Goal: Task Accomplishment & Management: Manage account settings

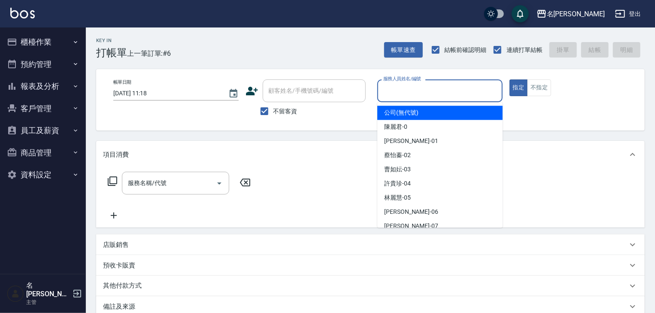
click at [414, 94] on input "服務人員姓名/編號" at bounding box center [440, 90] width 118 height 15
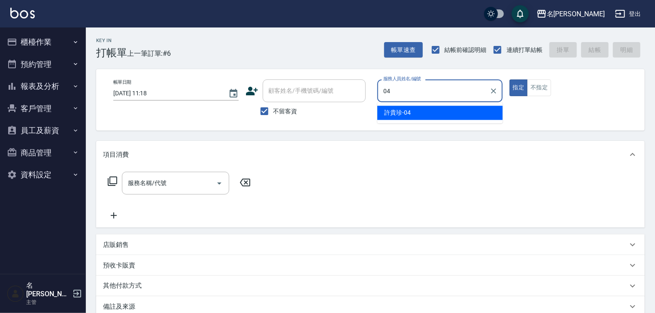
click at [403, 119] on ul "[PERSON_NAME]-04" at bounding box center [439, 112] width 125 height 21
click at [403, 114] on span "[PERSON_NAME]-04" at bounding box center [397, 112] width 27 height 9
type input "[PERSON_NAME]-04"
click at [185, 185] on input "服務名稱/代號" at bounding box center [169, 183] width 87 height 15
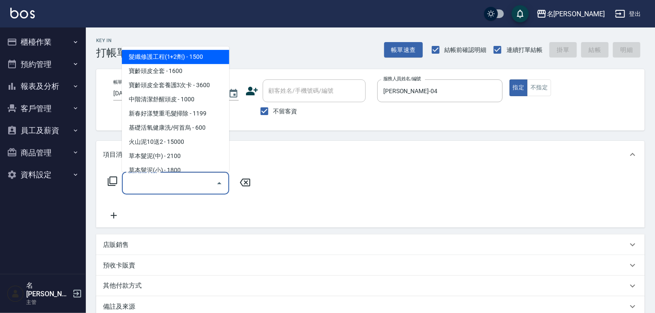
click at [114, 179] on icon at bounding box center [112, 181] width 10 height 10
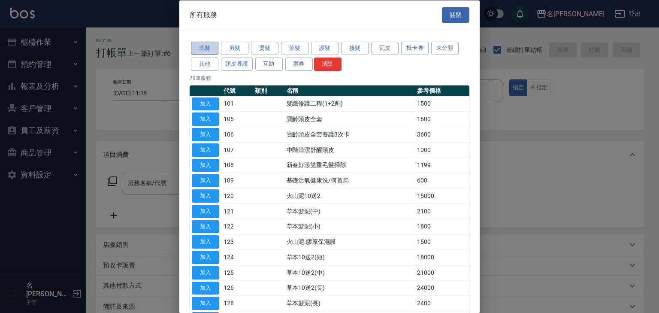
click at [201, 47] on button "洗髮" at bounding box center [204, 48] width 27 height 13
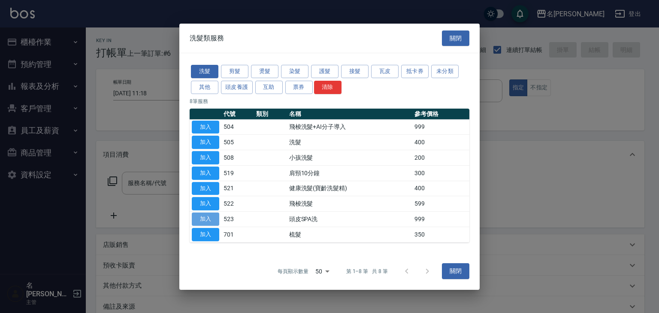
click at [210, 220] on button "加入" at bounding box center [205, 218] width 27 height 13
type input "頭皮SPA洗(523)"
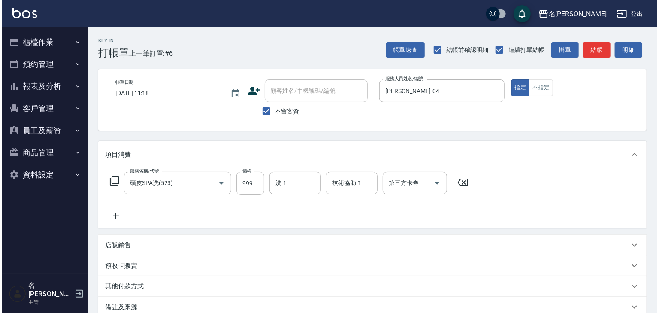
scroll to position [100, 0]
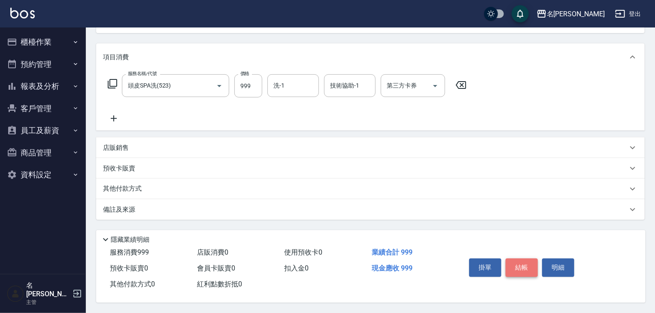
click at [525, 266] on button "結帳" at bounding box center [521, 267] width 32 height 18
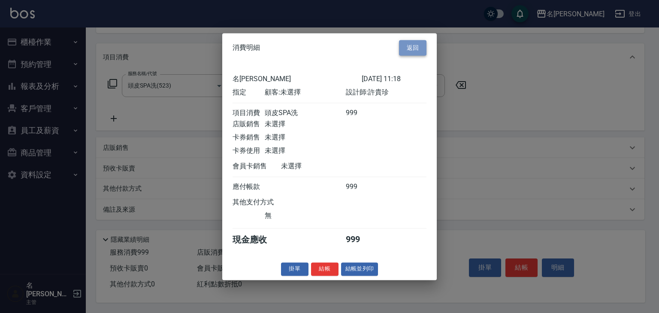
click at [409, 43] on button "返回" at bounding box center [412, 48] width 27 height 16
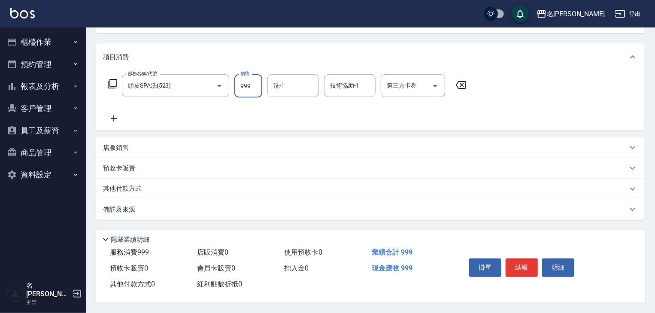
click at [252, 79] on input "999" at bounding box center [248, 85] width 28 height 23
type input "1000"
click at [524, 269] on button "結帳" at bounding box center [521, 267] width 32 height 18
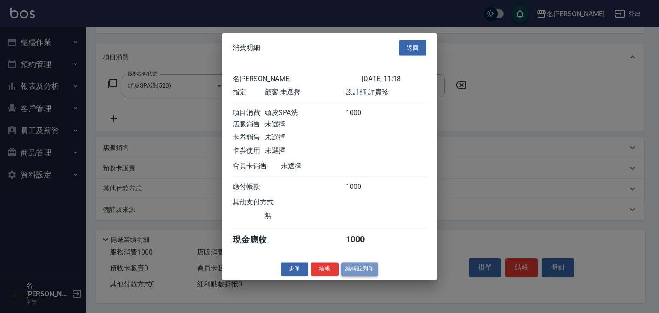
click at [369, 271] on button "結帳並列印" at bounding box center [359, 268] width 37 height 13
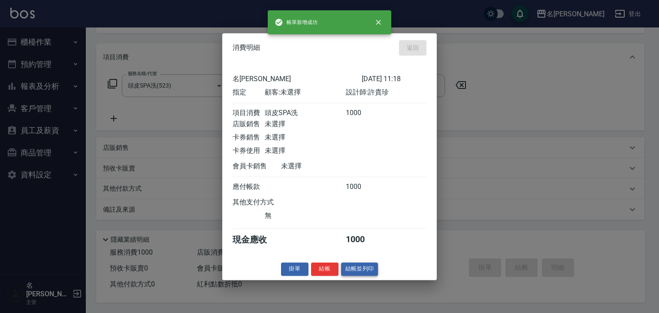
type input "2025/09/24 12:39"
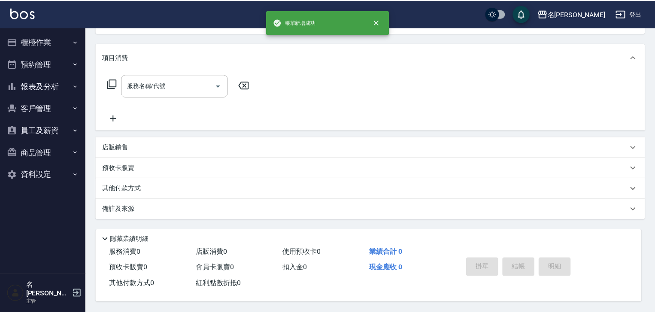
scroll to position [0, 0]
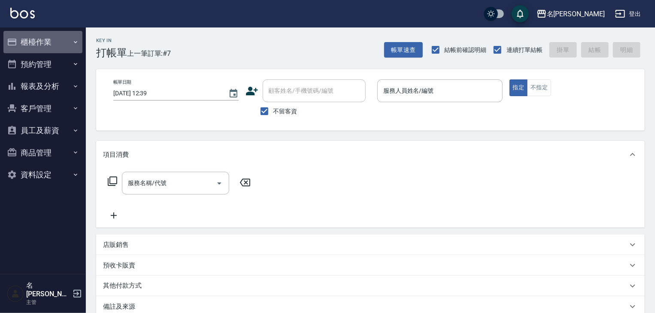
click at [54, 41] on button "櫃檯作業" at bounding box center [42, 42] width 79 height 22
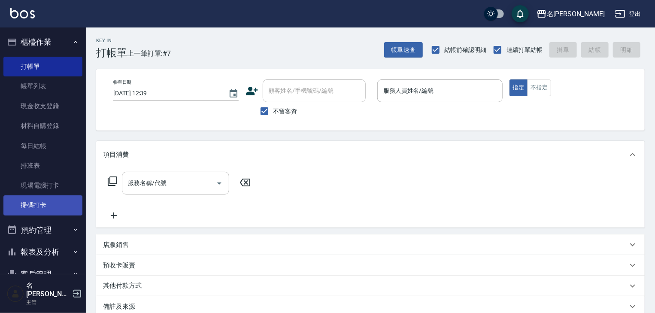
click at [55, 209] on link "掃碼打卡" at bounding box center [42, 205] width 79 height 20
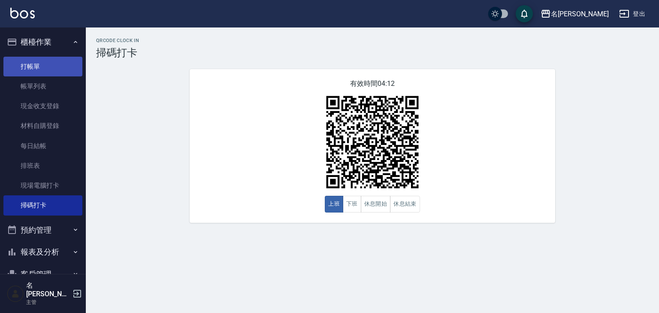
click at [28, 67] on link "打帳單" at bounding box center [42, 67] width 79 height 20
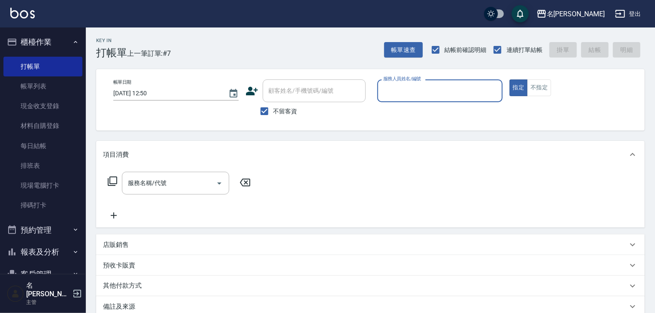
click at [451, 94] on input "服務人員姓名/編號" at bounding box center [440, 90] width 118 height 15
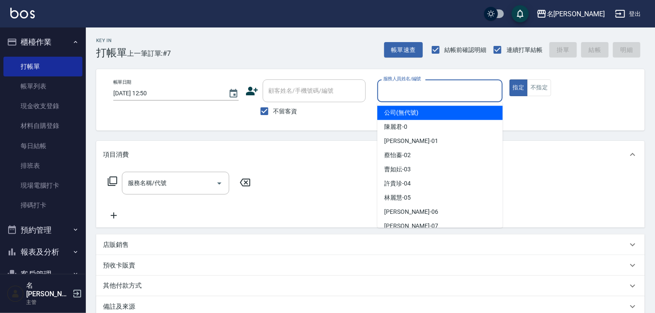
type input "0"
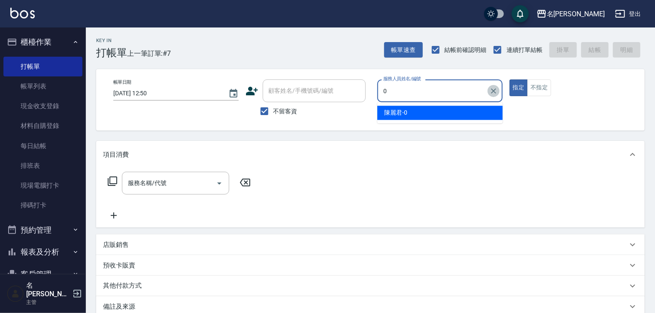
click at [493, 90] on icon "Clear" at bounding box center [493, 91] width 9 height 9
click at [427, 91] on input "服務人員姓名/編號" at bounding box center [440, 90] width 118 height 15
click at [427, 110] on div "意如 -16" at bounding box center [439, 113] width 125 height 14
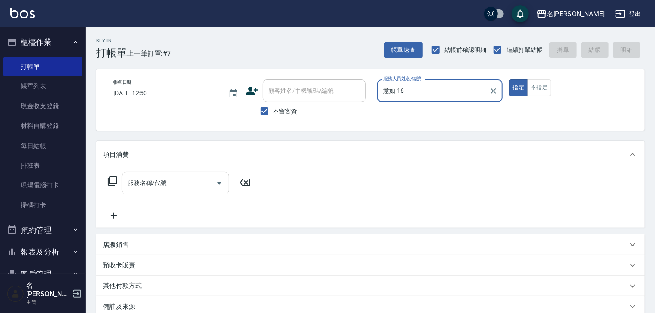
type input "意如-16"
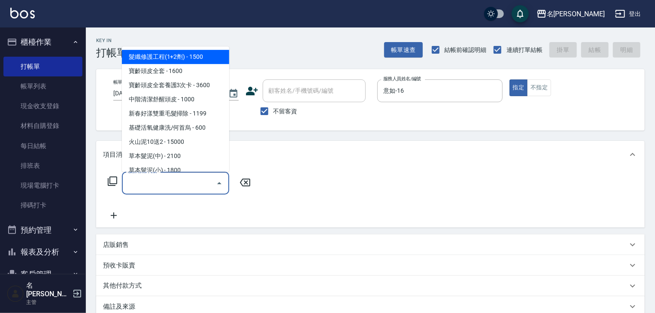
click at [194, 182] on input "服務名稱/代號" at bounding box center [169, 183] width 87 height 15
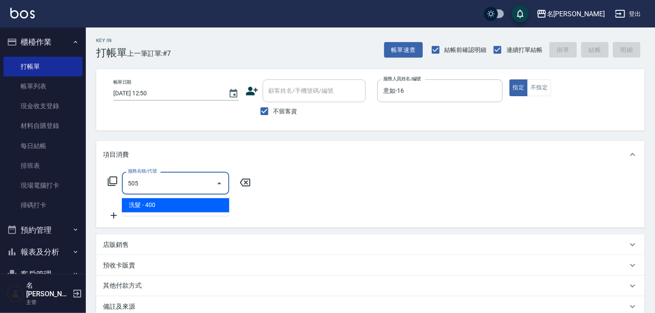
click at [203, 204] on span "洗髮 - 400" at bounding box center [175, 205] width 107 height 14
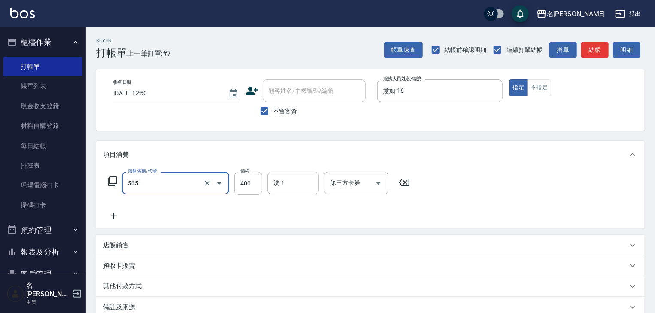
type input "洗髮(505)"
click at [116, 215] on icon at bounding box center [113, 216] width 21 height 10
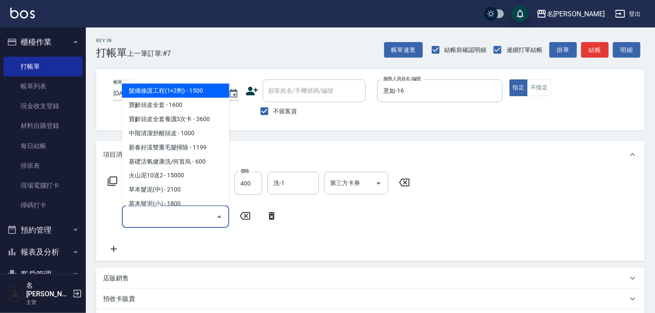
click at [153, 223] on input "服務名稱/代號" at bounding box center [169, 216] width 87 height 15
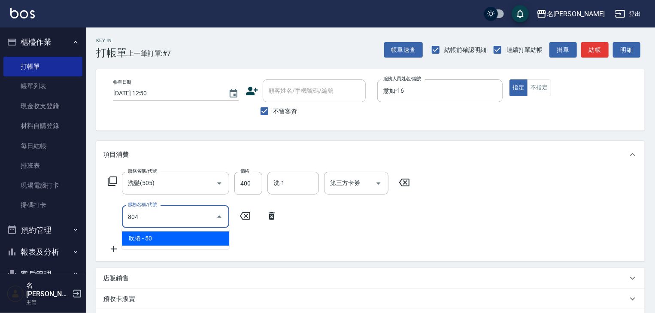
click at [166, 235] on span "吹捲 - 50" at bounding box center [175, 238] width 107 height 14
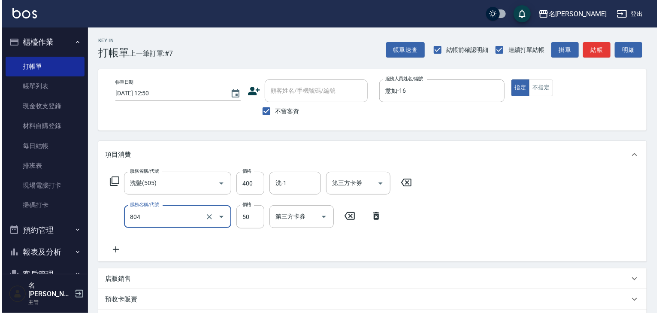
scroll to position [134, 0]
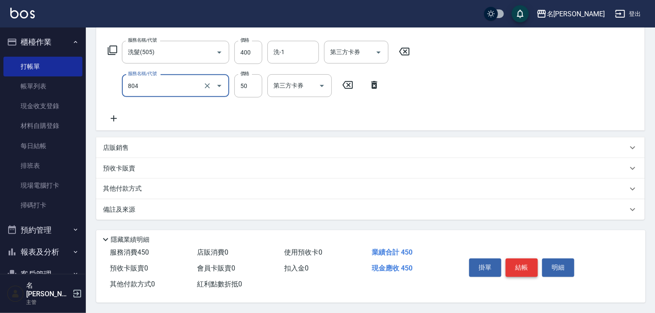
type input "吹捲(804)"
click at [522, 268] on button "結帳" at bounding box center [521, 267] width 32 height 18
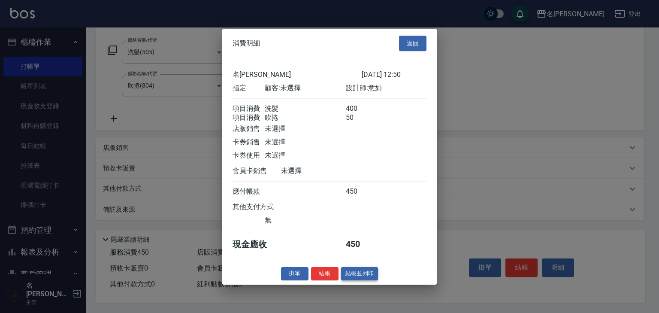
click at [360, 278] on button "結帳並列印" at bounding box center [359, 273] width 37 height 13
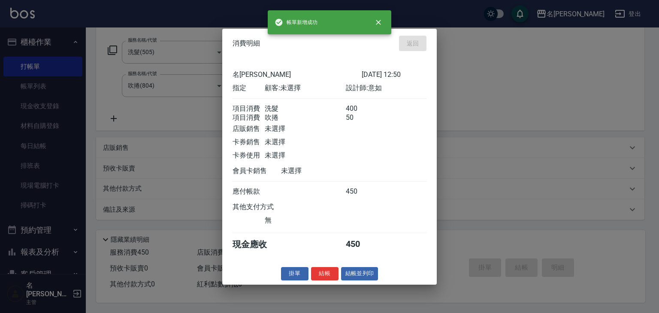
type input "2025/09/24 12:51"
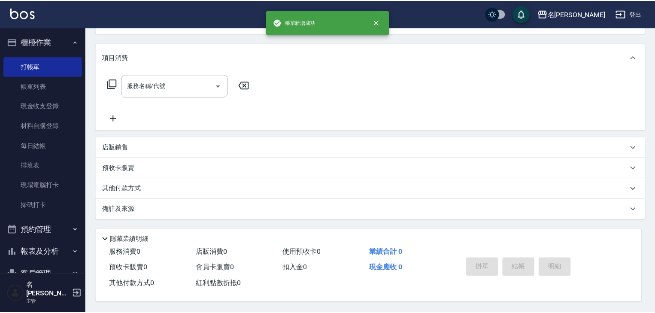
scroll to position [0, 0]
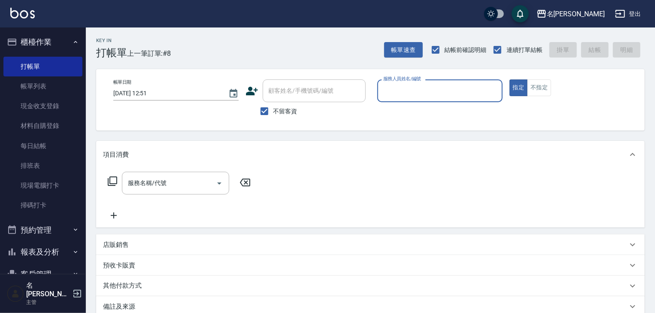
click at [429, 89] on input "服務人員姓名/編號" at bounding box center [440, 90] width 118 height 15
click at [415, 106] on div "皮皮 -P" at bounding box center [439, 113] width 125 height 14
type input "皮皮-P"
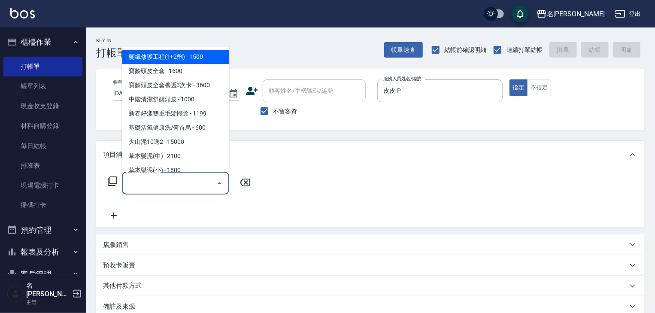
click at [182, 184] on input "服務名稱/代號" at bounding box center [169, 183] width 87 height 15
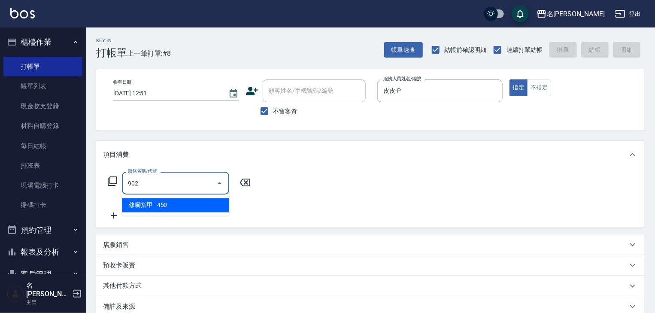
click at [211, 209] on span "修腳指甲 - 450" at bounding box center [175, 205] width 107 height 14
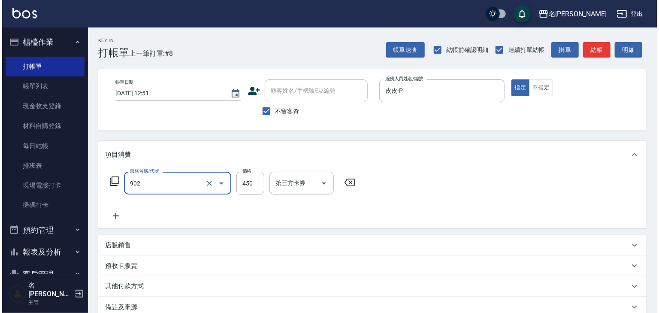
scroll to position [100, 0]
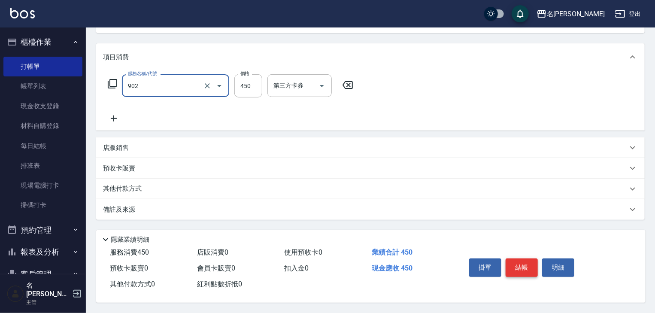
type input "修腳指甲(902)"
click at [519, 264] on button "結帳" at bounding box center [521, 267] width 32 height 18
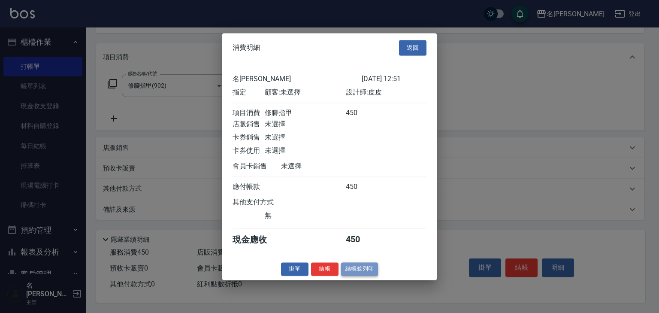
click at [343, 269] on button "結帳並列印" at bounding box center [359, 268] width 37 height 13
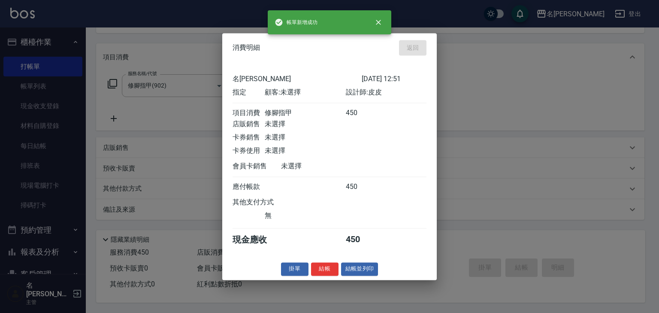
type input "2025/09/24 12:53"
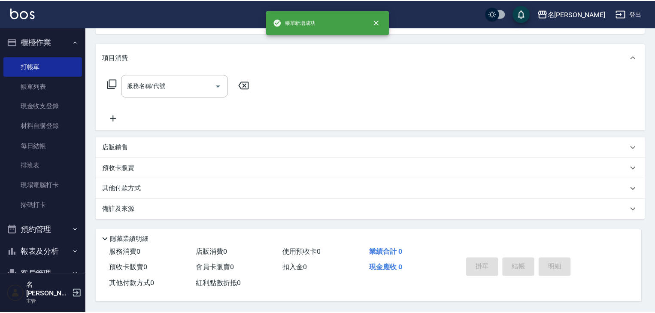
scroll to position [0, 0]
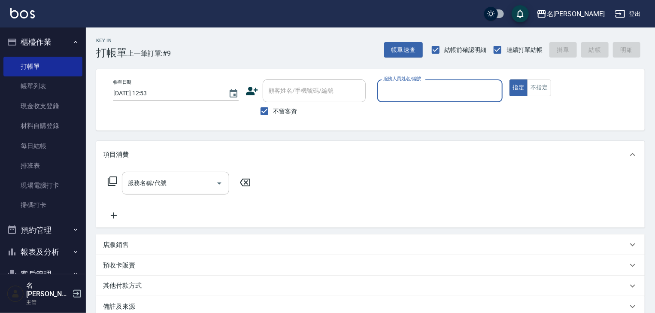
click at [401, 96] on input "服務人員姓名/編號" at bounding box center [440, 90] width 118 height 15
click at [401, 119] on div "[PERSON_NAME]-12" at bounding box center [439, 113] width 125 height 14
type input "[PERSON_NAME]-12"
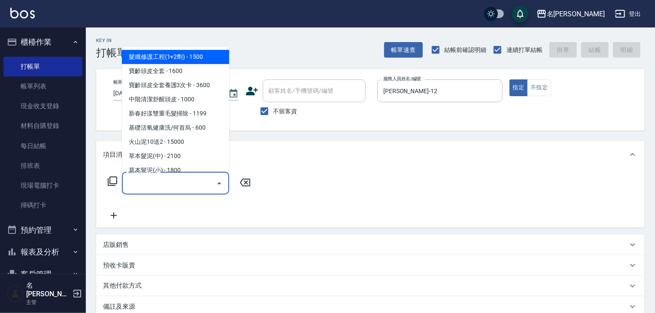
click at [171, 186] on input "服務名稱/代號" at bounding box center [169, 183] width 87 height 15
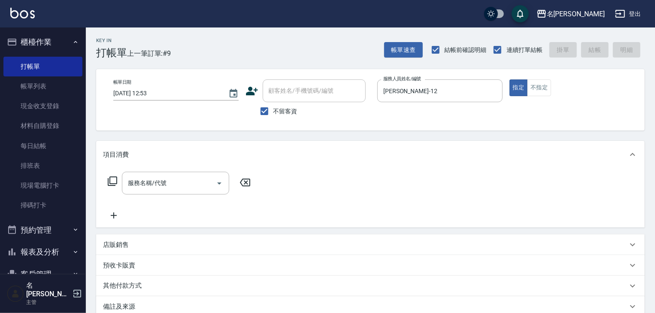
click at [110, 179] on icon at bounding box center [112, 180] width 9 height 9
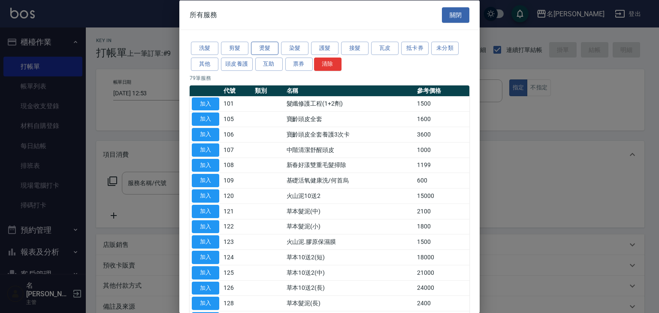
click at [266, 52] on button "燙髮" at bounding box center [264, 48] width 27 height 13
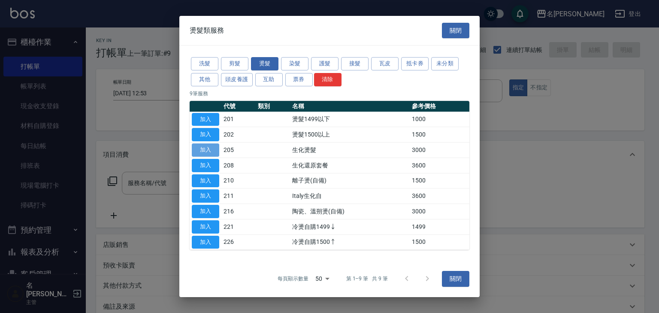
click at [215, 149] on button "加入" at bounding box center [205, 149] width 27 height 13
type input "生化燙髮(205)"
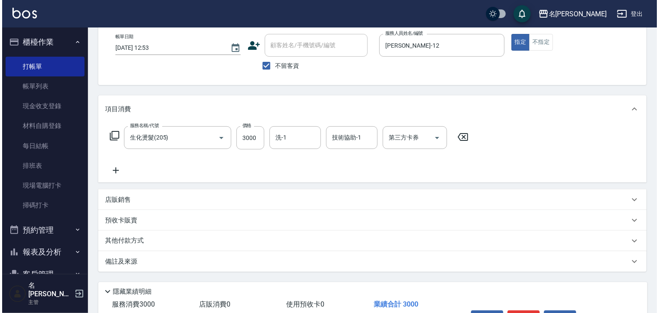
scroll to position [100, 0]
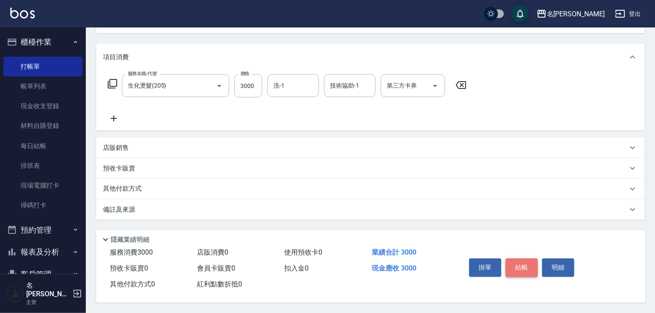
click at [530, 266] on button "結帳" at bounding box center [521, 267] width 32 height 18
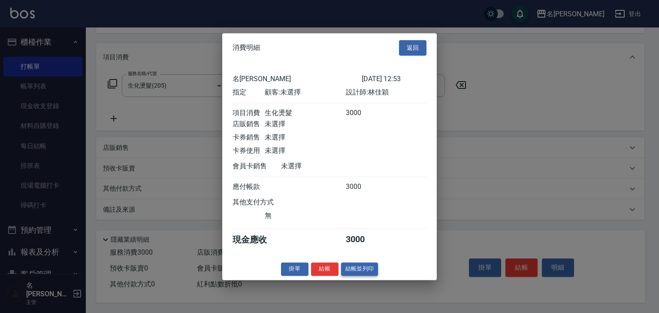
click at [360, 275] on button "結帳並列印" at bounding box center [359, 268] width 37 height 13
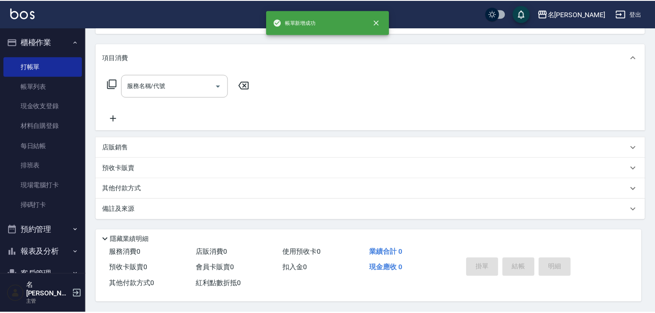
scroll to position [0, 0]
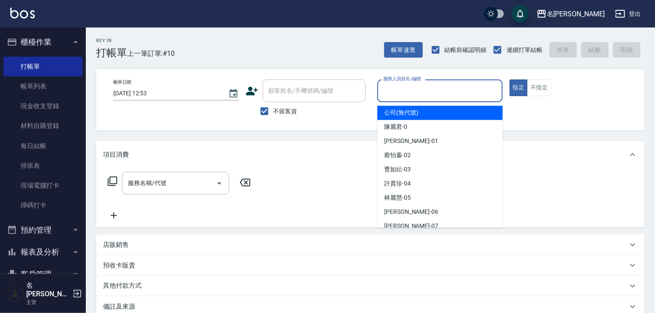
click at [457, 97] on input "服務人員姓名/編號" at bounding box center [440, 90] width 118 height 15
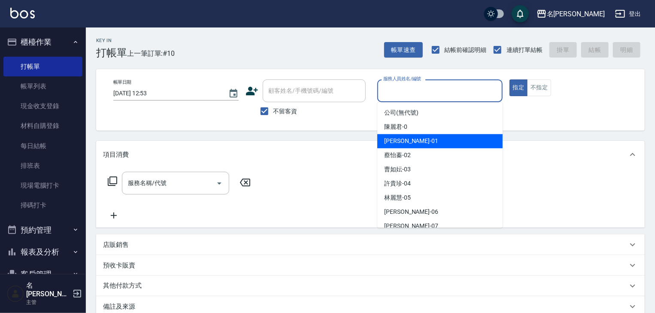
click at [400, 139] on span "[PERSON_NAME] -01" at bounding box center [411, 140] width 54 height 9
type input "[PERSON_NAME]-01"
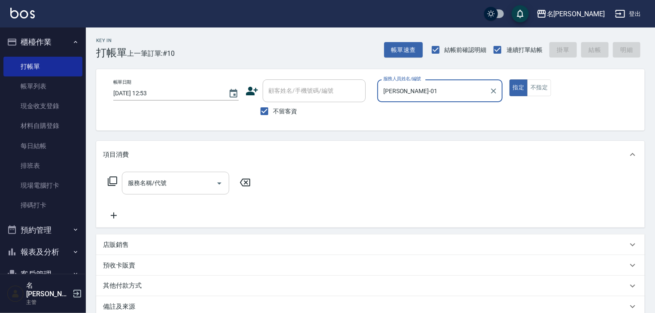
click at [194, 179] on input "服務名稱/代號" at bounding box center [169, 183] width 87 height 15
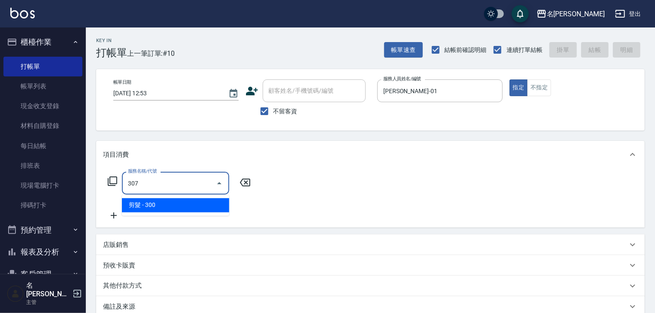
click at [212, 213] on ul "剪髮 - 300" at bounding box center [175, 205] width 107 height 21
click at [221, 206] on span "剪髮 - 300" at bounding box center [175, 205] width 107 height 14
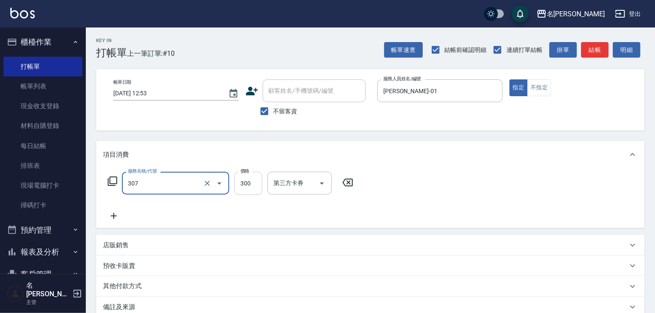
type input "剪髮(307)"
click at [257, 185] on input "300" at bounding box center [248, 183] width 28 height 23
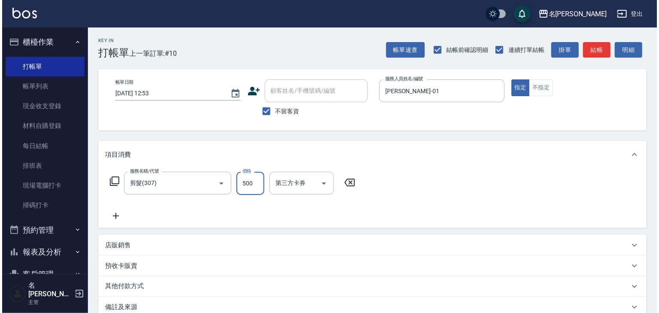
scroll to position [100, 0]
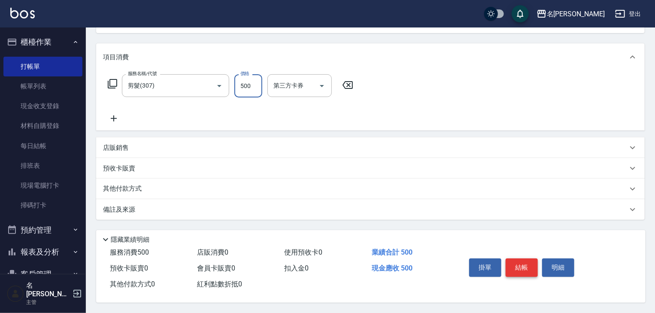
type input "500"
click at [518, 259] on button "結帳" at bounding box center [521, 267] width 32 height 18
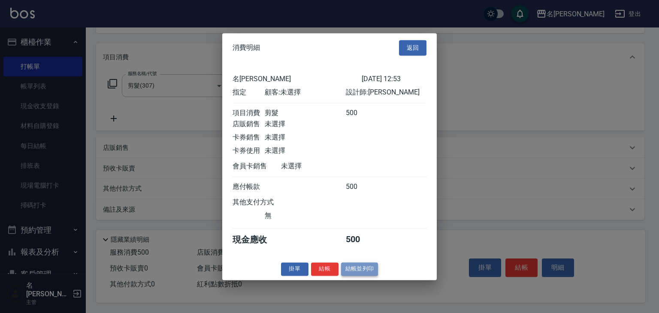
click at [362, 275] on button "結帳並列印" at bounding box center [359, 268] width 37 height 13
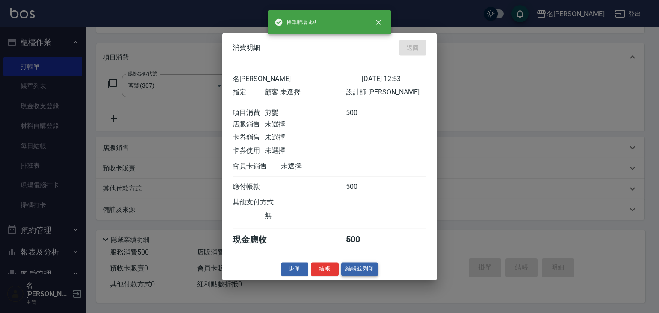
type input "2025/09/24 12:55"
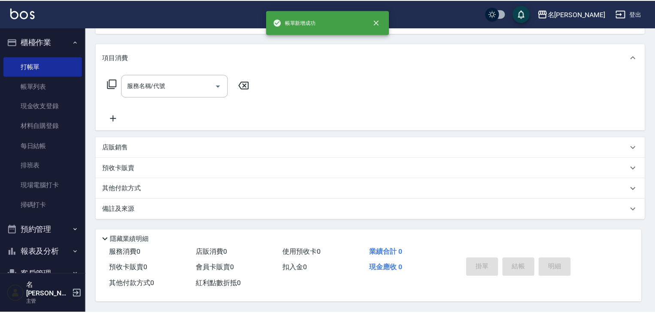
scroll to position [0, 0]
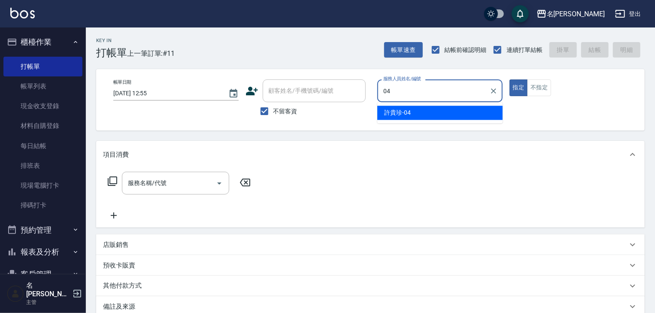
type input "[PERSON_NAME]-04"
type button "true"
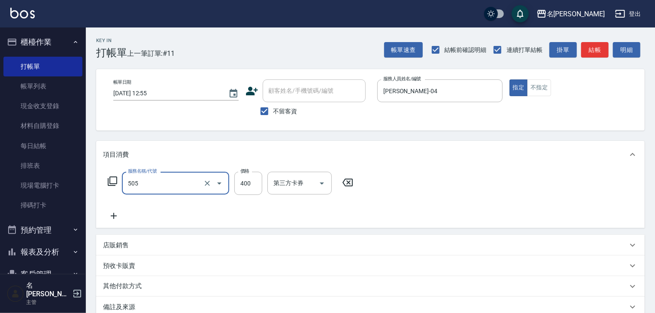
type input "洗髮(505)"
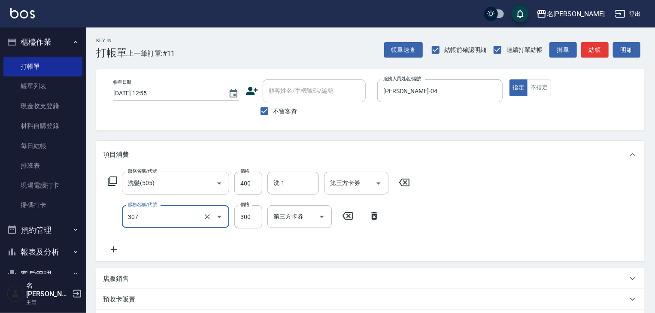
type input "剪髮(307)"
type input "500"
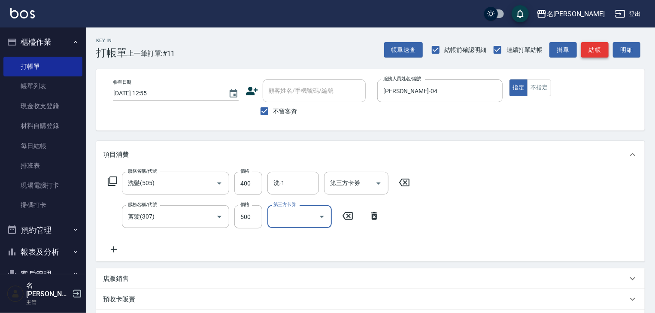
click at [602, 53] on button "結帳" at bounding box center [594, 50] width 27 height 16
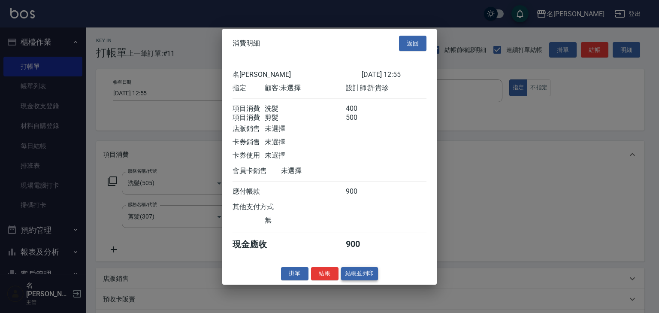
click at [358, 275] on button "結帳並列印" at bounding box center [359, 273] width 37 height 13
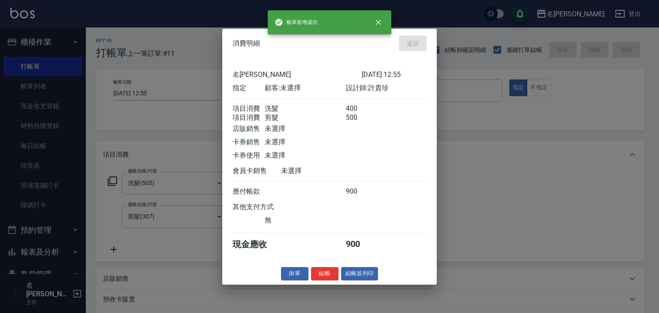
type input "2025/09/24 13:23"
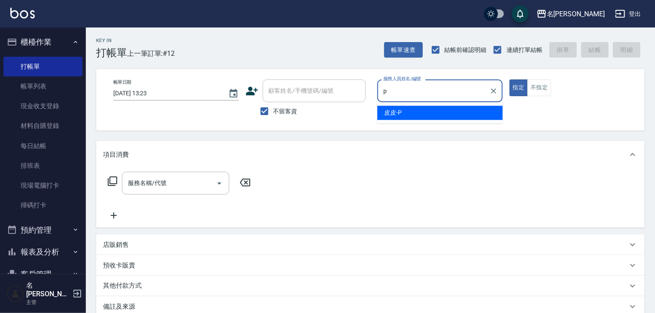
type input "皮皮-P"
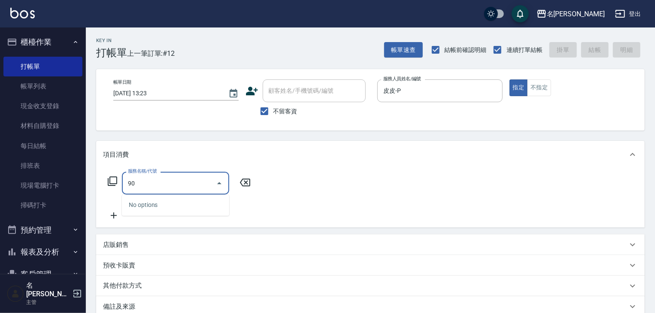
type input "902"
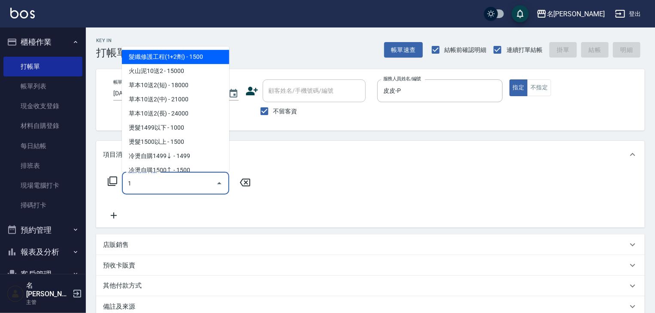
type input "髮纖修護工程(1+2劑)(101)"
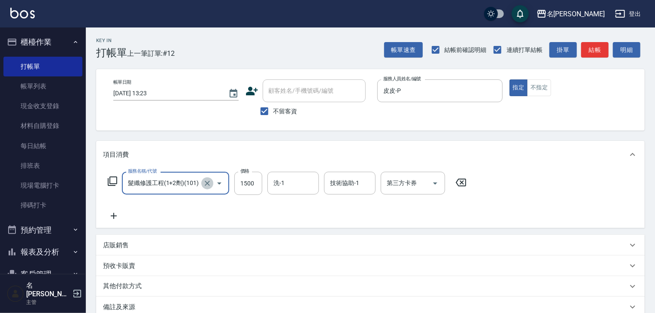
click at [206, 183] on icon "Clear" at bounding box center [207, 183] width 5 height 5
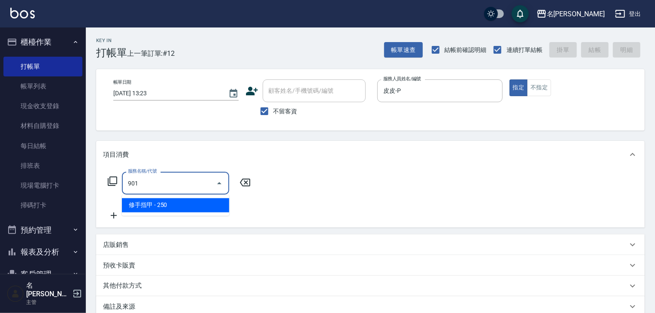
type input "修手指甲(901)"
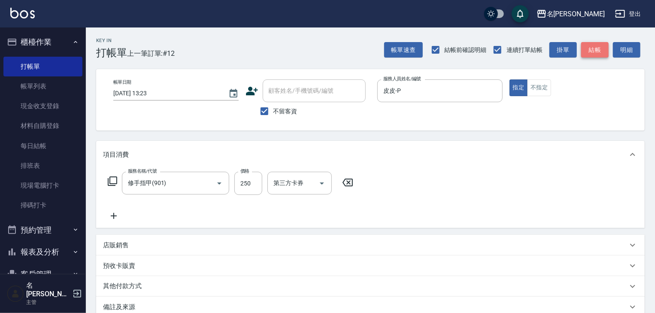
click at [585, 53] on button "結帳" at bounding box center [594, 50] width 27 height 16
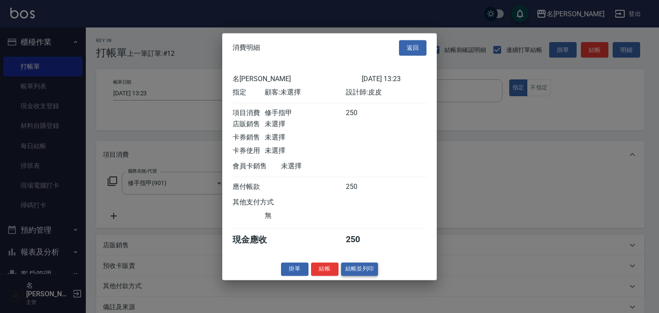
click at [368, 270] on button "結帳並列印" at bounding box center [359, 268] width 37 height 13
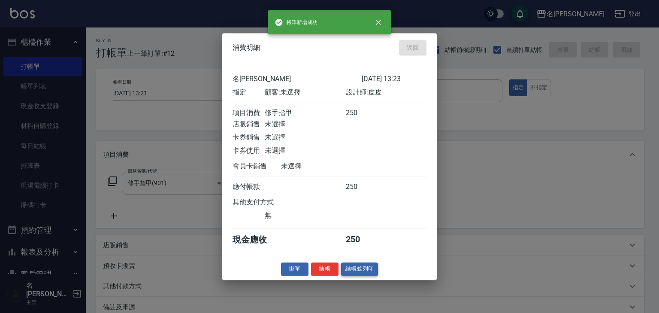
type input "2025/09/24 13:26"
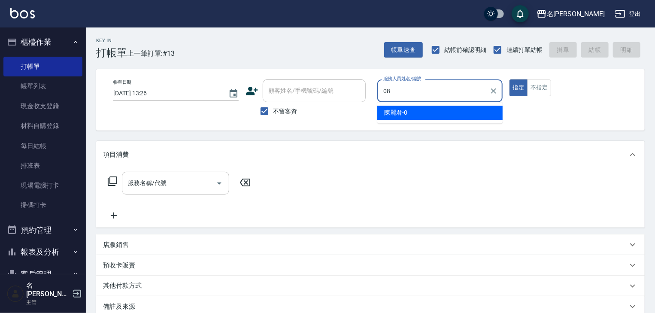
type input "[PERSON_NAME]-08"
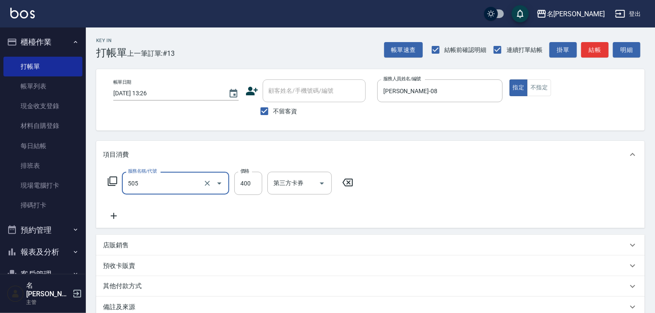
type input "洗髮(505)"
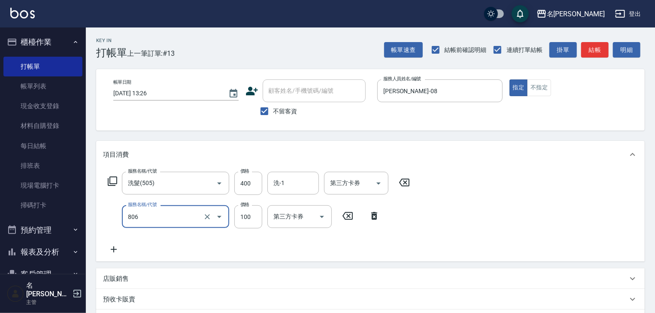
type input "電棒(806)"
click at [585, 42] on button "結帳" at bounding box center [594, 50] width 27 height 16
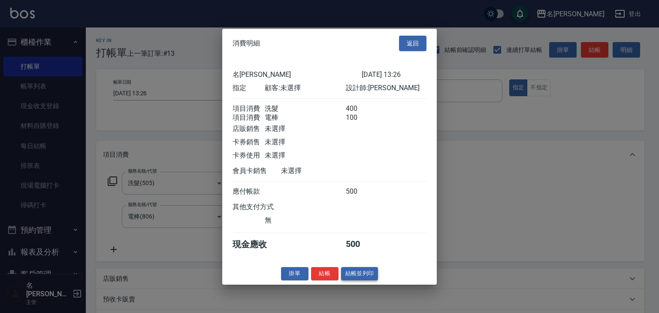
click at [360, 278] on button "結帳並列印" at bounding box center [359, 273] width 37 height 13
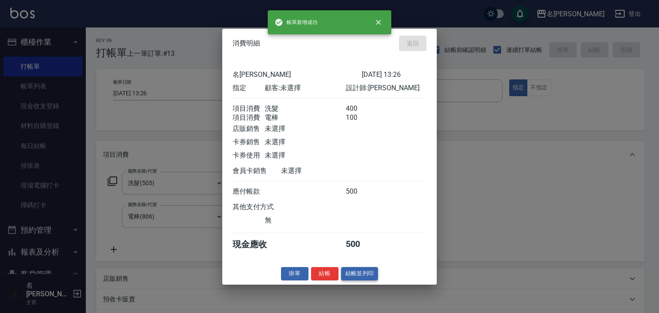
type input "2025/09/24 13:34"
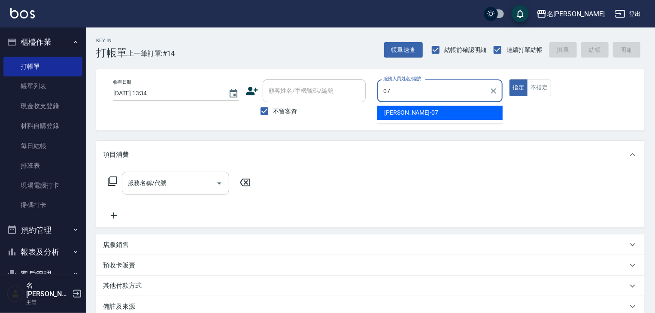
type input "[PERSON_NAME]-07"
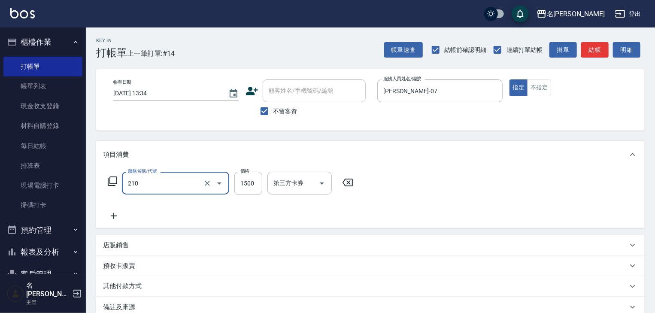
type input "離子燙(自備)(210)"
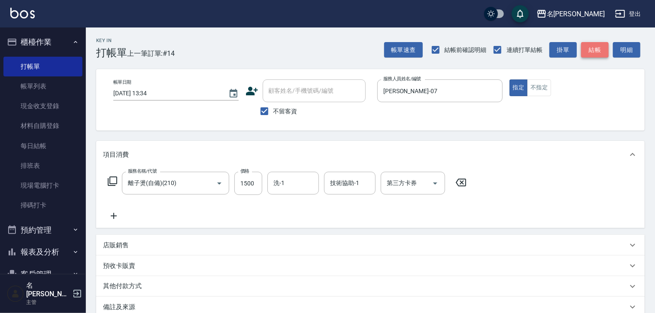
click at [599, 53] on button "結帳" at bounding box center [594, 50] width 27 height 16
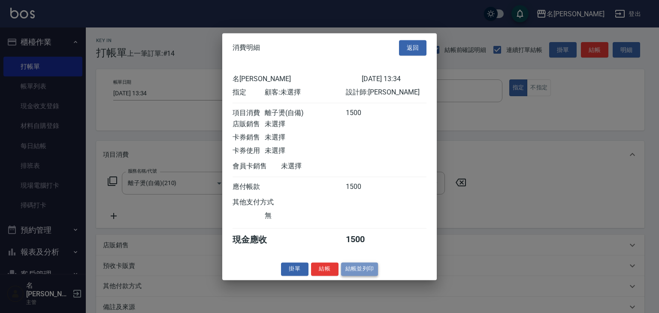
click at [358, 273] on button "結帳並列印" at bounding box center [359, 268] width 37 height 13
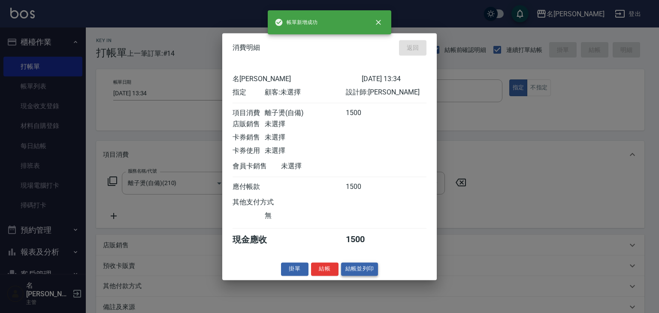
type input "2025/09/24 14:05"
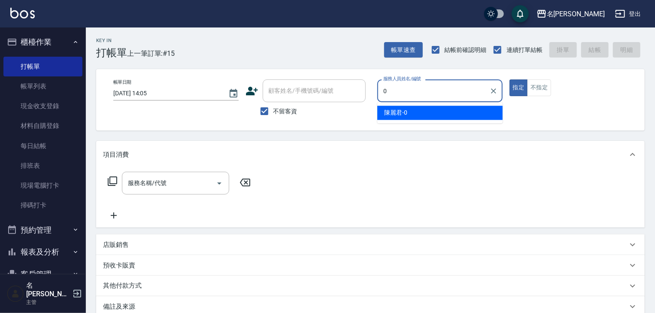
type input "[PERSON_NAME]-0"
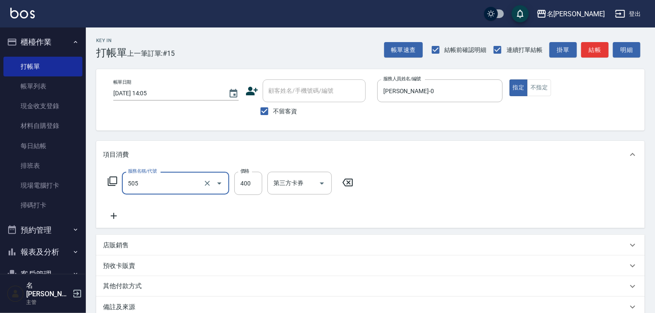
type input "洗髮(505)"
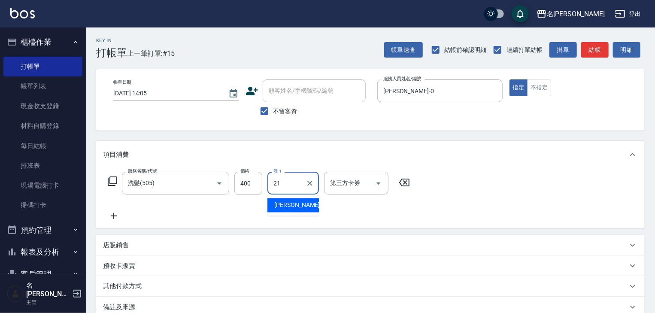
type input "[PERSON_NAME]-21"
click at [597, 48] on button "結帳" at bounding box center [594, 50] width 27 height 16
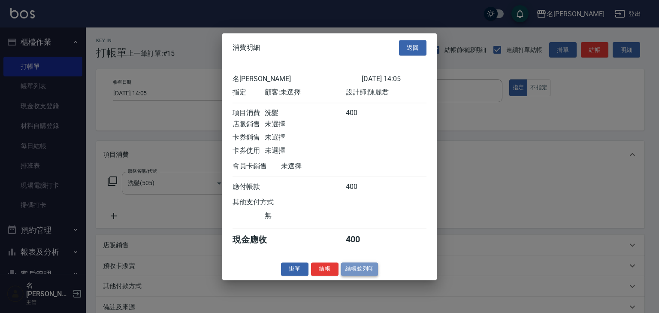
click at [363, 272] on button "結帳並列印" at bounding box center [359, 268] width 37 height 13
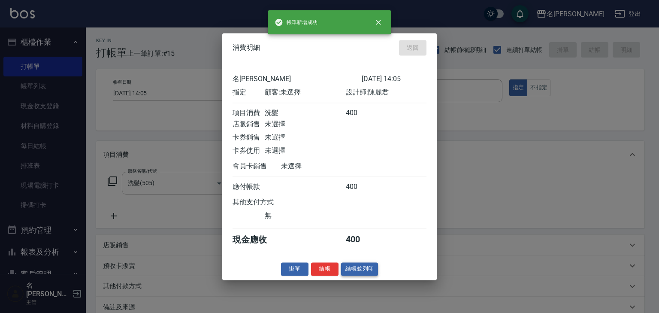
type input "2025/09/24 14:16"
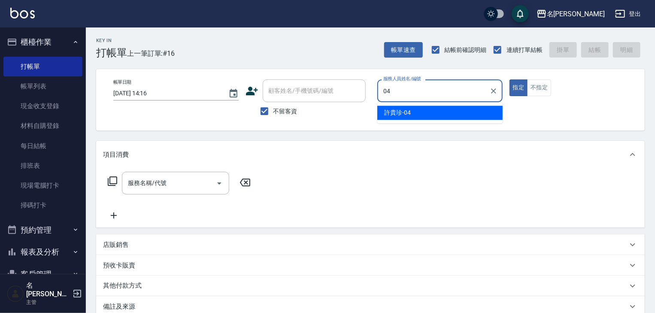
type input "[PERSON_NAME]-04"
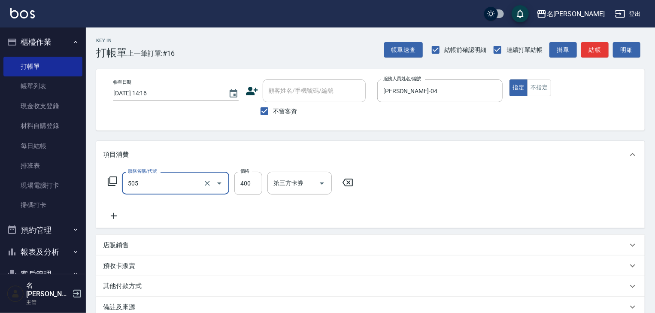
type input "洗髮(505)"
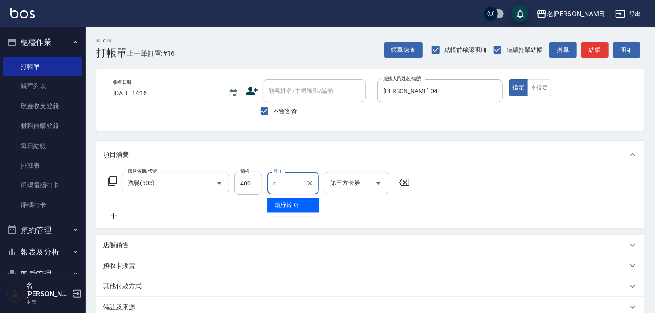
type input "賴妤韓-Q"
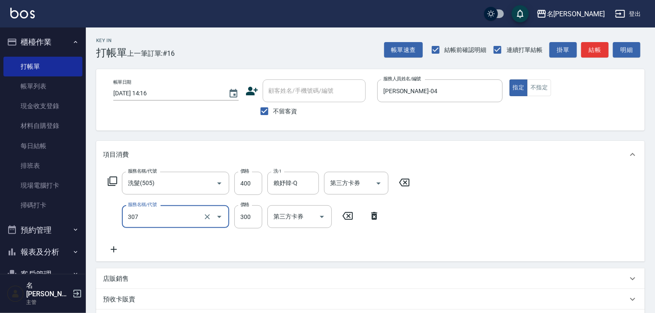
type input "剪髮(307)"
type input "450"
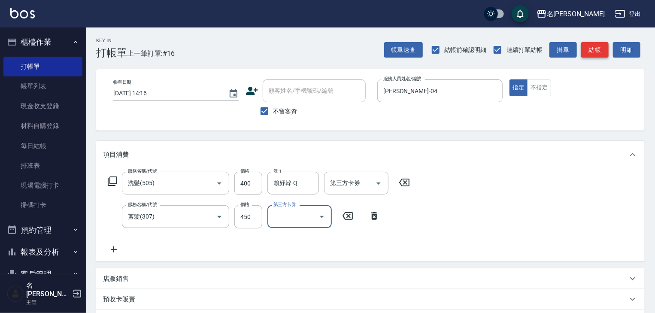
click at [592, 47] on button "結帳" at bounding box center [594, 50] width 27 height 16
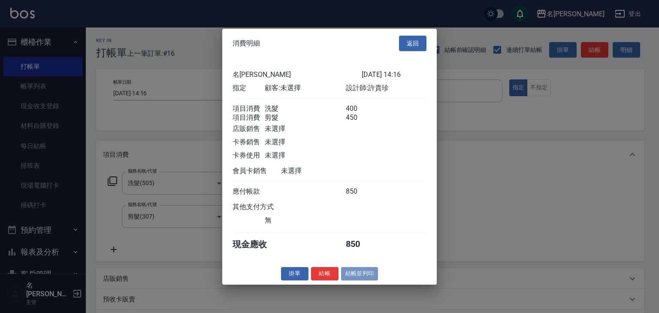
click at [354, 277] on button "結帳並列印" at bounding box center [359, 273] width 37 height 13
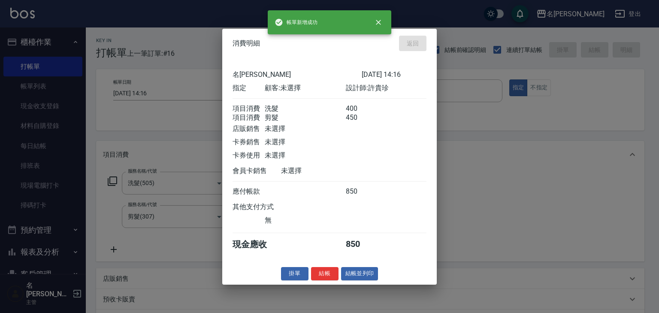
type input "2025/09/24 14:35"
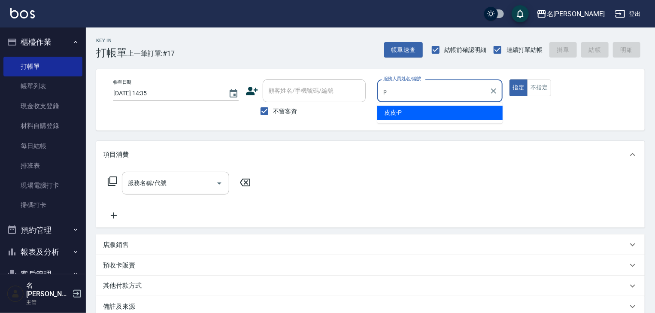
type input "皮皮-P"
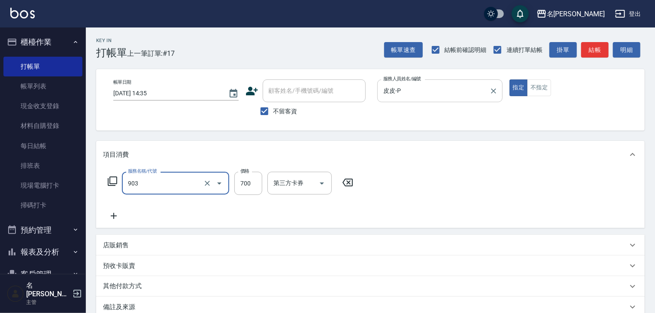
type input "修腳+手(903)"
click at [596, 59] on div "Key In 打帳單 上一筆訂單:#17 帳單速查 結帳前確認明細 連續打單結帳 掛單 結帳 明細 帳單日期 2025/09/24 14:35 顧客姓名/手機…" at bounding box center [370, 218] width 569 height 383
click at [595, 53] on button "結帳" at bounding box center [594, 50] width 27 height 16
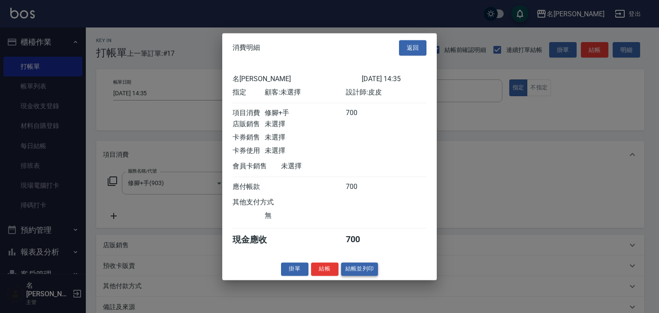
click at [361, 272] on button "結帳並列印" at bounding box center [359, 268] width 37 height 13
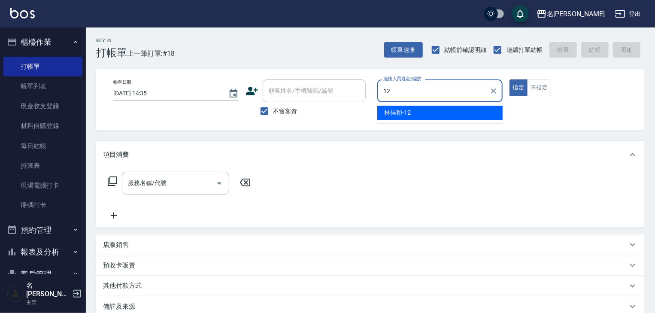
type input "[PERSON_NAME]-12"
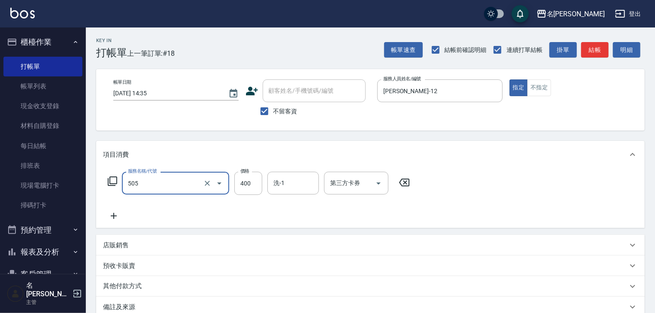
type input "洗髮(505)"
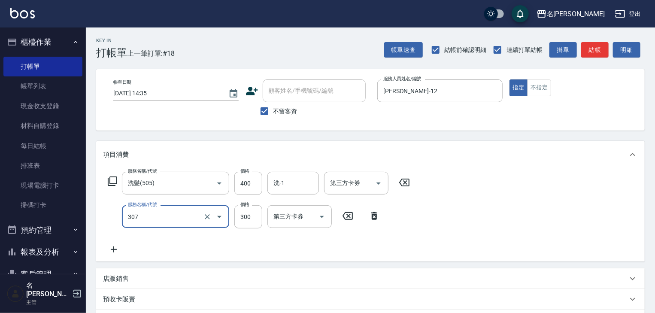
type input "剪髮(307)"
type input "500"
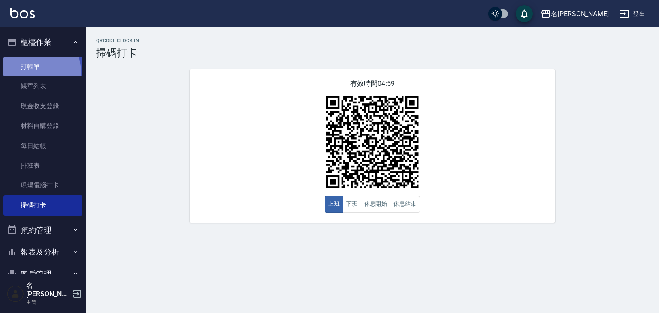
click at [32, 72] on link "打帳單" at bounding box center [42, 67] width 79 height 20
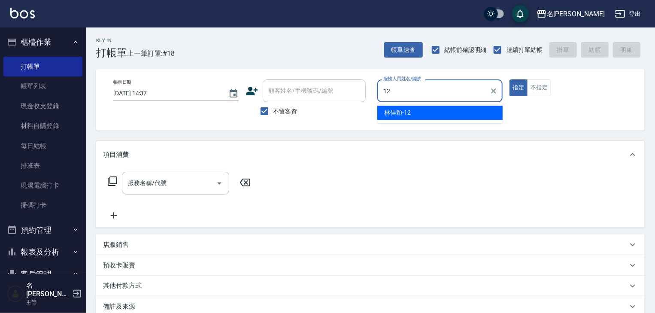
type input "[PERSON_NAME]-12"
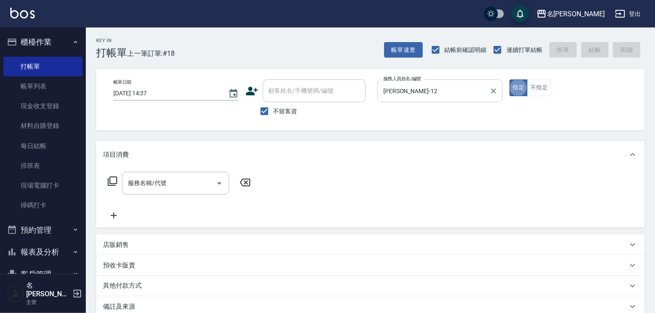
type button "true"
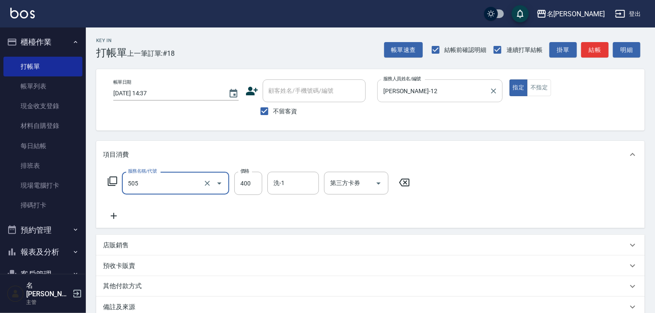
type input "洗髮(505)"
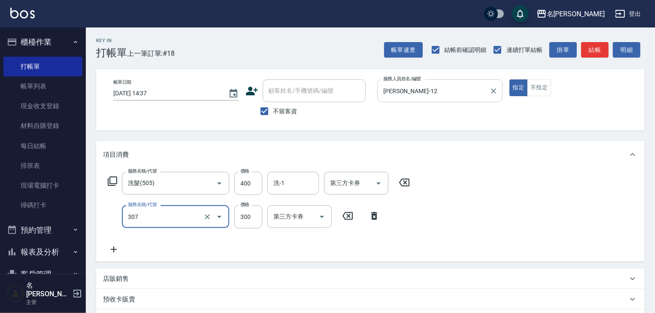
type input "剪髮(307)"
type input "500"
click at [599, 55] on button "結帳" at bounding box center [594, 50] width 27 height 16
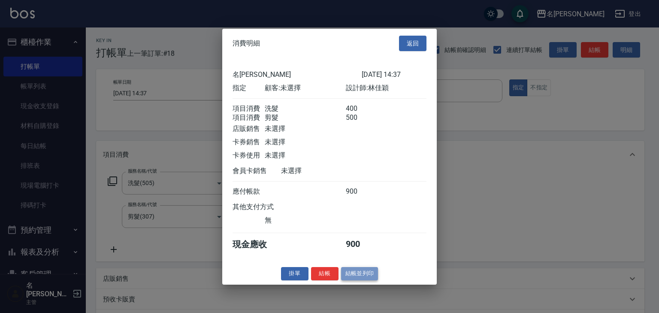
click at [350, 276] on button "結帳並列印" at bounding box center [359, 273] width 37 height 13
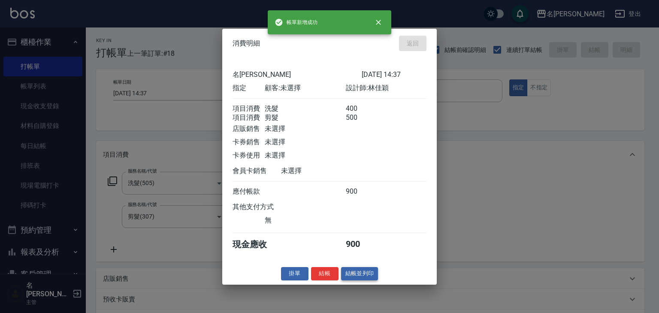
type input "2025/09/24 14:38"
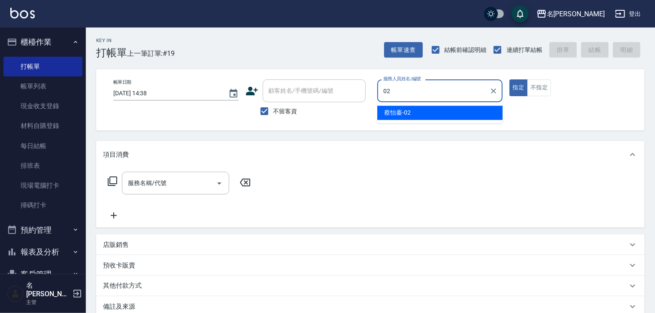
type input "[PERSON_NAME]02"
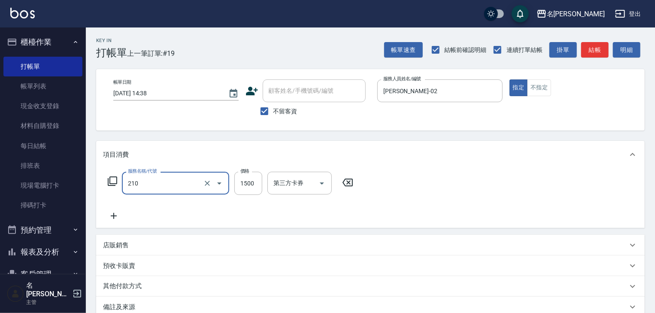
type input "離子燙(自備)(210)"
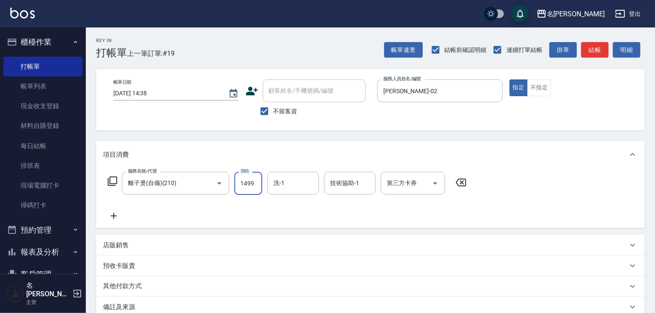
type input "1499"
click at [604, 50] on button "結帳" at bounding box center [594, 50] width 27 height 16
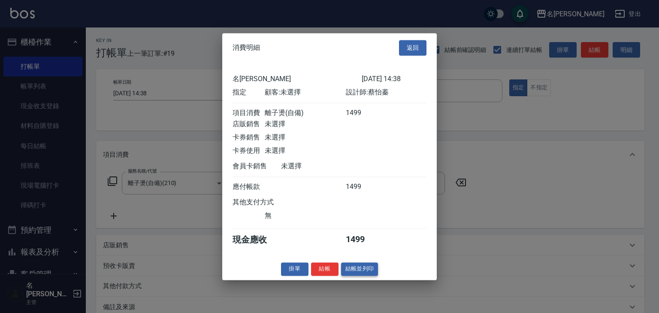
click at [354, 275] on button "結帳並列印" at bounding box center [359, 268] width 37 height 13
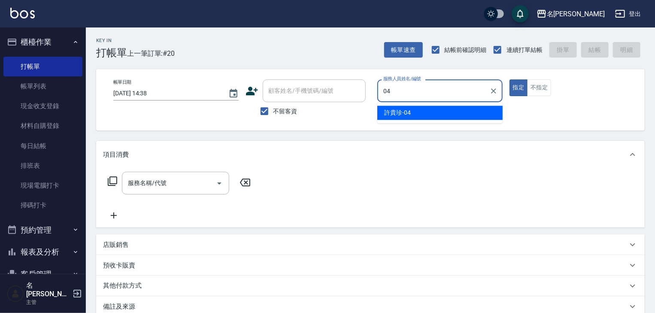
type input "[PERSON_NAME]-04"
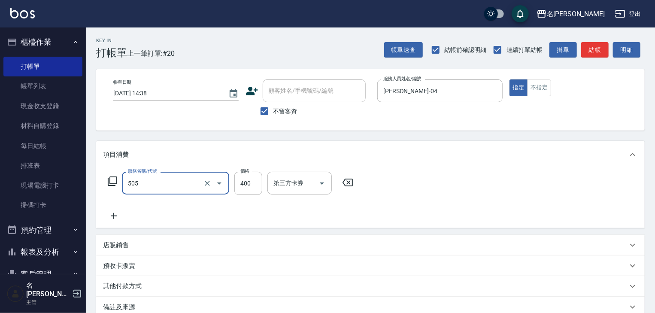
type input "洗髮(505)"
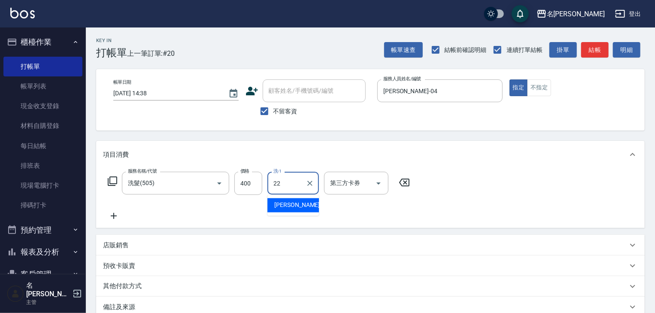
type input "[PERSON_NAME]-22"
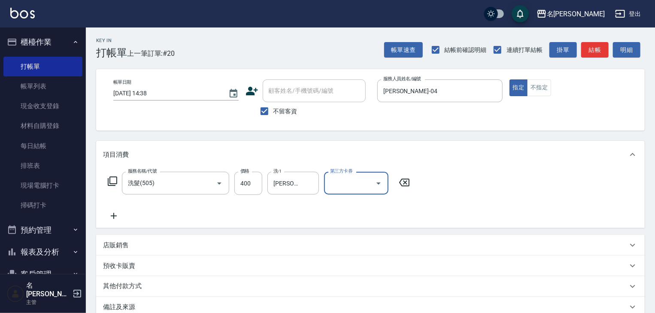
drag, startPoint x: 578, startPoint y: 221, endPoint x: 566, endPoint y: 222, distance: 12.0
drag, startPoint x: 566, startPoint y: 222, endPoint x: 589, endPoint y: 53, distance: 170.2
click at [589, 53] on button "結帳" at bounding box center [594, 50] width 27 height 16
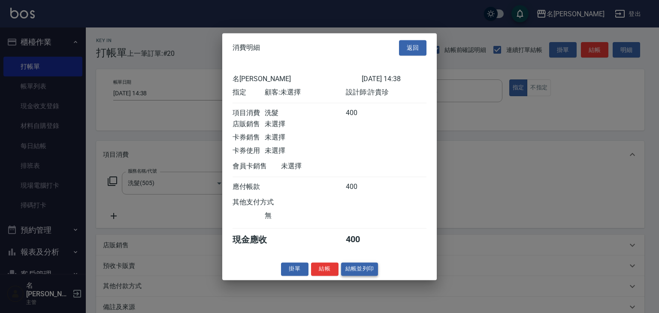
click at [366, 271] on button "結帳並列印" at bounding box center [359, 268] width 37 height 13
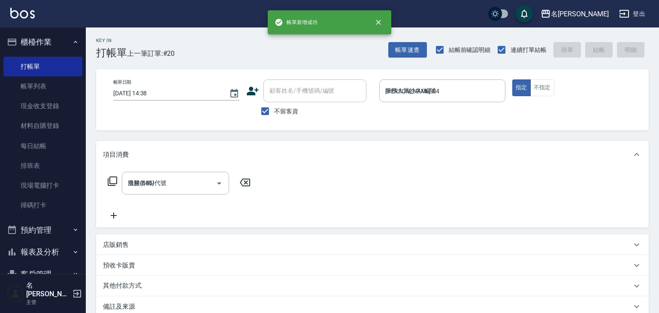
type input "2025/09/24 14:40"
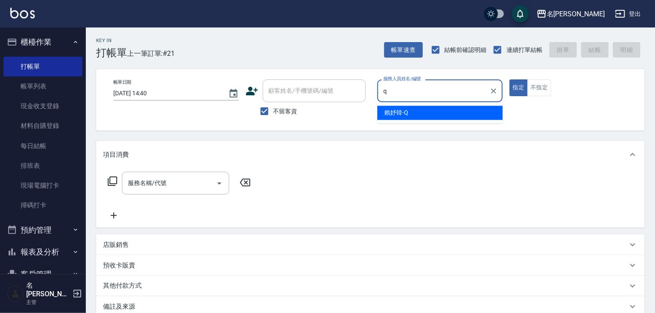
type input "賴妤韓-Q"
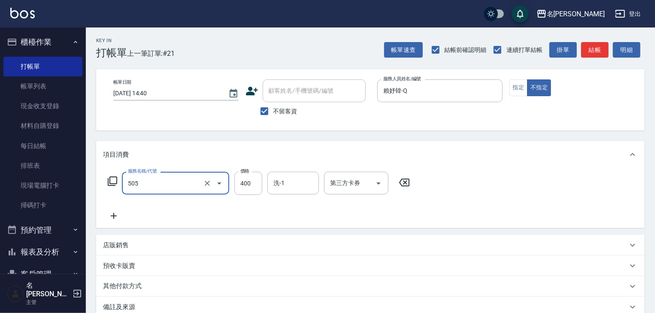
type input "洗髮(505)"
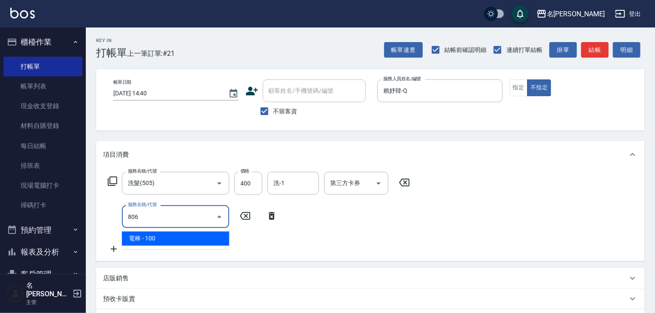
type input "電棒(806)"
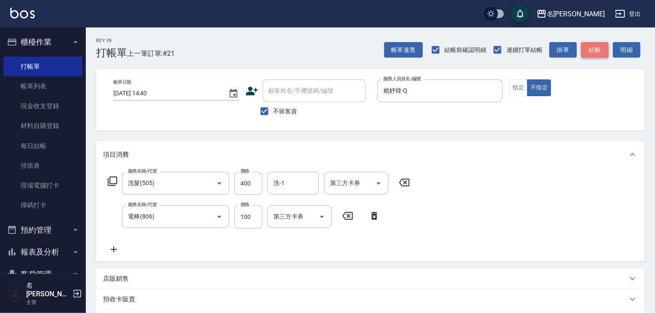
click at [597, 55] on button "結帳" at bounding box center [594, 50] width 27 height 16
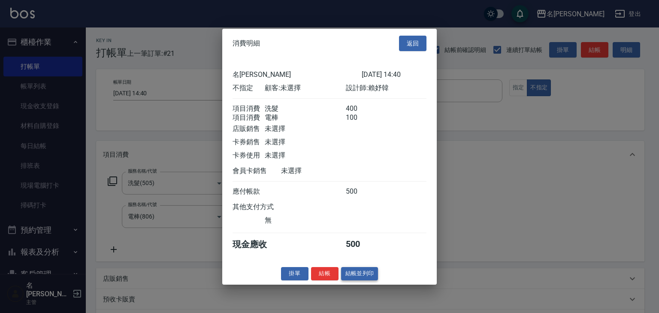
click at [362, 279] on button "結帳並列印" at bounding box center [359, 273] width 37 height 13
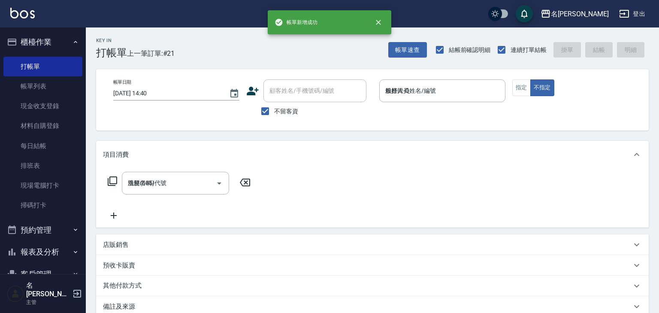
type input "2025/09/24 14:42"
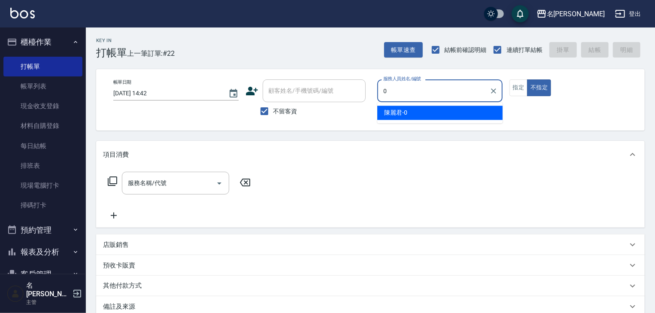
type input "[PERSON_NAME]-0"
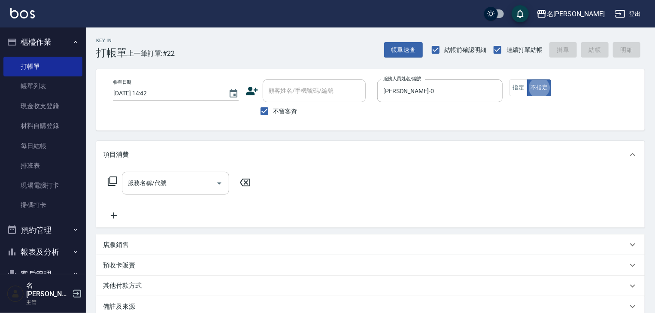
type button "false"
click at [519, 91] on button "指定" at bounding box center [518, 87] width 18 height 17
click at [175, 176] on input "服務名稱/代號" at bounding box center [169, 183] width 87 height 15
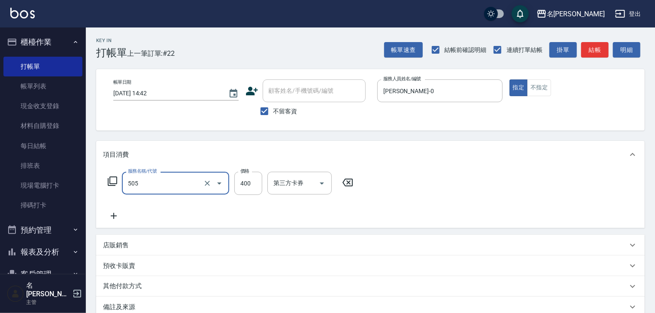
type input "洗髮(505)"
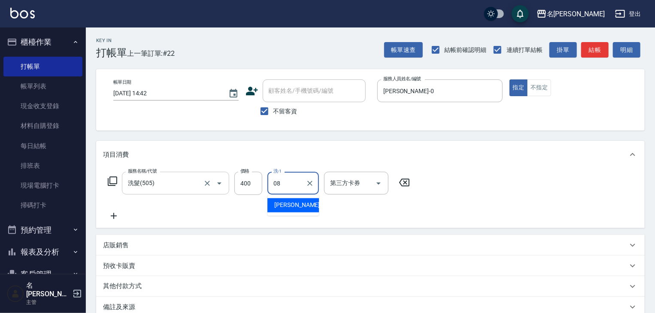
type input "[PERSON_NAME]-08"
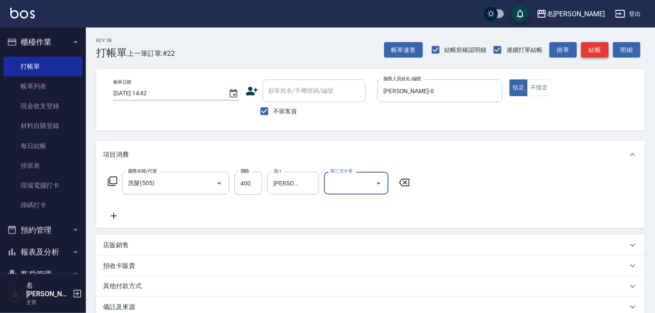
click at [594, 50] on button "結帳" at bounding box center [594, 50] width 27 height 16
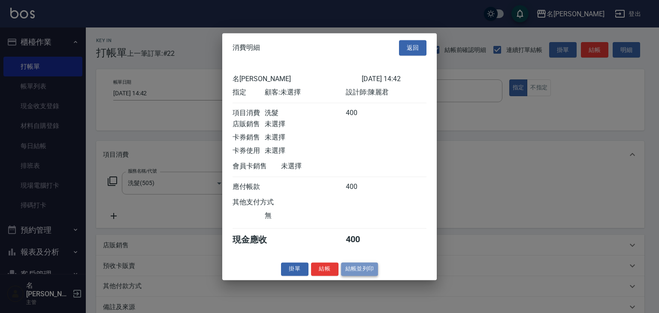
click at [371, 272] on button "結帳並列印" at bounding box center [359, 268] width 37 height 13
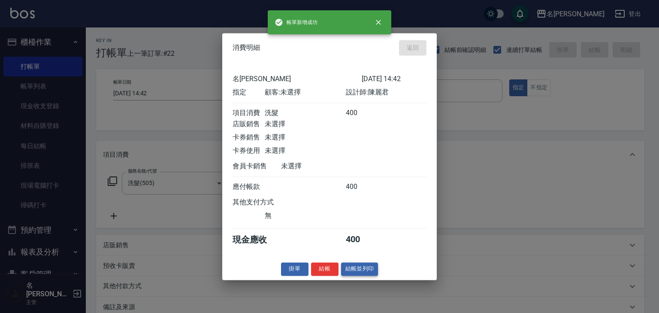
type input "2025/09/24 14:48"
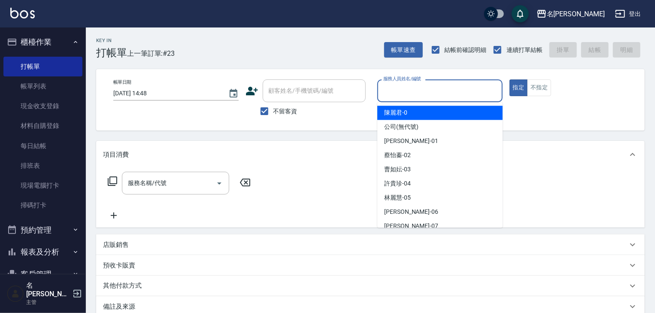
click at [418, 97] on input "服務人員姓名/編號" at bounding box center [440, 90] width 118 height 15
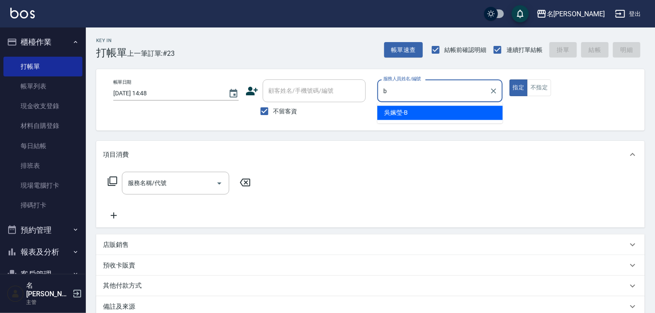
click at [392, 114] on span "[PERSON_NAME]" at bounding box center [396, 112] width 24 height 9
type input "[PERSON_NAME]"
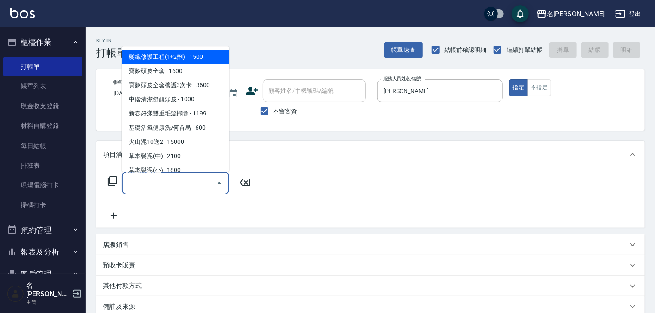
click at [179, 190] on input "服務名稱/代號" at bounding box center [169, 183] width 87 height 15
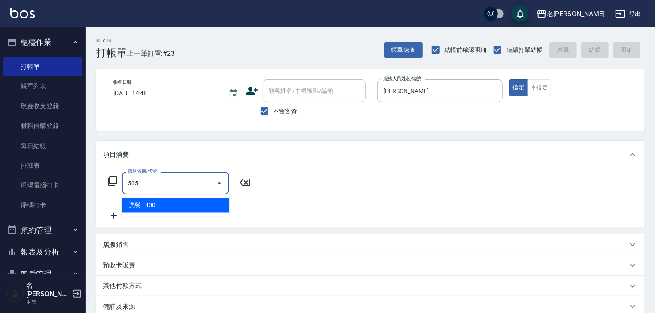
click at [198, 200] on span "洗髮 - 400" at bounding box center [175, 205] width 107 height 14
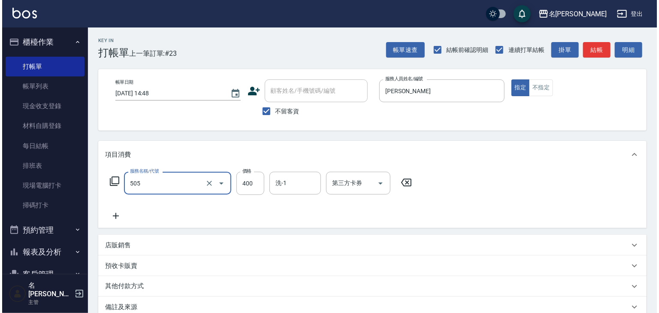
scroll to position [100, 0]
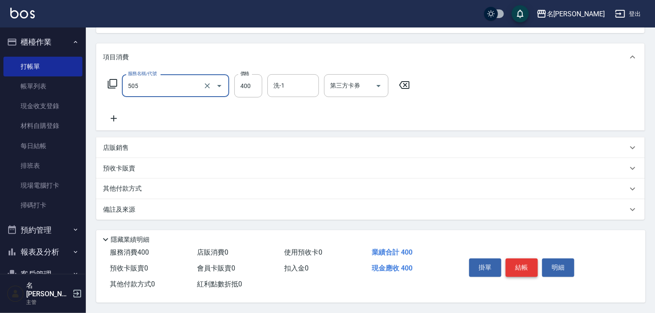
type input "洗髮(505)"
click at [523, 261] on button "結帳" at bounding box center [521, 267] width 32 height 18
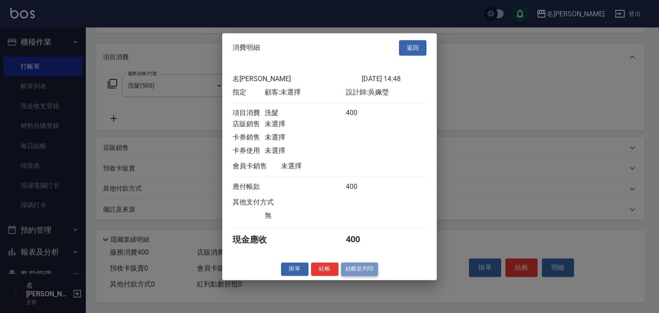
click at [349, 271] on button "結帳並列印" at bounding box center [359, 268] width 37 height 13
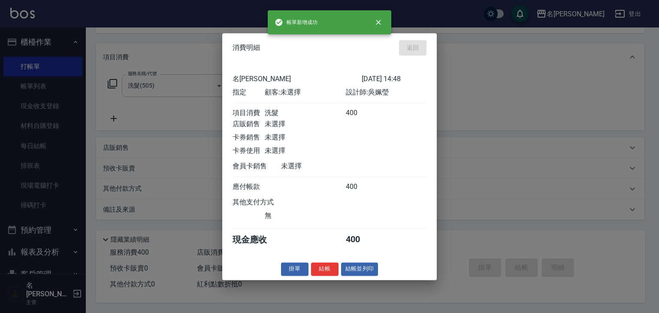
type input "2025/09/24 15:03"
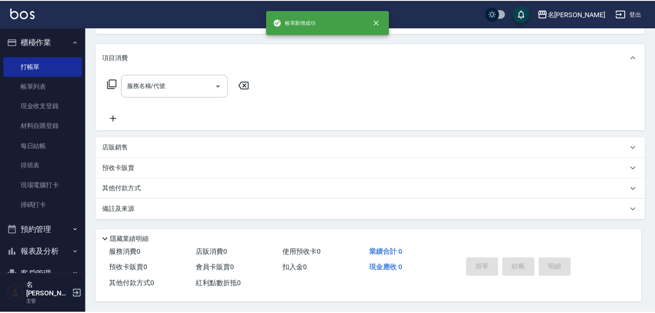
scroll to position [0, 0]
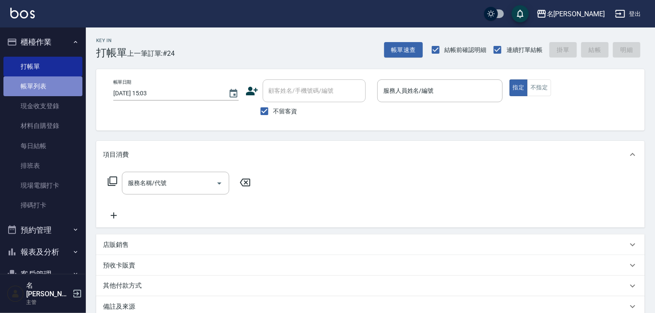
click at [58, 91] on link "帳單列表" at bounding box center [42, 86] width 79 height 20
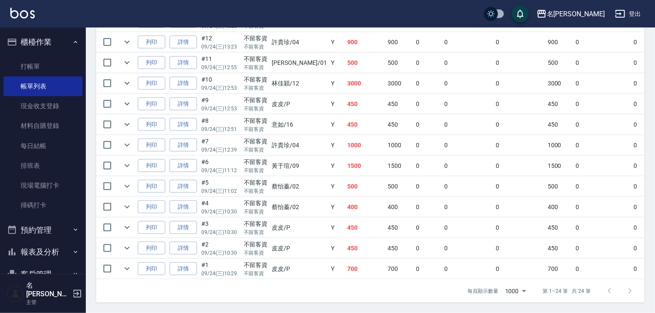
scroll to position [272, 0]
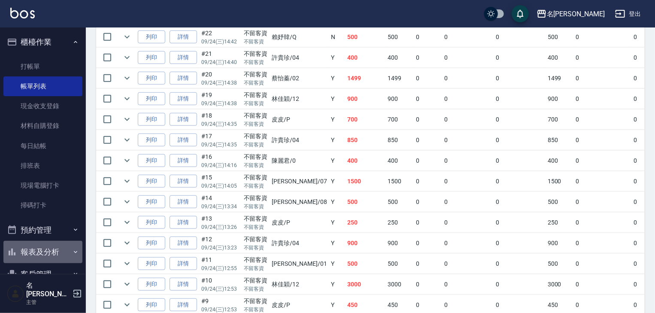
click at [50, 254] on button "報表及分析" at bounding box center [42, 252] width 79 height 22
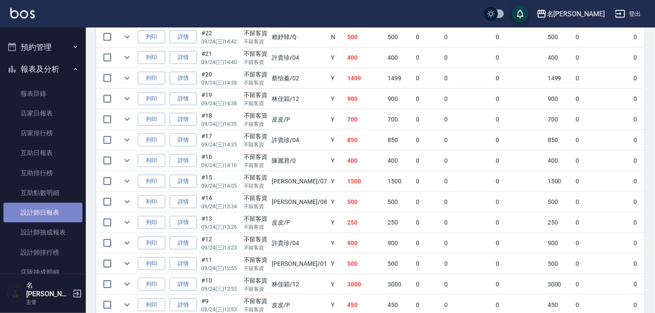
click at [46, 215] on link "設計師日報表" at bounding box center [42, 213] width 79 height 20
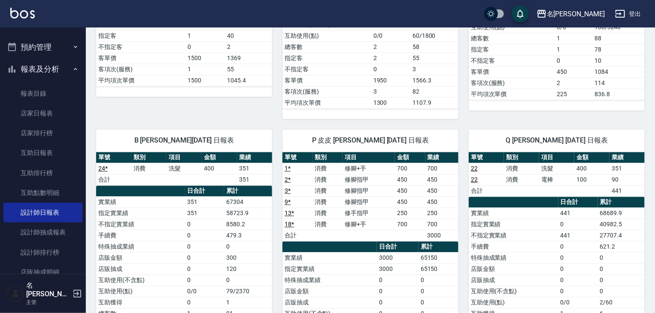
scroll to position [929, 0]
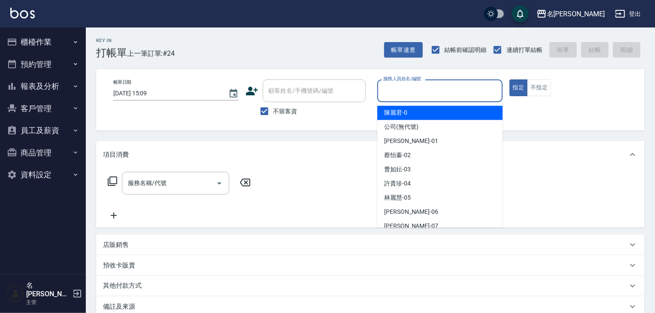
click at [421, 95] on input "服務人員姓名/編號" at bounding box center [440, 90] width 118 height 15
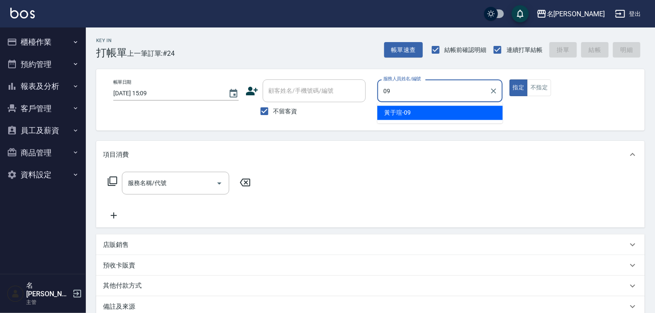
click at [414, 116] on div "黃于瑄 -09" at bounding box center [439, 113] width 125 height 14
type input "黃于瑄-09"
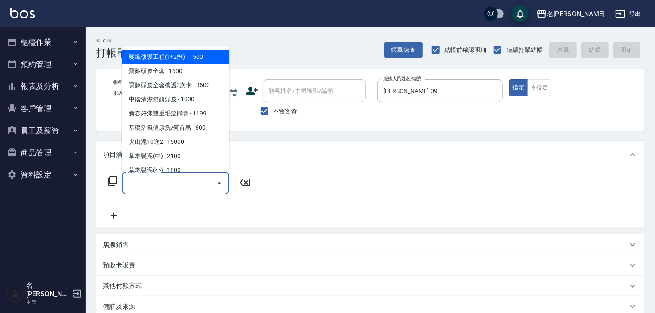
click at [187, 186] on input "服務名稱/代號" at bounding box center [169, 183] width 87 height 15
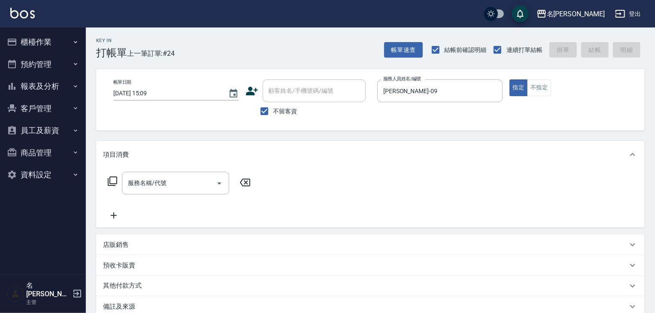
click at [117, 177] on icon at bounding box center [112, 180] width 9 height 9
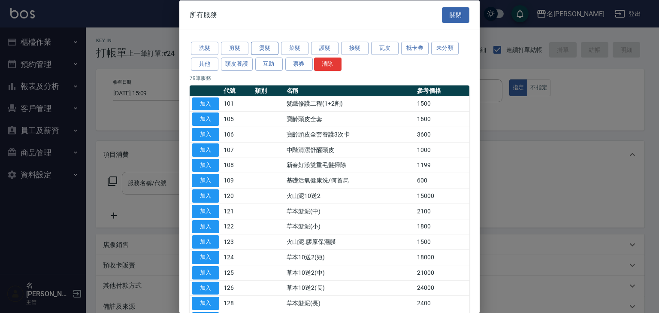
click at [263, 46] on button "燙髮" at bounding box center [264, 48] width 27 height 13
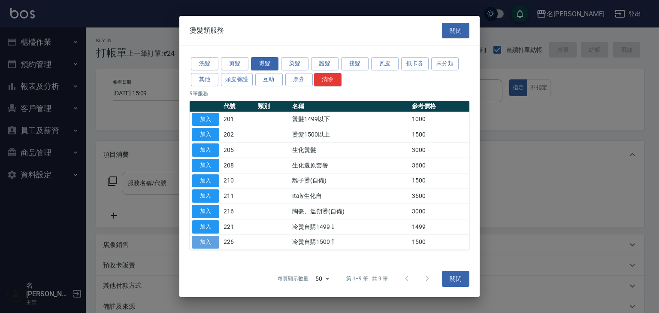
click at [210, 240] on button "加入" at bounding box center [205, 242] width 27 height 13
type input "冷燙自購1500↑(226)"
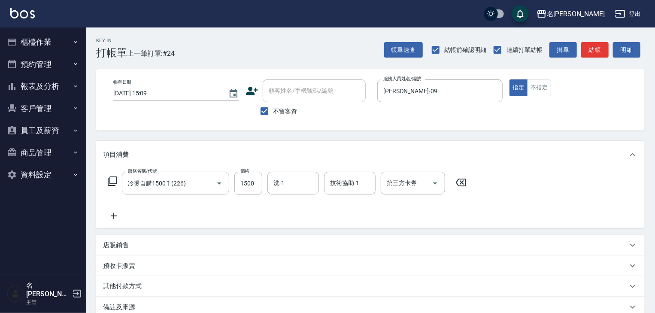
click at [114, 212] on icon at bounding box center [113, 216] width 21 height 10
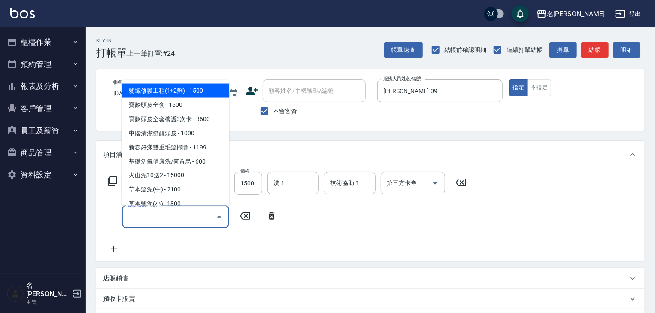
click at [142, 221] on input "服務名稱/代號" at bounding box center [169, 216] width 87 height 15
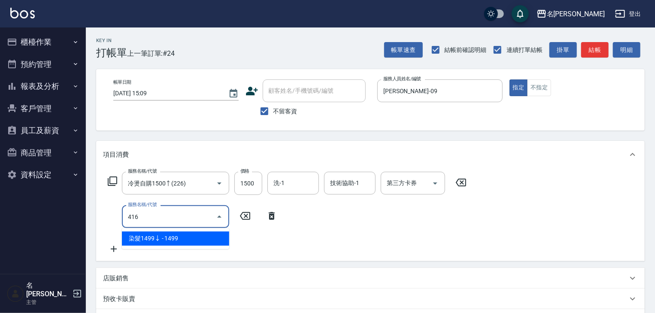
type input "416"
click at [197, 249] on div "服務名稱/代號 冷燙自購1500↑(226) 服務名稱/代號 價格 1500 價格 洗-1 洗-1 技術協助-1 技術協助-1 第三方卡券 第三方卡券 服務名…" at bounding box center [287, 213] width 369 height 82
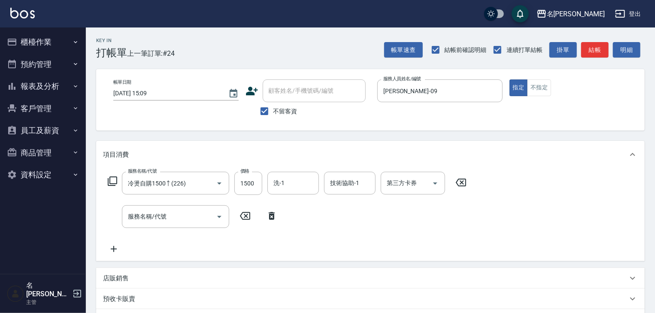
click at [199, 241] on div "服務名稱/代號 冷燙自購1500↑(226) 服務名稱/代號 價格 1500 價格 洗-1 洗-1 技術協助-1 技術協助-1 第三方卡券 第三方卡券 服務名…" at bounding box center [287, 213] width 369 height 82
click at [193, 223] on input "服務名稱/代號" at bounding box center [169, 216] width 87 height 15
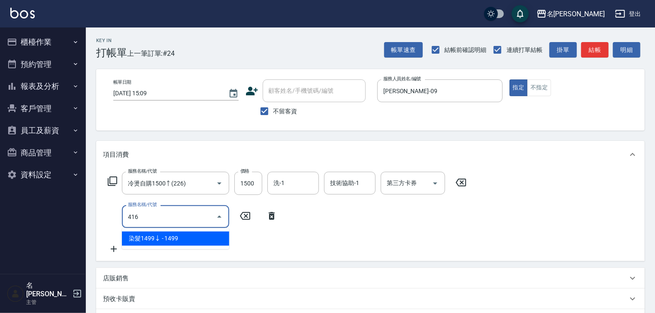
click at [211, 235] on span "染髮1499↓ - 1499" at bounding box center [175, 238] width 107 height 14
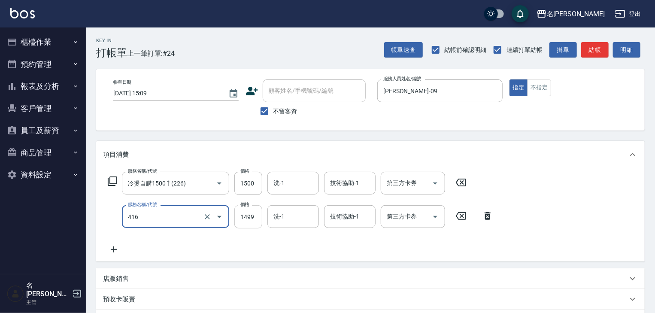
type input "染髮1499↓(416)"
click at [244, 215] on input "1499" at bounding box center [248, 216] width 28 height 23
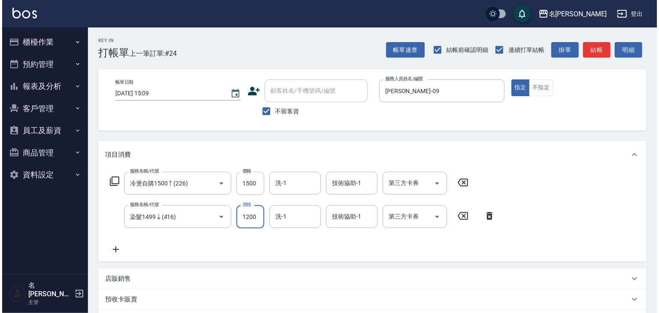
scroll to position [134, 0]
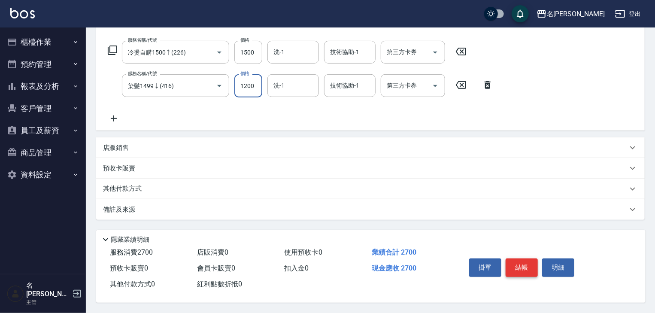
type input "1200"
click at [517, 270] on button "結帳" at bounding box center [521, 267] width 32 height 18
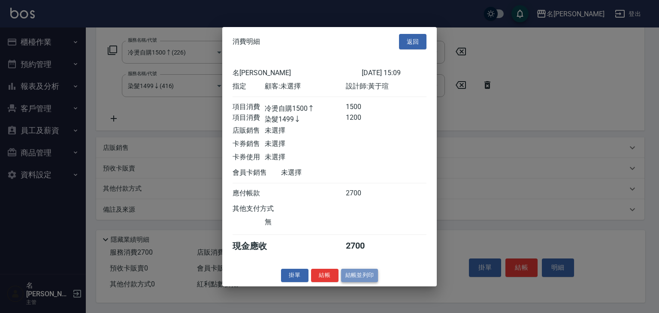
click at [357, 282] on button "結帳並列印" at bounding box center [359, 275] width 37 height 13
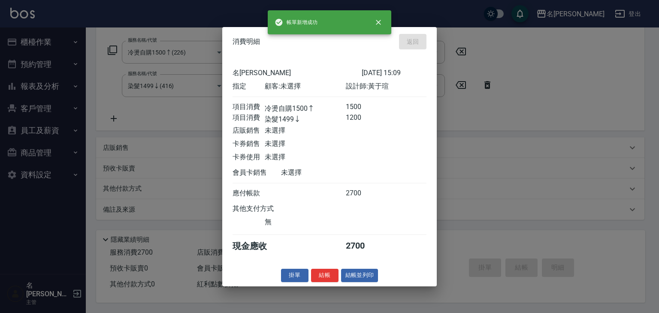
type input "2025/09/24 15:13"
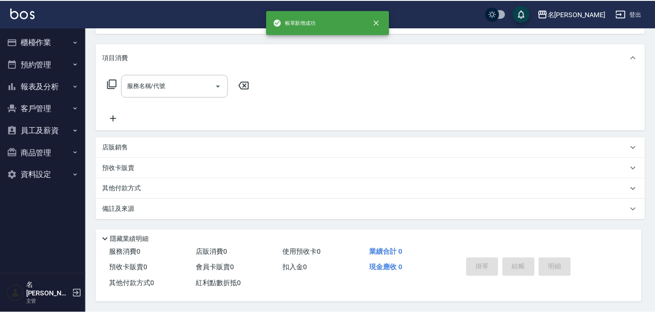
scroll to position [0, 0]
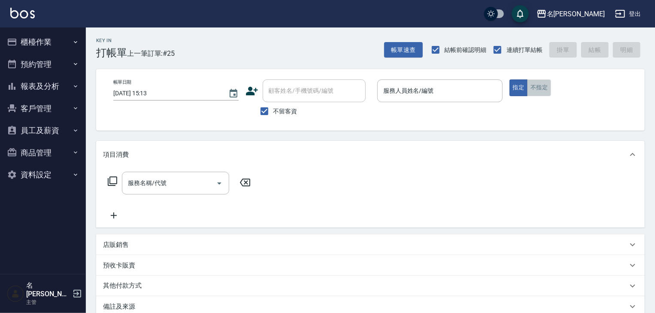
drag, startPoint x: 544, startPoint y: 88, endPoint x: 524, endPoint y: 81, distance: 21.3
click at [545, 88] on button "不指定" at bounding box center [539, 87] width 24 height 17
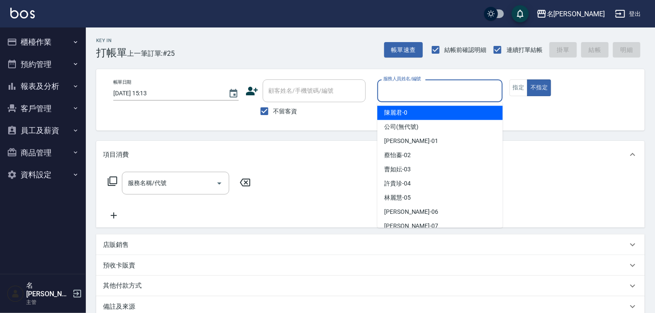
click at [428, 94] on input "服務人員姓名/編號" at bounding box center [440, 90] width 118 height 15
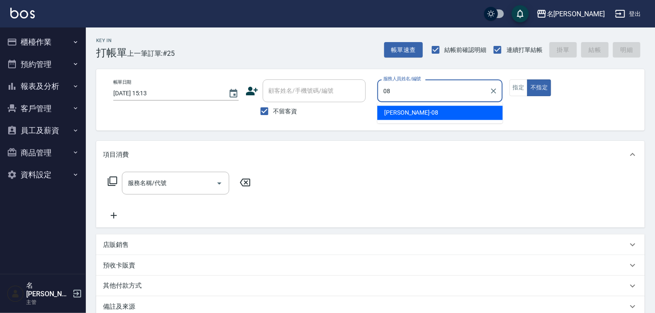
click at [398, 114] on span "[PERSON_NAME] -08" at bounding box center [411, 112] width 54 height 9
type input "[PERSON_NAME]-08"
drag, startPoint x: 185, startPoint y: 178, endPoint x: 184, endPoint y: 172, distance: 5.8
click at [185, 177] on input "服務名稱/代號" at bounding box center [169, 183] width 87 height 15
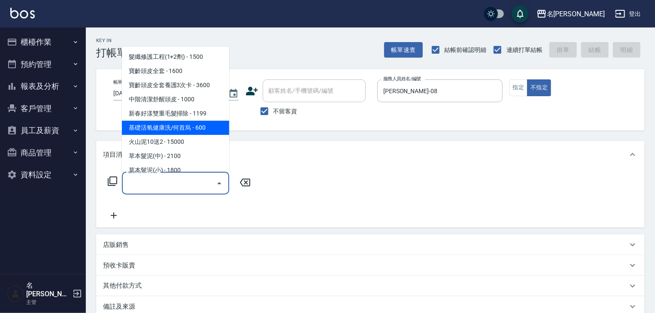
click at [209, 125] on span "基礎活氧健康洗/何首烏 - 600" at bounding box center [175, 128] width 107 height 14
type input "基礎活氧健康洗/何首烏(109)"
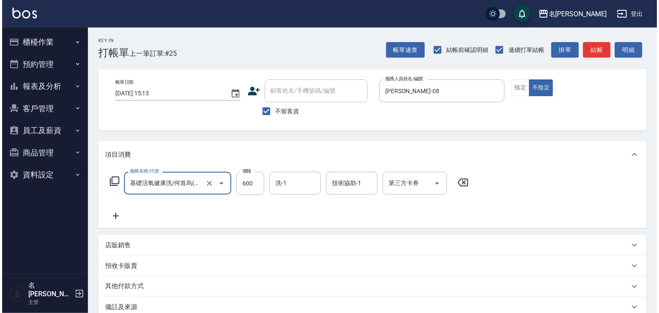
scroll to position [100, 0]
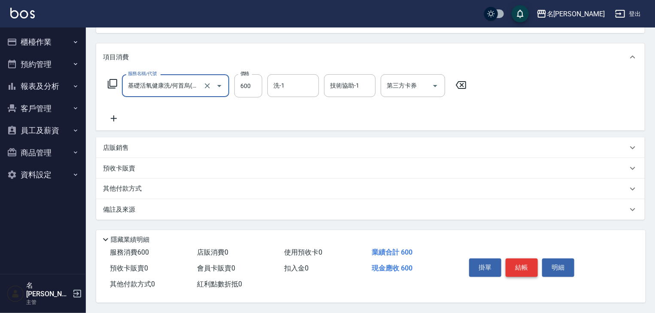
click at [514, 266] on button "結帳" at bounding box center [521, 267] width 32 height 18
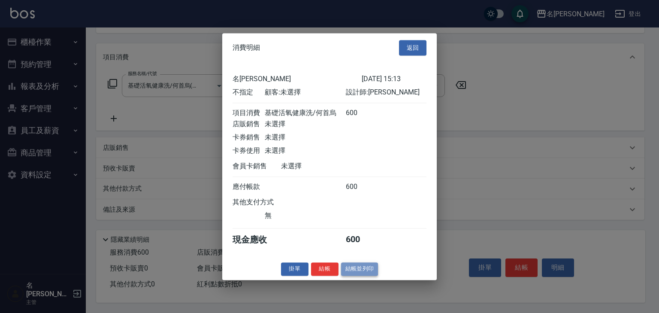
click at [366, 273] on button "結帳並列印" at bounding box center [359, 268] width 37 height 13
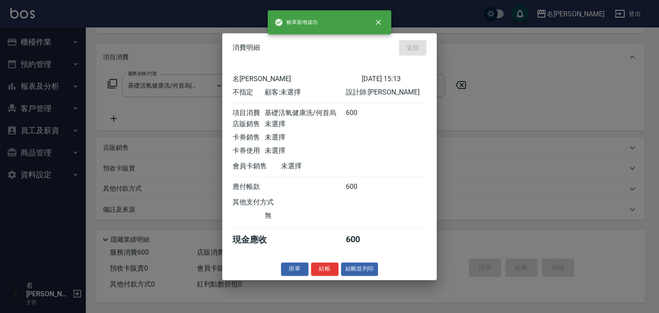
type input "2025/09/24 15:15"
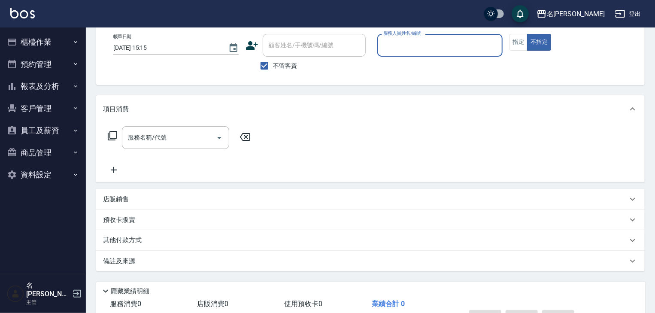
scroll to position [0, 0]
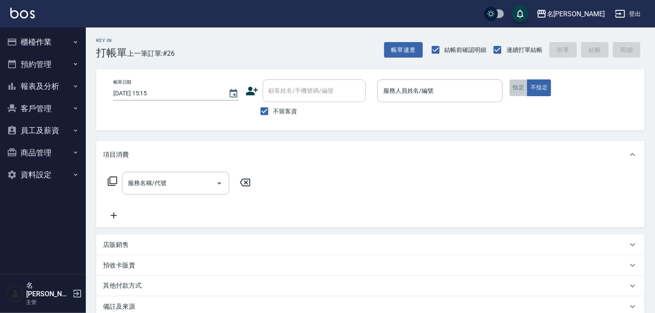
click at [522, 93] on button "指定" at bounding box center [518, 87] width 18 height 17
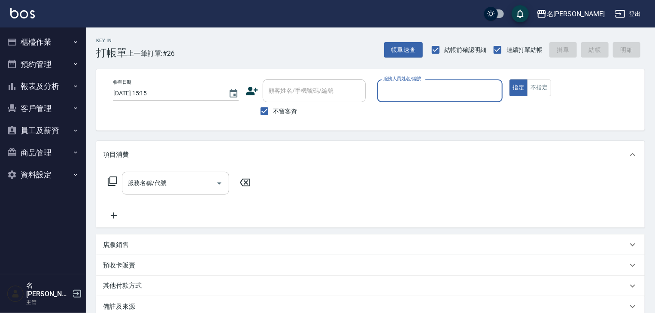
click at [443, 93] on input "服務人員姓名/編號" at bounding box center [440, 90] width 118 height 15
click at [417, 113] on div "黃于瑄 -09" at bounding box center [439, 113] width 125 height 14
type input "[PERSON_NAME]-09"
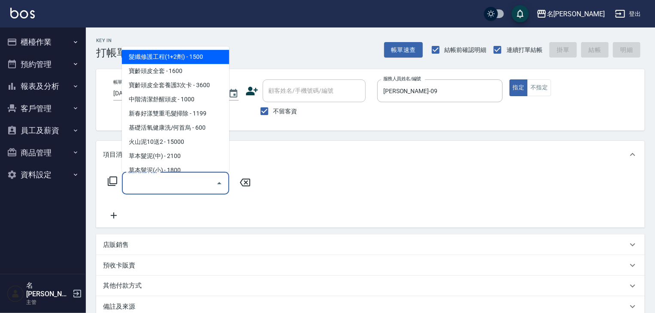
click at [182, 179] on input "服務名稱/代號" at bounding box center [169, 183] width 87 height 15
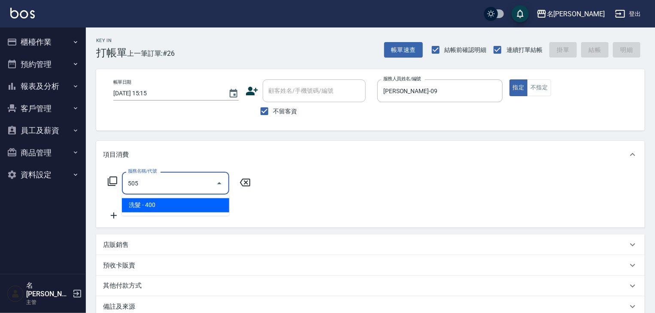
click at [189, 203] on span "洗髮 - 400" at bounding box center [175, 205] width 107 height 14
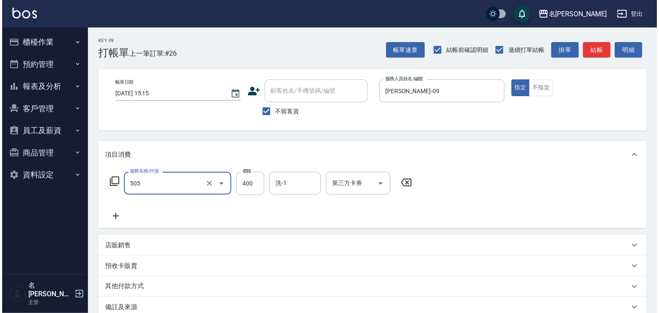
scroll to position [91, 0]
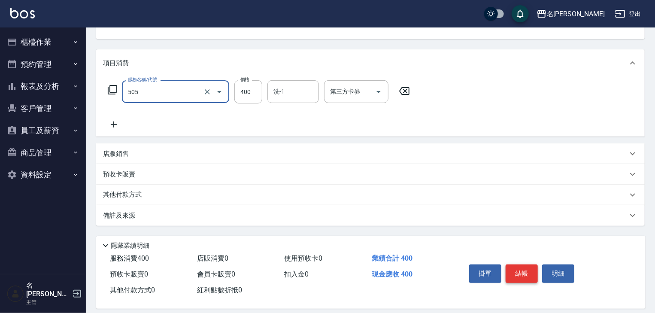
type input "洗髮(505)"
click at [518, 271] on button "結帳" at bounding box center [521, 273] width 32 height 18
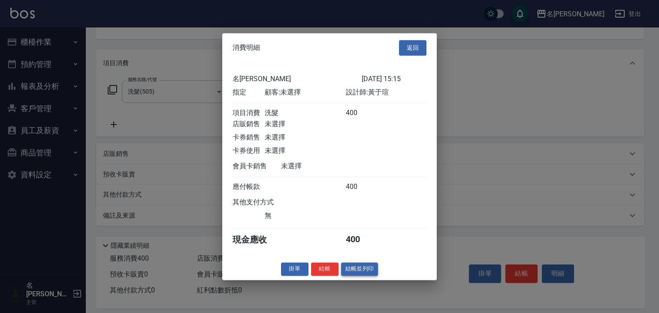
click at [364, 272] on button "結帳並列印" at bounding box center [359, 268] width 37 height 13
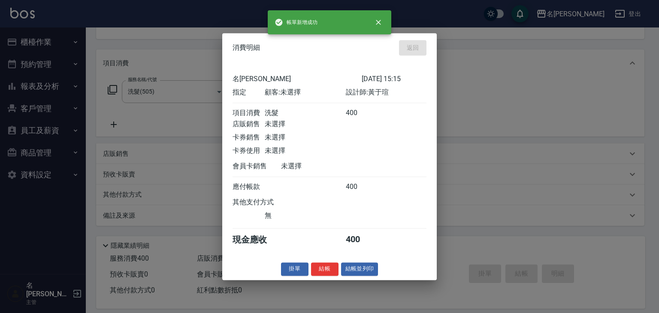
type input "2025/09/24 15:16"
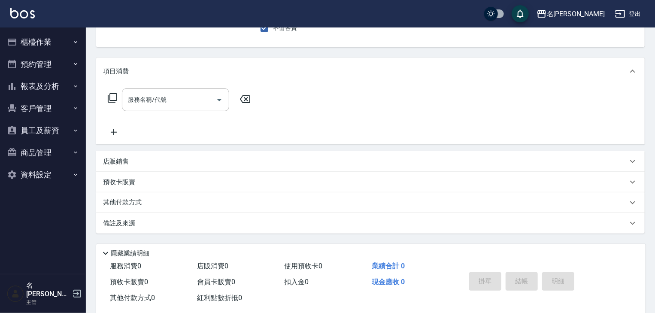
scroll to position [0, 0]
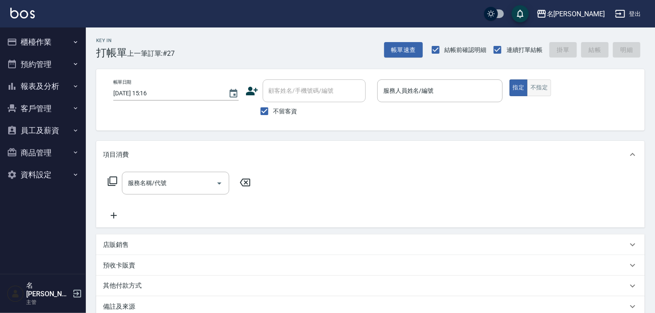
click at [546, 94] on button "不指定" at bounding box center [539, 87] width 24 height 17
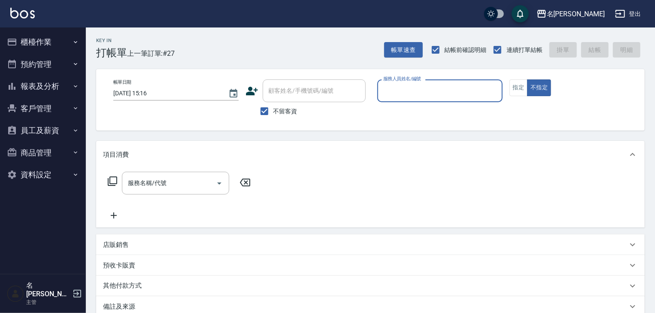
click at [438, 97] on input "服務人員姓名/編號" at bounding box center [440, 90] width 118 height 15
click at [404, 114] on span "意如 -16" at bounding box center [394, 112] width 21 height 9
type input "意如-16"
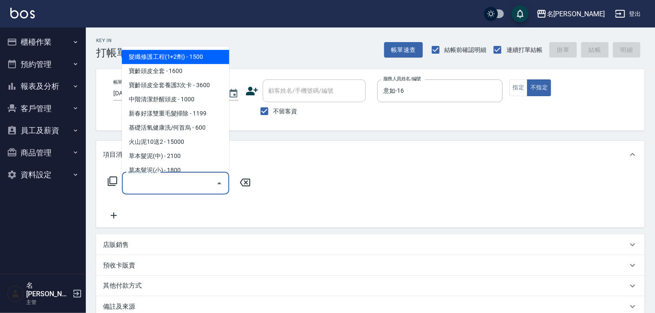
click at [180, 188] on input "服務名稱/代號" at bounding box center [169, 183] width 87 height 15
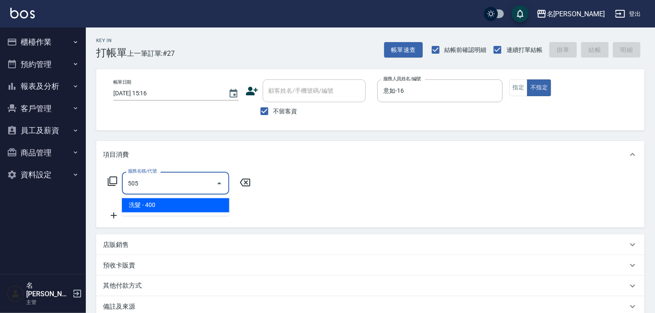
click at [186, 207] on span "洗髮 - 400" at bounding box center [175, 205] width 107 height 14
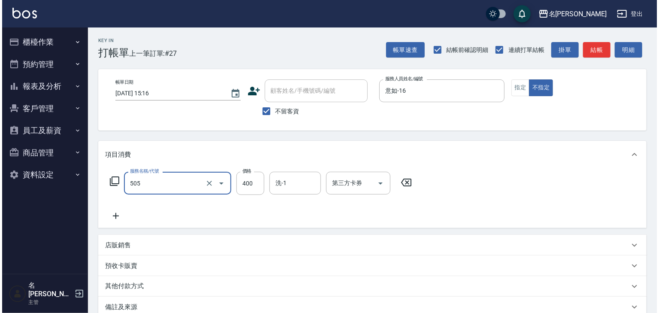
scroll to position [100, 0]
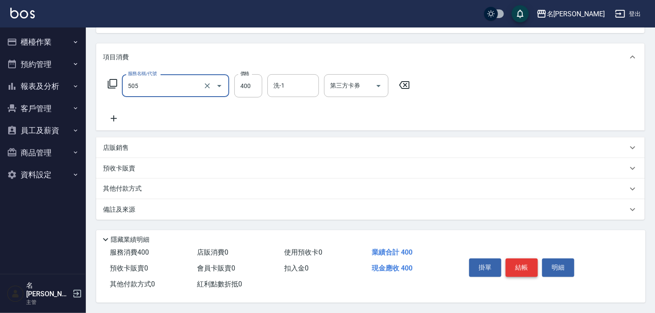
type input "洗髮(505)"
click at [515, 262] on button "結帳" at bounding box center [521, 267] width 32 height 18
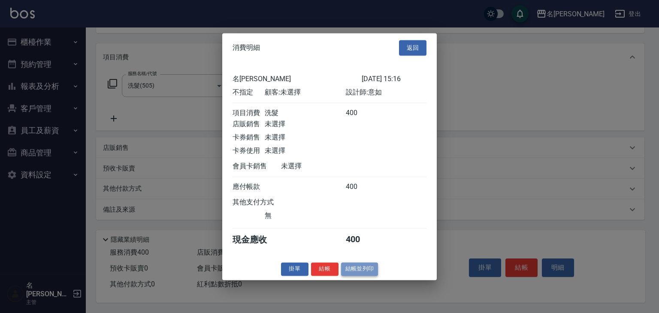
click at [367, 275] on button "結帳並列印" at bounding box center [359, 268] width 37 height 13
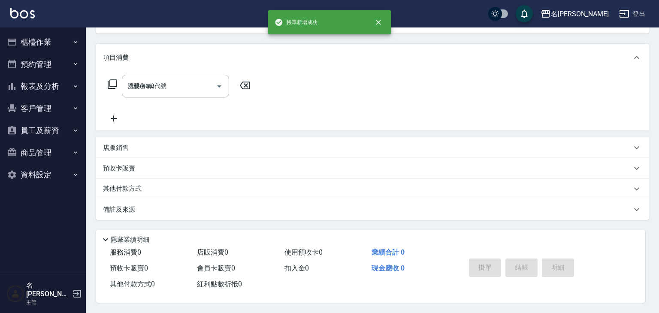
type input "2025/09/24 15:19"
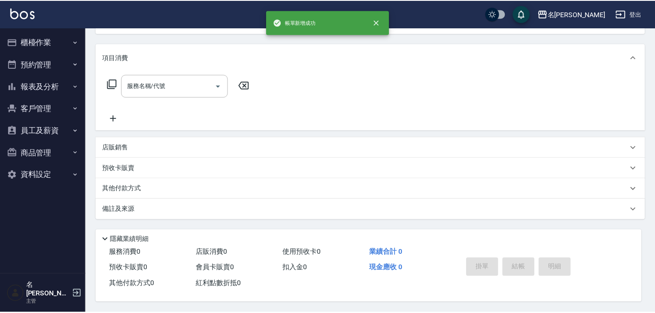
scroll to position [0, 0]
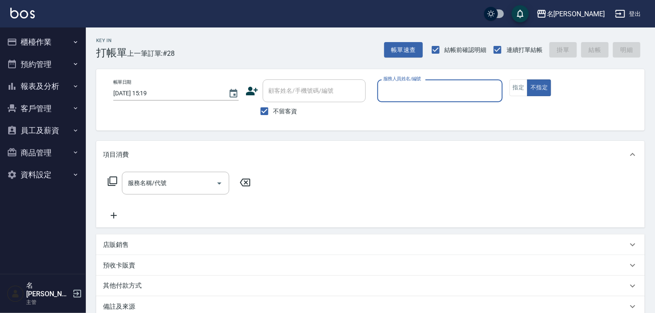
click at [43, 36] on button "櫃檯作業" at bounding box center [42, 42] width 79 height 22
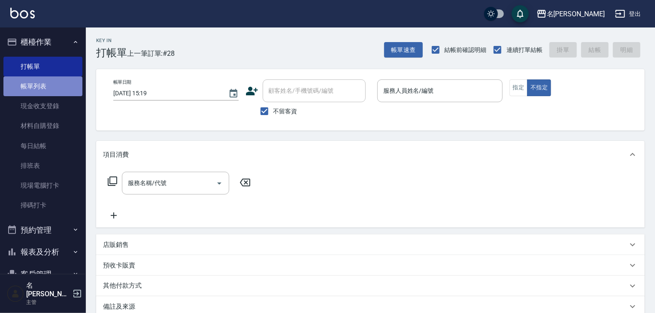
click at [47, 81] on link "帳單列表" at bounding box center [42, 86] width 79 height 20
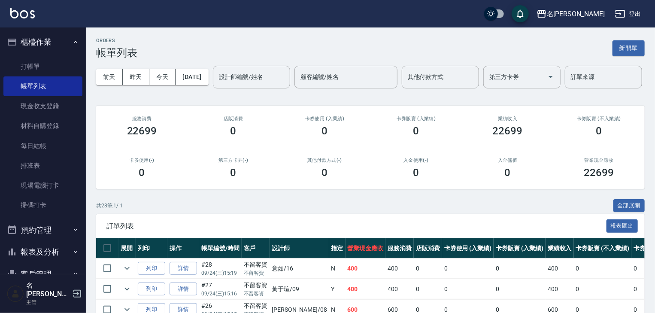
scroll to position [183, 0]
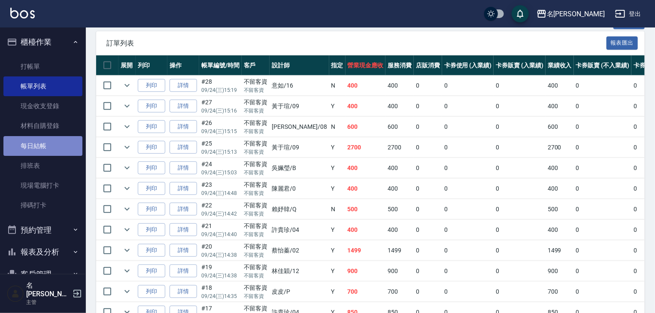
click at [51, 144] on link "每日結帳" at bounding box center [42, 146] width 79 height 20
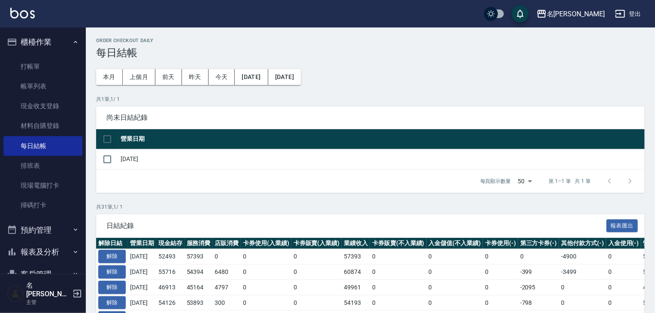
scroll to position [80, 0]
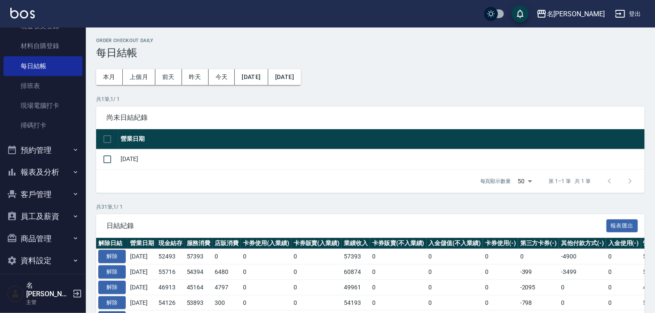
click at [49, 175] on button "報表及分析" at bounding box center [42, 172] width 79 height 22
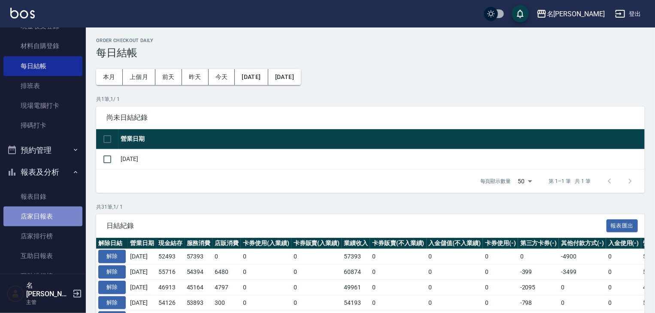
click at [51, 213] on link "店家日報表" at bounding box center [42, 216] width 79 height 20
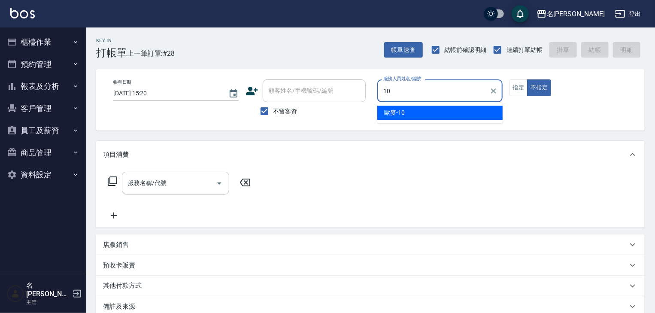
type input "歐麥-10"
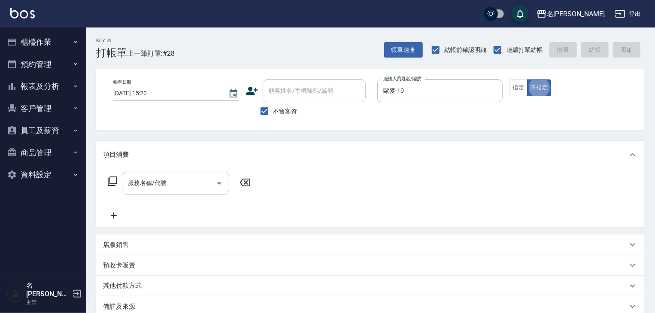
type button "false"
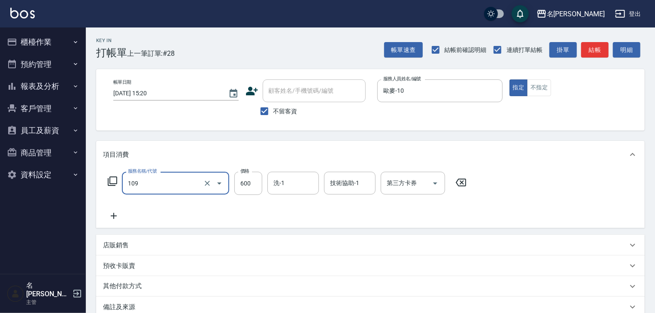
type input "基礎活氧健康洗/何首烏(109)"
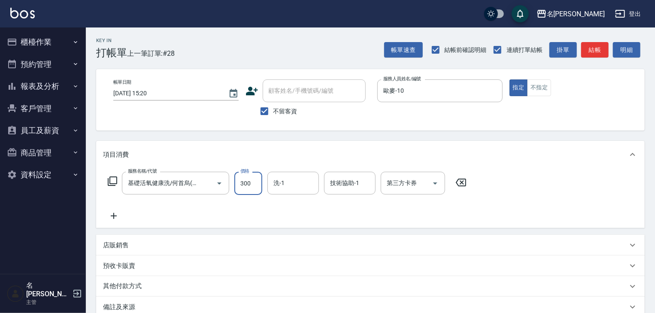
type input "300"
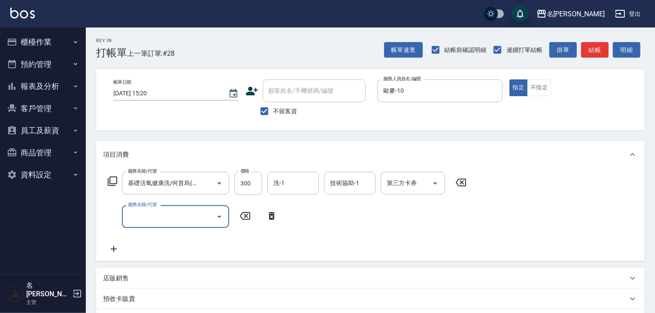
click at [162, 213] on input "服務名稱/代號" at bounding box center [169, 216] width 87 height 15
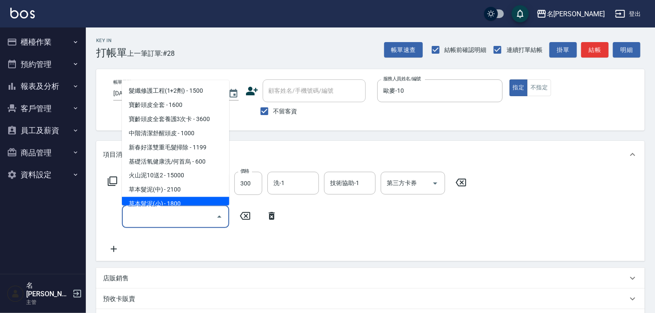
click at [167, 204] on span "草本髮泥(小) - 1800" at bounding box center [175, 204] width 107 height 14
type input "草本髮泥(小)(122)"
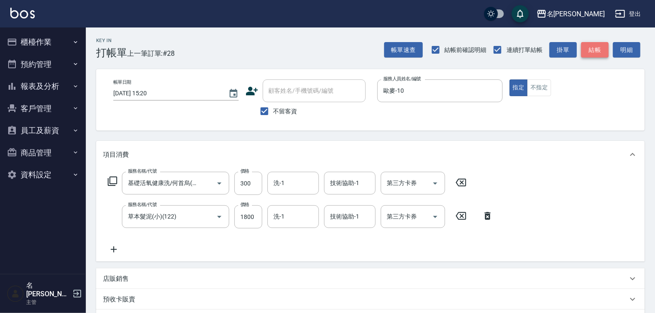
click at [594, 50] on button "結帳" at bounding box center [594, 50] width 27 height 16
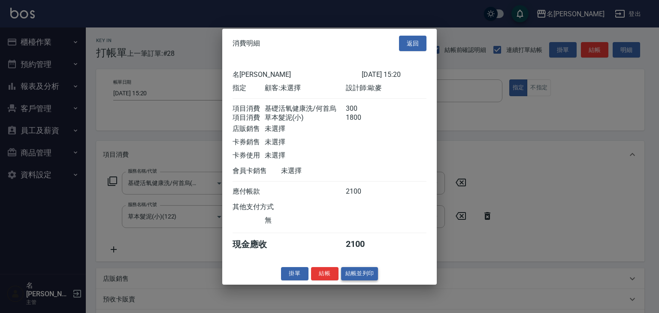
click at [357, 278] on button "結帳並列印" at bounding box center [359, 273] width 37 height 13
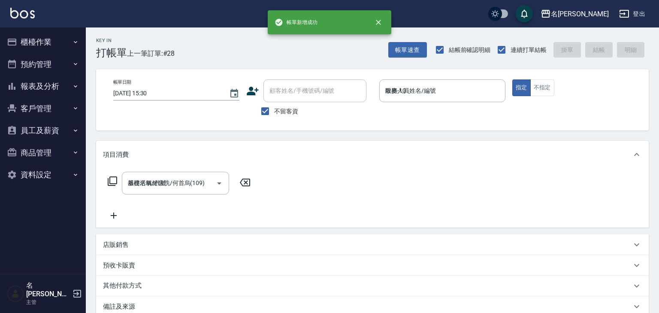
type input "2025/09/24 15:30"
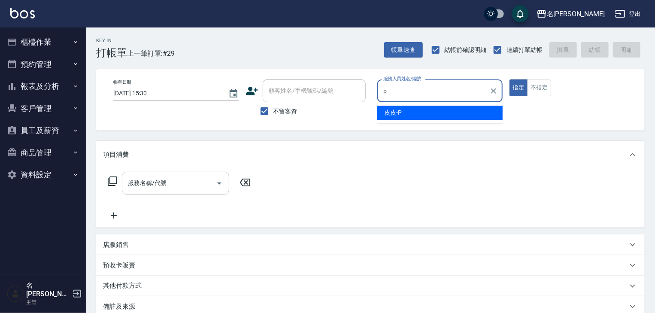
type input "皮皮-P"
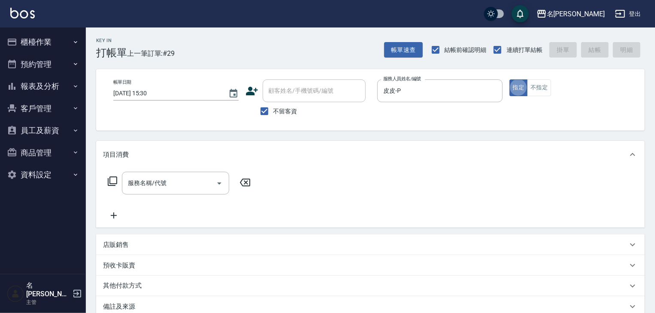
type button "true"
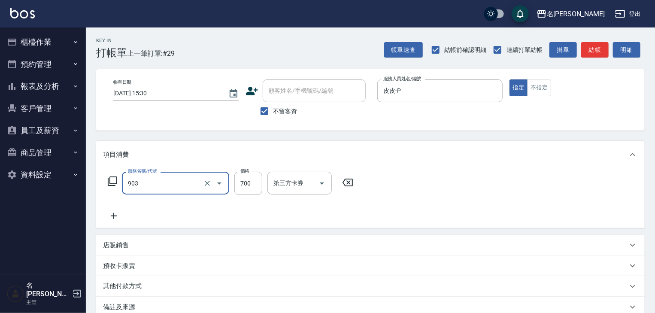
type input "修腳+手(903)"
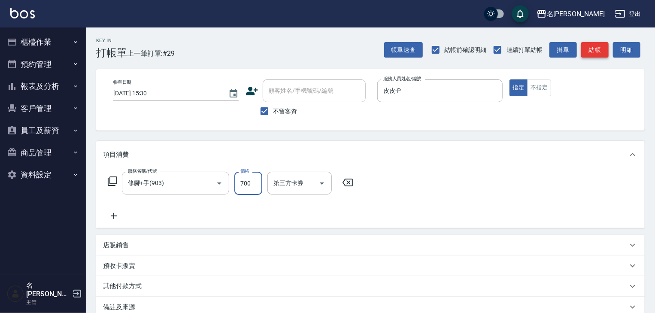
click at [593, 49] on button "結帳" at bounding box center [594, 50] width 27 height 16
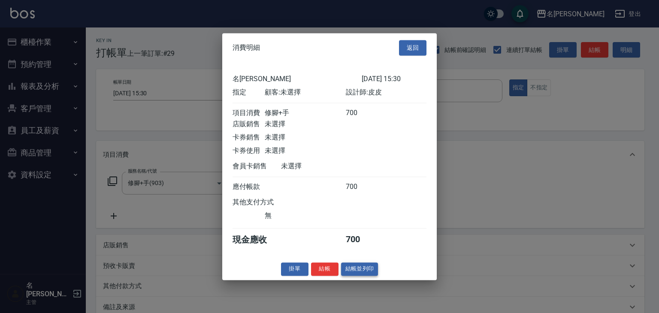
click at [359, 272] on button "結帳並列印" at bounding box center [359, 268] width 37 height 13
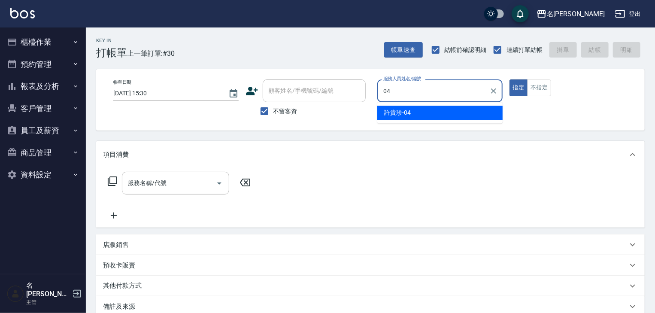
type input "[PERSON_NAME]-04"
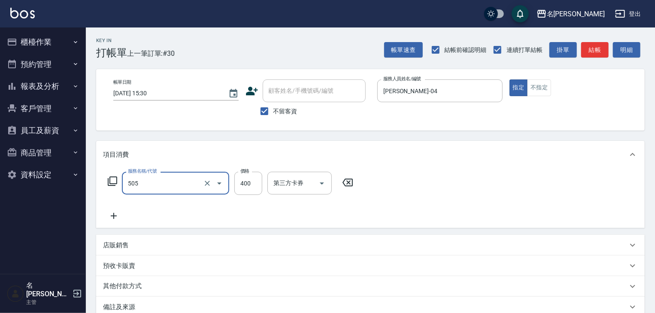
type input "洗髮(505)"
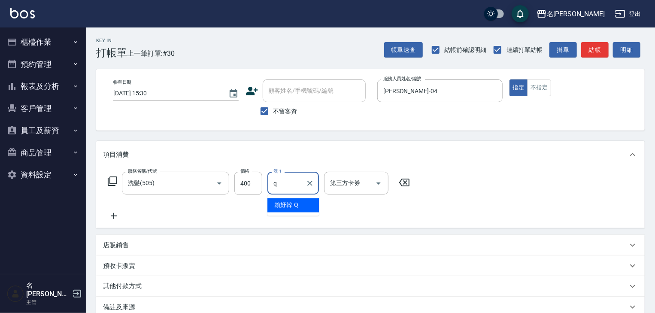
type input "賴妤韓-Q"
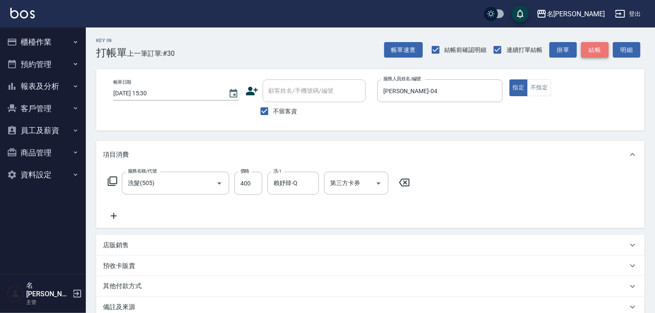
click at [587, 48] on button "結帳" at bounding box center [594, 50] width 27 height 16
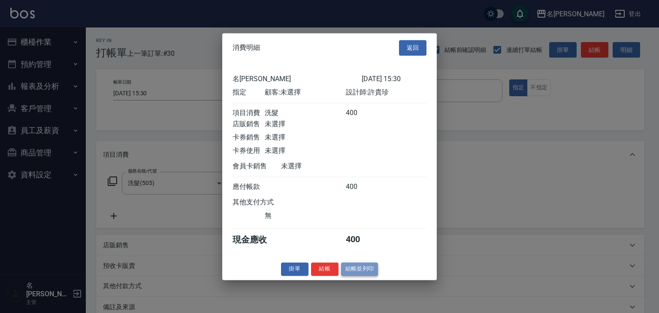
click at [354, 272] on button "結帳並列印" at bounding box center [359, 268] width 37 height 13
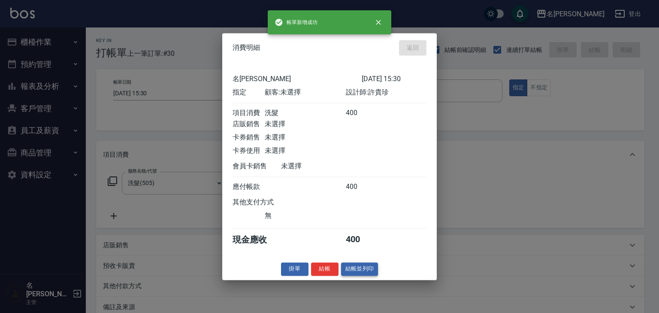
type input "2025/09/24 15:46"
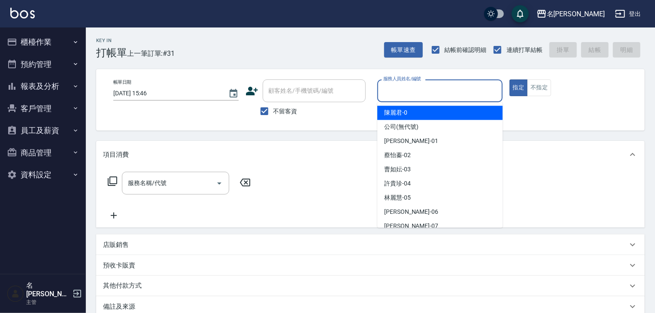
click at [441, 92] on input "服務人員姓名/編號" at bounding box center [440, 90] width 118 height 15
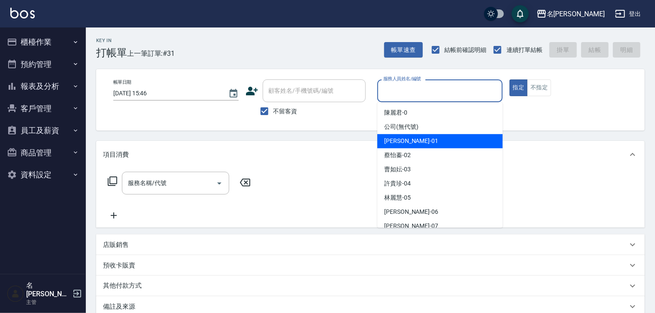
click at [418, 139] on div "[PERSON_NAME] -01" at bounding box center [439, 141] width 125 height 14
type input "[PERSON_NAME]-01"
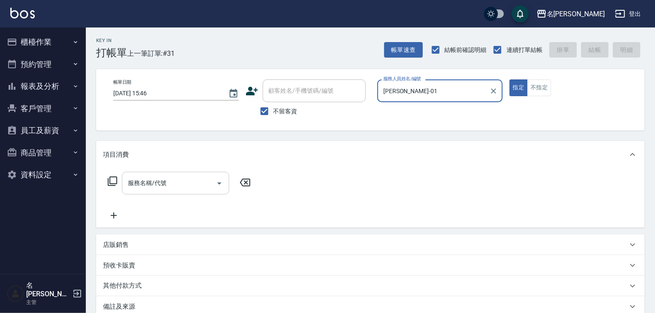
click at [157, 175] on div "服務名稱/代號" at bounding box center [175, 183] width 107 height 23
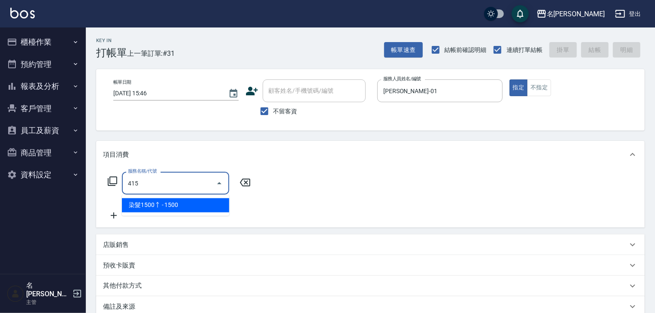
click at [192, 196] on ul "染髮1500↑ - 1500" at bounding box center [175, 205] width 107 height 21
click at [216, 204] on span "染髮1500↑ - 1500" at bounding box center [175, 205] width 107 height 14
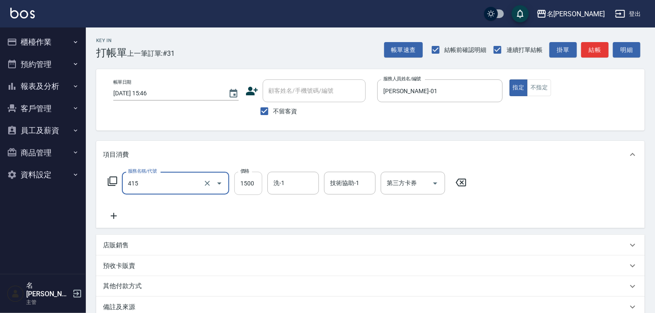
type input "染髮1500↑(415)"
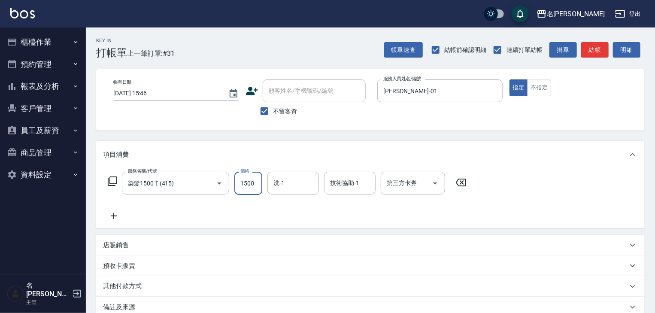
click at [244, 191] on input "1500" at bounding box center [248, 183] width 28 height 23
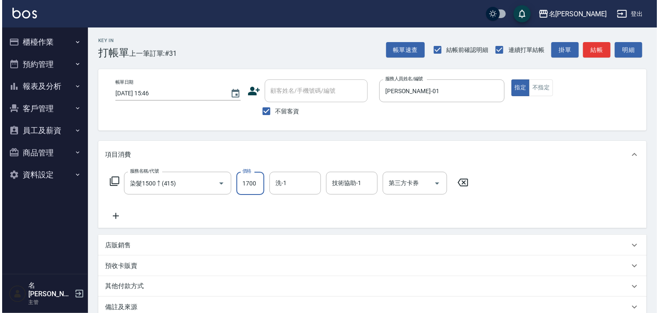
scroll to position [100, 0]
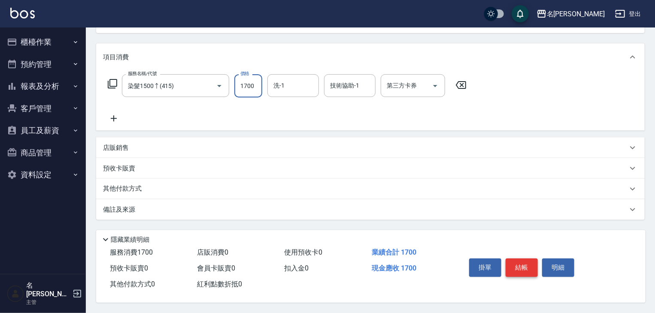
type input "1700"
click at [522, 263] on button "結帳" at bounding box center [521, 267] width 32 height 18
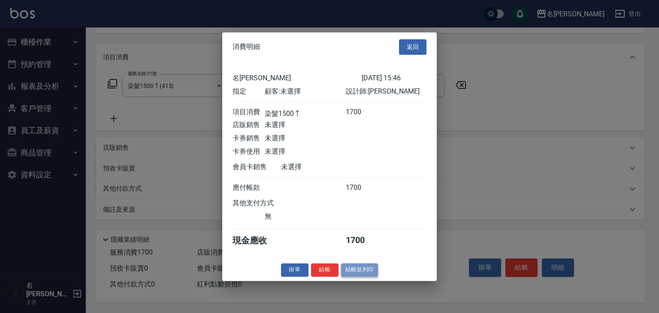
click at [349, 268] on button "結帳並列印" at bounding box center [359, 269] width 37 height 13
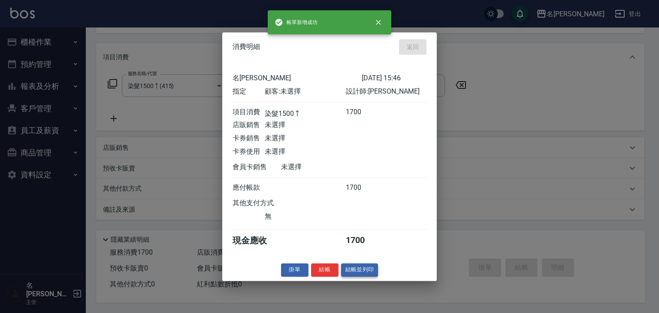
type input "2025/09/24 15:50"
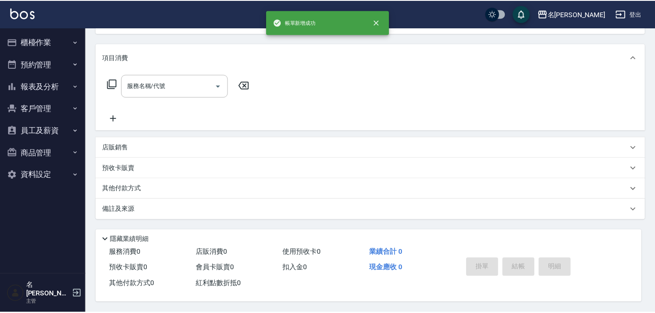
scroll to position [0, 0]
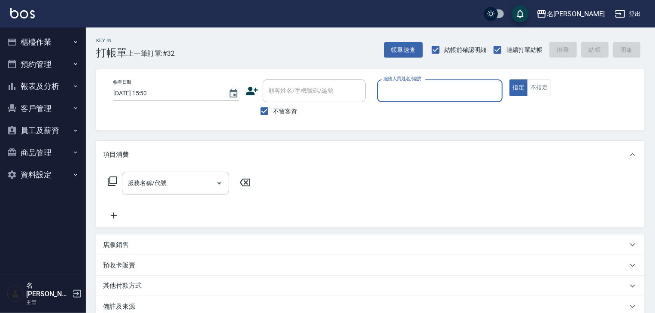
click at [417, 99] on div "服務人員姓名/編號" at bounding box center [439, 90] width 125 height 23
type input "04"
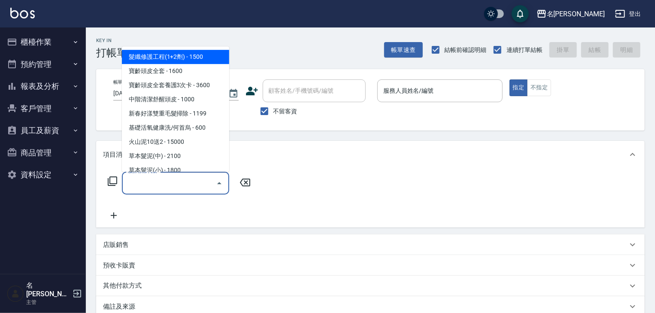
click at [165, 180] on input "服務名稱/代號" at bounding box center [169, 183] width 87 height 15
type input "5"
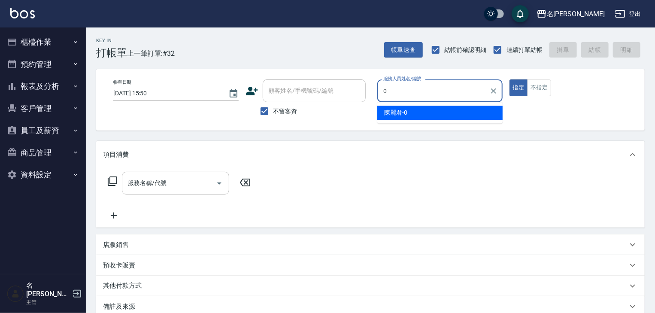
type input "05"
click at [493, 92] on icon "Clear" at bounding box center [493, 91] width 9 height 9
click at [436, 94] on input "服務人員姓名/編號" at bounding box center [440, 90] width 118 height 15
click at [417, 110] on div "許貴珍 -04" at bounding box center [439, 113] width 125 height 14
type input "[PERSON_NAME]-04"
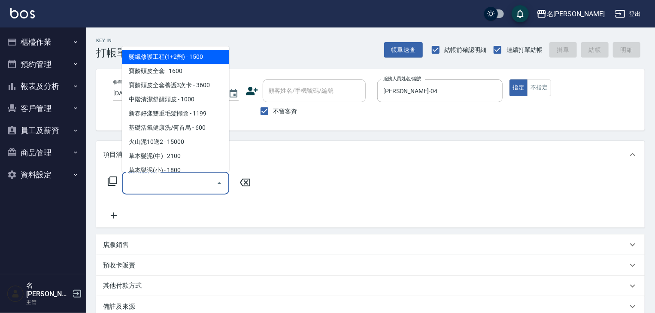
click at [179, 179] on input "服務名稱/代號" at bounding box center [169, 183] width 87 height 15
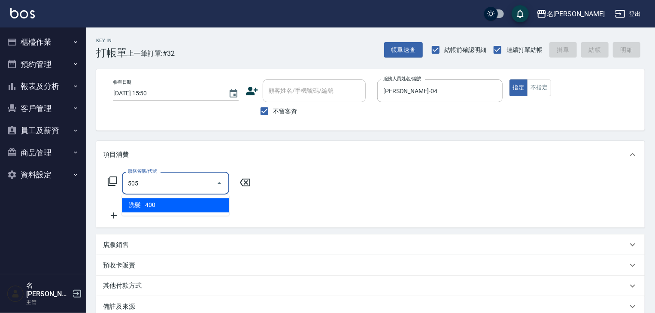
click at [215, 202] on span "洗髮 - 400" at bounding box center [175, 205] width 107 height 14
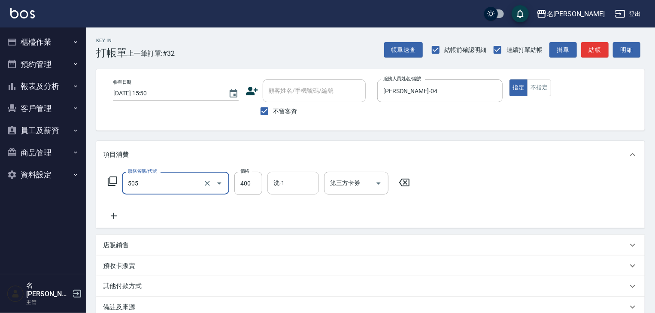
type input "洗髮(505)"
click at [285, 181] on input "洗-1" at bounding box center [293, 183] width 44 height 15
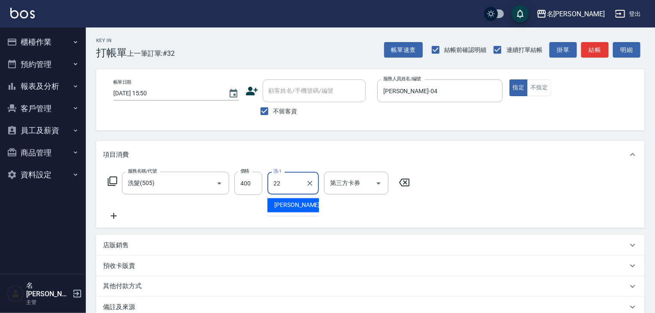
click at [288, 203] on span "[PERSON_NAME] -22" at bounding box center [301, 205] width 54 height 9
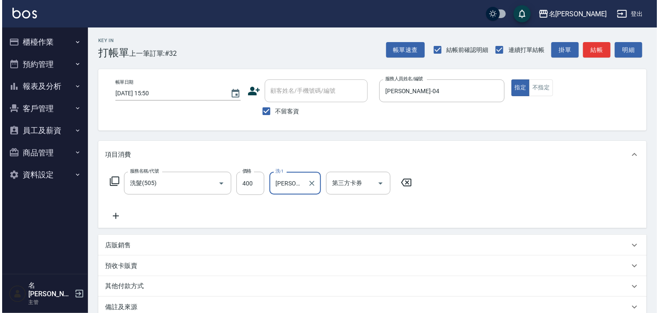
scroll to position [100, 0]
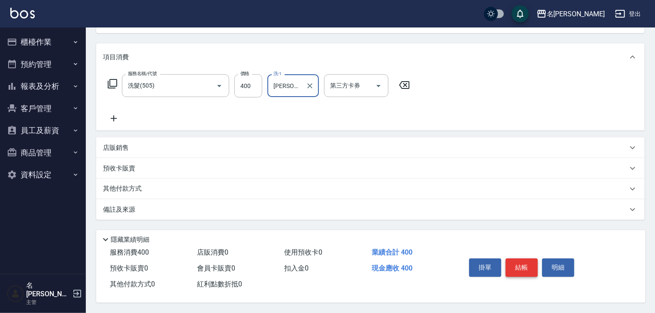
type input "[PERSON_NAME]-22"
click at [515, 267] on button "結帳" at bounding box center [521, 267] width 32 height 18
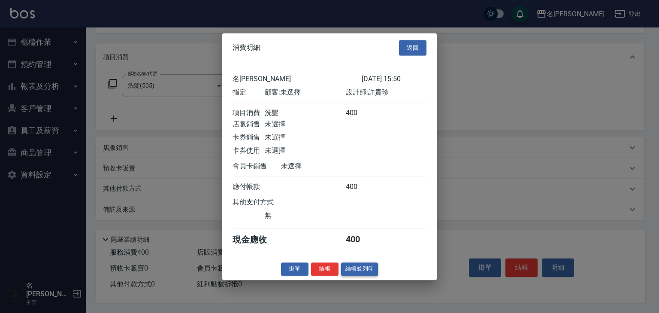
click at [360, 271] on button "結帳並列印" at bounding box center [359, 268] width 37 height 13
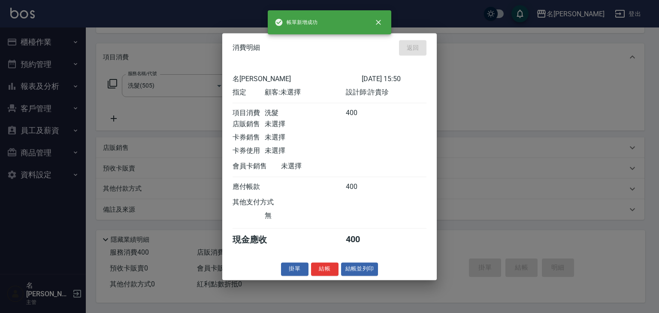
type input "2025/09/24 15:53"
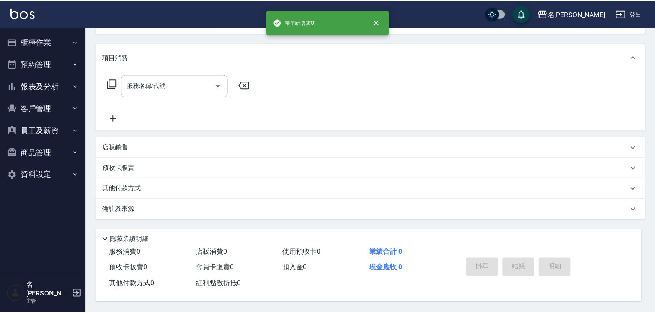
scroll to position [0, 0]
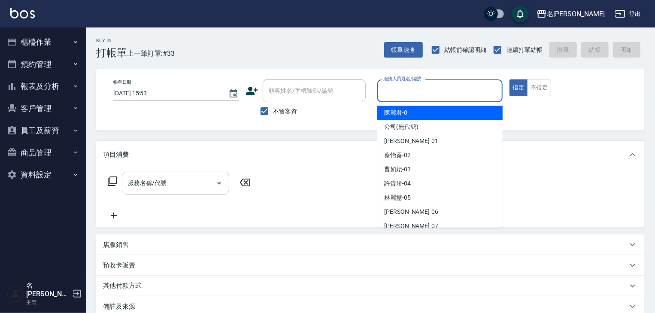
click at [431, 97] on input "服務人員姓名/編號" at bounding box center [440, 90] width 118 height 15
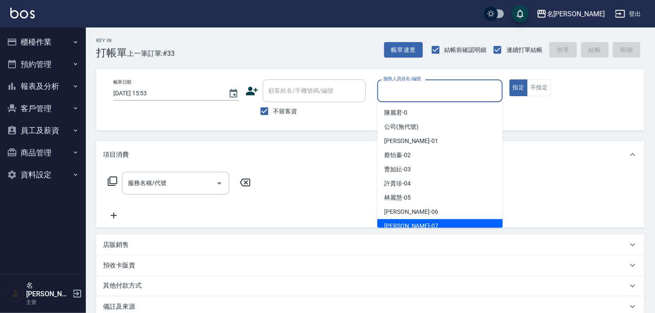
click at [412, 226] on div "高淳涵 -07" at bounding box center [439, 226] width 125 height 14
type input "[PERSON_NAME]-07"
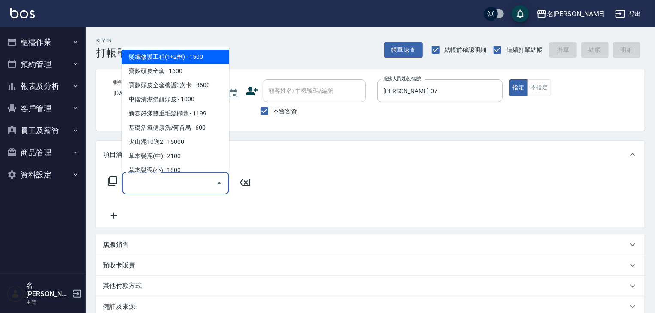
click at [178, 182] on input "服務名稱/代號" at bounding box center [169, 183] width 87 height 15
click at [115, 178] on icon at bounding box center [112, 181] width 10 height 10
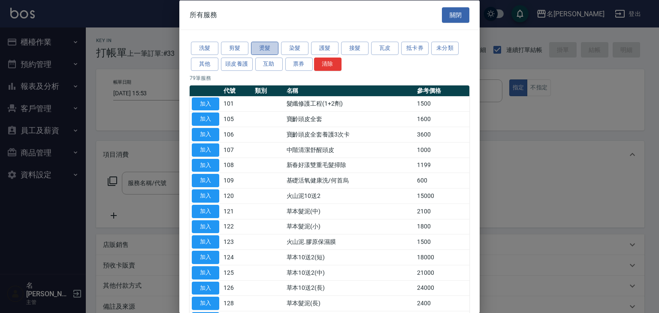
click at [268, 51] on button "燙髮" at bounding box center [264, 48] width 27 height 13
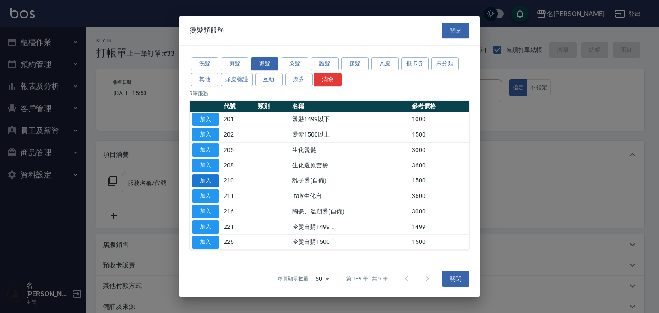
click at [206, 179] on button "加入" at bounding box center [205, 180] width 27 height 13
type input "離子燙(自備)(210)"
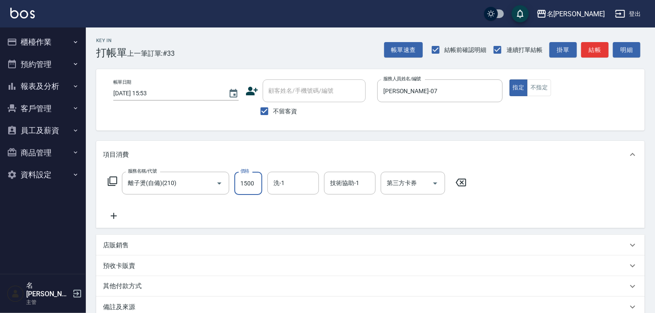
click at [251, 189] on input "1500" at bounding box center [248, 183] width 28 height 23
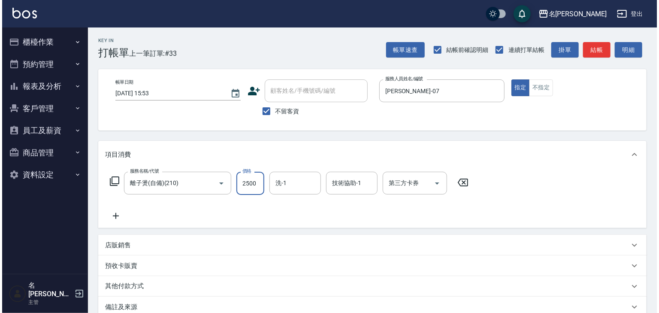
scroll to position [100, 0]
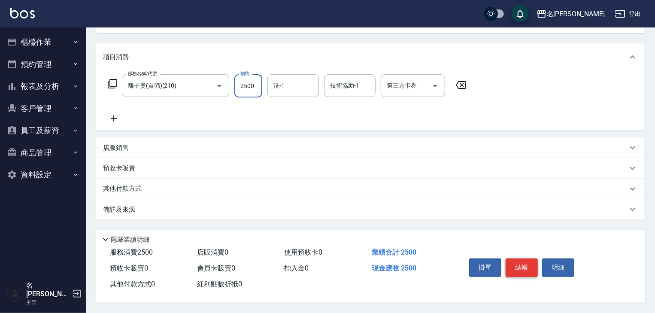
type input "2500"
click at [510, 262] on button "結帳" at bounding box center [521, 267] width 32 height 18
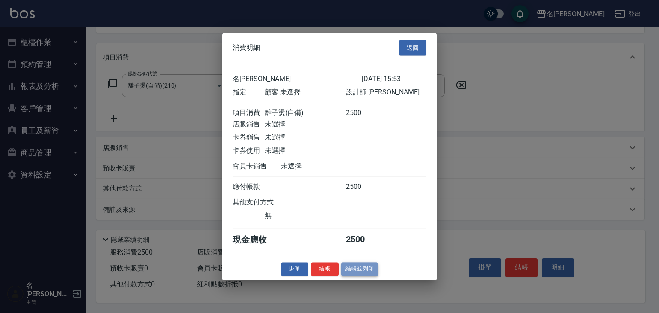
click at [368, 274] on button "結帳並列印" at bounding box center [359, 268] width 37 height 13
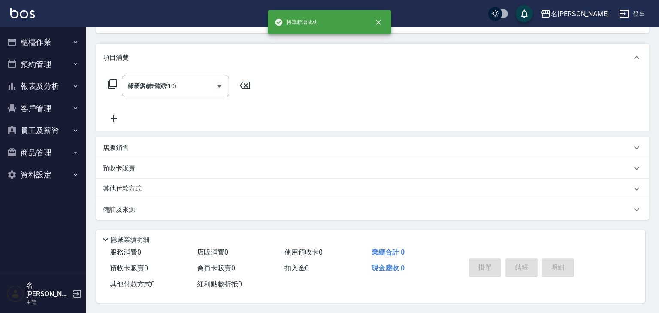
type input "2025/09/24 15:57"
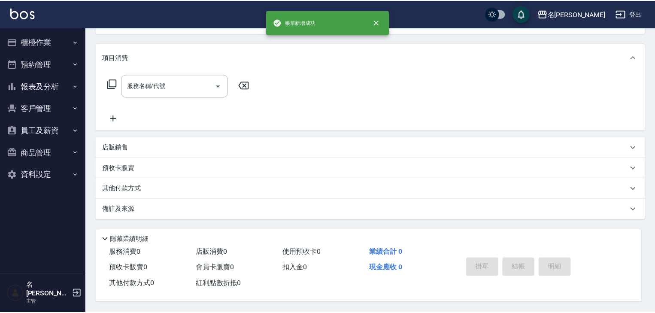
scroll to position [0, 0]
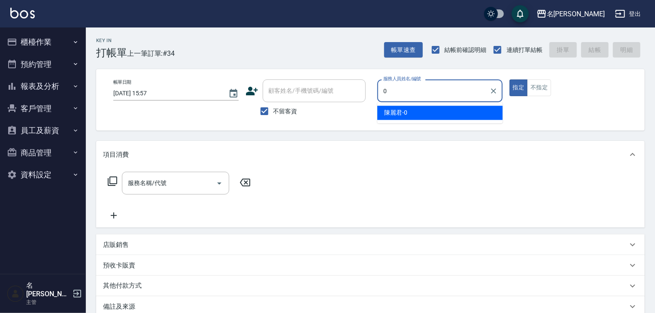
type input "[PERSON_NAME]-0"
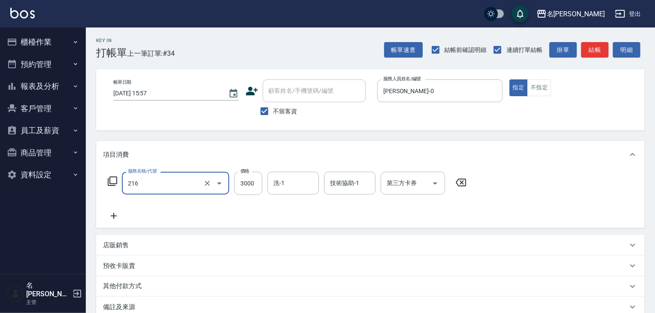
type input "陶瓷、溫朔燙(自備)(216)"
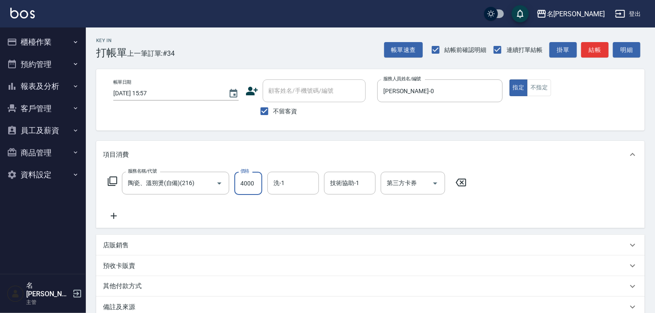
type input "4000"
type input "[PERSON_NAME]-21"
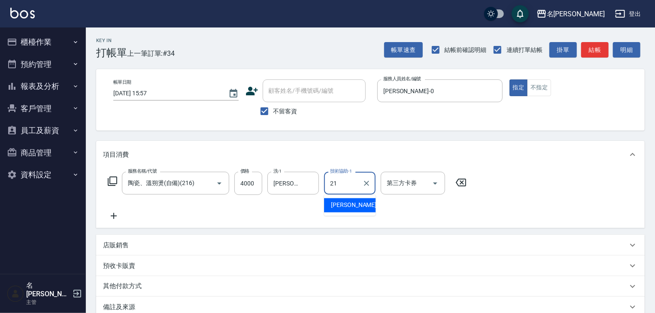
type input "[PERSON_NAME]-21"
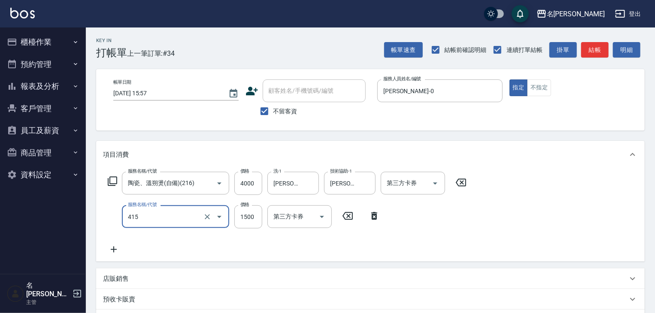
type input "染髮1500↑(415)"
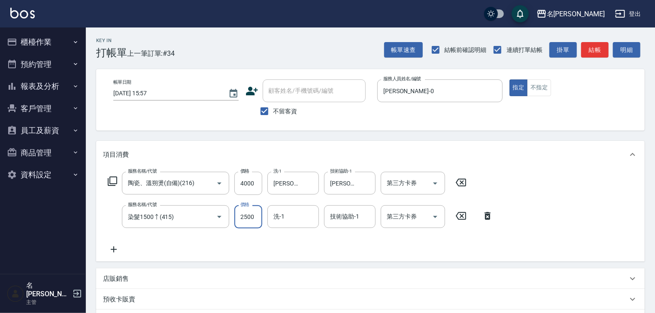
type input "2500"
type input "[PERSON_NAME]-21"
click at [590, 54] on button "結帳" at bounding box center [594, 50] width 27 height 16
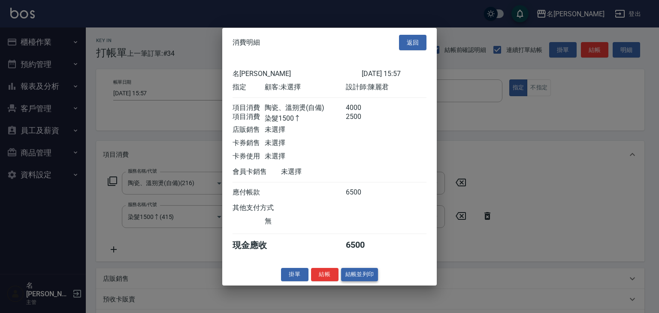
click at [356, 278] on button "結帳並列印" at bounding box center [359, 274] width 37 height 13
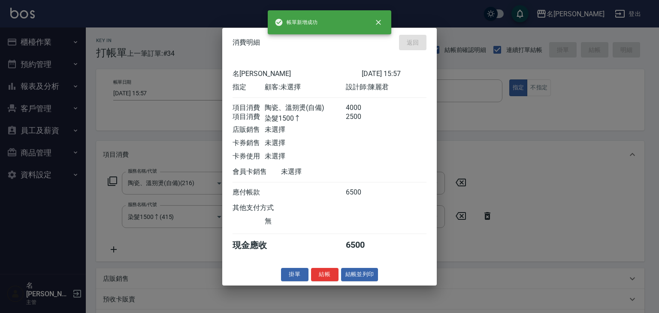
type input "2025/09/24 16:24"
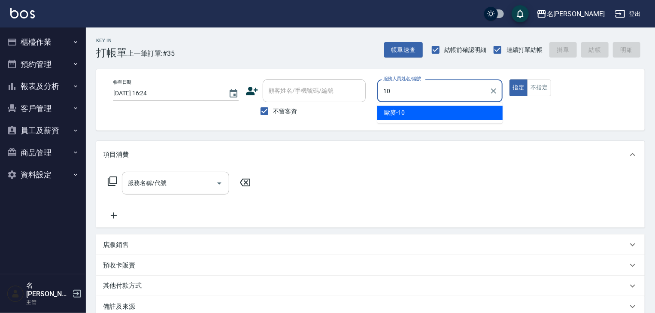
type input "歐麥-10"
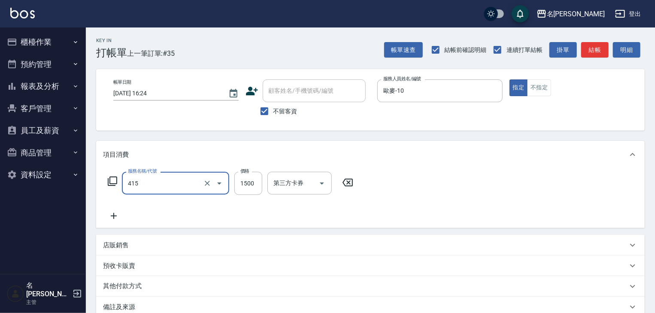
type input "染髮1500↑(415)"
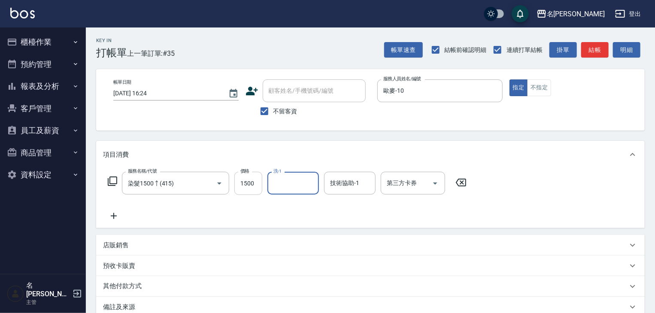
click at [249, 179] on input "1500" at bounding box center [248, 183] width 28 height 23
type input "2500"
type input "[PERSON_NAME]-21"
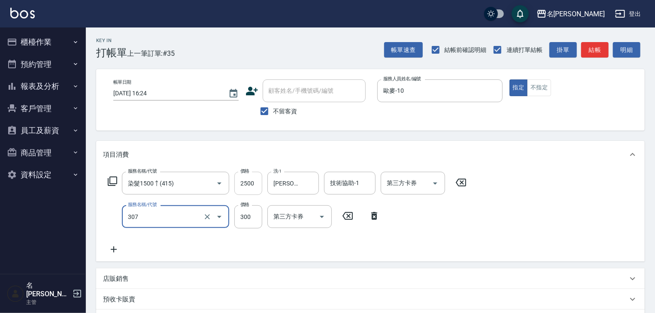
type input "剪髮(307)"
type input "500"
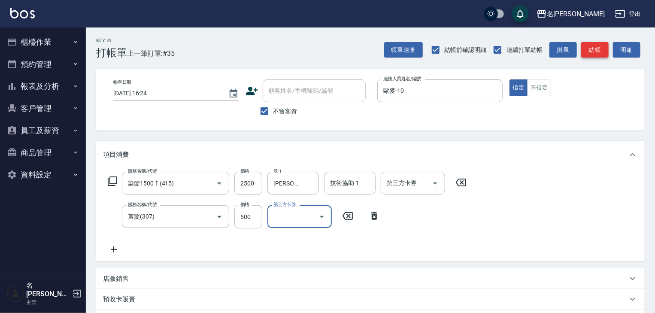
click at [593, 47] on button "結帳" at bounding box center [594, 50] width 27 height 16
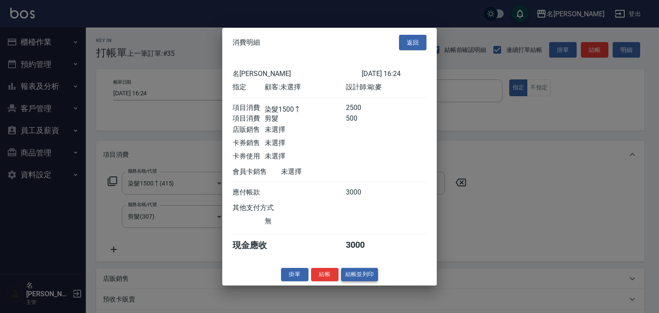
click at [357, 274] on button "結帳並列印" at bounding box center [359, 274] width 37 height 13
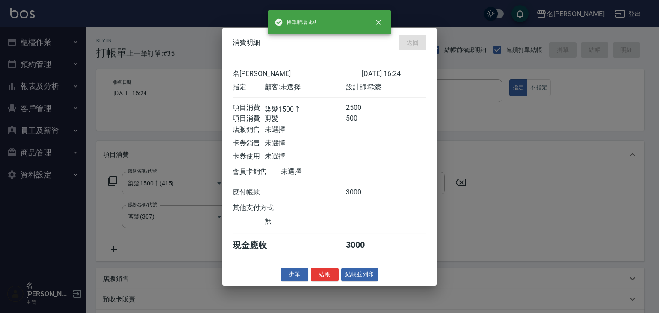
type input "2025/09/24 16:30"
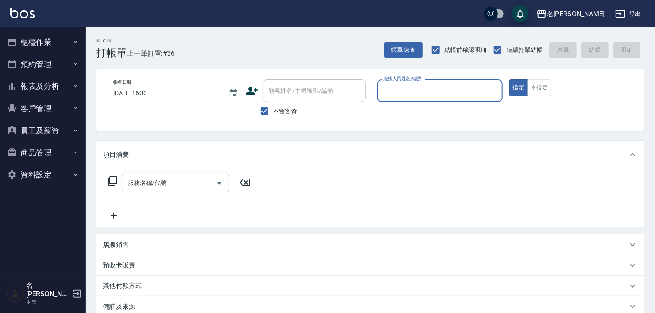
click at [35, 36] on button "櫃檯作業" at bounding box center [42, 42] width 79 height 22
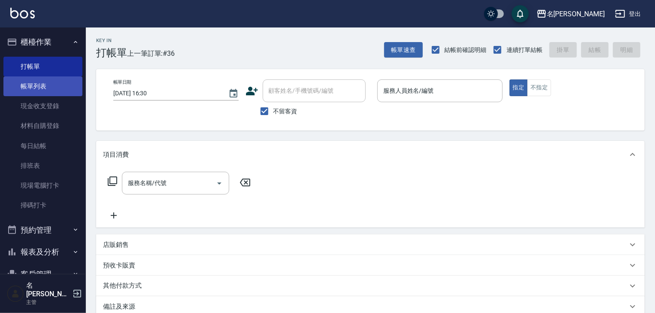
drag, startPoint x: 36, startPoint y: 83, endPoint x: 26, endPoint y: 85, distance: 10.1
click at [36, 83] on link "帳單列表" at bounding box center [42, 86] width 79 height 20
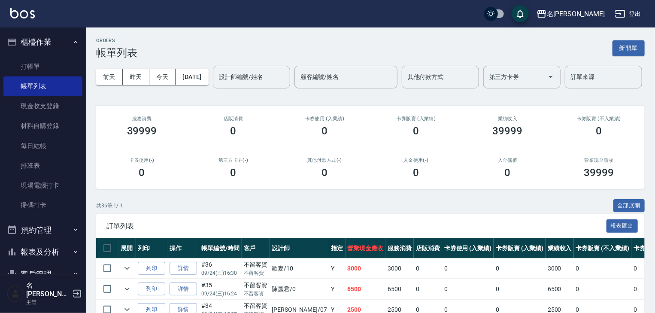
scroll to position [137, 0]
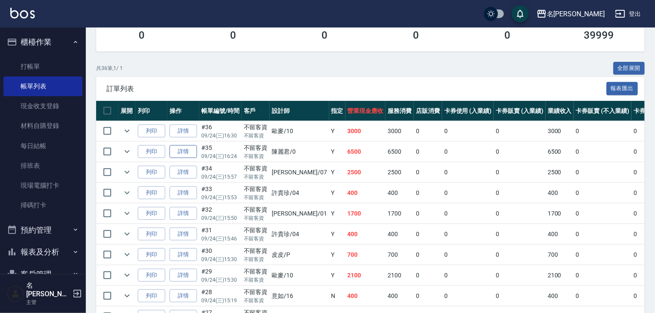
click at [186, 158] on link "詳情" at bounding box center [183, 151] width 27 height 13
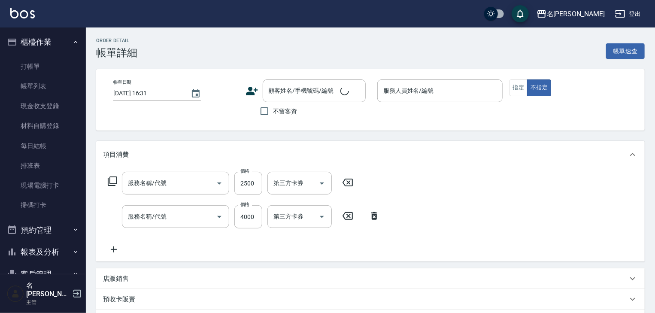
type input "2025/09/24 16:24"
checkbox input "true"
type input "[PERSON_NAME]-0"
type input "染髮1500↑(415)"
type input "陶瓷、溫朔燙(自備)(216)"
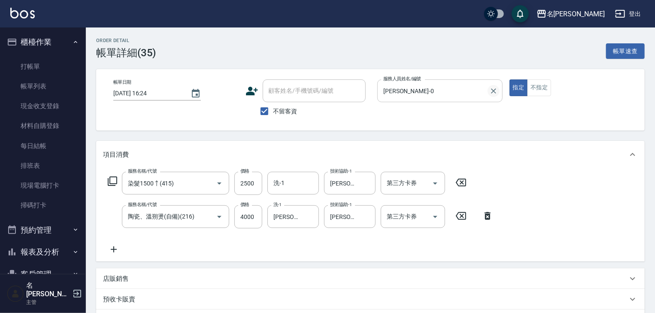
click at [494, 89] on icon "Clear" at bounding box center [493, 90] width 5 height 5
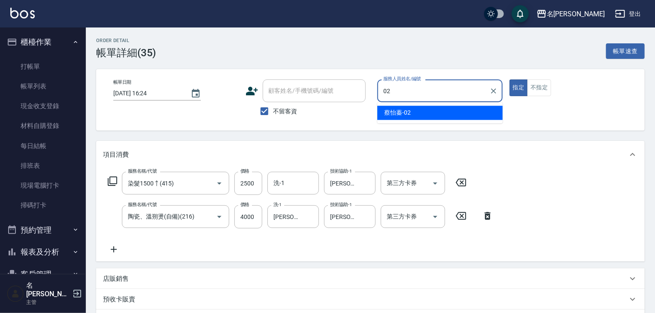
type input "[PERSON_NAME]02"
type button "true"
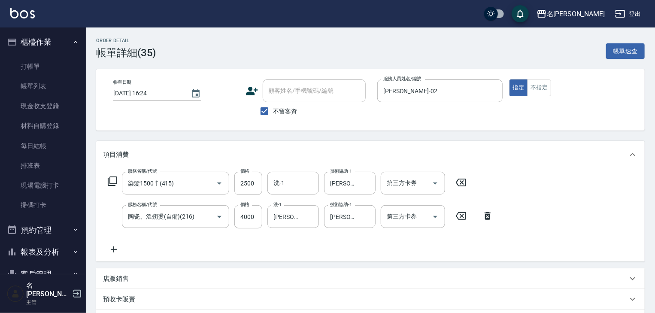
click at [463, 184] on icon at bounding box center [460, 182] width 21 height 10
click at [134, 175] on div "服務名稱/代號" at bounding box center [175, 183] width 107 height 23
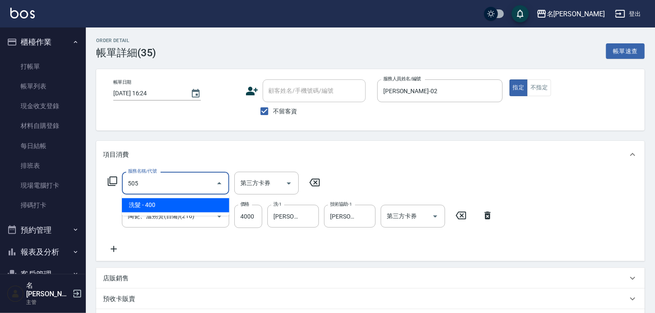
type input "洗髮(505)"
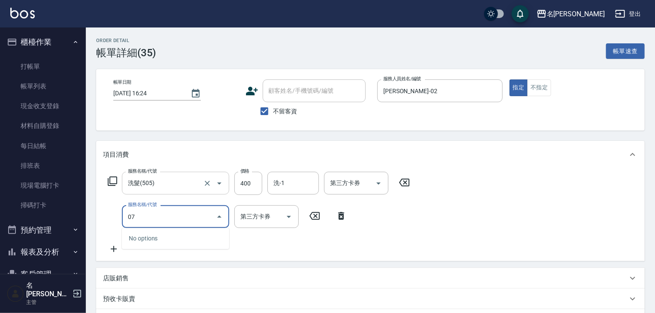
type input "0"
type input "剪髮(307)"
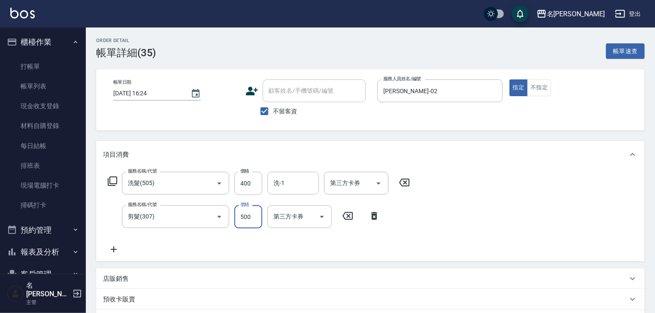
click at [238, 215] on input "500" at bounding box center [248, 216] width 28 height 23
type input "400"
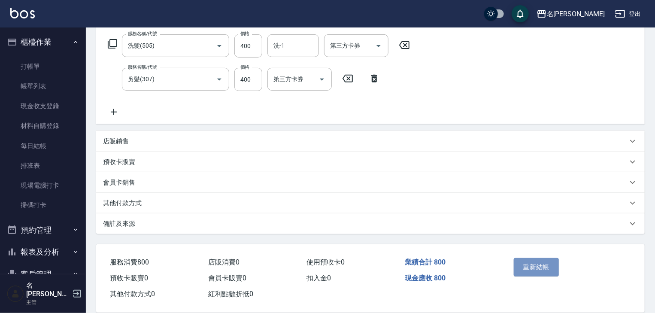
click at [544, 267] on button "重新結帳" at bounding box center [536, 267] width 45 height 18
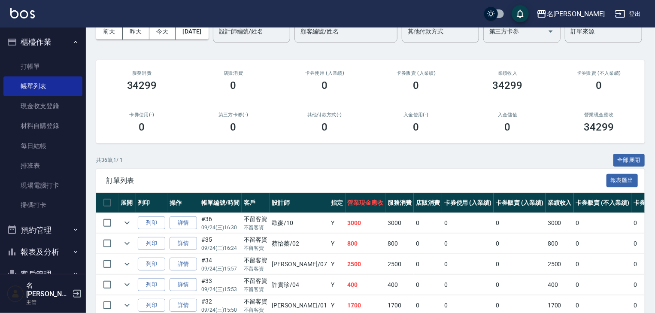
scroll to position [91, 0]
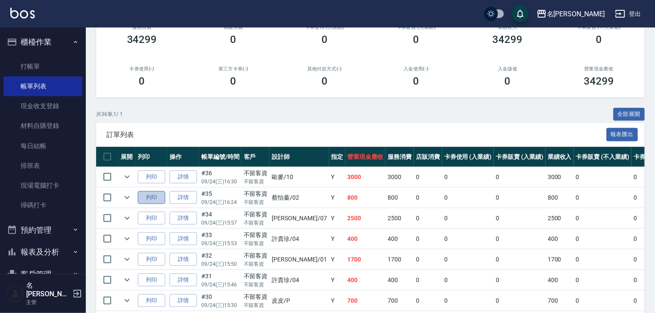
click at [153, 204] on button "列印" at bounding box center [151, 197] width 27 height 13
click at [30, 58] on link "打帳單" at bounding box center [42, 67] width 79 height 20
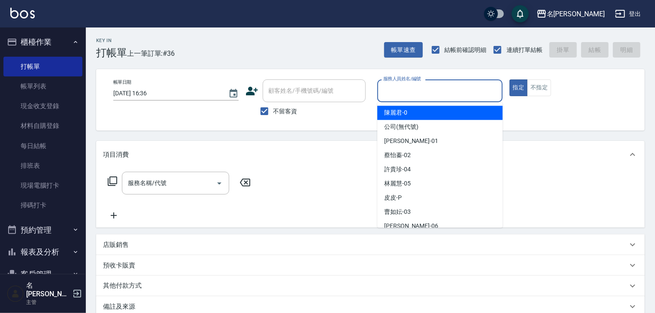
click at [430, 86] on input "服務人員姓名/編號" at bounding box center [440, 90] width 118 height 15
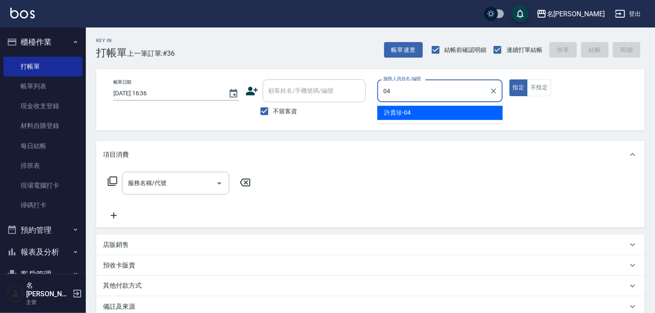
click at [413, 113] on div "許貴珍 -04" at bounding box center [439, 113] width 125 height 14
type input "[PERSON_NAME]-04"
click at [176, 188] on input "服務名稱/代號" at bounding box center [169, 183] width 87 height 15
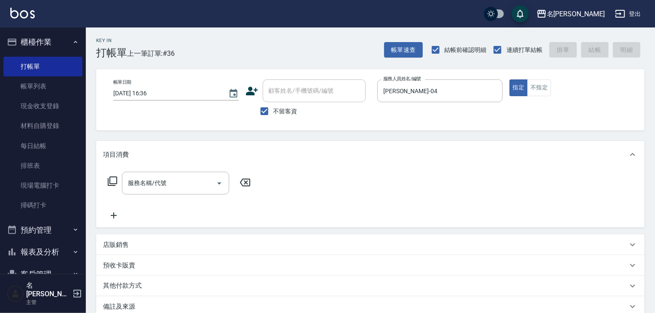
click at [113, 177] on icon at bounding box center [112, 180] width 9 height 9
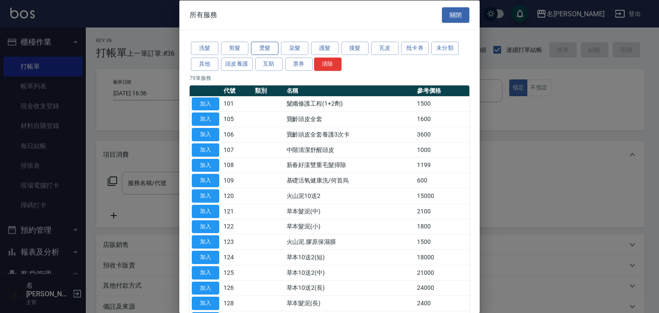
click at [266, 51] on button "燙髮" at bounding box center [264, 48] width 27 height 13
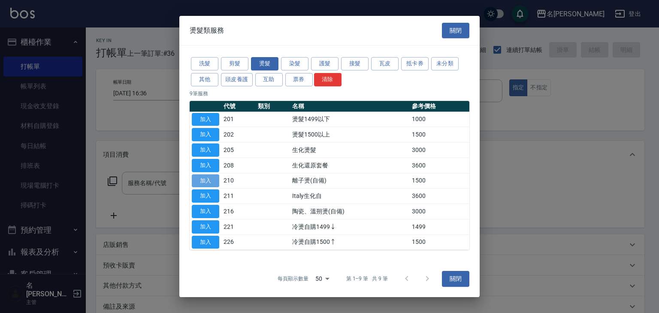
click at [209, 179] on button "加入" at bounding box center [205, 180] width 27 height 13
type input "離子燙(自備)(210)"
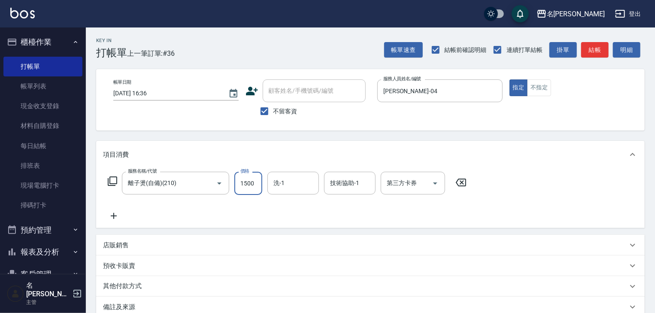
click at [257, 183] on input "1500" at bounding box center [248, 183] width 28 height 23
type input "4000"
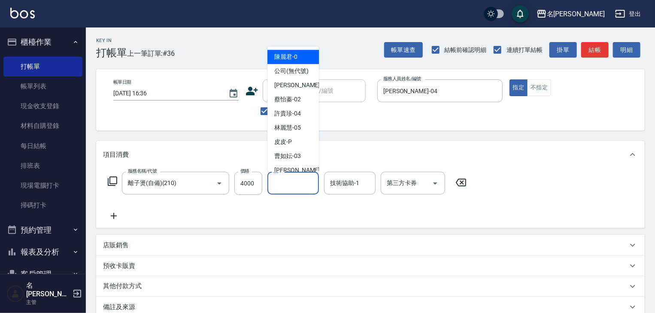
click at [297, 184] on input "洗-1" at bounding box center [293, 183] width 44 height 15
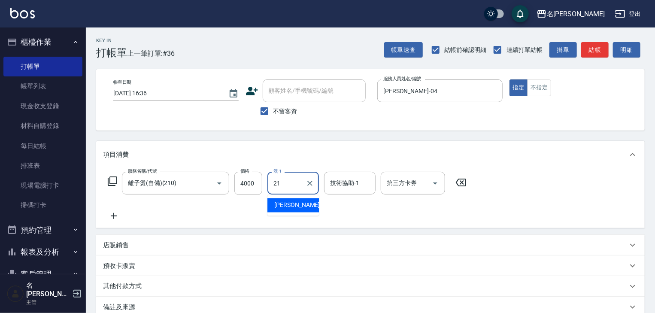
click at [302, 200] on div "[PERSON_NAME]-21" at bounding box center [292, 205] width 51 height 14
type input "[PERSON_NAME]-21"
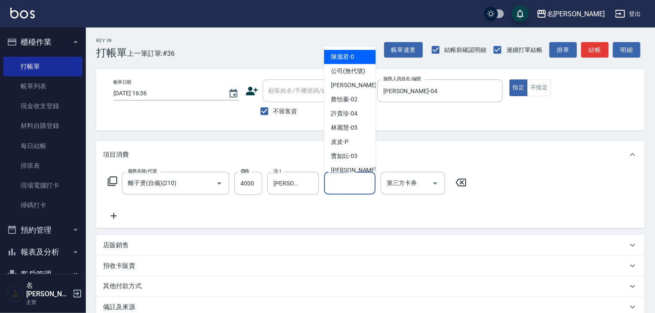
click at [355, 179] on input "技術協助-1" at bounding box center [350, 183] width 44 height 15
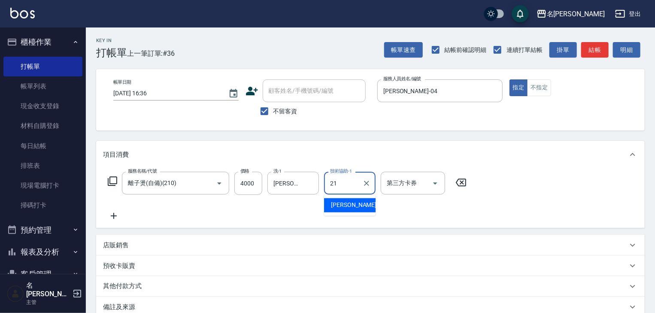
click at [355, 209] on span "[PERSON_NAME]-21" at bounding box center [358, 205] width 54 height 9
type input "[PERSON_NAME]-21"
click at [115, 215] on icon at bounding box center [113, 216] width 21 height 10
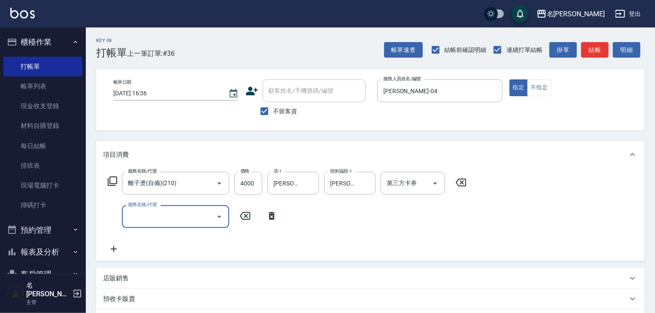
drag, startPoint x: 115, startPoint y: 215, endPoint x: 142, endPoint y: 215, distance: 27.0
click at [142, 215] on input "服務名稱/代號" at bounding box center [169, 216] width 87 height 15
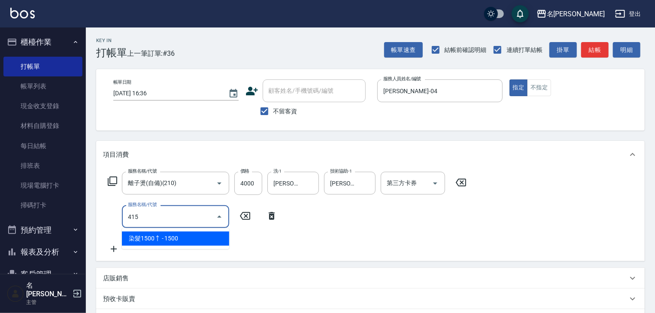
click at [172, 237] on span "染髮1500↑ - 1500" at bounding box center [175, 238] width 107 height 14
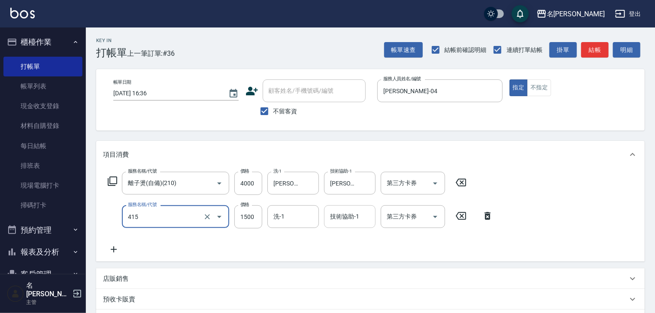
type input "染髮1500↑(415)"
click at [345, 221] on input "技術協助-1" at bounding box center [350, 216] width 44 height 15
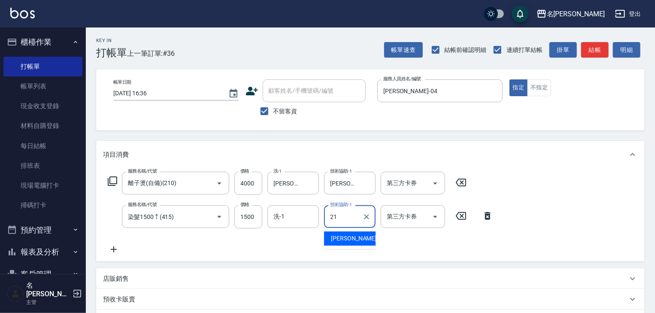
click at [348, 242] on span "[PERSON_NAME]-21" at bounding box center [358, 238] width 54 height 9
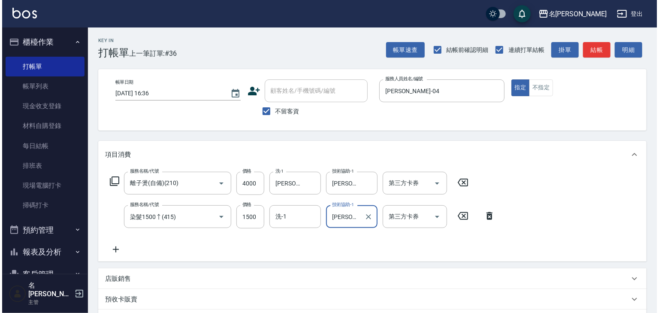
scroll to position [134, 0]
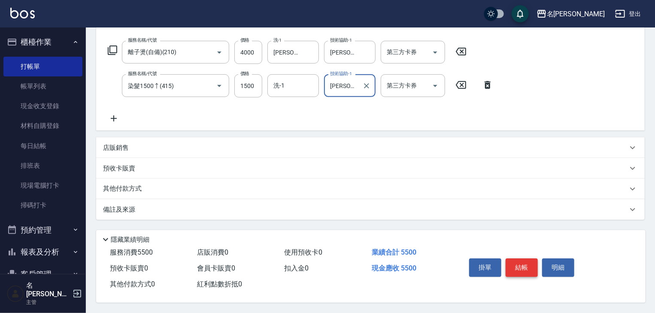
type input "[PERSON_NAME]-21"
click at [516, 265] on button "結帳" at bounding box center [521, 267] width 32 height 18
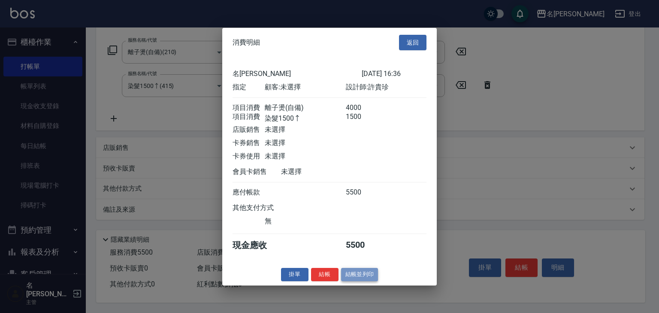
click at [345, 278] on button "結帳並列印" at bounding box center [359, 274] width 37 height 13
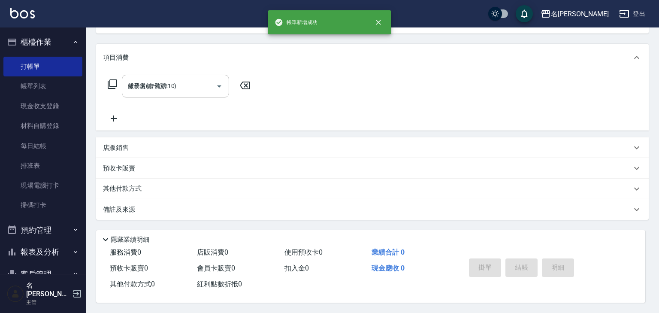
type input "2025/09/24 16:37"
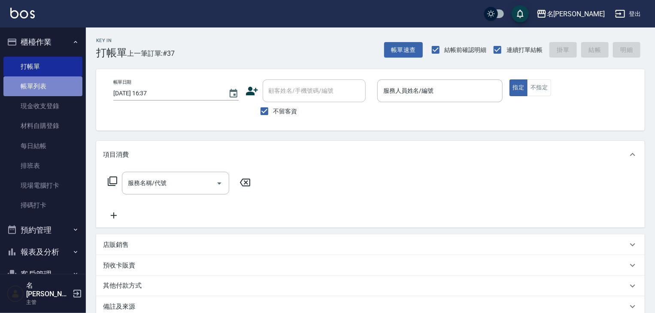
click at [43, 84] on link "帳單列表" at bounding box center [42, 86] width 79 height 20
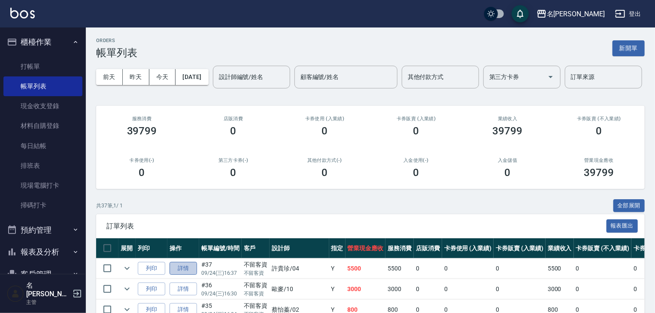
click at [194, 275] on link "詳情" at bounding box center [183, 268] width 27 height 13
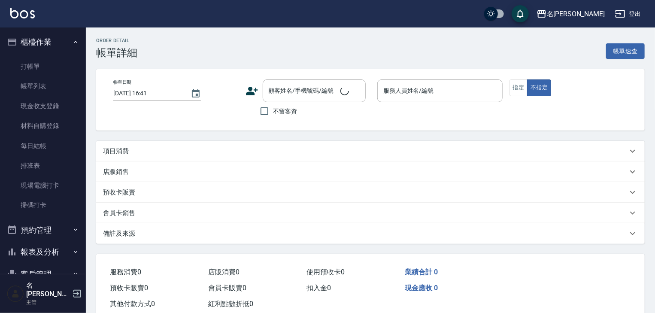
type input "2025/09/24 16:37"
checkbox input "true"
type input "[PERSON_NAME]-04"
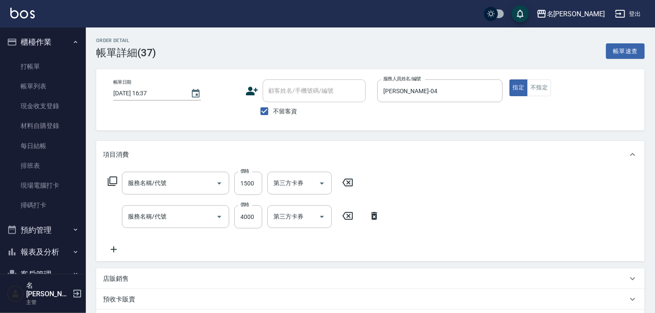
type input "染髮1500↑(415)"
type input "離子燙(自備)(210)"
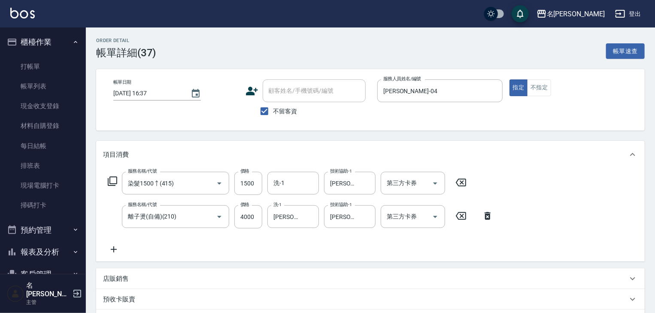
click at [487, 216] on icon at bounding box center [487, 216] width 21 height 10
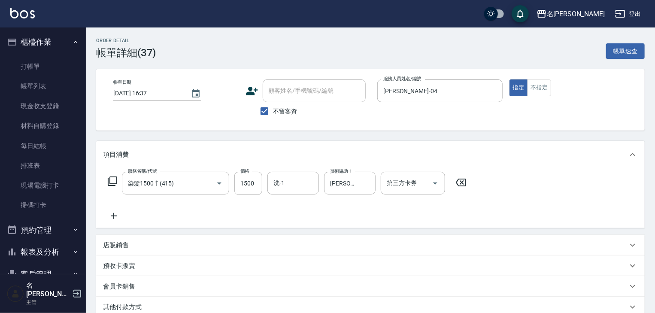
click at [111, 217] on icon at bounding box center [113, 216] width 21 height 10
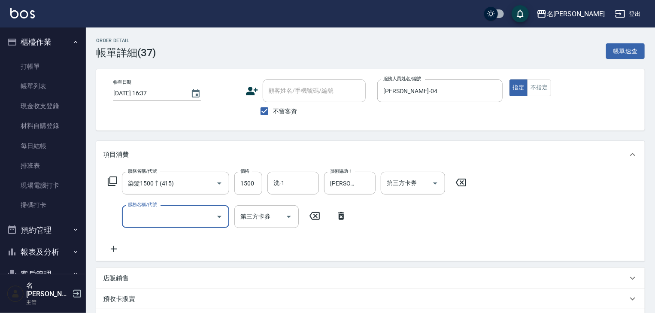
click at [113, 181] on icon at bounding box center [112, 181] width 10 height 10
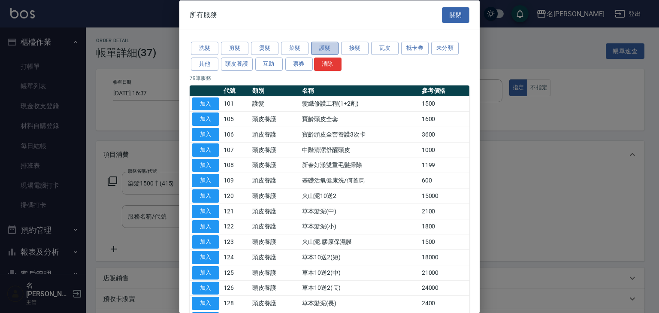
click at [325, 47] on button "護髮" at bounding box center [324, 48] width 27 height 13
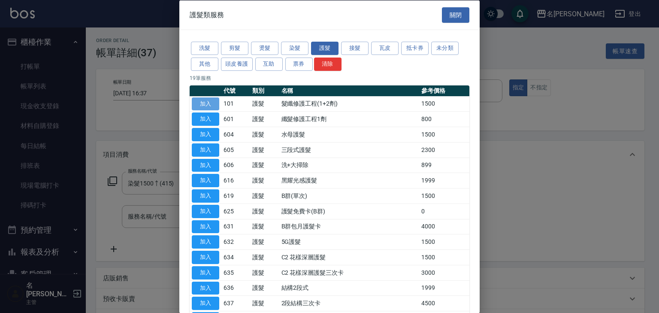
click at [202, 105] on button "加入" at bounding box center [205, 103] width 27 height 13
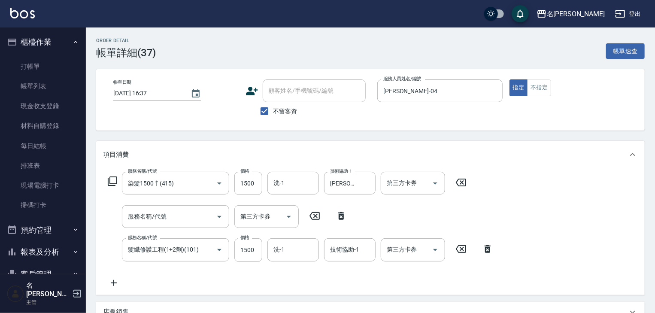
click at [339, 218] on icon at bounding box center [341, 216] width 6 height 8
type input "髮纖修護工程(1+2劑)(101)"
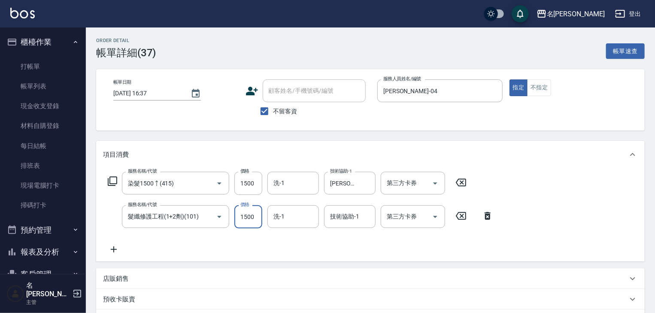
click at [242, 216] on input "1500" at bounding box center [248, 216] width 28 height 23
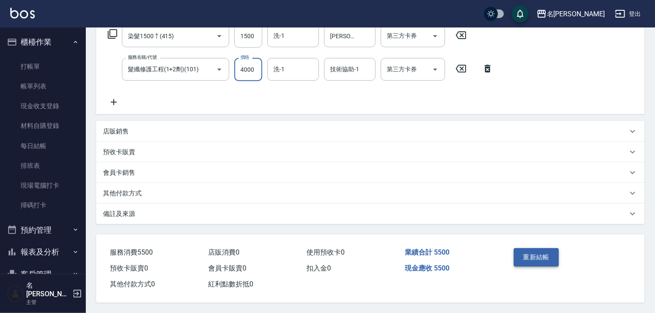
type input "4000"
click at [536, 249] on button "重新結帳" at bounding box center [536, 257] width 45 height 18
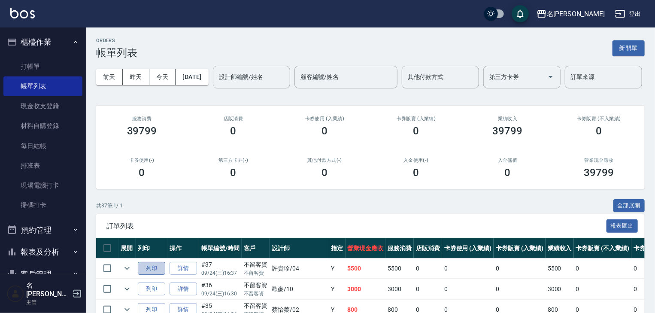
click at [143, 275] on button "列印" at bounding box center [151, 268] width 27 height 13
click at [66, 60] on link "打帳單" at bounding box center [42, 67] width 79 height 20
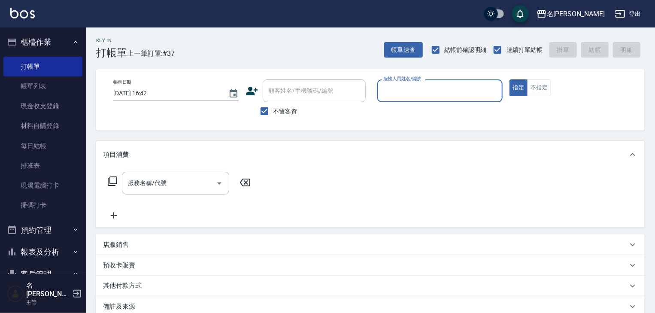
click at [437, 91] on input "服務人員姓名/編號" at bounding box center [440, 90] width 118 height 15
click at [406, 115] on div "皮皮 -P" at bounding box center [439, 113] width 125 height 14
type input "皮皮-P"
click at [194, 182] on input "服務名稱/代號" at bounding box center [169, 183] width 87 height 15
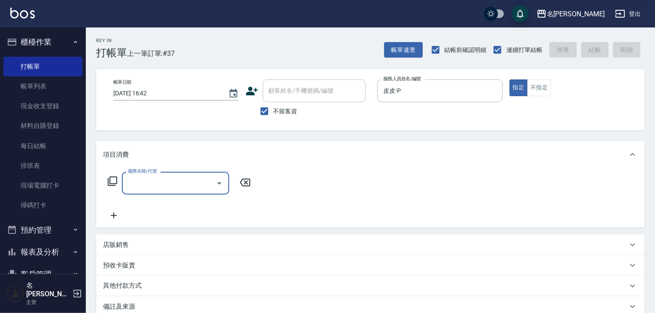
click at [164, 186] on input "服務名稱/代號" at bounding box center [169, 183] width 87 height 15
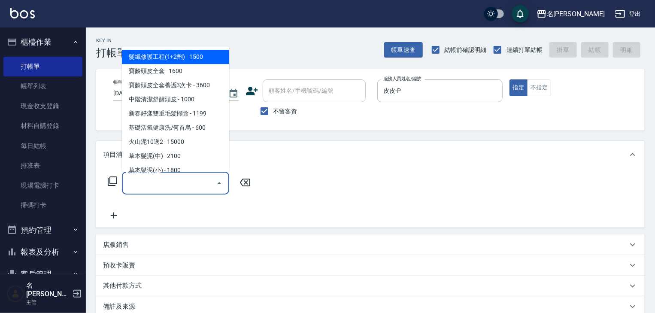
click at [201, 189] on input "服務名稱/代號" at bounding box center [169, 183] width 87 height 15
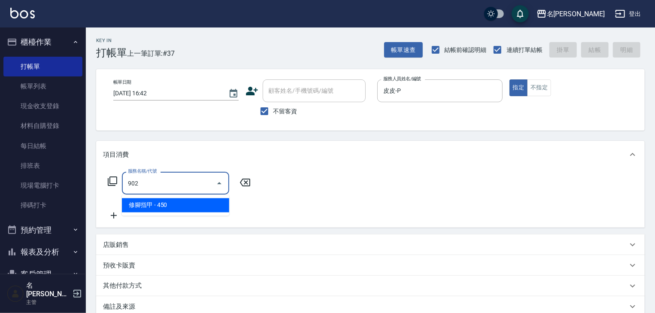
click at [200, 210] on span "修腳指甲 - 450" at bounding box center [175, 205] width 107 height 14
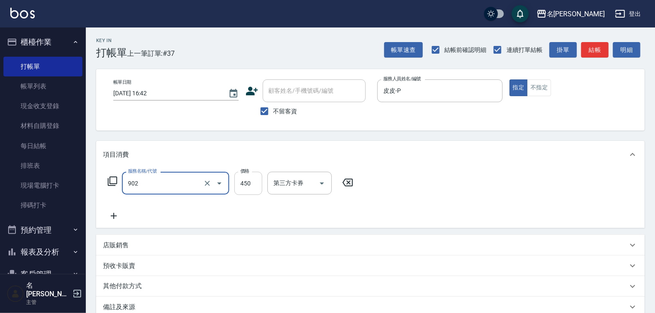
type input "修腳指甲(902)"
click at [249, 184] on input "450" at bounding box center [248, 183] width 28 height 23
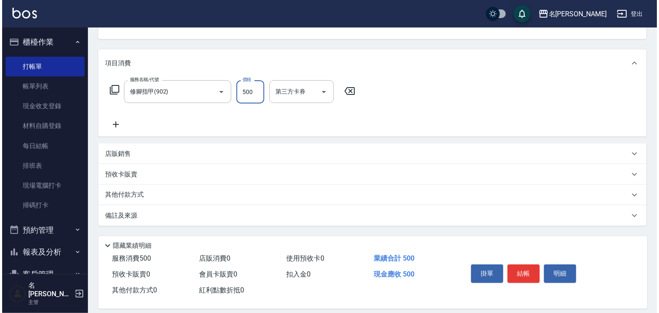
scroll to position [100, 0]
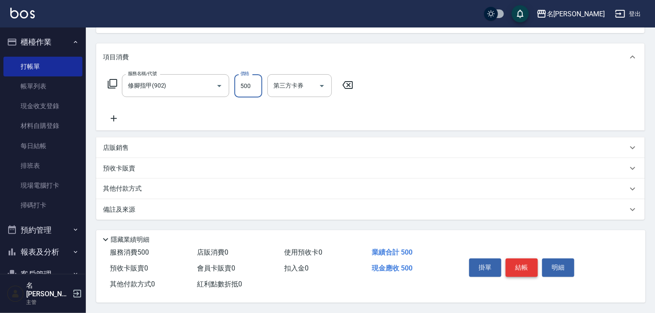
type input "500"
click at [531, 268] on button "結帳" at bounding box center [521, 267] width 32 height 18
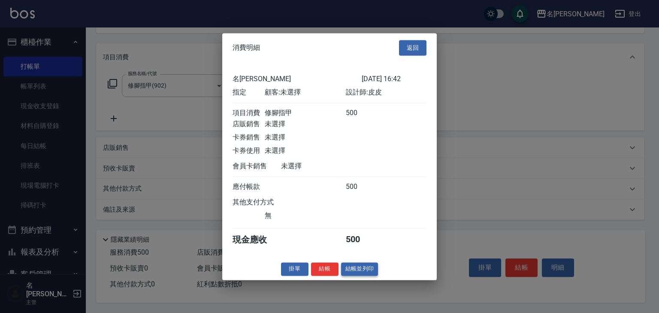
click at [362, 275] on button "結帳並列印" at bounding box center [359, 268] width 37 height 13
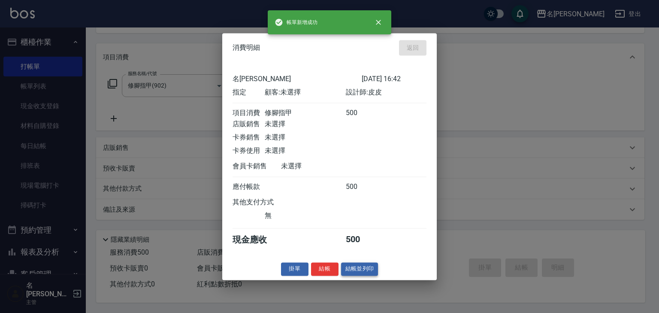
type input "2025/09/24 16:43"
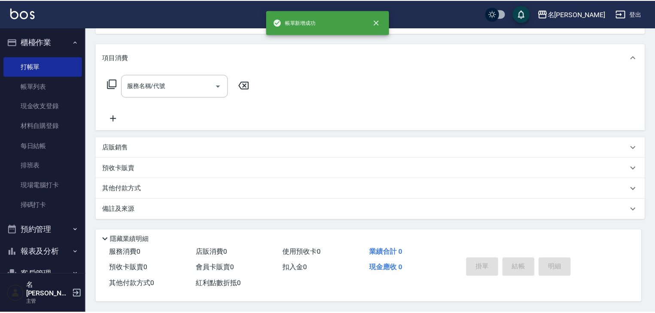
scroll to position [0, 0]
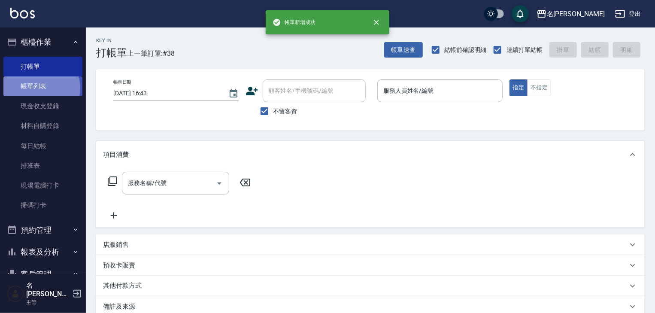
click at [38, 88] on link "帳單列表" at bounding box center [42, 86] width 79 height 20
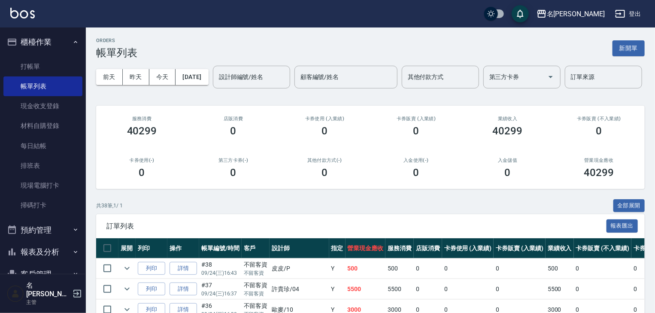
scroll to position [137, 0]
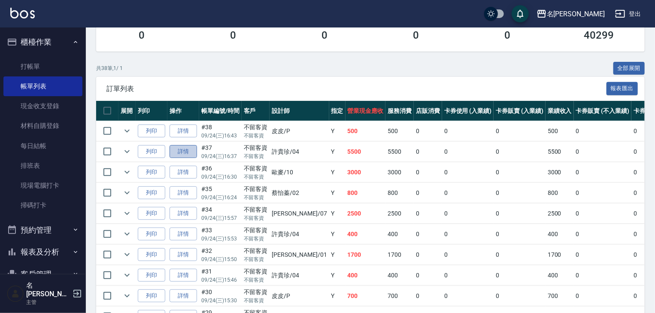
click at [192, 158] on link "詳情" at bounding box center [183, 151] width 27 height 13
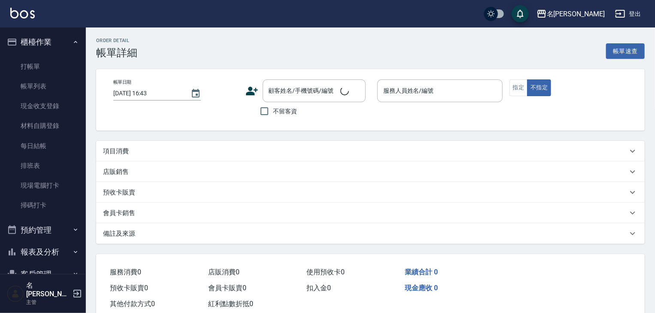
type input "2025/09/24 16:37"
checkbox input "true"
type input "[PERSON_NAME]-04"
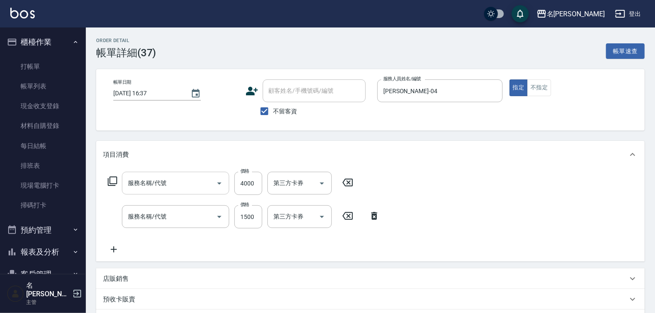
type input "髮纖修護工程(1+2劑)(101)"
type input "染髮1500↑(415)"
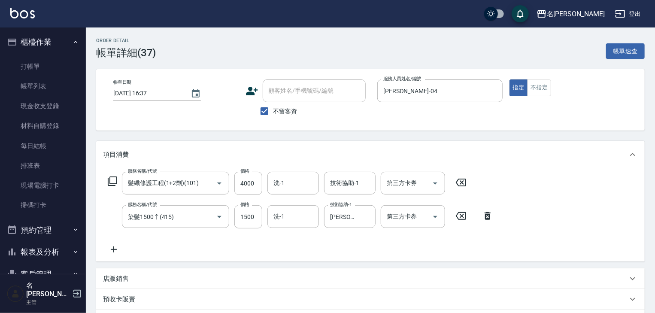
click at [465, 183] on icon at bounding box center [460, 182] width 21 height 10
click at [111, 179] on icon at bounding box center [112, 181] width 10 height 10
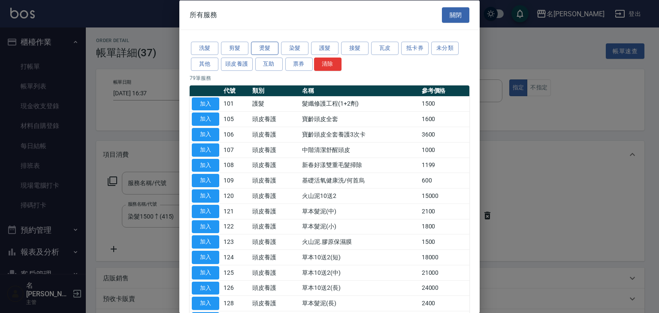
click at [276, 48] on button "燙髮" at bounding box center [264, 48] width 27 height 13
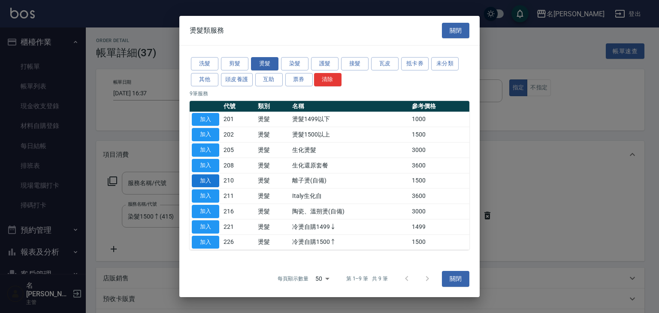
click at [209, 181] on button "加入" at bounding box center [205, 180] width 27 height 13
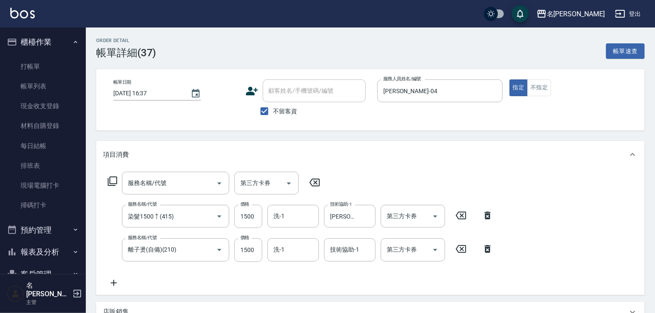
click at [315, 182] on icon at bounding box center [314, 183] width 10 height 8
click at [236, 251] on input "1500" at bounding box center [248, 249] width 28 height 23
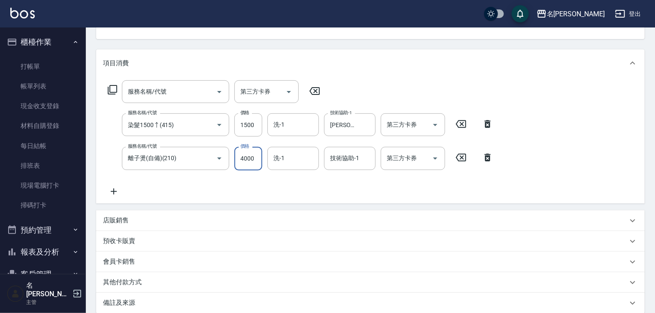
scroll to position [45, 0]
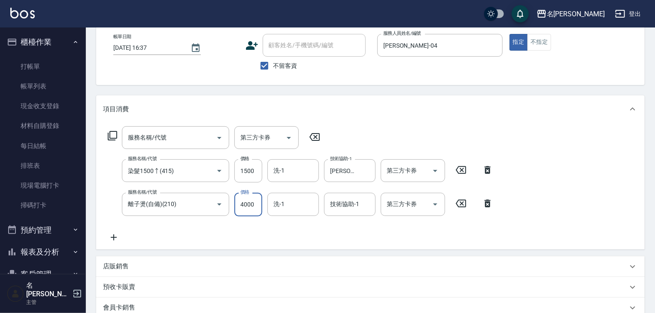
type input "4000"
click at [318, 136] on icon at bounding box center [314, 137] width 21 height 10
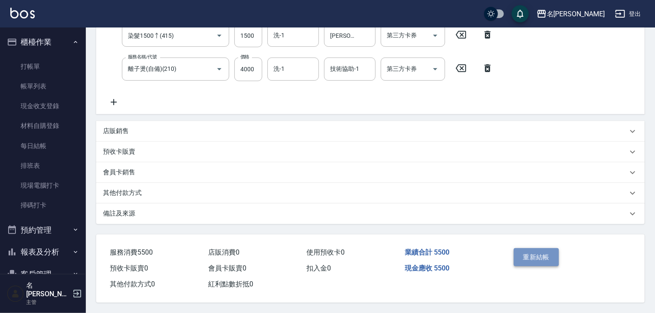
click at [548, 254] on button "重新結帳" at bounding box center [536, 257] width 45 height 18
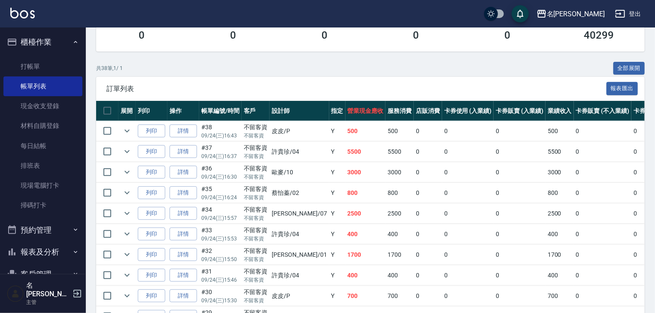
scroll to position [229, 0]
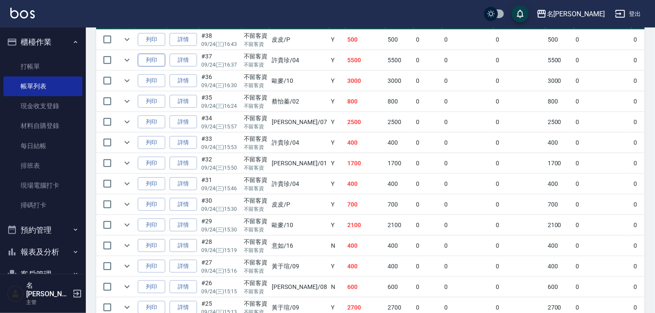
click at [148, 67] on button "列印" at bounding box center [151, 60] width 27 height 13
click at [33, 63] on link "打帳單" at bounding box center [42, 67] width 79 height 20
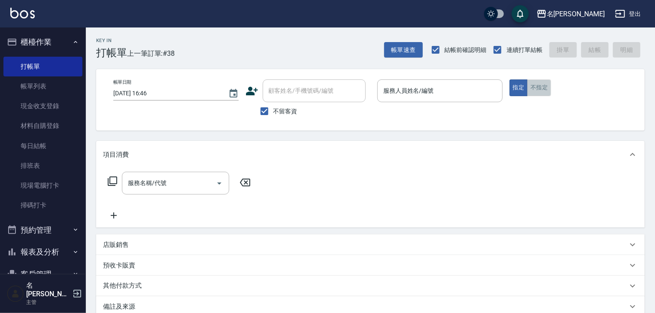
click at [536, 86] on button "不指定" at bounding box center [539, 87] width 24 height 17
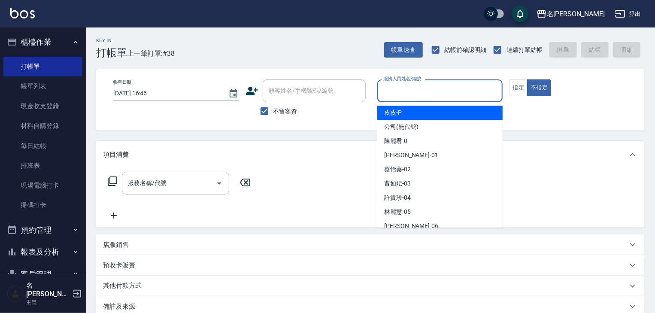
click at [431, 93] on input "服務人員姓名/編號" at bounding box center [440, 90] width 118 height 15
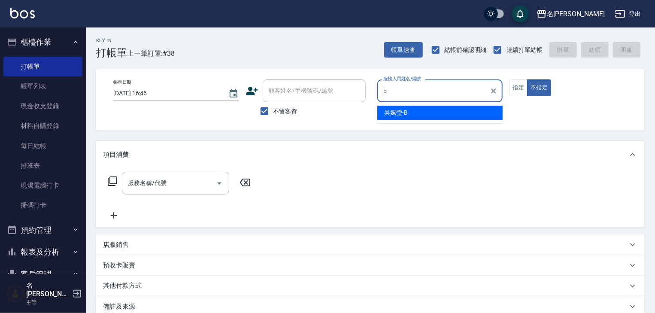
click at [391, 110] on span "[PERSON_NAME]" at bounding box center [396, 112] width 24 height 9
type input "[PERSON_NAME]"
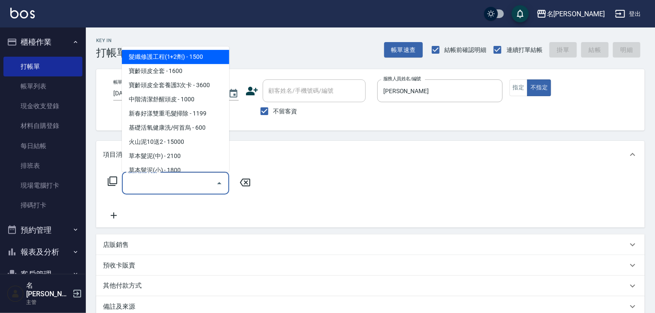
click at [170, 178] on input "服務名稱/代號" at bounding box center [169, 183] width 87 height 15
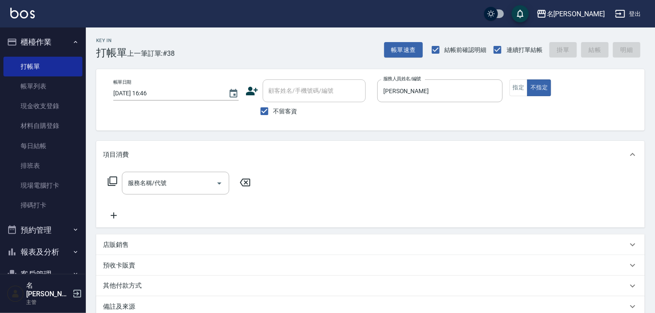
click at [114, 177] on icon at bounding box center [112, 181] width 10 height 10
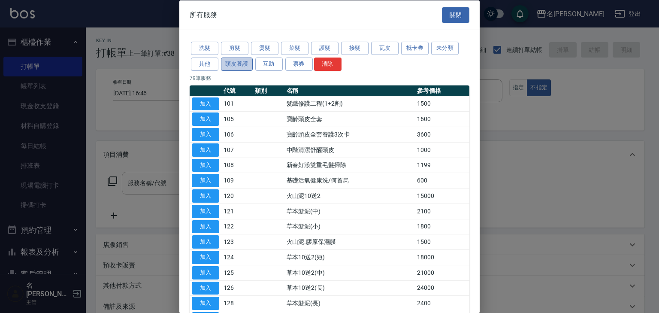
click at [238, 64] on button "頭皮養護" at bounding box center [237, 63] width 32 height 13
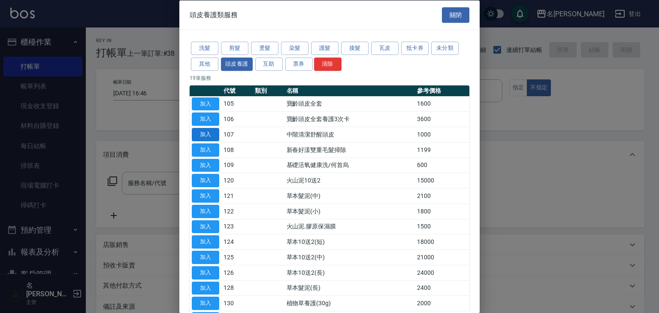
click at [218, 135] on button "加入" at bounding box center [205, 134] width 27 height 13
type input "中階清潔舒醒頭皮(107)"
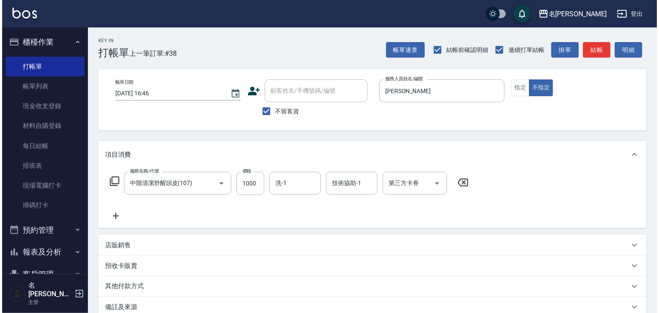
scroll to position [100, 0]
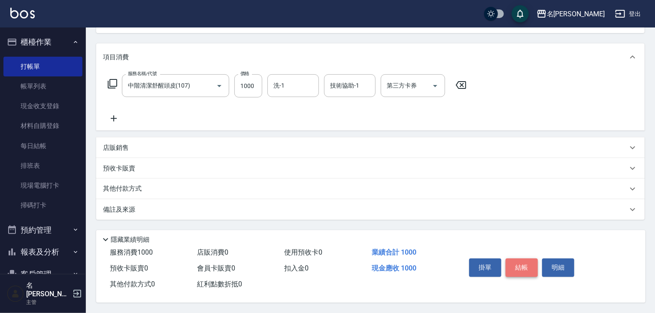
click at [516, 264] on button "結帳" at bounding box center [521, 267] width 32 height 18
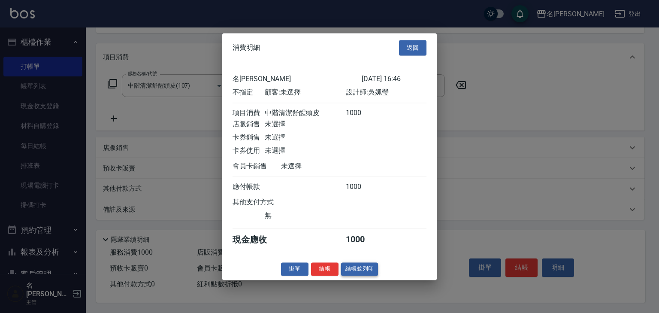
click at [344, 267] on button "結帳並列印" at bounding box center [359, 268] width 37 height 13
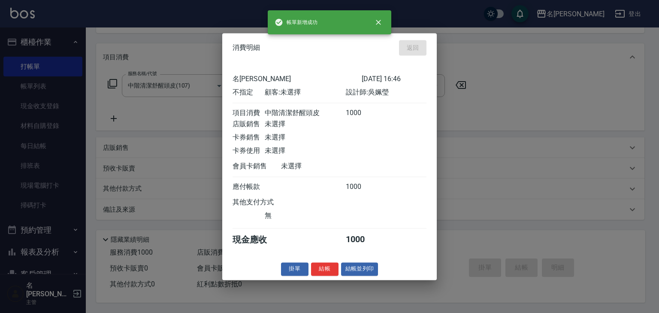
type input "2025/09/24 16:47"
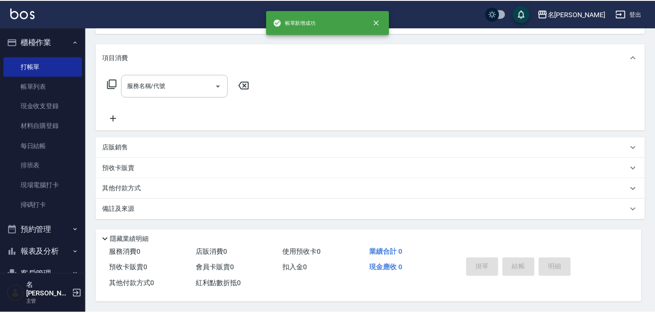
scroll to position [0, 0]
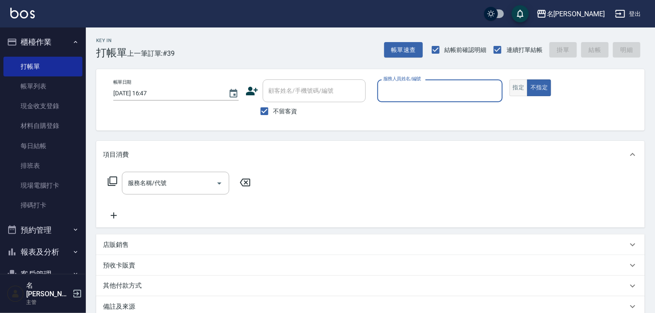
click at [522, 92] on button "指定" at bounding box center [518, 87] width 18 height 17
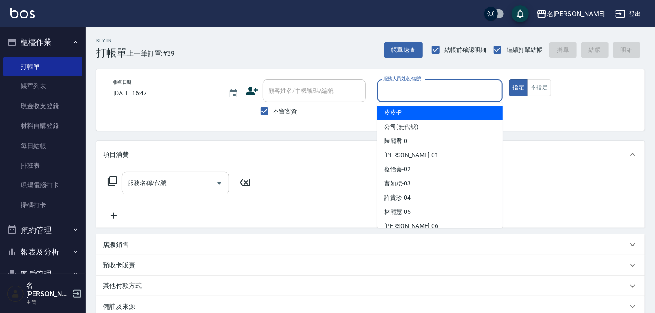
click at [435, 94] on input "服務人員姓名/編號" at bounding box center [440, 90] width 118 height 15
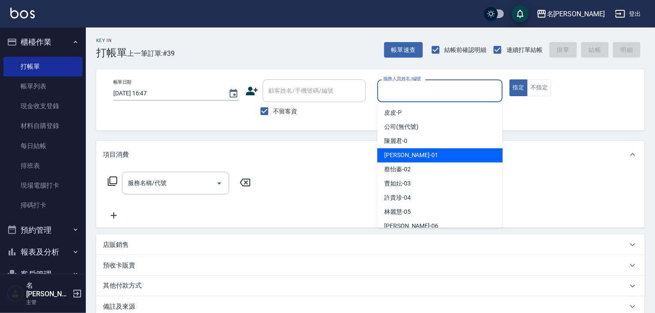
click at [406, 156] on span "[PERSON_NAME] -01" at bounding box center [411, 155] width 54 height 9
type input "[PERSON_NAME]-01"
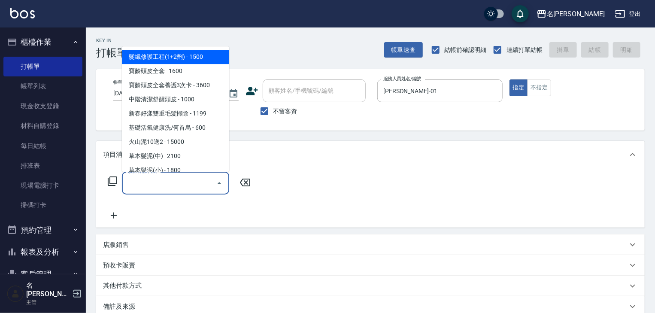
click at [186, 188] on input "服務名稱/代號" at bounding box center [169, 183] width 87 height 15
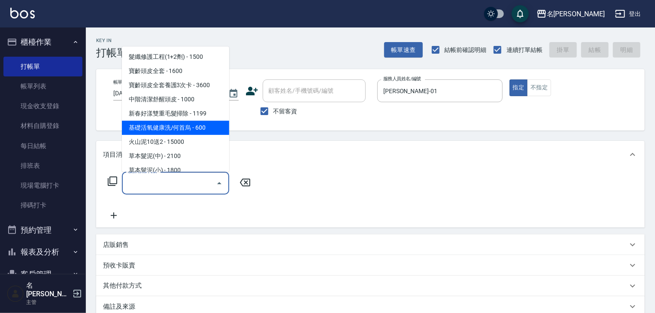
click at [216, 127] on span "基礎活氧健康洗/何首烏 - 600" at bounding box center [175, 128] width 107 height 14
type input "基礎活氧健康洗/何首烏(109)"
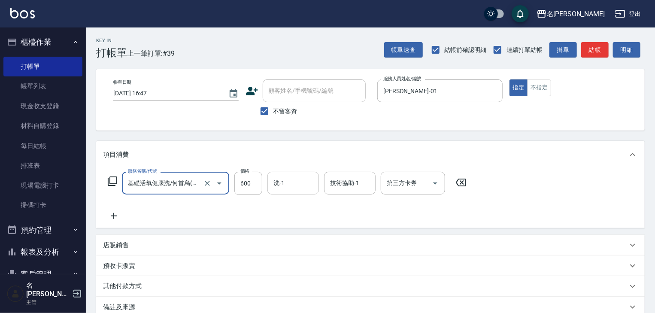
click at [282, 187] on input "洗-1" at bounding box center [293, 183] width 44 height 15
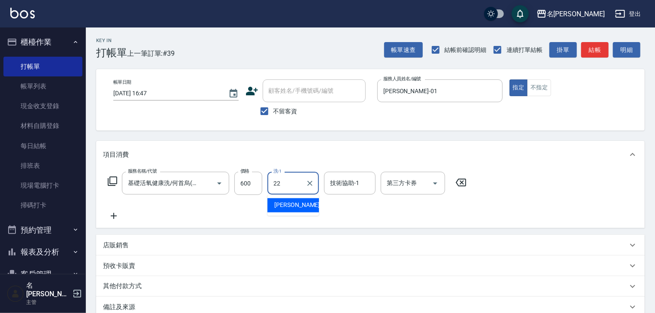
click at [292, 201] on span "[PERSON_NAME] -22" at bounding box center [301, 205] width 54 height 9
type input "[PERSON_NAME]-22"
click at [345, 185] on input "技術協助-1" at bounding box center [350, 183] width 44 height 15
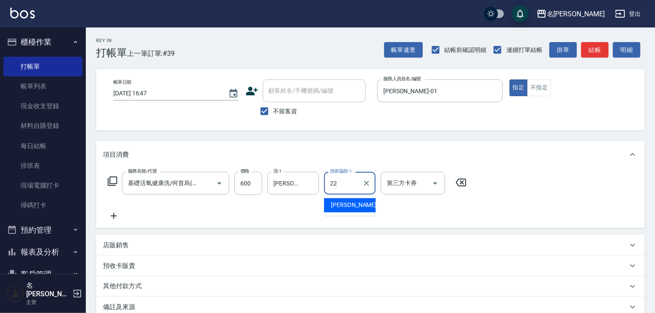
click at [344, 208] on span "[PERSON_NAME] -22" at bounding box center [358, 205] width 54 height 9
type input "[PERSON_NAME]-22"
click at [111, 211] on icon at bounding box center [113, 216] width 21 height 10
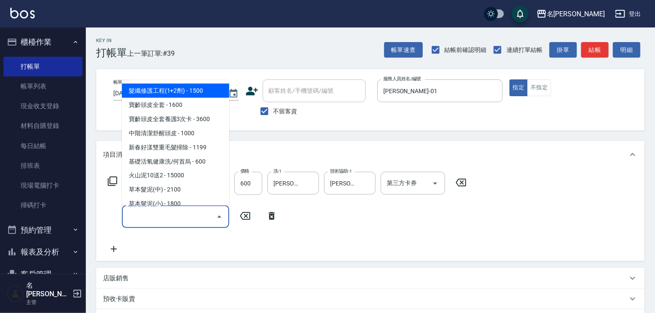
click at [139, 215] on input "服務名稱/代號" at bounding box center [169, 216] width 87 height 15
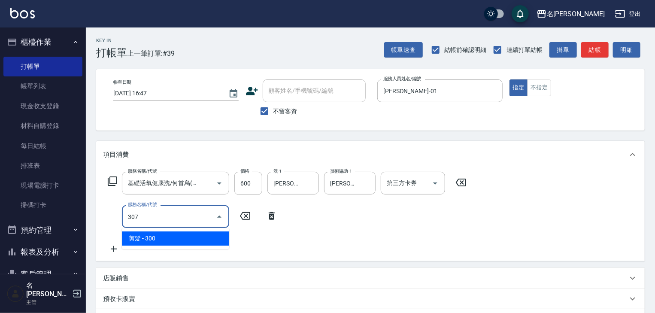
click at [191, 239] on span "剪髮 - 300" at bounding box center [175, 238] width 107 height 14
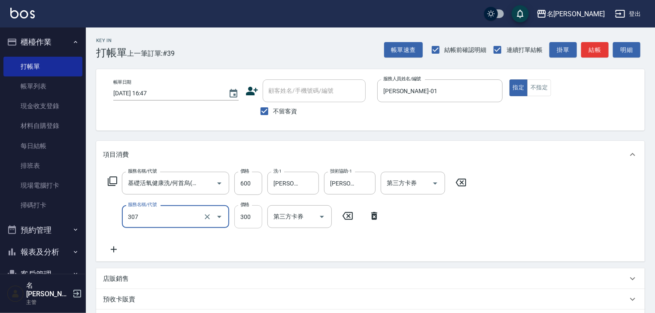
type input "剪髮(307)"
click at [254, 222] on input "300" at bounding box center [248, 216] width 28 height 23
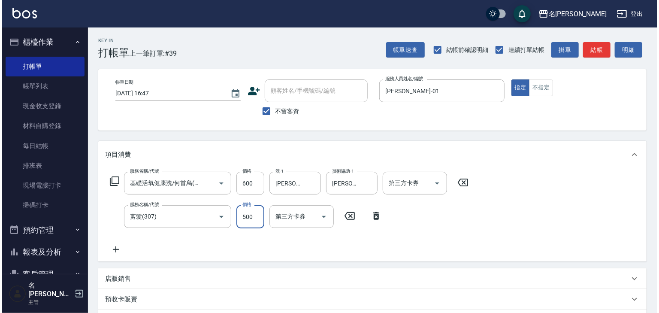
scroll to position [134, 0]
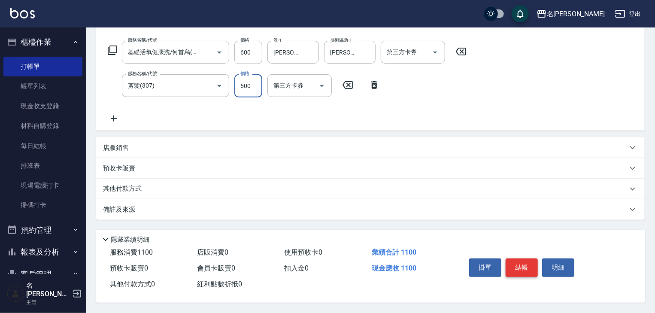
type input "500"
click at [522, 264] on button "結帳" at bounding box center [521, 267] width 32 height 18
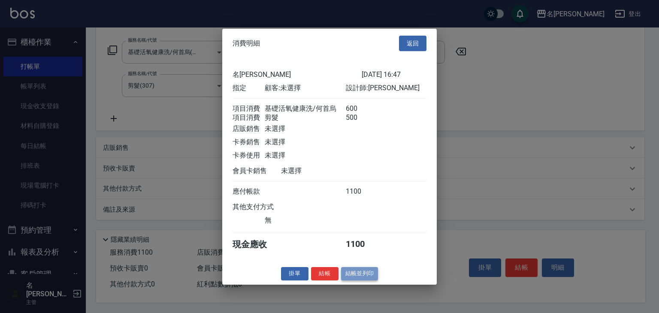
click at [354, 280] on button "結帳並列印" at bounding box center [359, 273] width 37 height 13
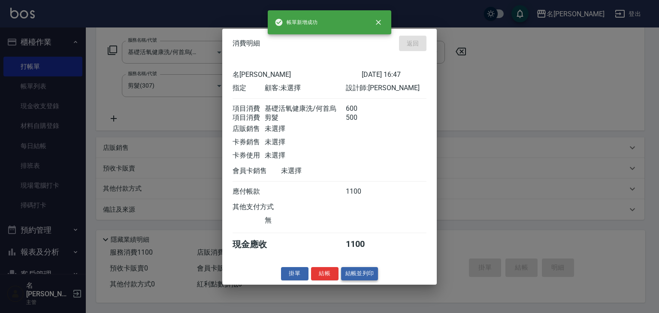
type input "2025/09/24 16:50"
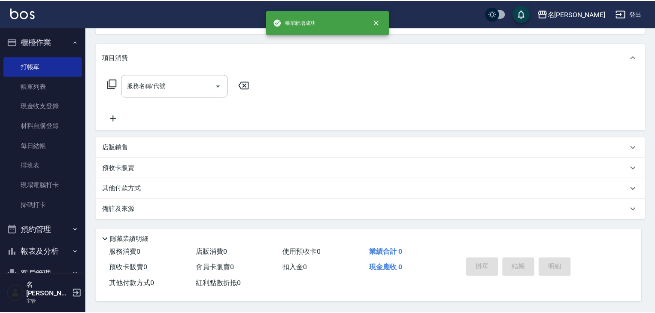
scroll to position [0, 0]
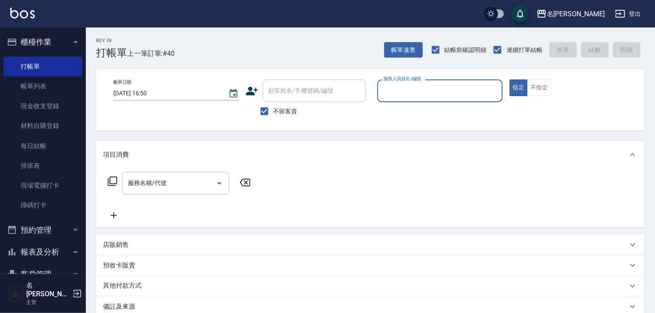
click at [419, 98] on input "服務人員姓名/編號" at bounding box center [440, 90] width 118 height 15
click at [395, 109] on span "[PERSON_NAME]-02" at bounding box center [397, 112] width 27 height 9
type input "[PERSON_NAME]02"
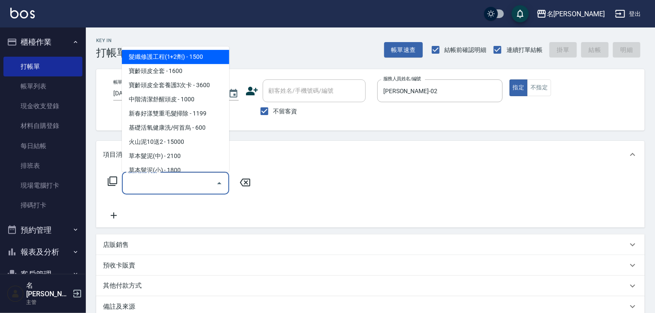
click at [172, 189] on input "服務名稱/代號" at bounding box center [169, 183] width 87 height 15
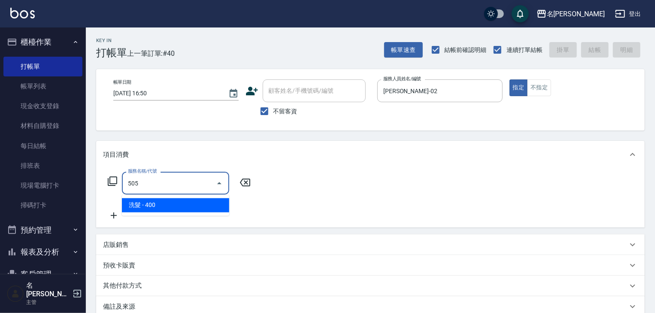
click at [194, 205] on span "洗髮 - 400" at bounding box center [175, 205] width 107 height 14
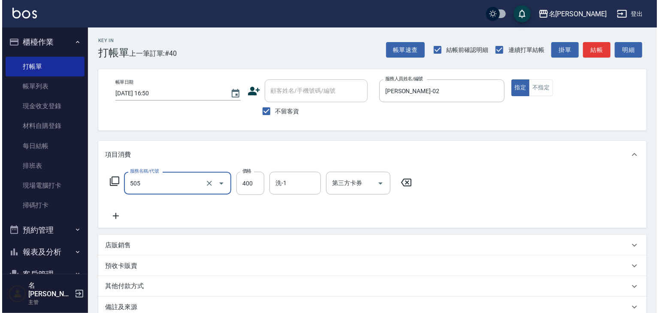
scroll to position [100, 0]
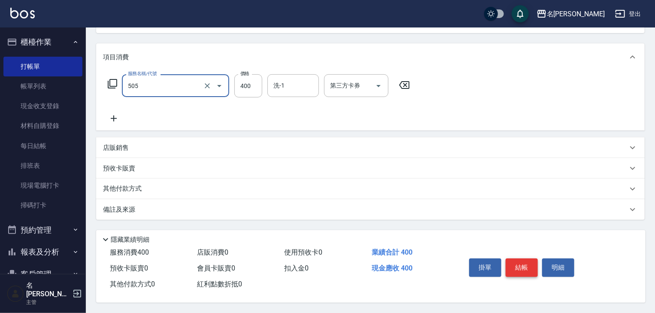
type input "洗髮(505)"
click at [530, 259] on button "結帳" at bounding box center [521, 267] width 32 height 18
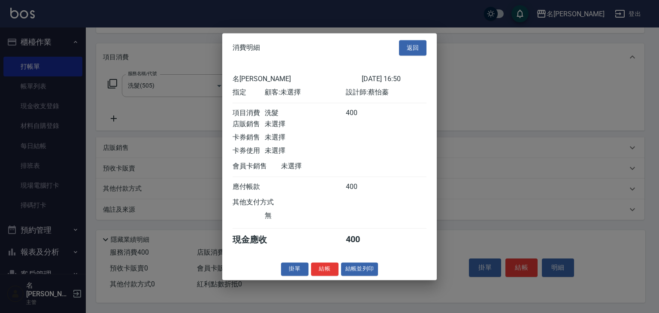
drag, startPoint x: 358, startPoint y: 275, endPoint x: 355, endPoint y: 266, distance: 8.7
click at [358, 273] on button "結帳並列印" at bounding box center [359, 268] width 37 height 13
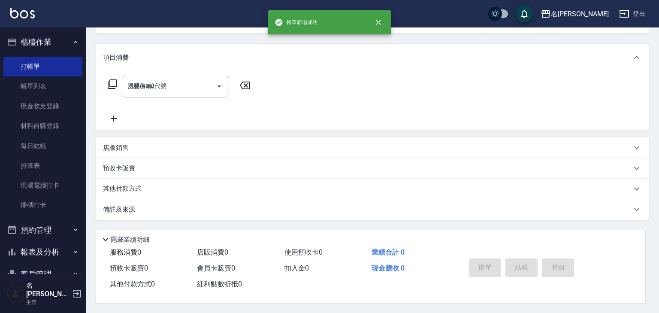
type input "2025/09/24 16:52"
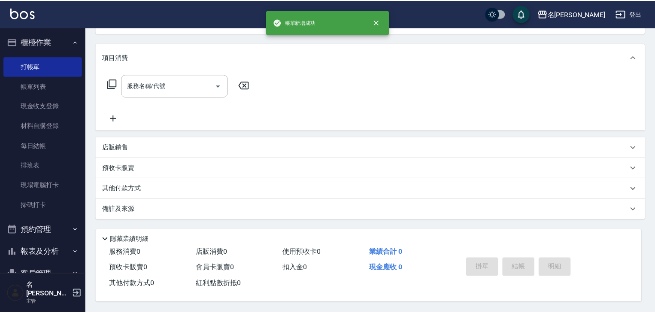
scroll to position [0, 0]
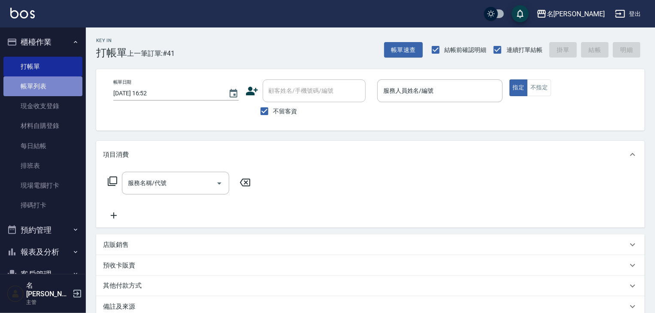
click at [57, 82] on link "帳單列表" at bounding box center [42, 86] width 79 height 20
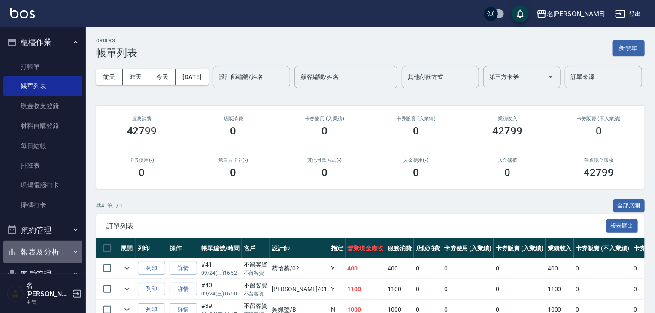
click at [51, 247] on button "報表及分析" at bounding box center [42, 252] width 79 height 22
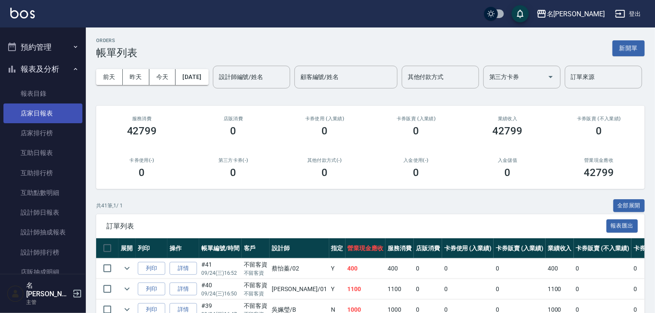
click at [63, 116] on link "店家日報表" at bounding box center [42, 113] width 79 height 20
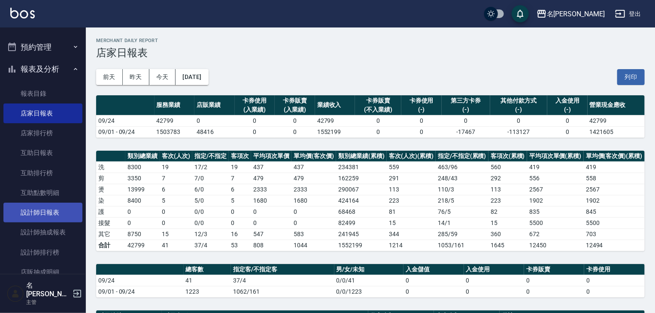
click at [67, 212] on link "設計師日報表" at bounding box center [42, 213] width 79 height 20
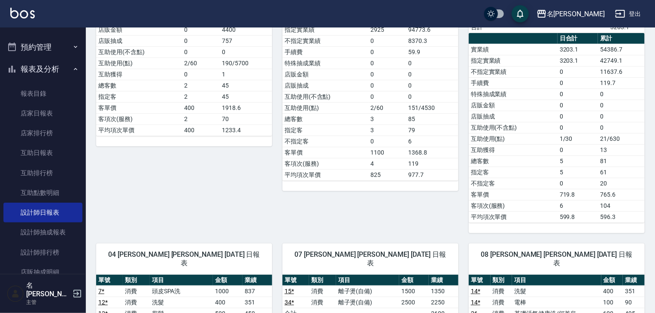
scroll to position [45, 0]
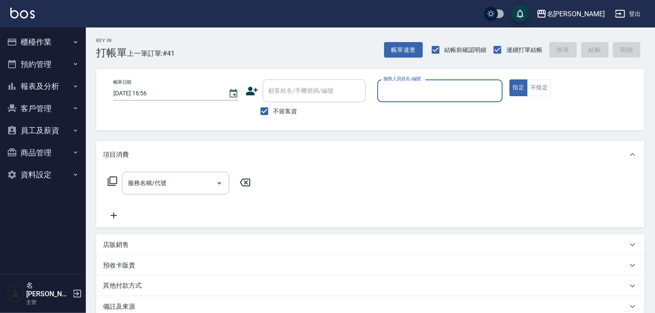
click at [462, 94] on input "服務人員姓名/編號" at bounding box center [440, 90] width 118 height 15
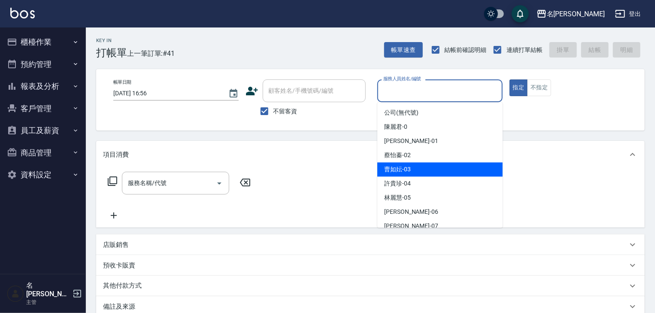
click at [416, 169] on div "[PERSON_NAME]-03" at bounding box center [439, 169] width 125 height 14
type input "[PERSON_NAME]-03"
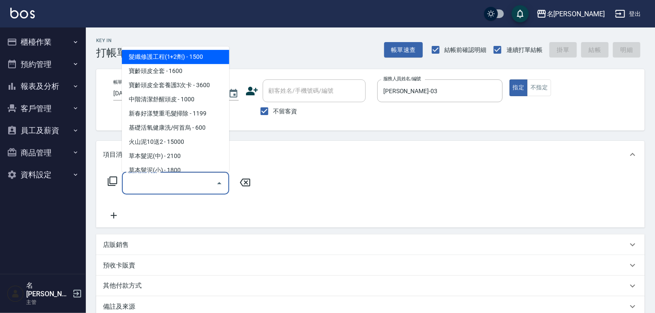
click at [193, 189] on input "服務名稱/代號" at bounding box center [169, 183] width 87 height 15
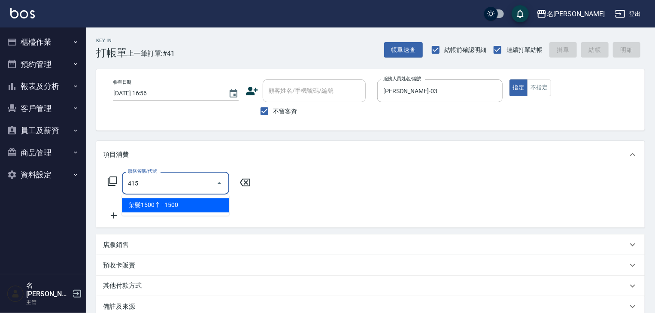
click at [203, 205] on span "染髮1500↑ - 1500" at bounding box center [175, 205] width 107 height 14
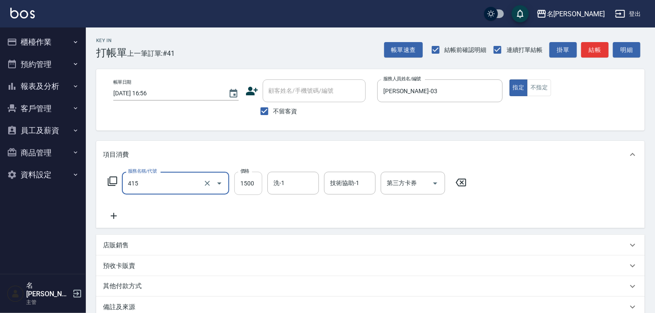
type input "染髮1500↑(415)"
click at [248, 188] on input "1500" at bounding box center [248, 183] width 28 height 23
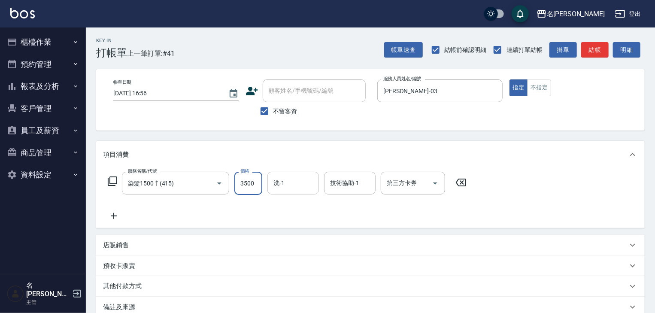
type input "3500"
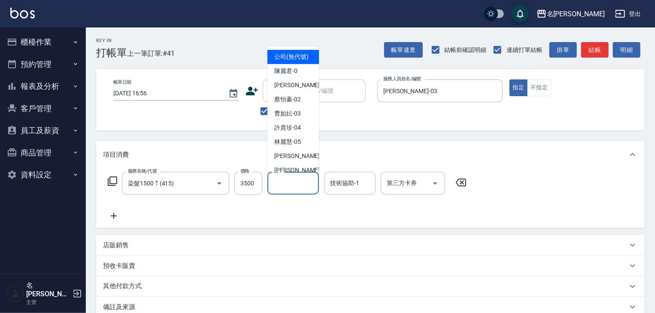
click at [285, 180] on input "洗-1" at bounding box center [293, 183] width 44 height 15
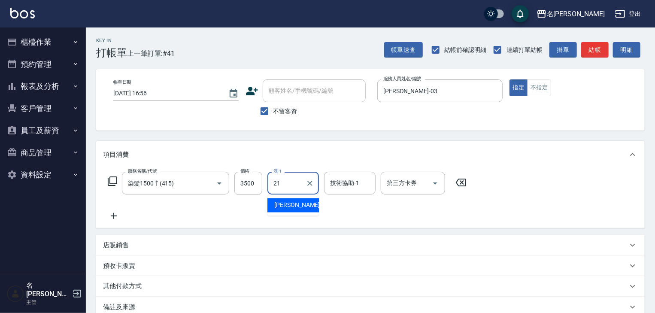
click at [300, 203] on span "[PERSON_NAME]-21" at bounding box center [301, 205] width 54 height 9
type input "[PERSON_NAME]-21"
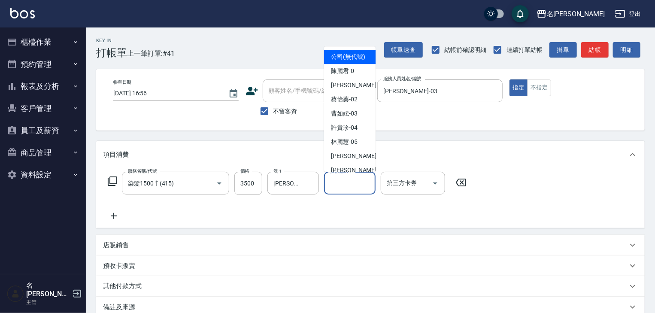
click at [355, 184] on input "技術協助-1" at bounding box center [350, 183] width 44 height 15
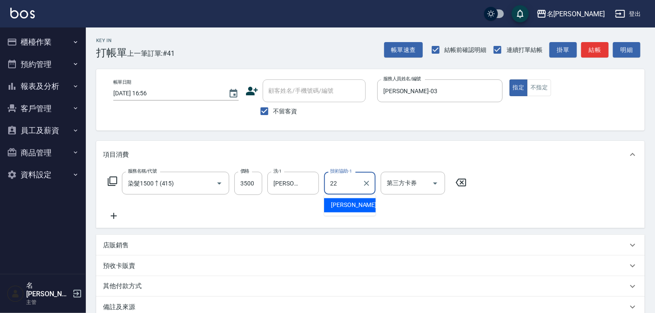
click at [359, 203] on div "[PERSON_NAME] -22" at bounding box center [349, 205] width 51 height 14
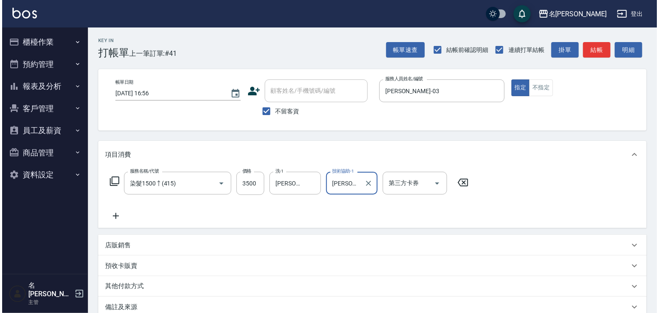
scroll to position [100, 0]
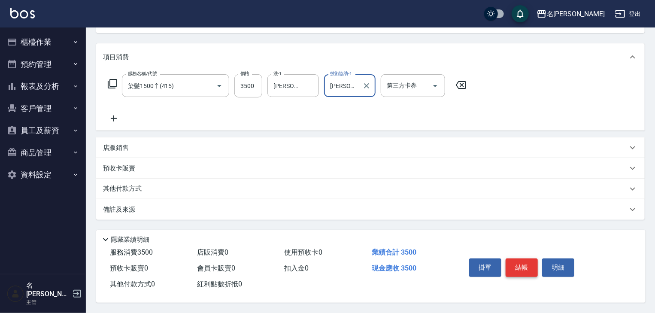
type input "[PERSON_NAME]-22"
click at [526, 268] on button "結帳" at bounding box center [521, 267] width 32 height 18
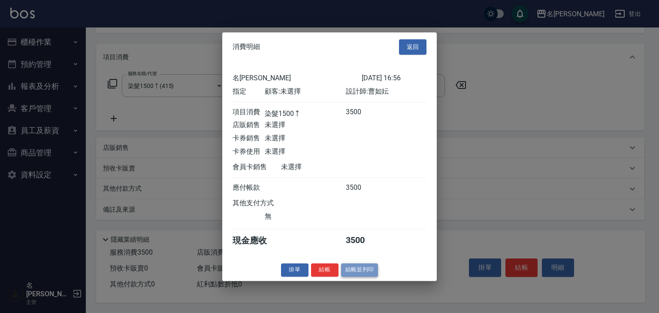
click at [368, 269] on button "結帳並列印" at bounding box center [359, 269] width 37 height 13
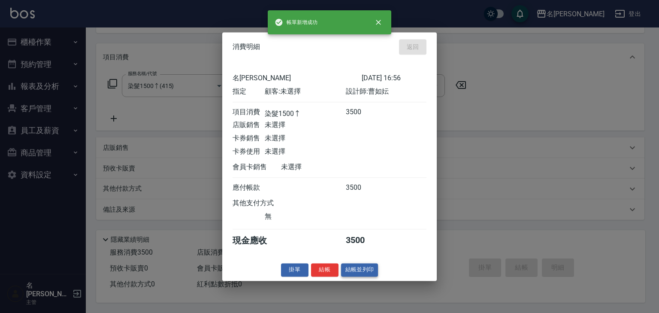
type input "[DATE] 16:59"
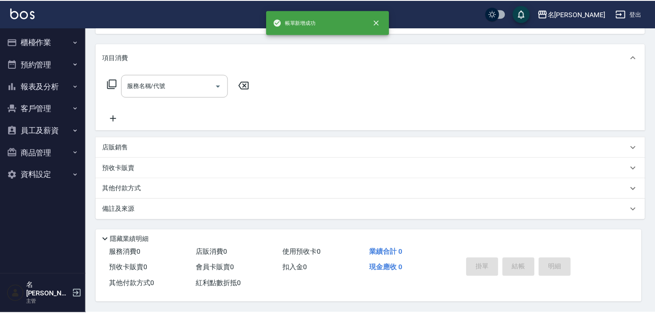
scroll to position [0, 0]
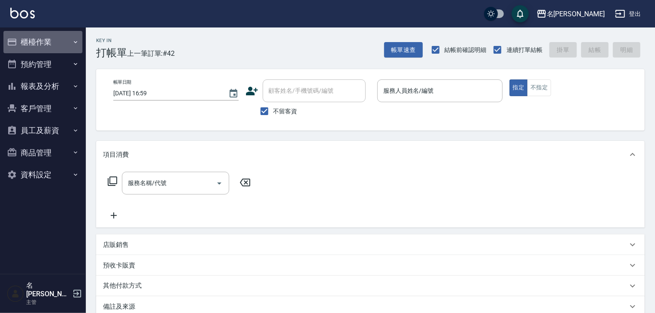
click at [49, 45] on button "櫃檯作業" at bounding box center [42, 42] width 79 height 22
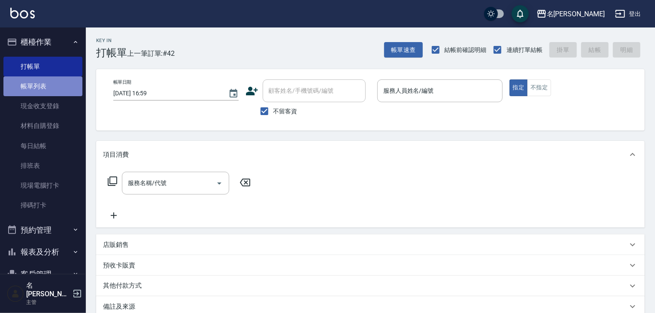
click at [66, 85] on link "帳單列表" at bounding box center [42, 86] width 79 height 20
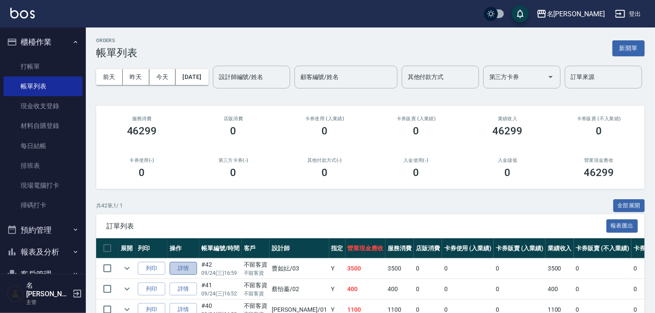
click at [179, 275] on link "詳情" at bounding box center [183, 268] width 27 height 13
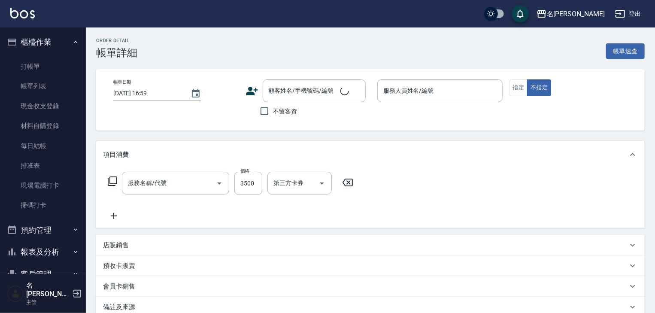
checkbox input "true"
type input "[PERSON_NAME]-03"
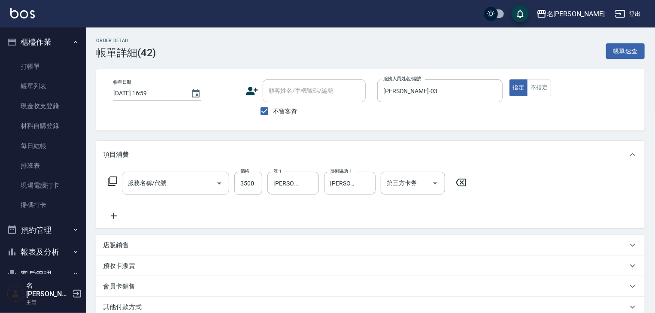
type input "染髮1500↑(415)"
click at [115, 216] on icon at bounding box center [114, 216] width 6 height 6
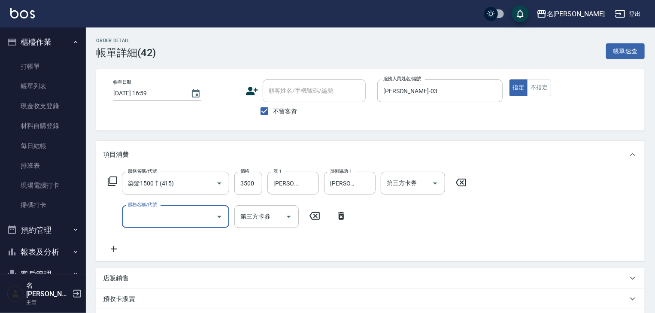
click at [143, 216] on input "服務名稱/代號" at bounding box center [169, 216] width 87 height 15
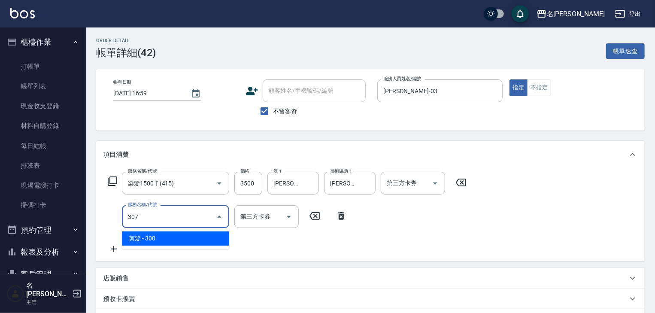
click at [182, 241] on span "剪髮 - 300" at bounding box center [175, 238] width 107 height 14
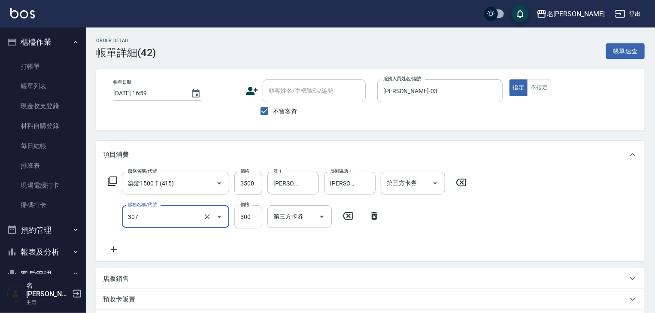
type input "剪髮(307)"
click at [256, 209] on input "300" at bounding box center [248, 216] width 28 height 23
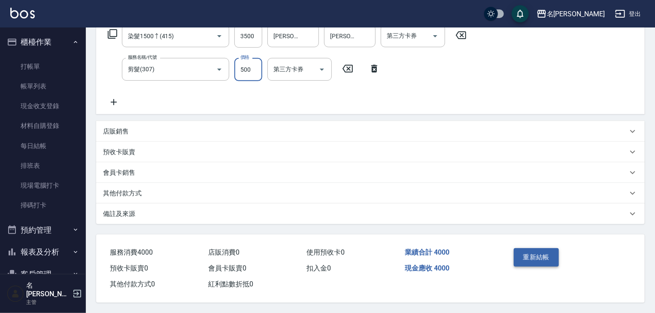
type input "500"
click at [531, 251] on button "重新結帳" at bounding box center [536, 257] width 45 height 18
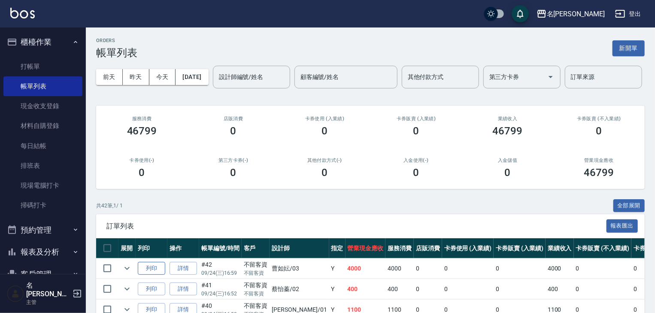
click at [149, 275] on button "列印" at bounding box center [151, 268] width 27 height 13
click at [64, 59] on link "打帳單" at bounding box center [42, 67] width 79 height 20
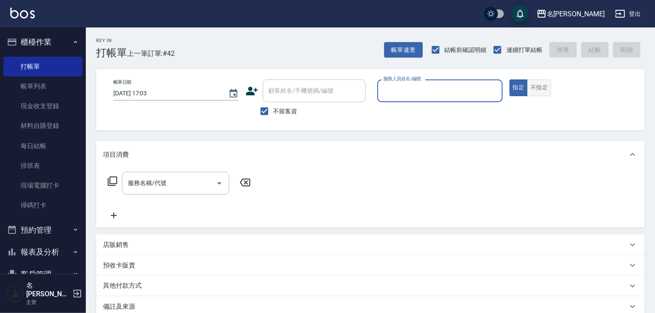
click at [541, 87] on button "不指定" at bounding box center [539, 87] width 24 height 17
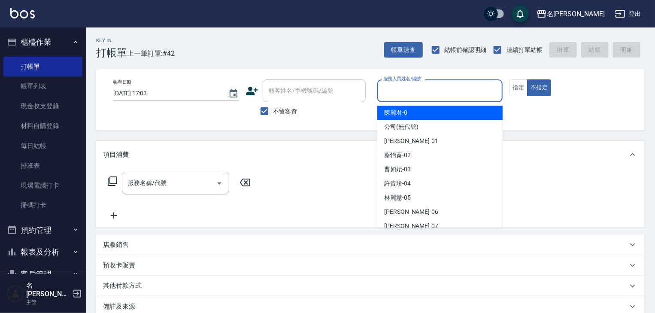
click at [412, 88] on input "服務人員姓名/編號" at bounding box center [440, 90] width 118 height 15
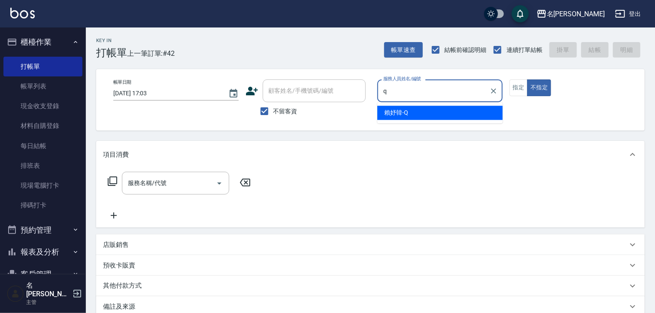
click at [397, 112] on span "[PERSON_NAME]" at bounding box center [396, 112] width 24 height 9
type input "賴妤韓-Q"
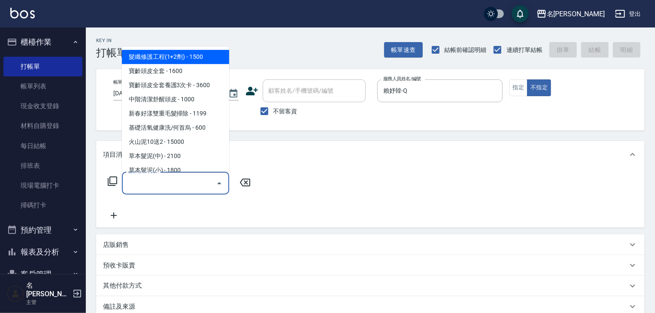
click at [185, 185] on input "服務名稱/代號" at bounding box center [169, 183] width 87 height 15
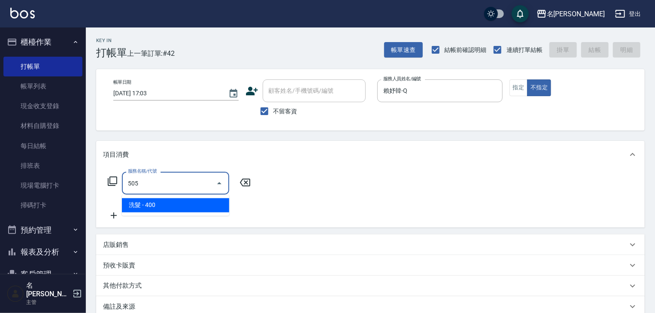
click at [201, 208] on span "洗髮 - 400" at bounding box center [175, 205] width 107 height 14
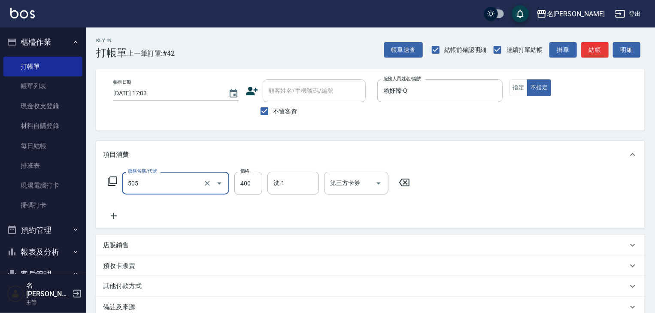
type input "洗髮(505)"
click at [119, 220] on icon at bounding box center [113, 216] width 21 height 10
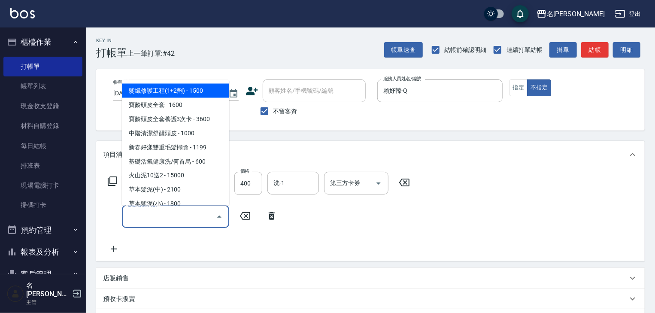
click at [154, 219] on input "服務名稱/代號" at bounding box center [169, 216] width 87 height 15
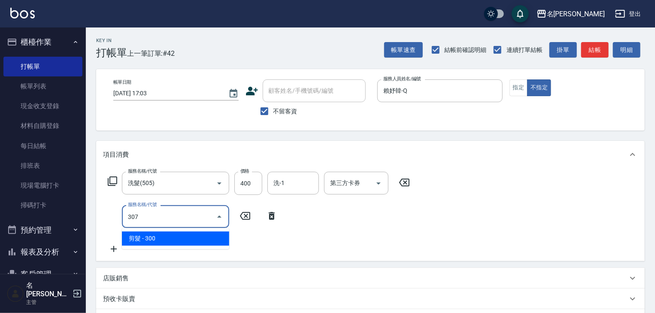
click at [172, 237] on span "剪髮 - 300" at bounding box center [175, 238] width 107 height 14
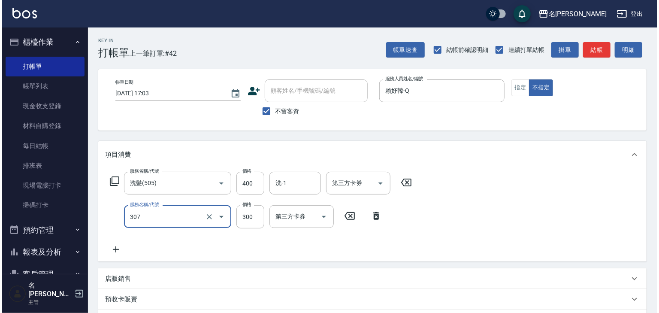
scroll to position [134, 0]
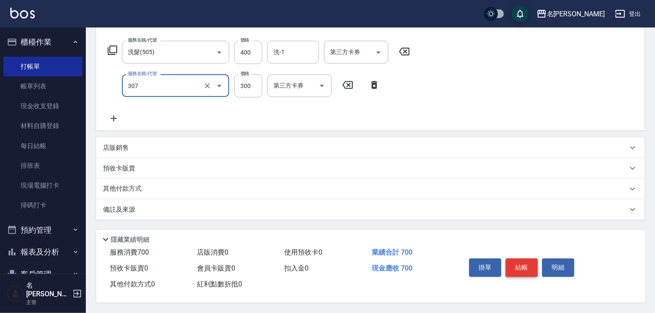
type input "剪髮(307)"
click at [527, 268] on button "結帳" at bounding box center [521, 267] width 32 height 18
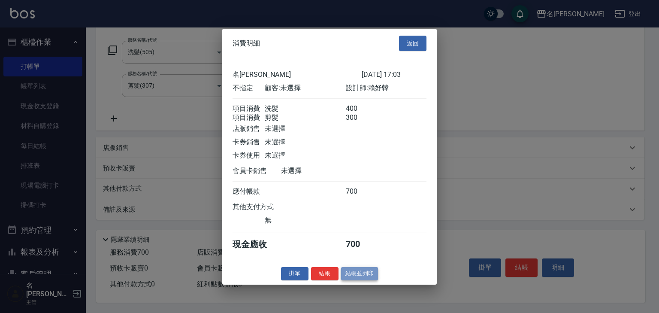
click at [360, 280] on button "結帳並列印" at bounding box center [359, 273] width 37 height 13
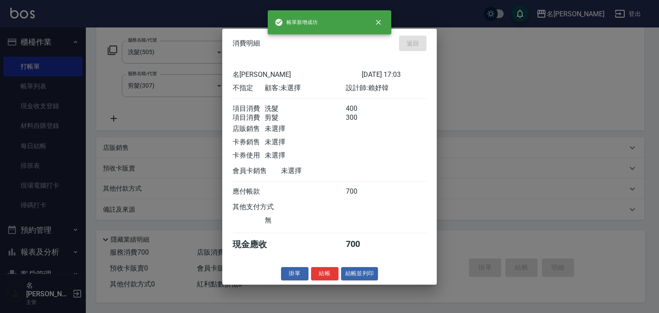
type input "[DATE] 17:22"
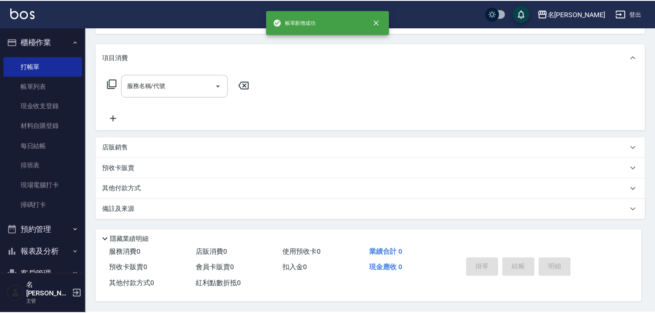
scroll to position [0, 0]
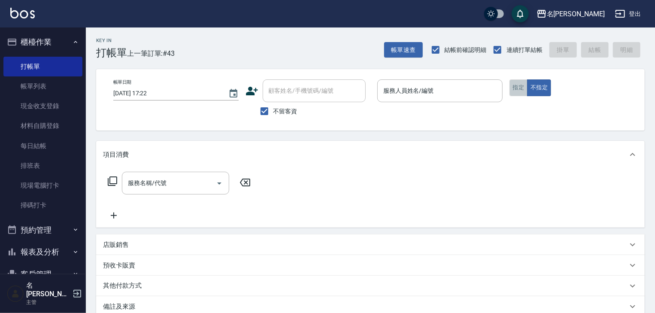
click at [518, 88] on button "指定" at bounding box center [518, 87] width 18 height 17
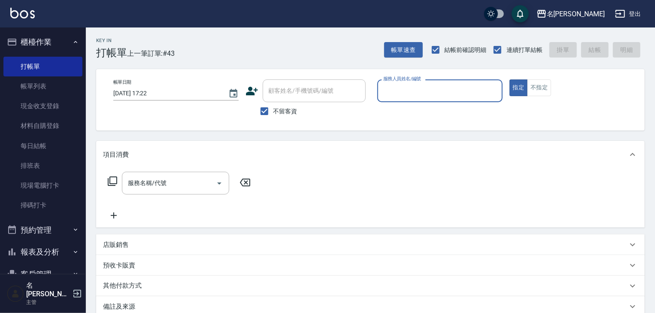
click at [422, 89] on input "服務人員姓名/編號" at bounding box center [440, 90] width 118 height 15
click at [427, 105] on ul "意如 -16" at bounding box center [439, 112] width 125 height 21
click at [407, 115] on div "意如 -16" at bounding box center [439, 113] width 125 height 14
type input "意如-16"
click at [182, 183] on input "服務名稱/代號" at bounding box center [169, 183] width 87 height 15
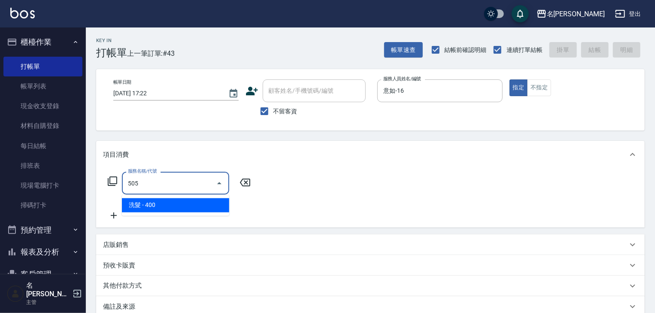
click at [213, 200] on span "洗髮 - 400" at bounding box center [175, 205] width 107 height 14
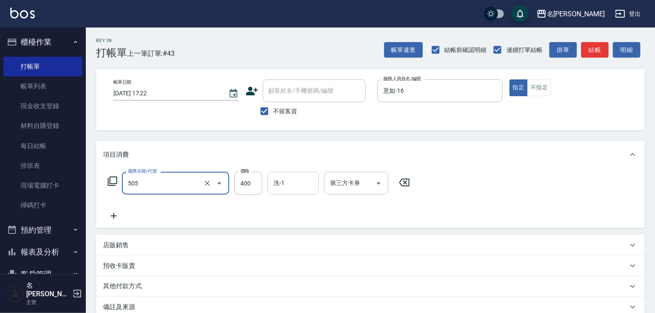
type input "洗髮(505)"
click at [285, 182] on input "洗-1" at bounding box center [293, 183] width 44 height 15
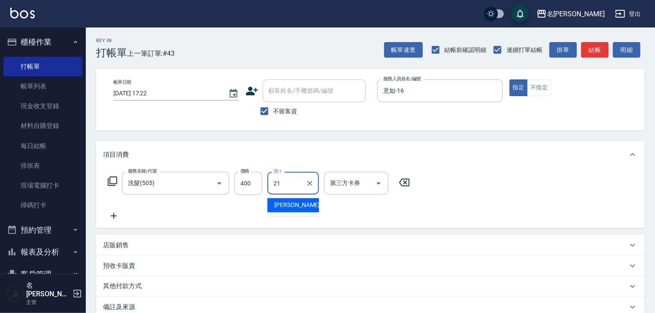
click at [287, 203] on span "[PERSON_NAME]-21" at bounding box center [301, 205] width 54 height 9
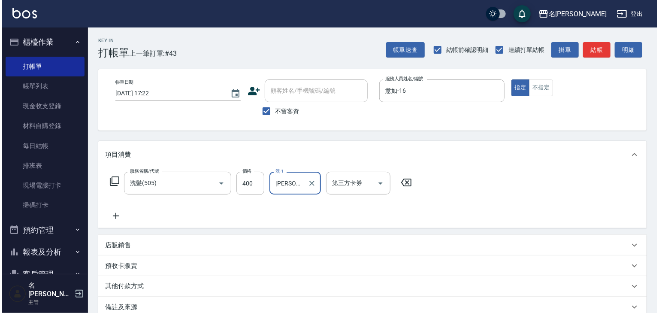
scroll to position [100, 0]
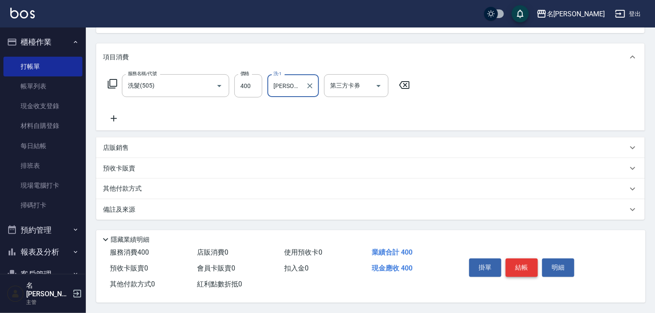
type input "[PERSON_NAME]-21"
click at [522, 260] on button "結帳" at bounding box center [521, 267] width 32 height 18
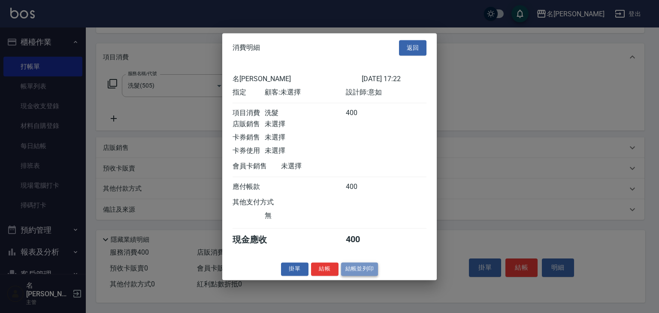
click at [361, 273] on button "結帳並列印" at bounding box center [359, 268] width 37 height 13
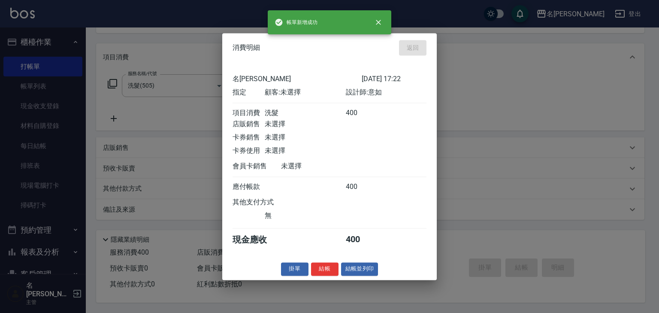
type input "[DATE] 17:46"
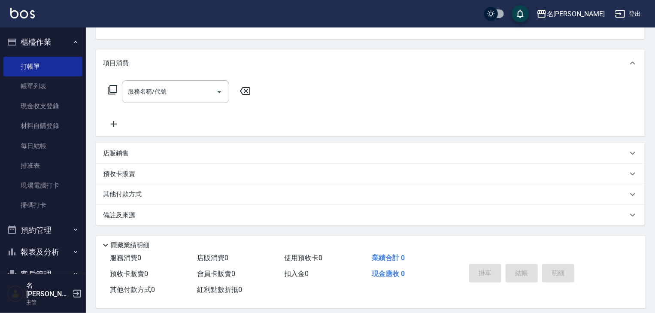
scroll to position [0, 0]
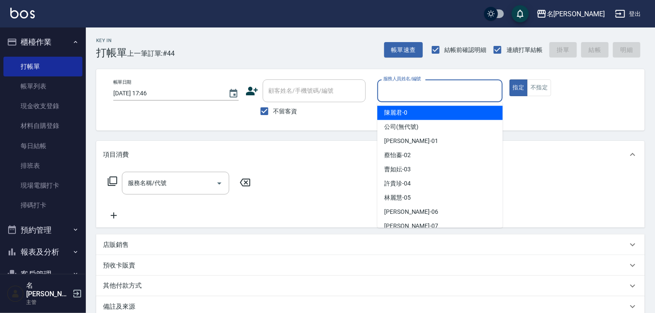
click at [443, 96] on input "服務人員姓名/編號" at bounding box center [440, 90] width 118 height 15
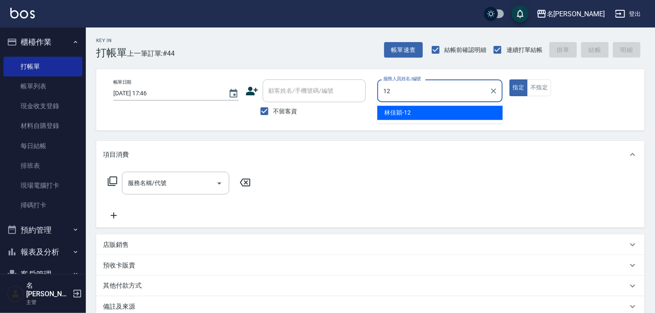
click at [426, 115] on div "[PERSON_NAME]-12" at bounding box center [439, 113] width 125 height 14
type input "[PERSON_NAME]-12"
click at [199, 177] on input "服務名稱/代號" at bounding box center [169, 183] width 87 height 15
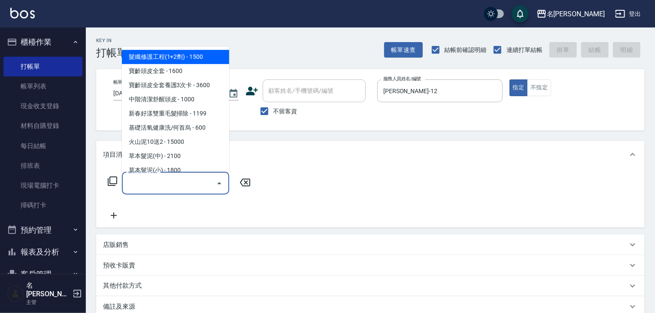
click at [192, 172] on div "服務名稱/代號" at bounding box center [175, 183] width 107 height 23
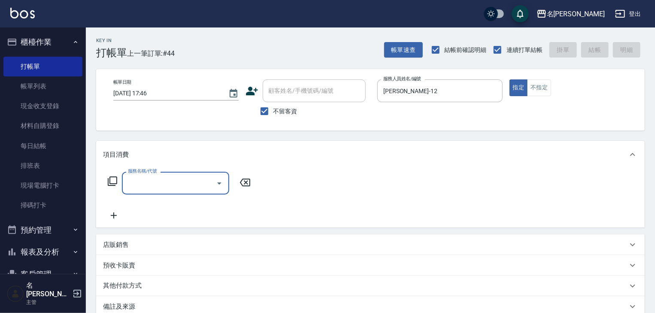
click at [181, 179] on input "服務名稱/代號" at bounding box center [169, 183] width 87 height 15
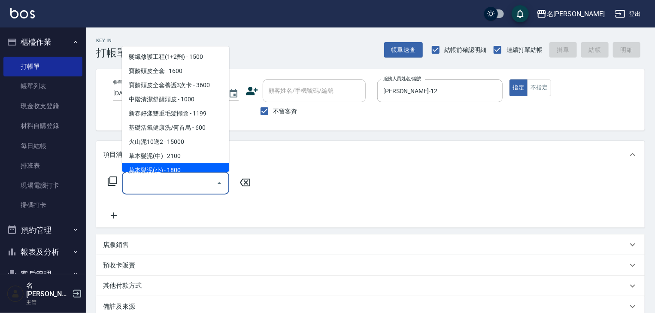
click at [178, 168] on span "草本髮泥(小) - 1800" at bounding box center [175, 170] width 107 height 14
type input "草本髮泥(小)(122)"
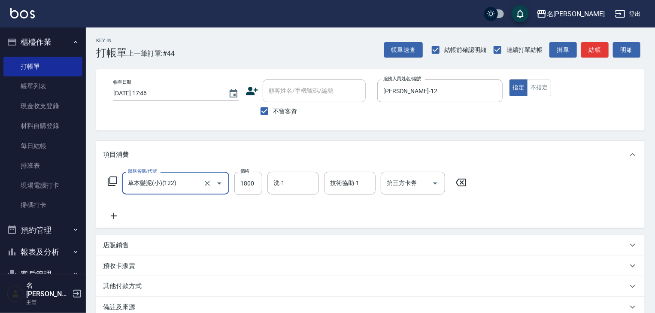
click at [114, 216] on icon at bounding box center [114, 216] width 6 height 6
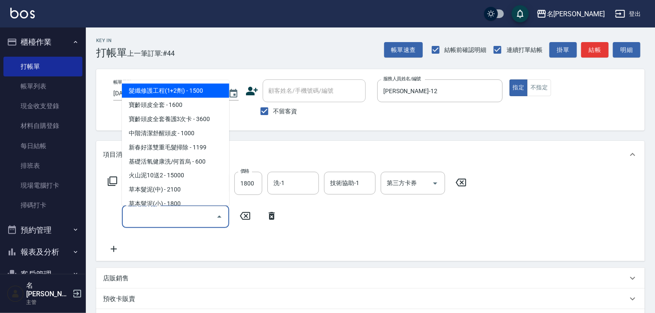
click at [151, 218] on input "服務名稱/代號" at bounding box center [169, 216] width 87 height 15
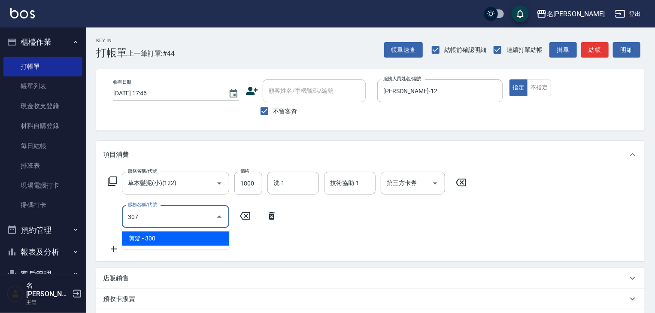
click at [168, 241] on span "剪髮 - 300" at bounding box center [175, 238] width 107 height 14
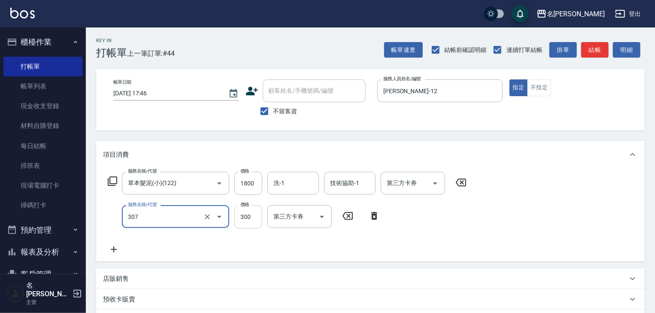
type input "剪髮(307)"
click at [243, 222] on input "300" at bounding box center [248, 216] width 28 height 23
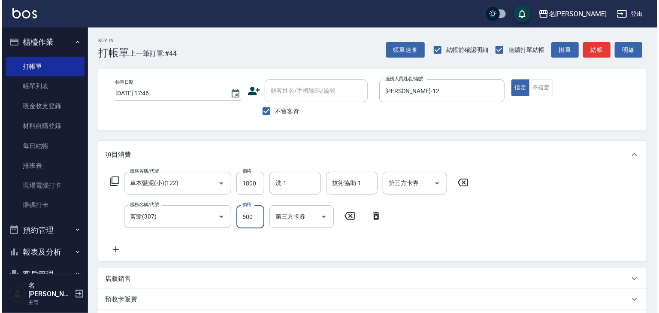
scroll to position [134, 0]
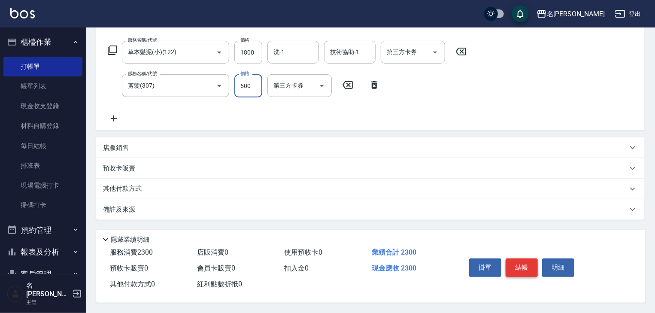
type input "500"
click at [522, 264] on button "結帳" at bounding box center [521, 267] width 32 height 18
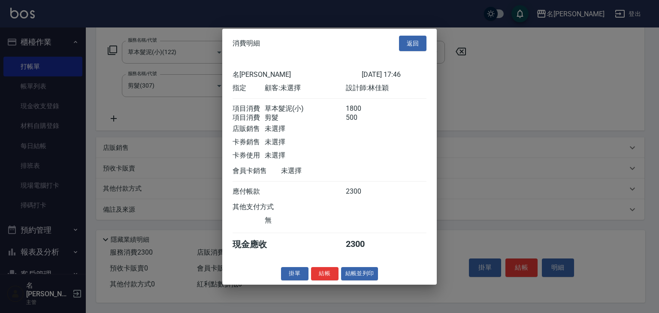
click at [350, 271] on div "消費明細 返回 名留[PERSON_NAME] [DATE] 17:46 指定 顧客: 未選擇 設計師: [PERSON_NAME] 項目消費 草本髮泥(小)…" at bounding box center [329, 156] width 215 height 256
click at [362, 284] on div "消費明細 返回 名留[PERSON_NAME] [DATE] 17:46 指定 顧客: 未選擇 設計師: [PERSON_NAME] 項目消費 草本髮泥(小)…" at bounding box center [329, 156] width 215 height 256
click at [363, 280] on button "結帳並列印" at bounding box center [359, 273] width 37 height 13
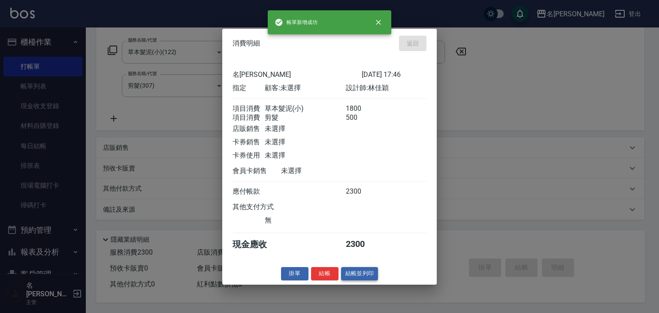
type input "[DATE] 17:47"
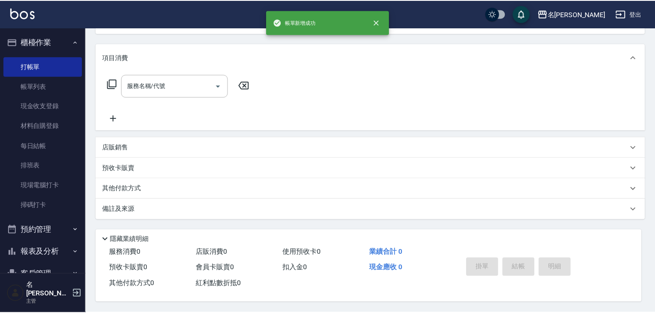
scroll to position [0, 0]
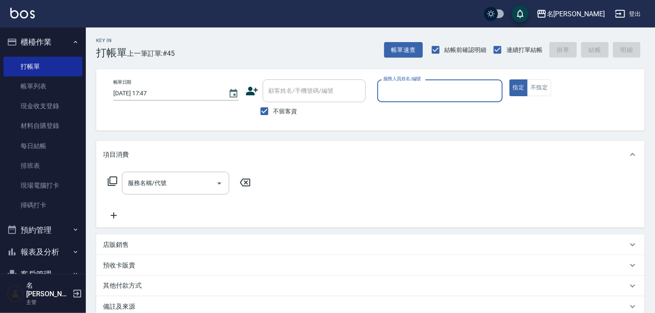
click at [433, 99] on div "服務人員姓名/編號" at bounding box center [439, 90] width 125 height 23
click at [415, 107] on div "[PERSON_NAME]" at bounding box center [439, 113] width 125 height 14
type input "[PERSON_NAME]"
click at [179, 187] on input "服務名稱/代號" at bounding box center [169, 183] width 87 height 15
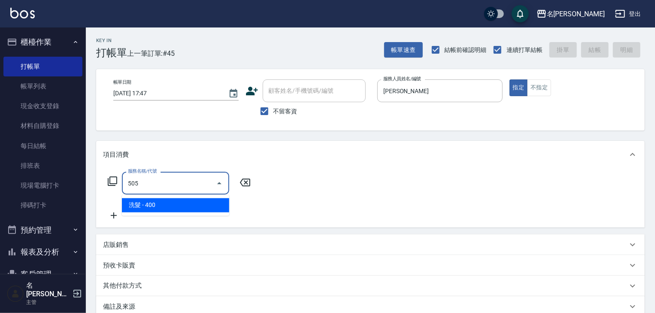
click at [203, 199] on span "洗髮 - 400" at bounding box center [175, 205] width 107 height 14
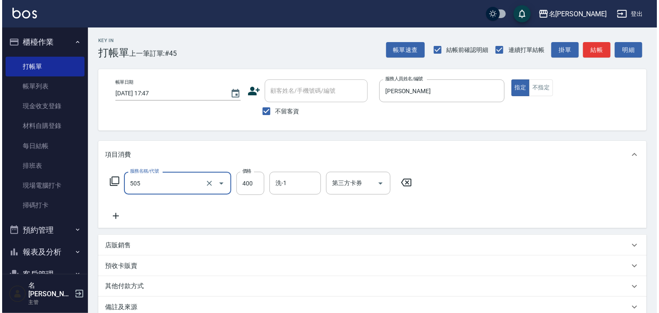
scroll to position [100, 0]
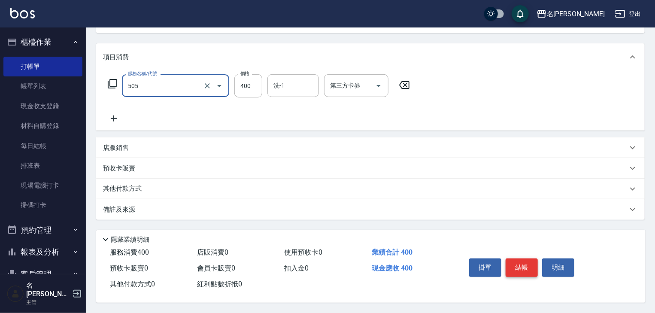
type input "洗髮(505)"
click at [532, 261] on button "結帳" at bounding box center [521, 267] width 32 height 18
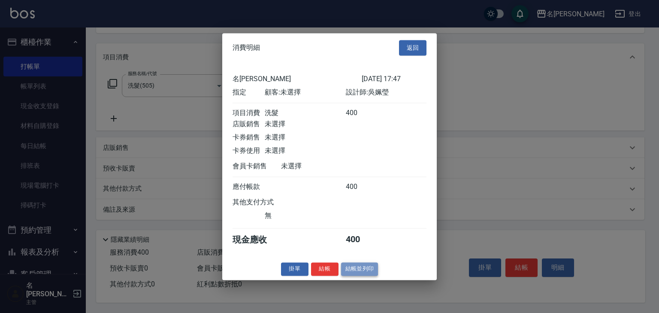
click at [366, 273] on button "結帳並列印" at bounding box center [359, 268] width 37 height 13
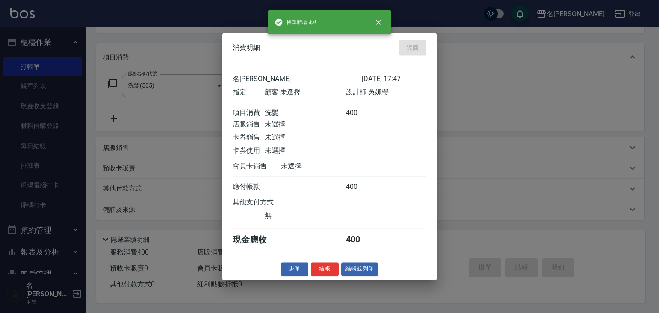
type input "[DATE] 17:52"
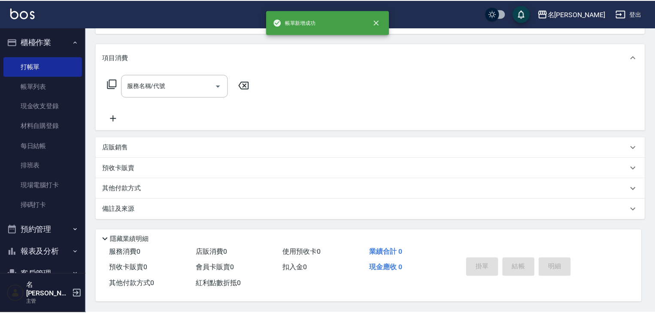
scroll to position [0, 0]
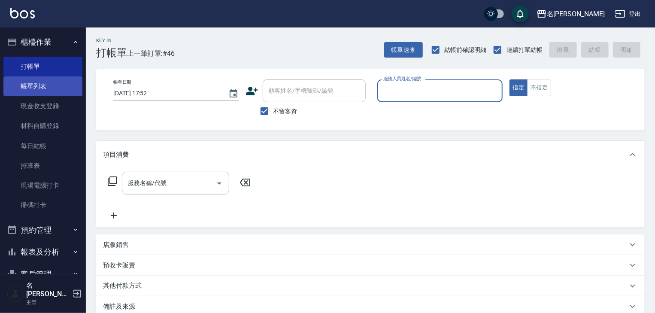
click at [50, 86] on link "帳單列表" at bounding box center [42, 86] width 79 height 20
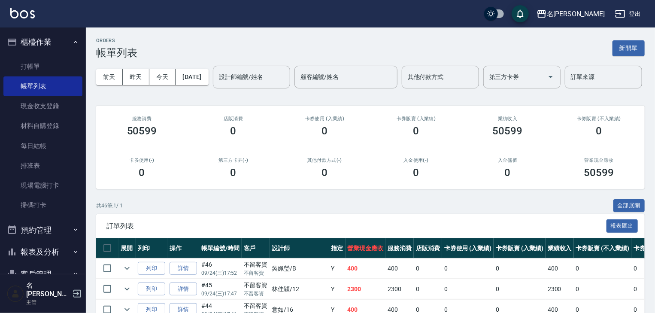
scroll to position [91, 0]
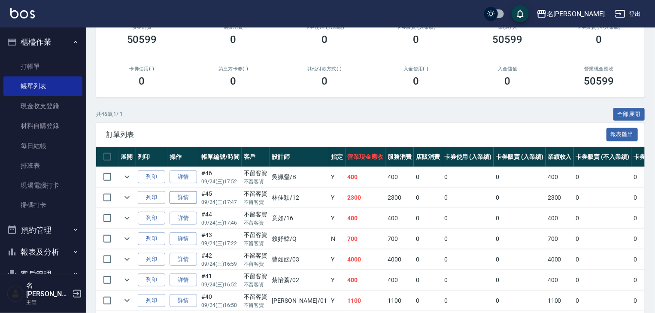
click at [188, 204] on link "詳情" at bounding box center [183, 197] width 27 height 13
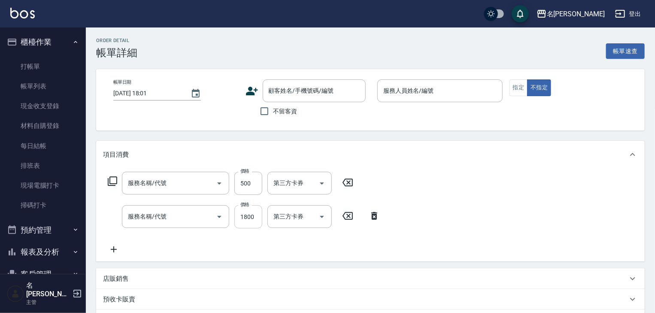
type input "[DATE] 17:47"
checkbox input "true"
type input "[PERSON_NAME]-12"
type input "剪髮(307)"
type input "草本髮泥(小)(122)"
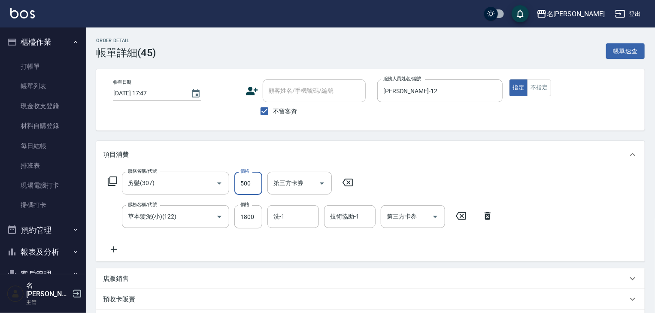
click at [245, 185] on input "500" at bounding box center [248, 183] width 28 height 23
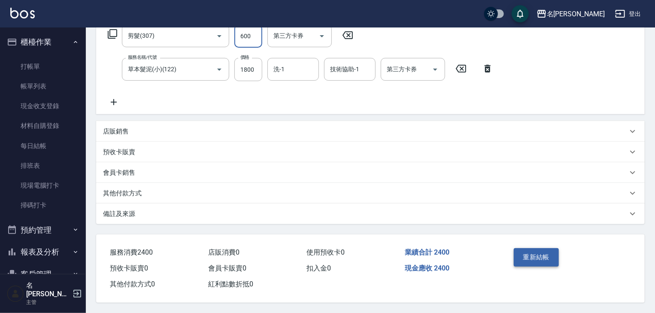
type input "600"
click at [524, 255] on button "重新結帳" at bounding box center [536, 257] width 45 height 18
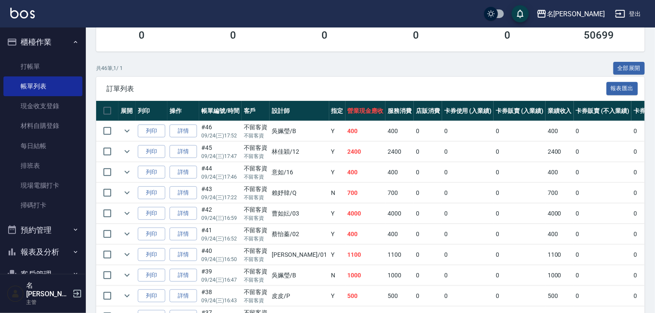
scroll to position [183, 0]
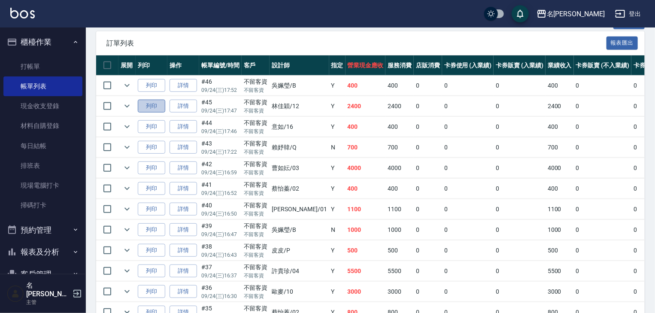
click at [150, 113] on button "列印" at bounding box center [151, 106] width 27 height 13
click at [34, 69] on link "打帳單" at bounding box center [42, 67] width 79 height 20
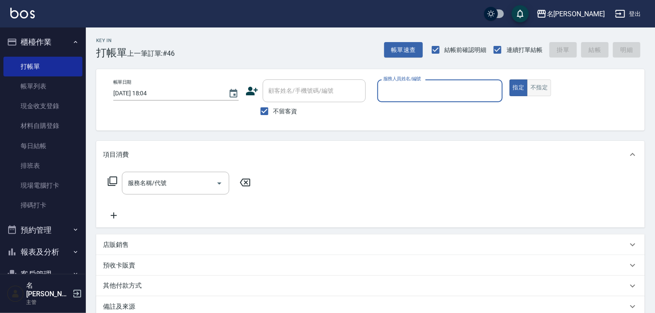
click at [550, 90] on button "不指定" at bounding box center [539, 87] width 24 height 17
click at [417, 84] on input "服務人員姓名/編號" at bounding box center [440, 90] width 118 height 15
type input "505"
click at [527, 79] on button "不指定" at bounding box center [539, 87] width 24 height 17
type button "false"
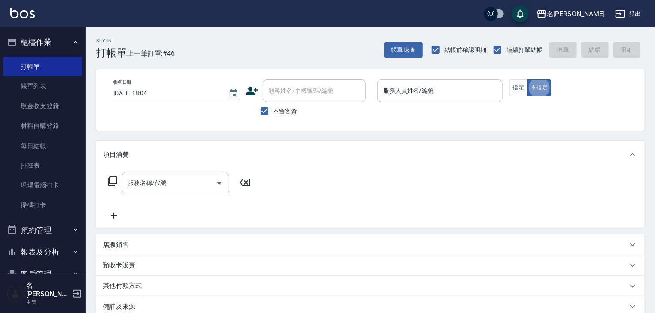
click at [417, 84] on input "服務人員姓名/編號" at bounding box center [440, 90] width 118 height 15
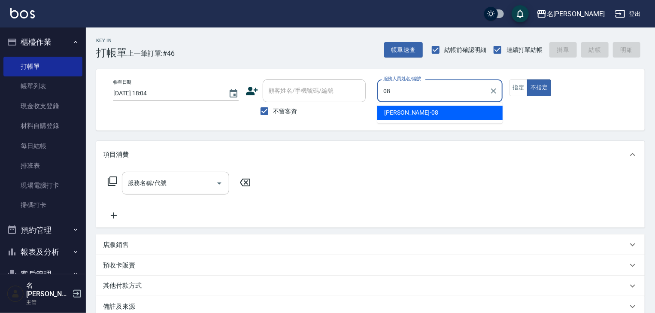
type input "[PERSON_NAME]-08"
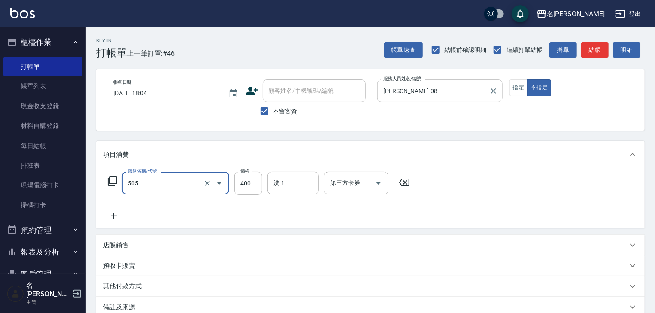
type input "洗髮(505)"
type input "500"
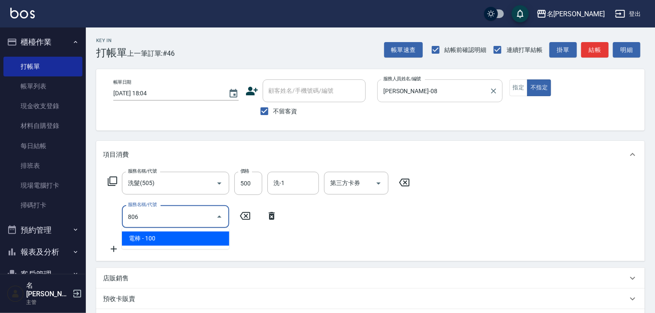
type input "電棒(806)"
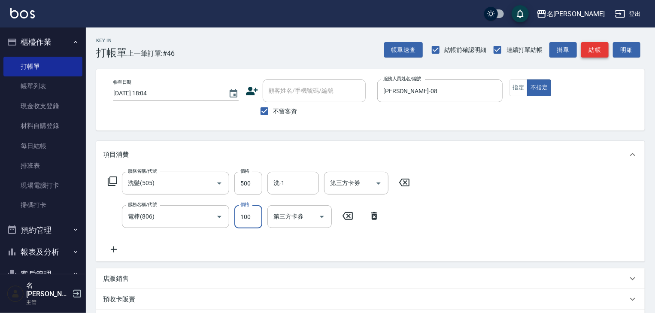
click at [601, 44] on button "結帳" at bounding box center [594, 50] width 27 height 16
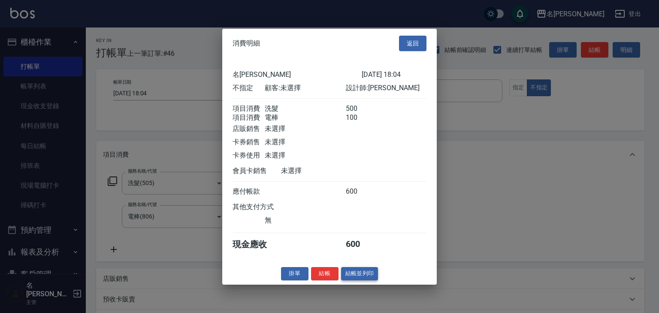
click at [366, 278] on button "結帳並列印" at bounding box center [359, 273] width 37 height 13
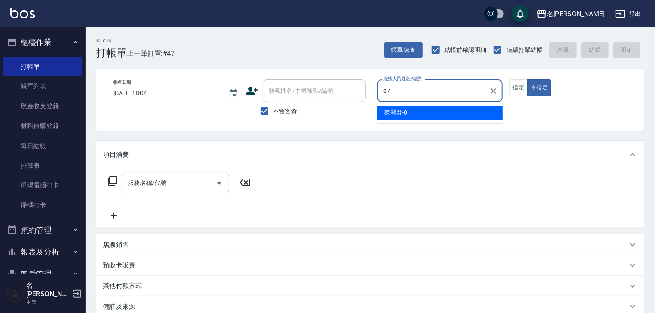
type input "[PERSON_NAME]-07"
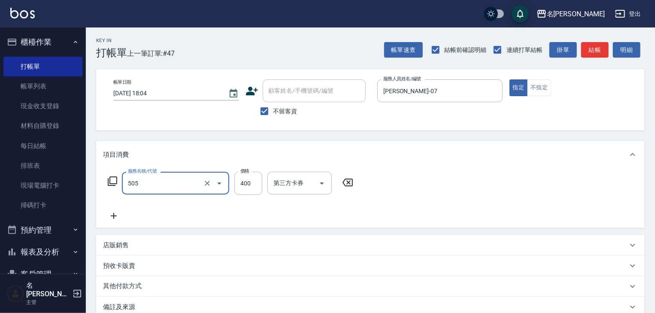
type input "洗髮(505)"
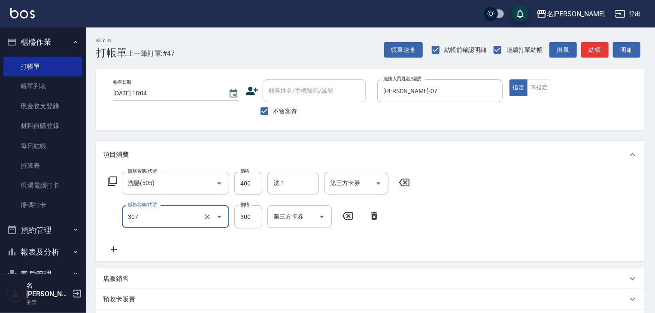
type input "剪髮(307)"
type input "400"
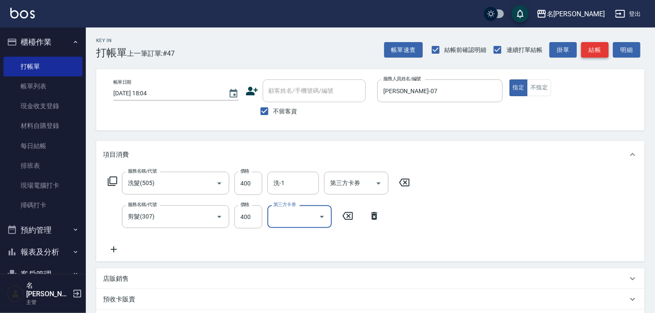
click at [587, 48] on button "結帳" at bounding box center [594, 50] width 27 height 16
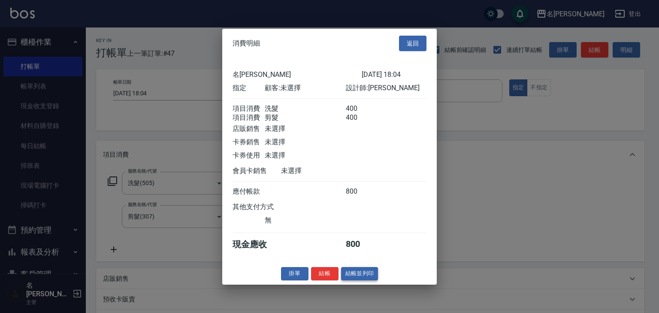
click at [360, 278] on button "結帳並列印" at bounding box center [359, 273] width 37 height 13
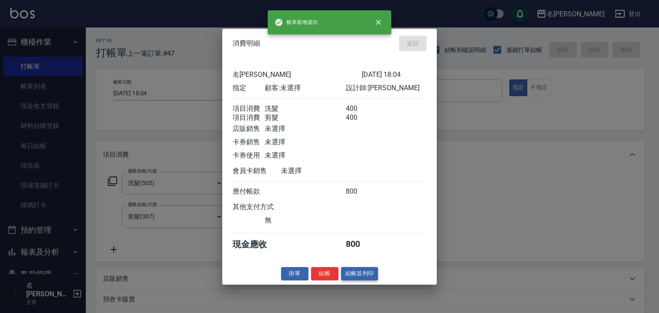
type input "[DATE] 18:15"
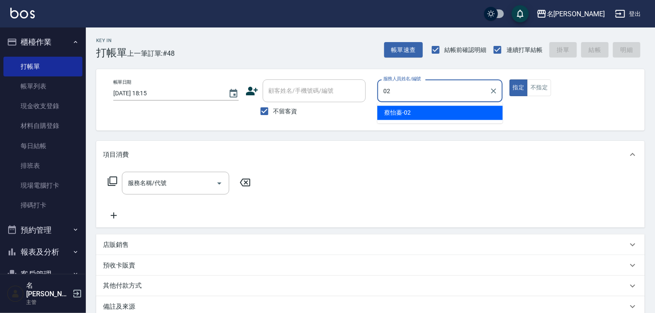
type input "[PERSON_NAME]02"
type button "true"
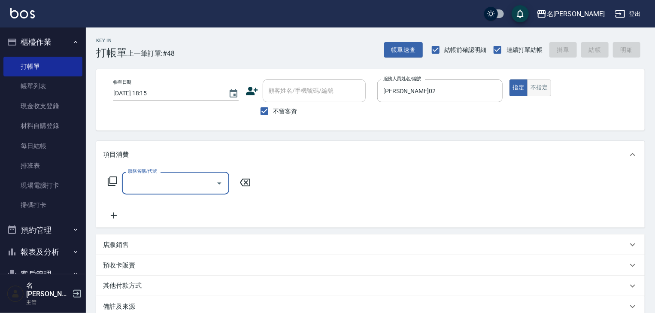
click at [546, 86] on button "不指定" at bounding box center [539, 87] width 24 height 17
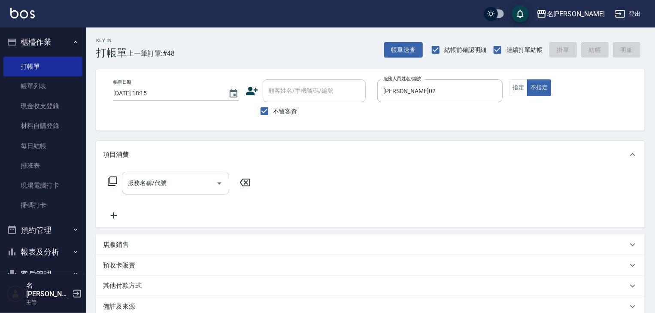
click at [177, 191] on div "服務名稱/代號" at bounding box center [175, 183] width 107 height 23
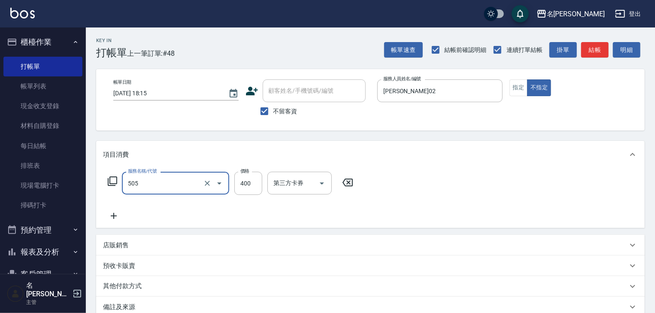
type input "洗髮(505)"
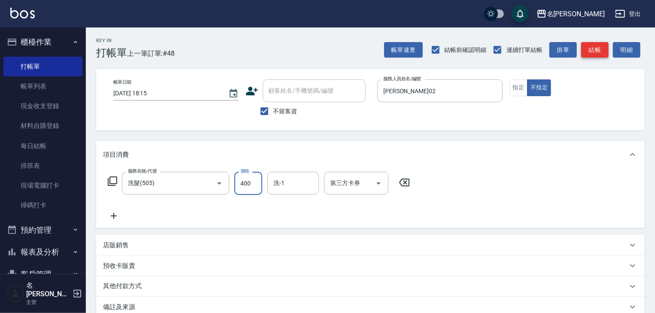
click at [589, 50] on button "結帳" at bounding box center [594, 50] width 27 height 16
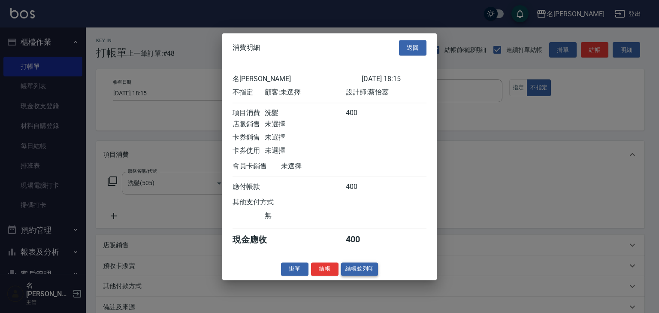
click at [369, 273] on button "結帳並列印" at bounding box center [359, 268] width 37 height 13
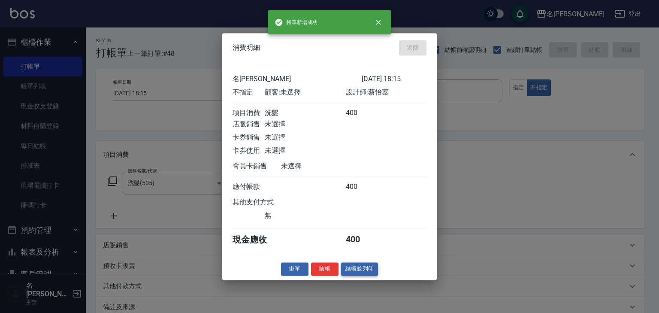
type input "[DATE] 18:17"
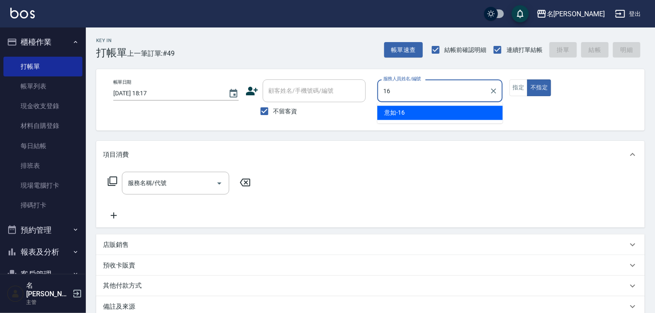
type input "意如-16"
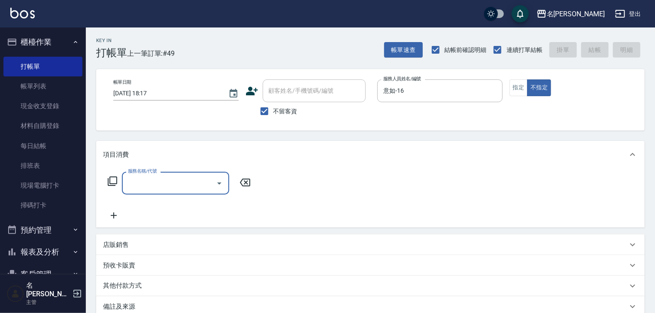
click at [163, 186] on input "服務名稱/代號" at bounding box center [169, 183] width 87 height 15
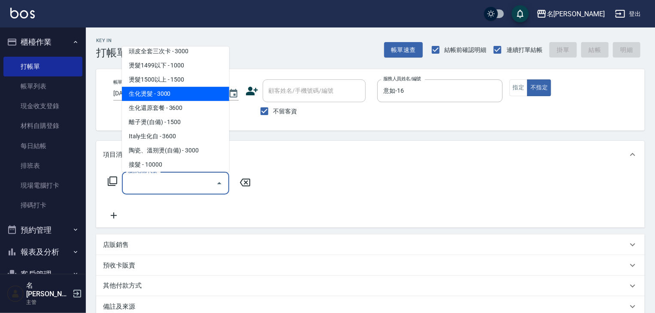
scroll to position [320, 0]
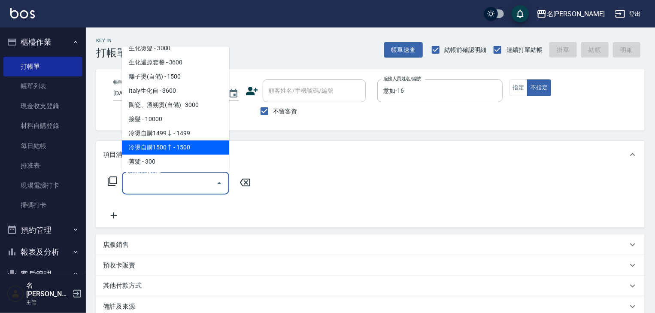
click at [169, 151] on span "冷燙自購1500↑ - 1500" at bounding box center [175, 148] width 107 height 14
type input "冷燙自購1500↑(226)"
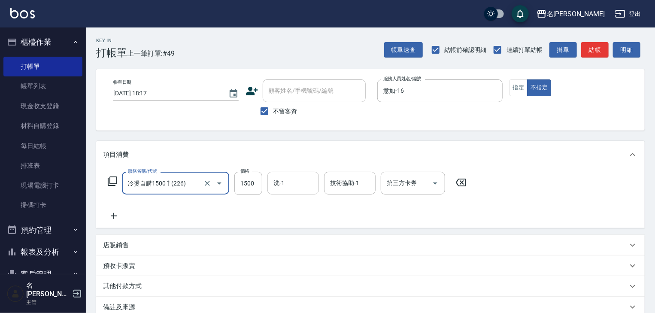
click at [300, 189] on input "洗-1" at bounding box center [293, 183] width 44 height 15
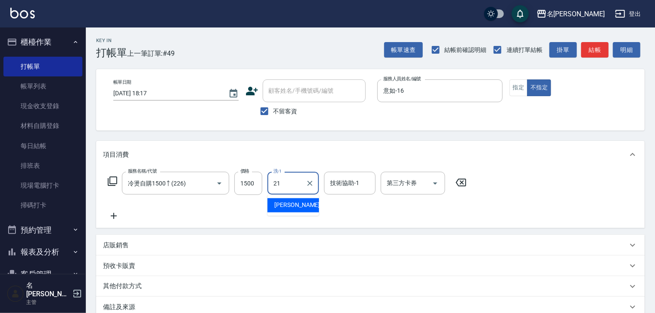
type input "[PERSON_NAME]-21"
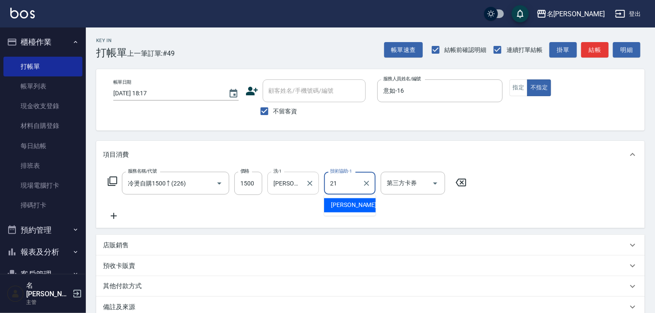
type input "[PERSON_NAME]-21"
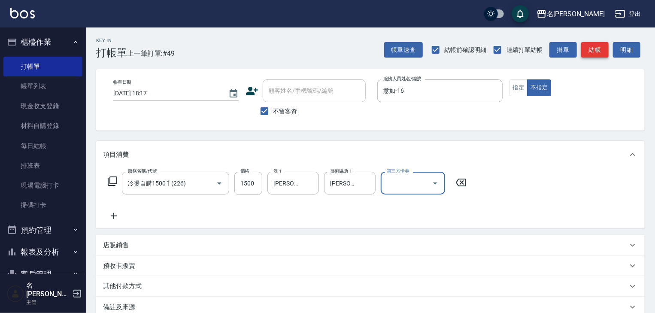
click at [586, 49] on button "結帳" at bounding box center [594, 50] width 27 height 16
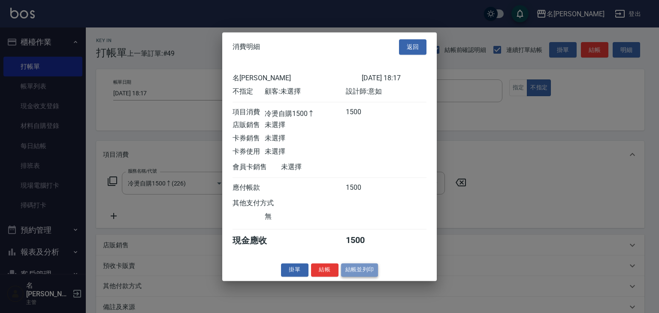
click at [369, 276] on button "結帳並列印" at bounding box center [359, 269] width 37 height 13
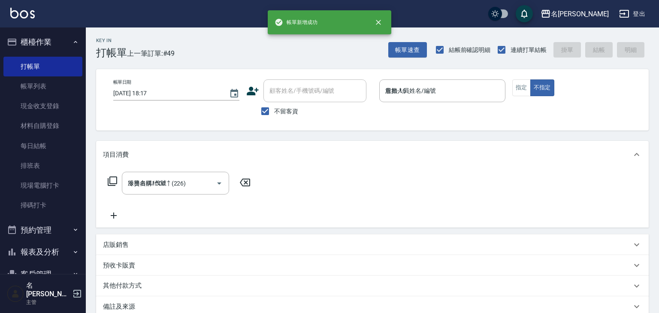
type input "[DATE] 18:32"
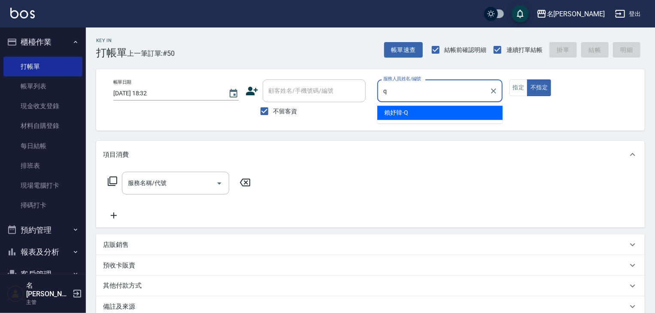
type input "賴妤韓-Q"
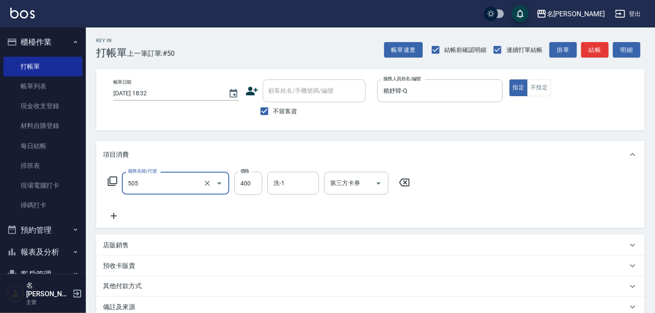
type input "洗髮(505)"
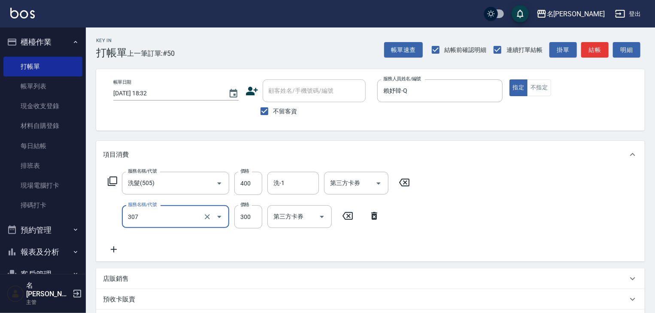
type input "剪髮(307)"
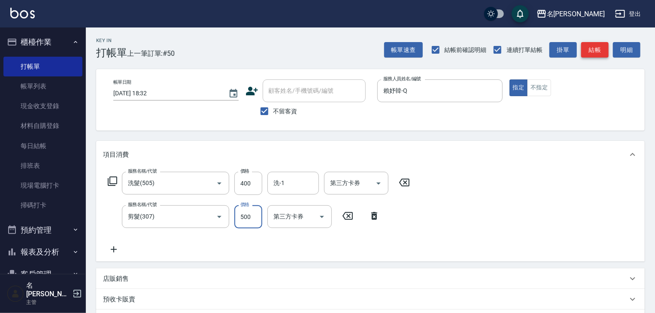
type input "500"
click at [603, 53] on button "結帳" at bounding box center [594, 50] width 27 height 16
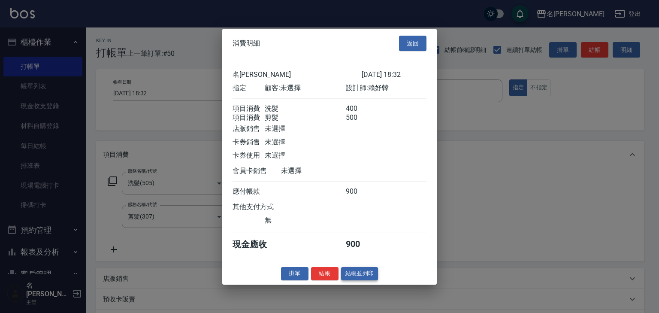
click at [356, 276] on button "結帳並列印" at bounding box center [359, 273] width 37 height 13
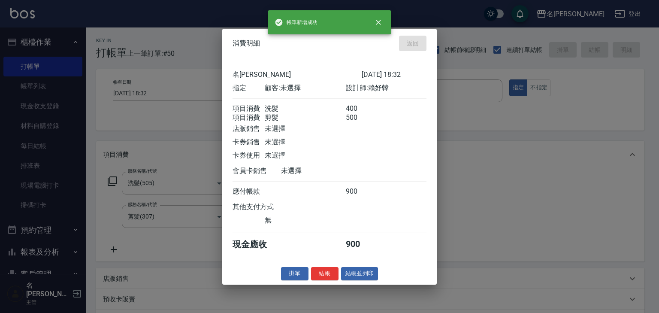
type input "[DATE] 18:34"
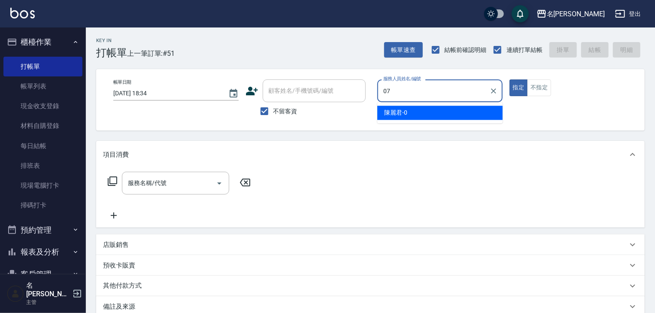
type input "[PERSON_NAME]-07"
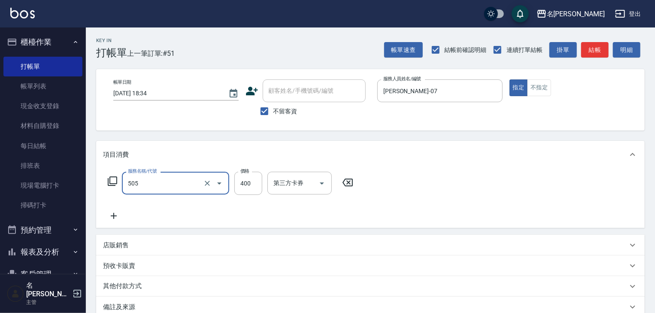
type input "洗髮(505)"
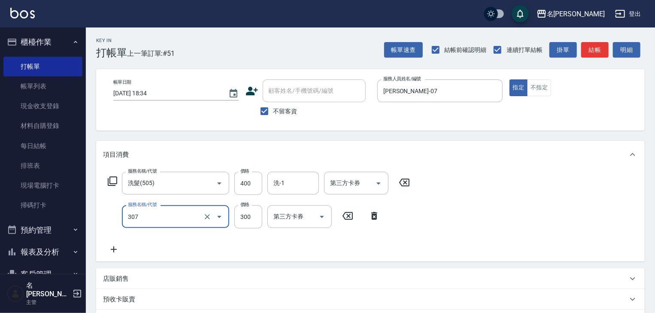
type input "剪髮(307)"
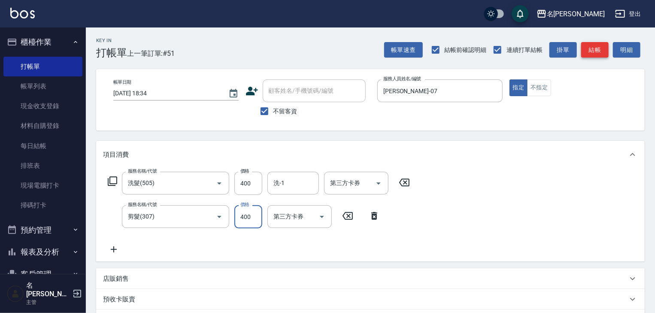
type input "400"
click at [593, 51] on button "結帳" at bounding box center [594, 50] width 27 height 16
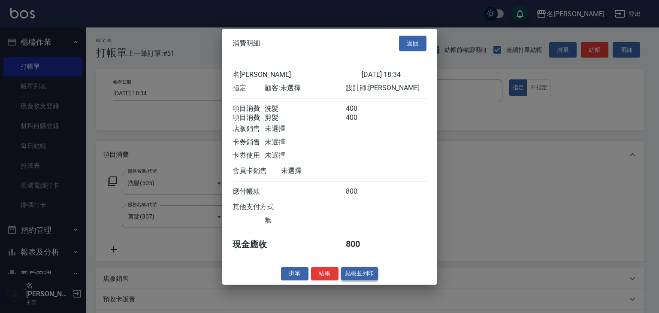
click at [367, 280] on button "結帳並列印" at bounding box center [359, 273] width 37 height 13
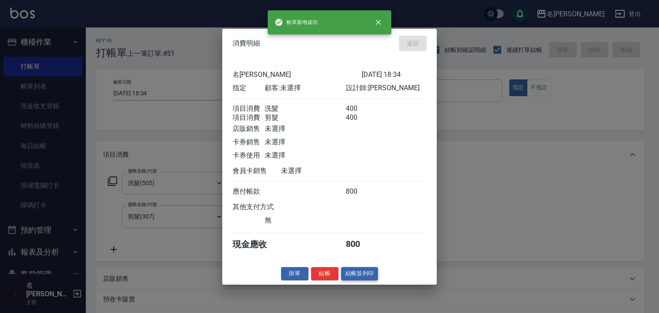
type input "[DATE] 18:42"
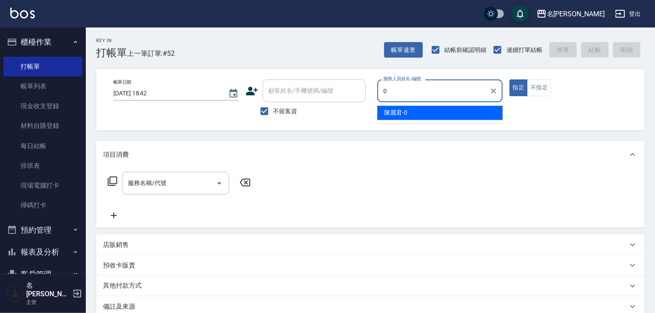
type input "[PERSON_NAME]-0"
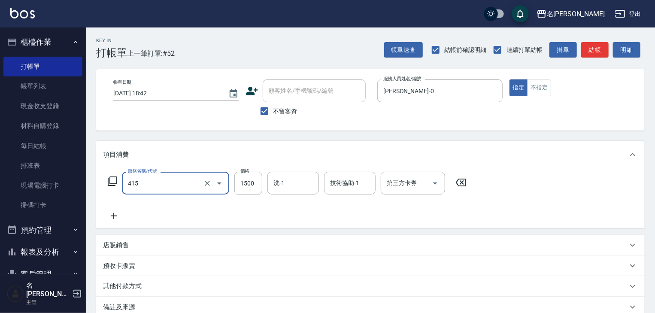
type input "染髮1500↑(415)"
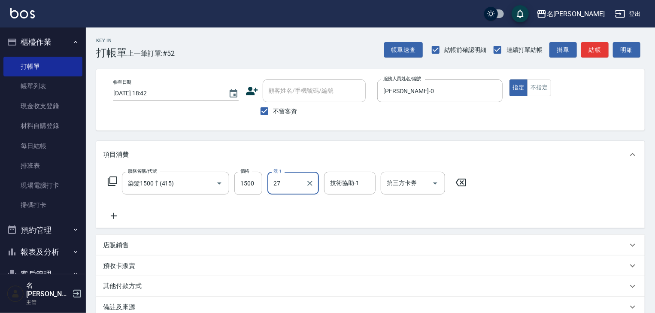
type input "張紹柏-27"
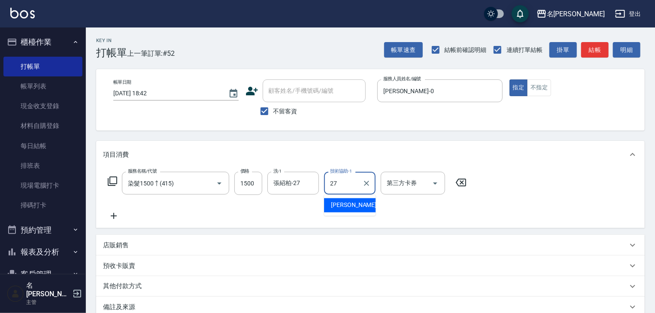
type input "張紹柏-27"
click at [112, 217] on icon at bounding box center [113, 216] width 21 height 10
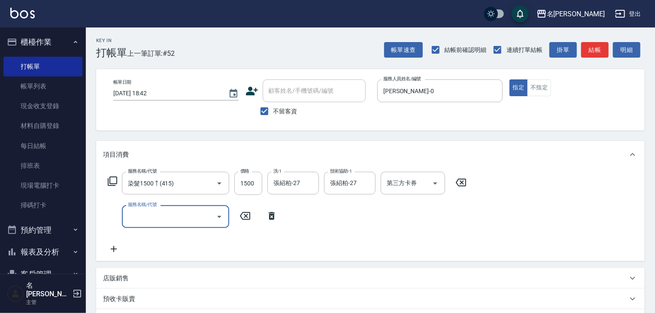
click at [136, 212] on input "服務名稱/代號" at bounding box center [169, 216] width 87 height 15
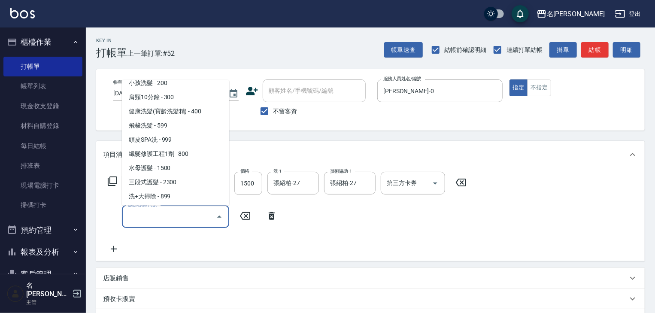
scroll to position [641, 0]
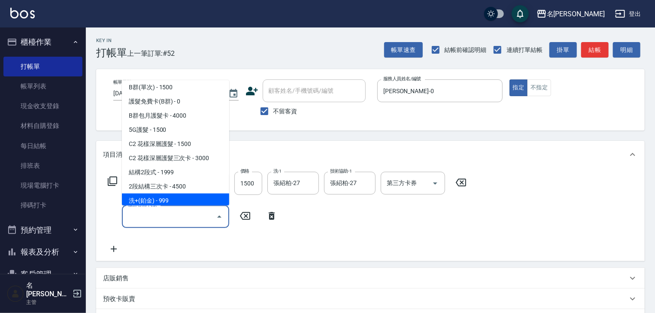
click at [170, 198] on span "洗+(鉑金) - 999" at bounding box center [175, 201] width 107 height 14
type input "洗+(鉑金)(640)"
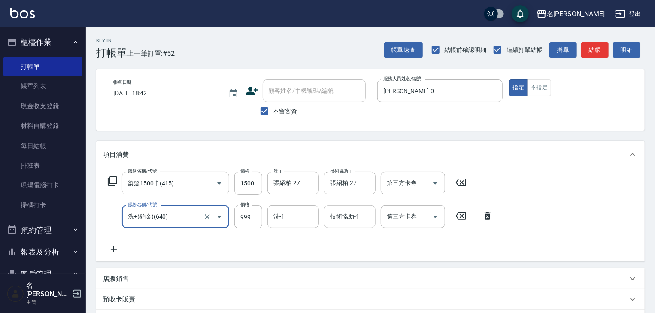
click at [357, 217] on input "技術協助-1" at bounding box center [350, 216] width 44 height 15
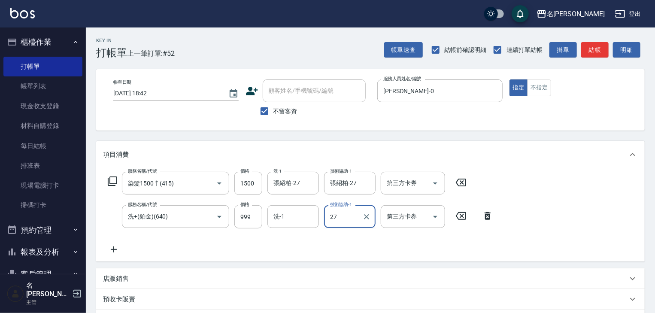
type input "張紹柏-27"
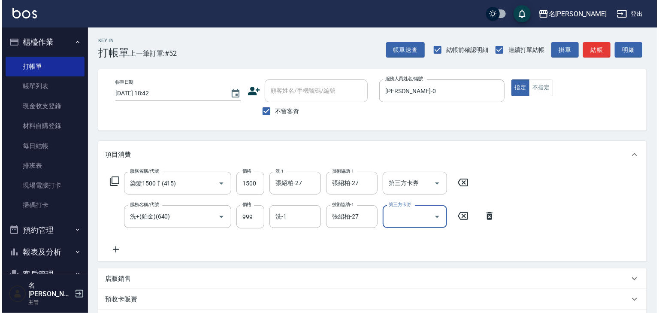
scroll to position [134, 0]
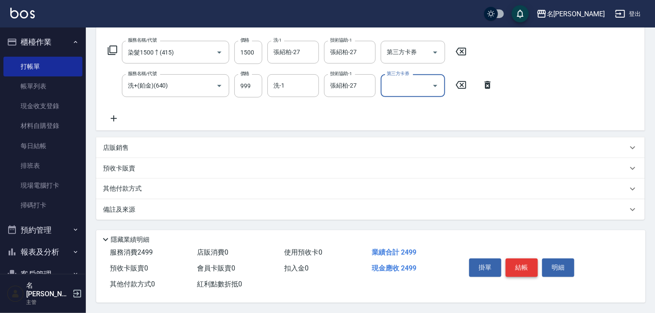
click at [525, 268] on button "結帳" at bounding box center [521, 267] width 32 height 18
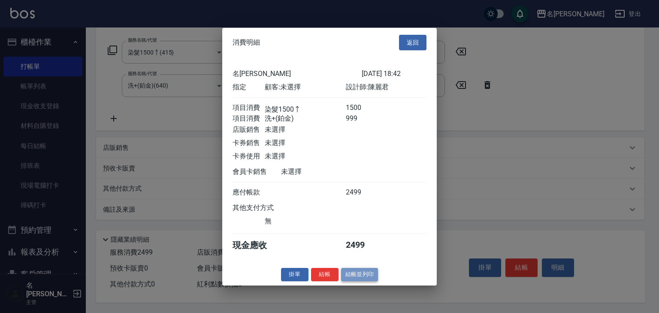
click at [359, 276] on button "結帳並列印" at bounding box center [359, 274] width 37 height 13
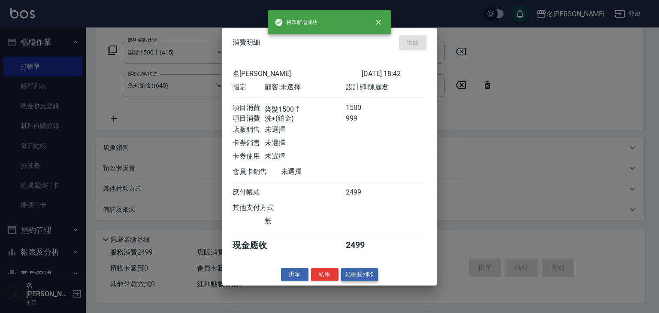
type input "[DATE] 18:51"
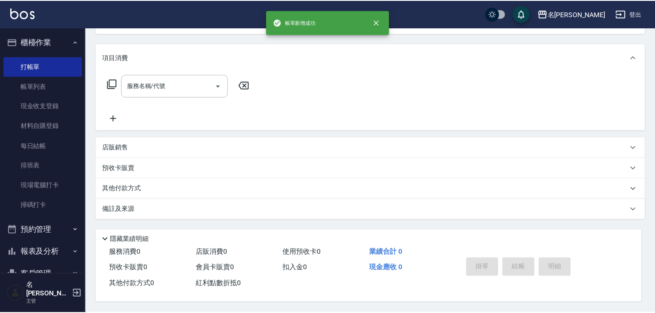
scroll to position [0, 0]
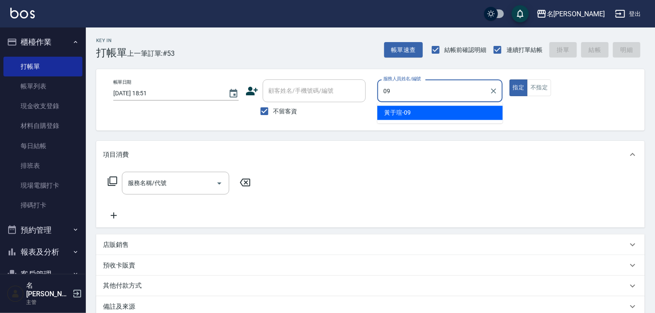
type input "[PERSON_NAME]-09"
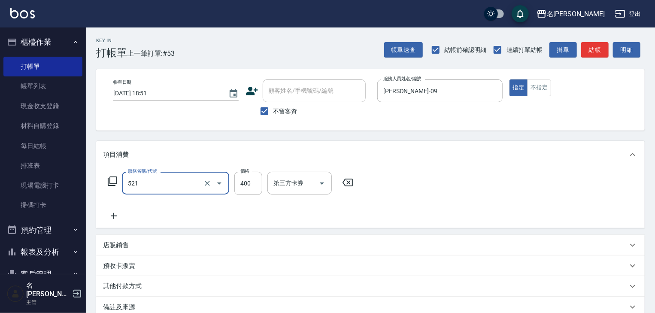
type input "健康洗髮(寶齡洗髮精)(521)"
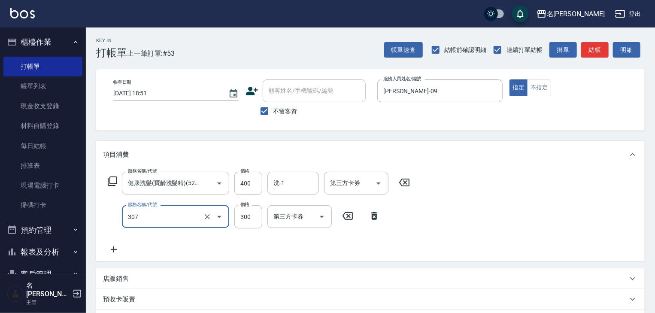
type input "剪髮(307)"
type input "500"
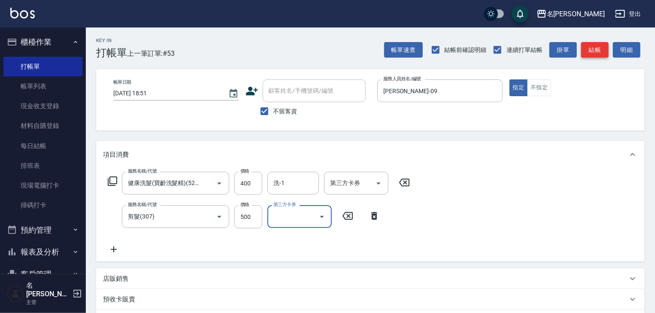
click at [599, 46] on button "結帳" at bounding box center [594, 50] width 27 height 16
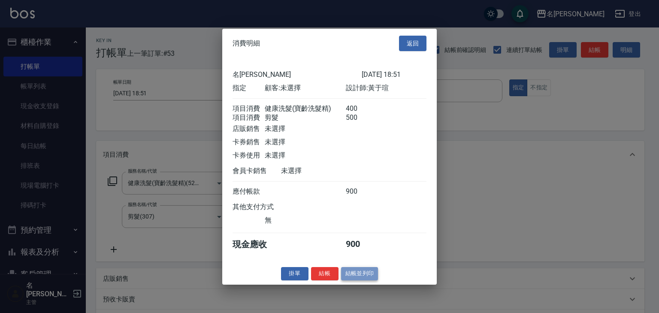
click at [365, 276] on button "結帳並列印" at bounding box center [359, 273] width 37 height 13
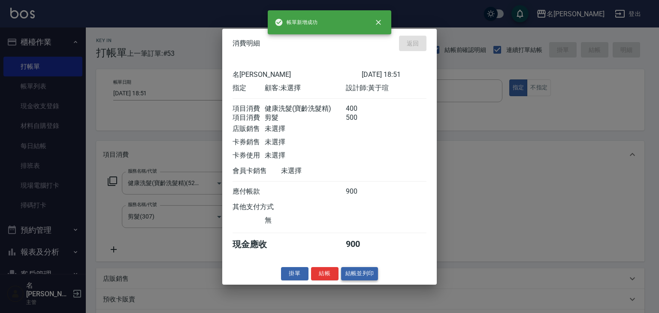
type input "[DATE] 18:55"
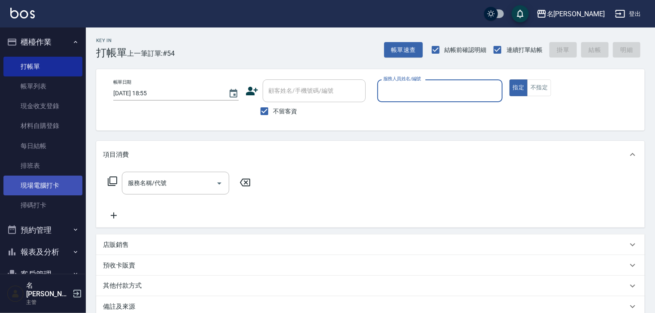
click at [53, 191] on link "現場電腦打卡" at bounding box center [42, 186] width 79 height 20
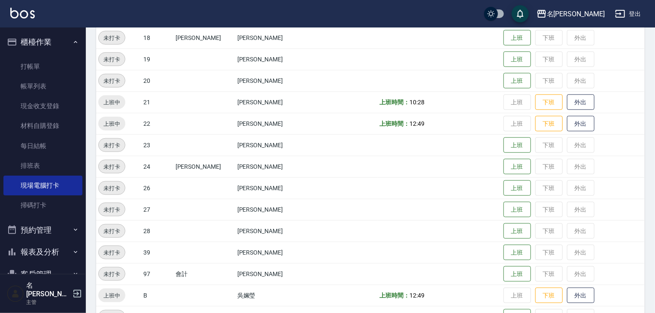
scroll to position [544, 0]
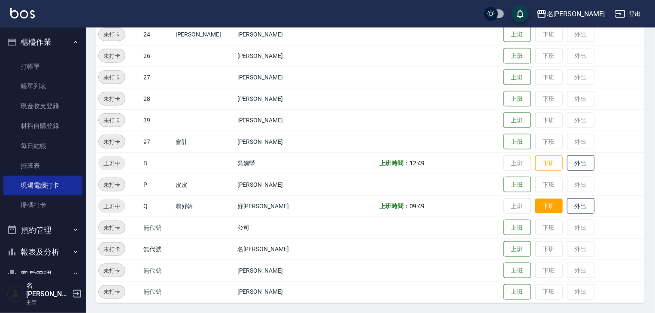
click at [536, 207] on button "下班" at bounding box center [548, 206] width 27 height 15
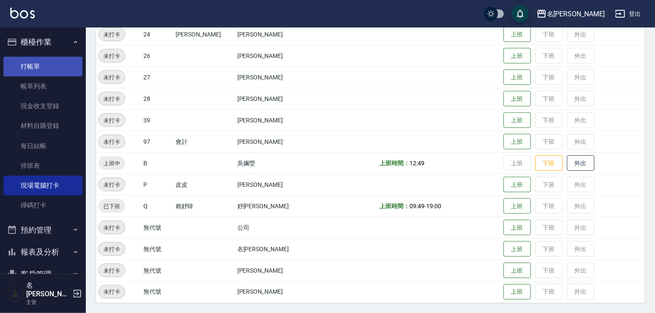
click at [58, 69] on link "打帳單" at bounding box center [42, 67] width 79 height 20
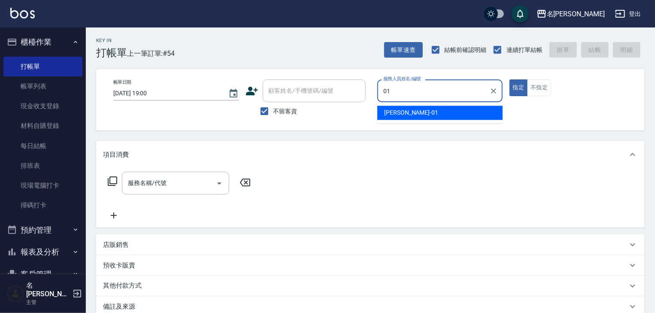
type input "[PERSON_NAME]-01"
type button "true"
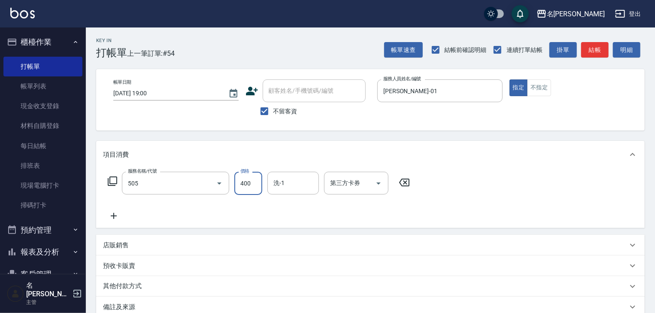
type input "洗髮(505)"
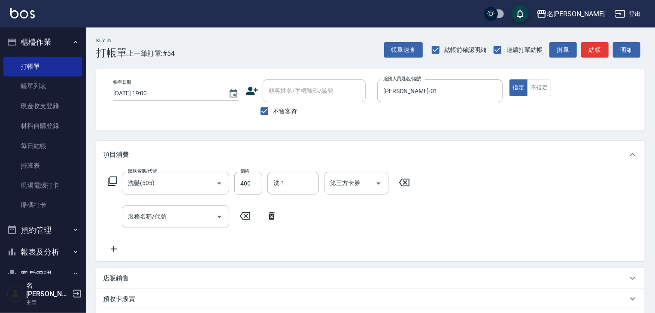
drag, startPoint x: 259, startPoint y: 24, endPoint x: 161, endPoint y: 218, distance: 217.2
click at [161, 218] on input "服務名稱/代號" at bounding box center [169, 216] width 87 height 15
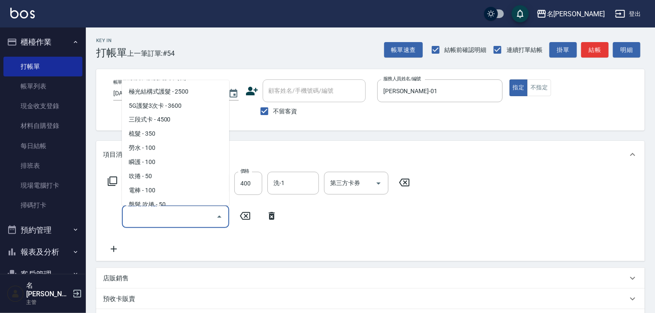
scroll to position [824, 0]
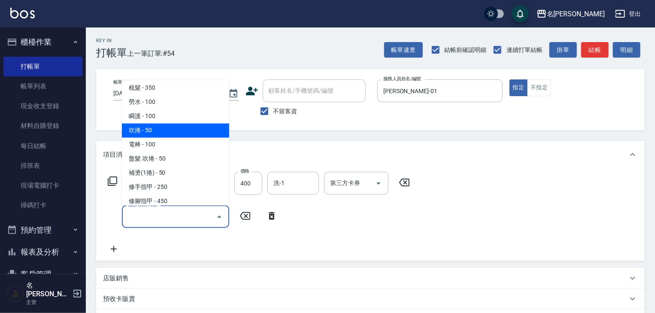
click at [182, 127] on span "吹捲 - 50" at bounding box center [175, 131] width 107 height 14
type input "吹捲(804)"
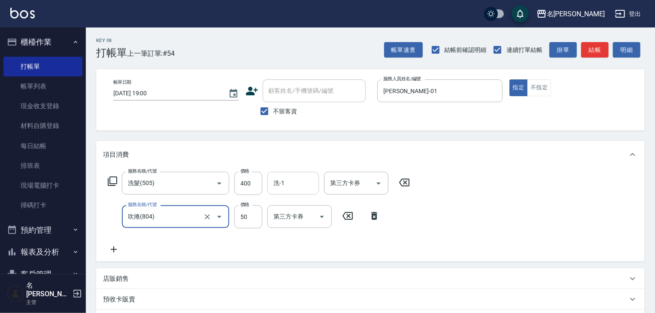
drag, startPoint x: 659, startPoint y: 91, endPoint x: 291, endPoint y: 180, distance: 377.9
click at [290, 176] on input "洗-1" at bounding box center [293, 183] width 44 height 15
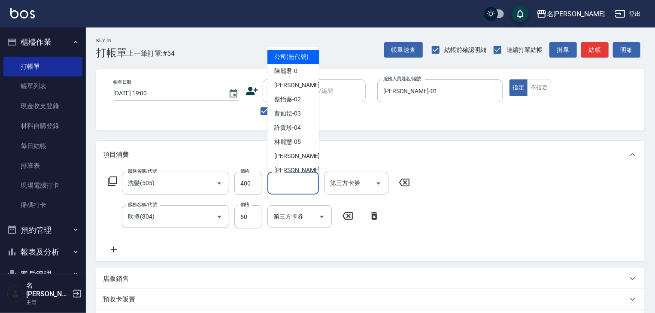
type input "8"
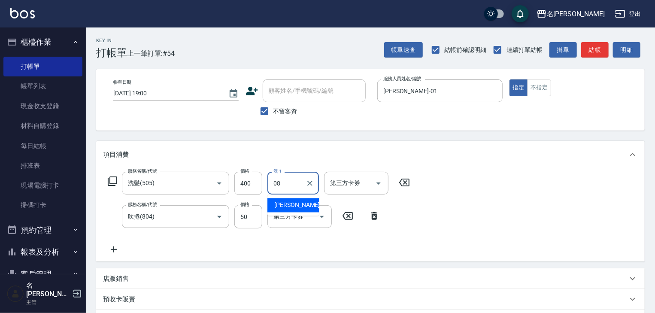
type input "[PERSON_NAME]-08"
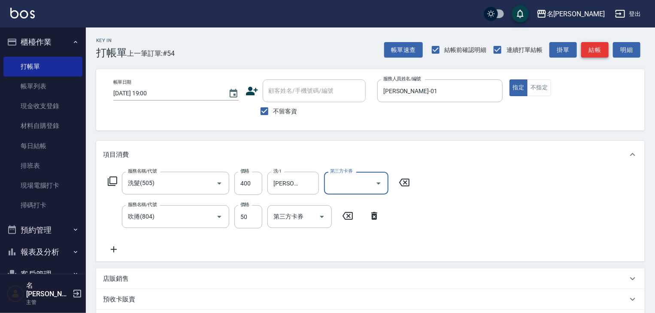
click at [595, 48] on button "結帳" at bounding box center [594, 50] width 27 height 16
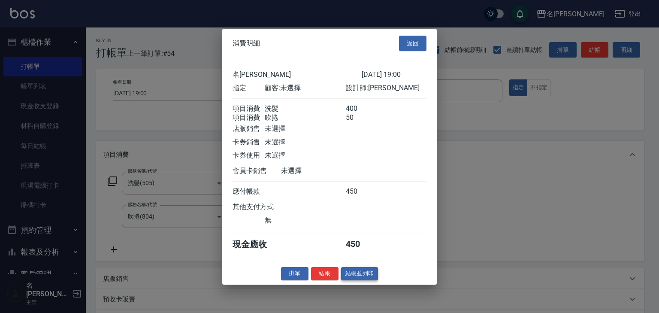
click at [363, 280] on button "結帳並列印" at bounding box center [359, 273] width 37 height 13
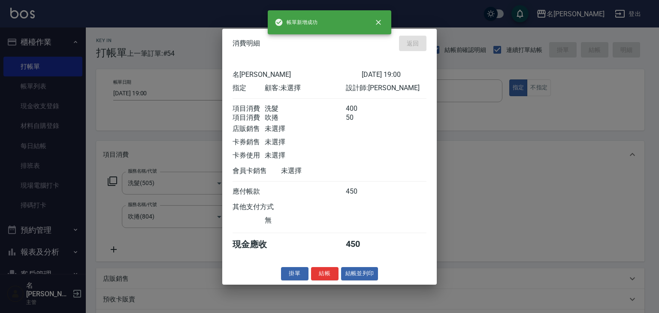
type input "[DATE] 19:01"
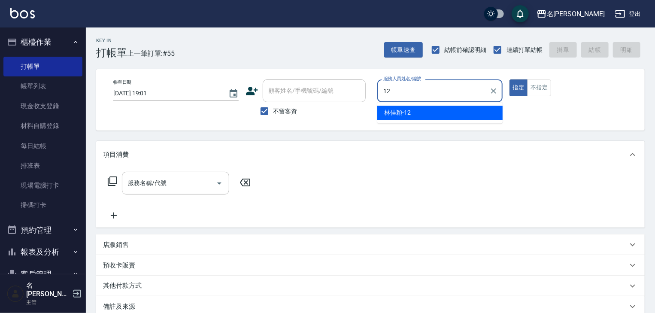
type input "[PERSON_NAME]-12"
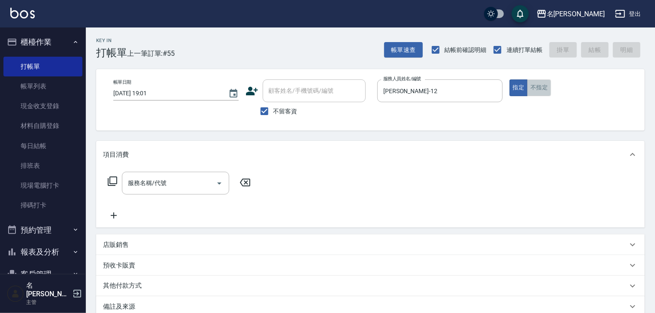
click at [539, 86] on button "不指定" at bounding box center [539, 87] width 24 height 17
click at [219, 179] on icon "Open" at bounding box center [219, 183] width 10 height 10
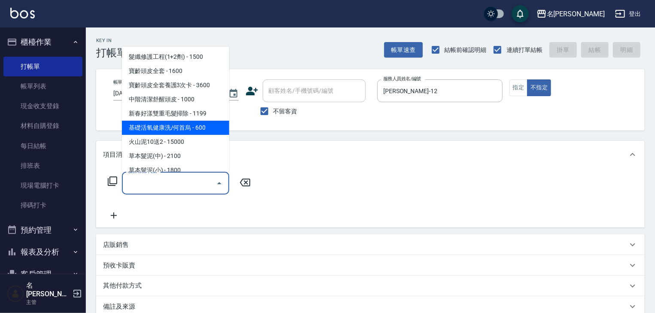
click at [194, 127] on span "基礎活氧健康洗/何首烏 - 600" at bounding box center [175, 128] width 107 height 14
type input "基礎活氧健康洗/何首烏(109)"
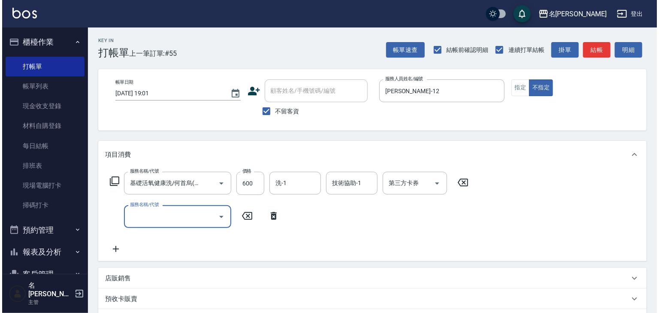
scroll to position [133, 0]
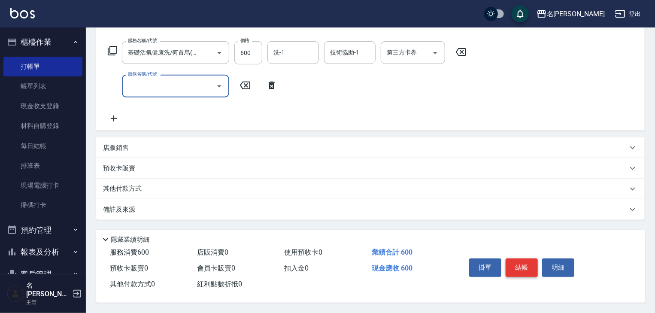
click at [520, 258] on button "結帳" at bounding box center [521, 267] width 32 height 18
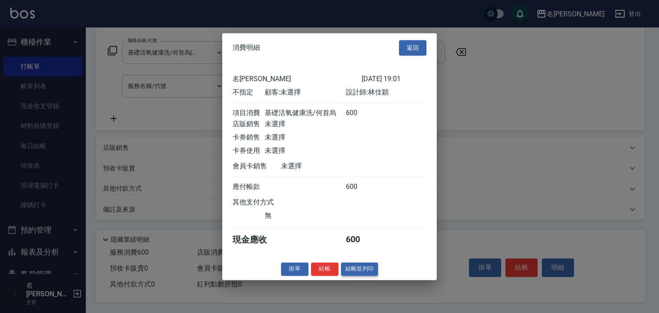
click at [369, 275] on button "結帳並列印" at bounding box center [359, 268] width 37 height 13
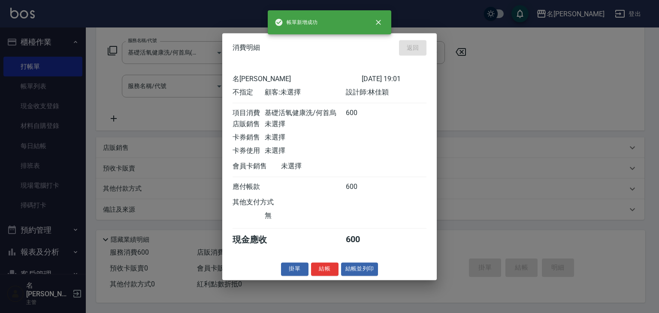
type input "[DATE] 19:18"
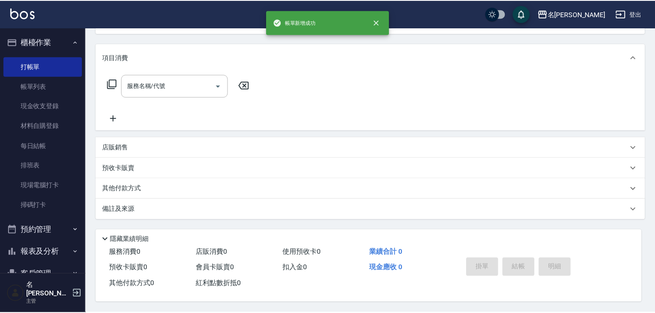
scroll to position [0, 0]
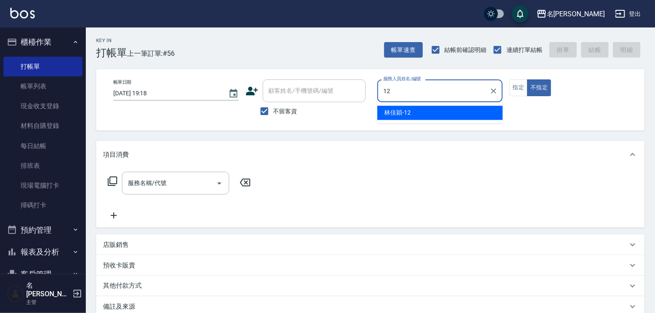
type input "[PERSON_NAME]-12"
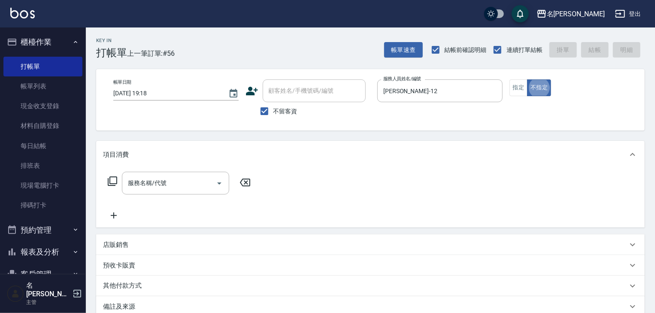
type button "false"
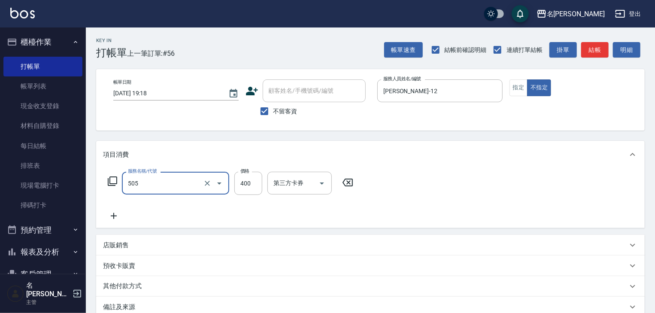
type input "洗髮(505)"
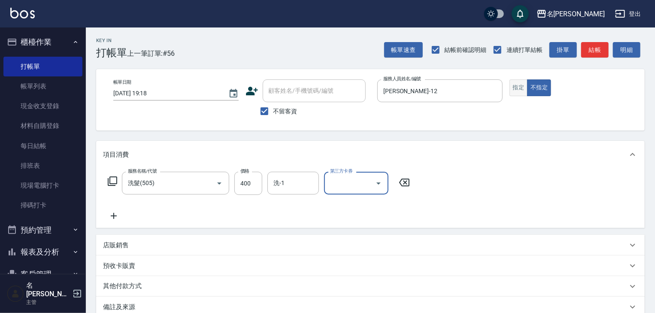
click at [524, 88] on button "指定" at bounding box center [518, 87] width 18 height 17
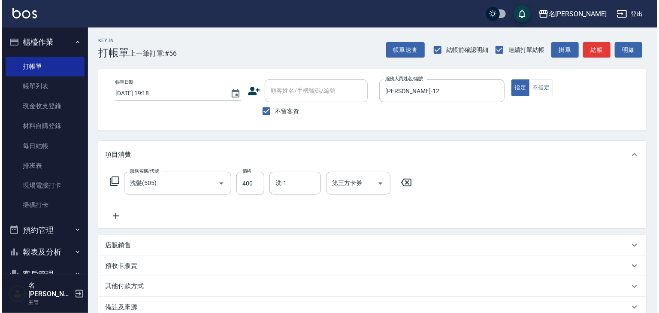
scroll to position [100, 0]
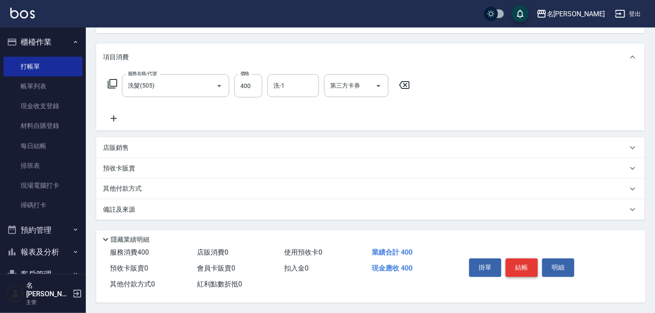
click at [518, 261] on button "結帳" at bounding box center [521, 267] width 32 height 18
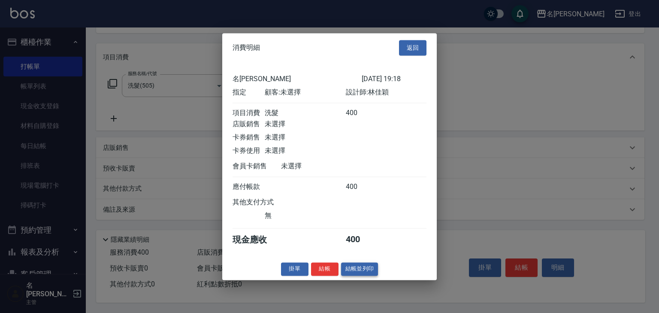
click at [362, 275] on button "結帳並列印" at bounding box center [359, 268] width 37 height 13
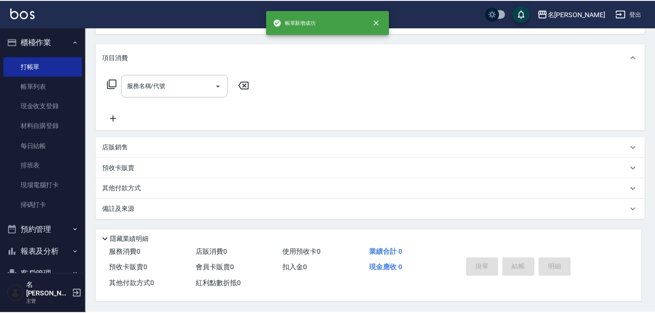
scroll to position [0, 0]
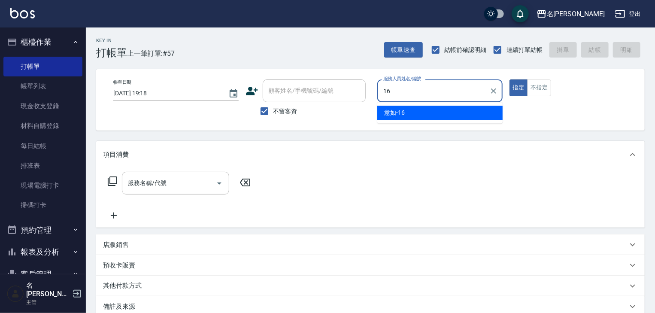
type input "意如-16"
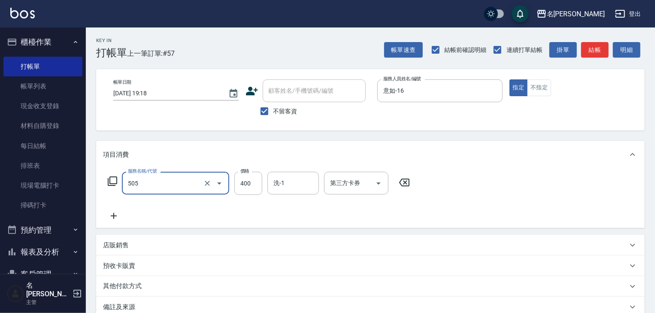
type input "洗髮(505)"
type input "200"
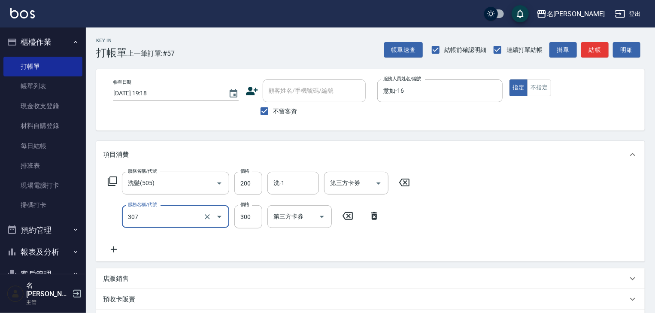
type input "剪髮(307)"
type input "400"
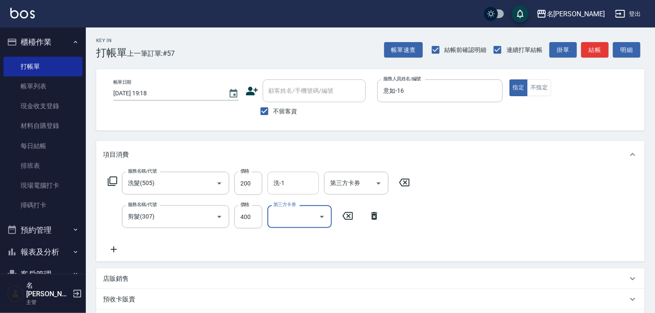
click at [286, 186] on input "洗-1" at bounding box center [293, 183] width 44 height 15
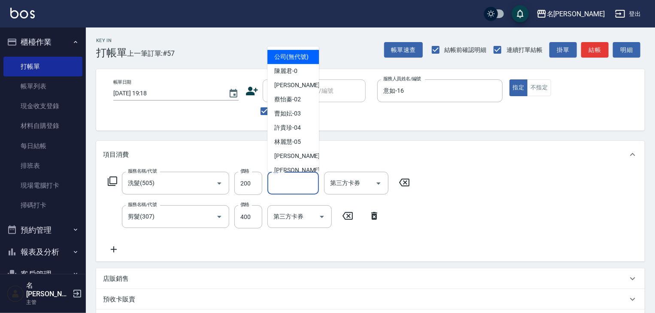
click at [455, 219] on div "服務名稱/代號 洗髮(505) 服務名稱/代號 價格 200 價格 洗-1 洗-1 第三方卡券 第三方卡券 服務名稱/代號 剪髮(307) 服務名稱/代號 價…" at bounding box center [370, 214] width 548 height 93
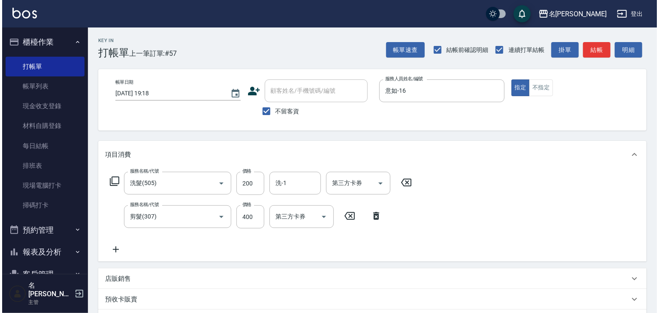
scroll to position [134, 0]
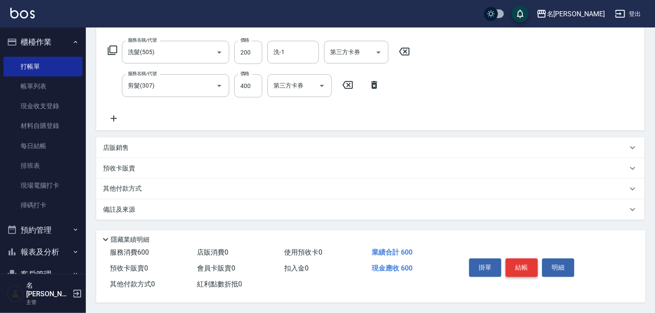
click at [518, 264] on button "結帳" at bounding box center [521, 267] width 32 height 18
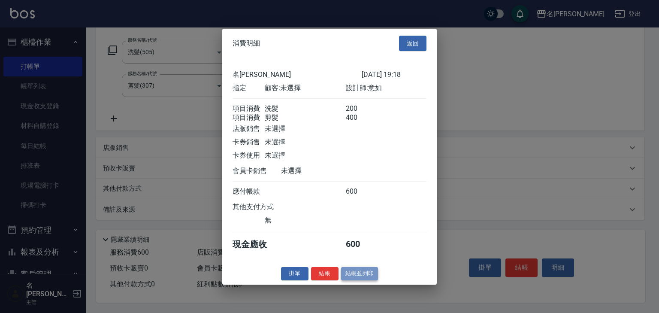
click at [359, 276] on button "結帳並列印" at bounding box center [359, 273] width 37 height 13
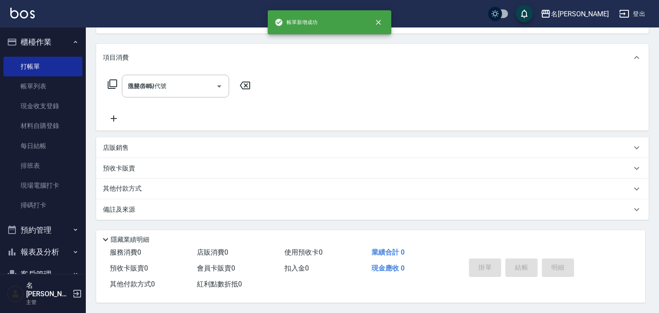
type input "[DATE] 19:20"
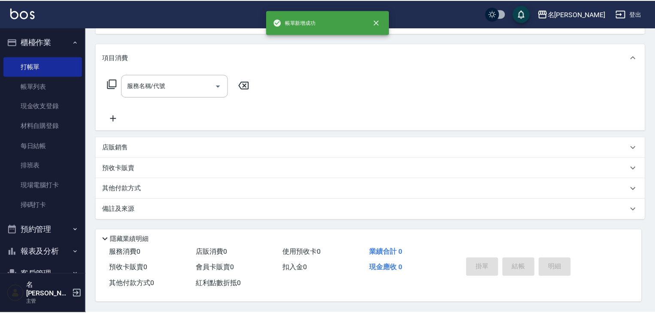
scroll to position [0, 0]
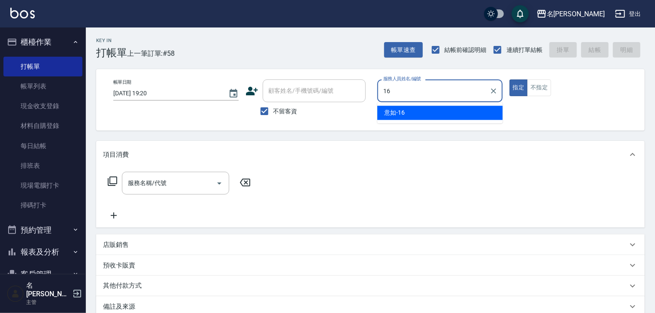
type input "意如-16"
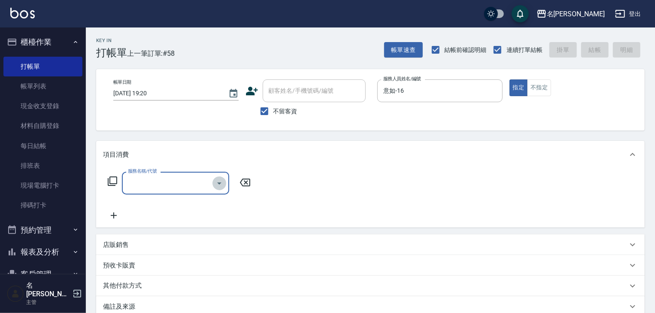
click at [219, 184] on icon "Open" at bounding box center [219, 183] width 10 height 10
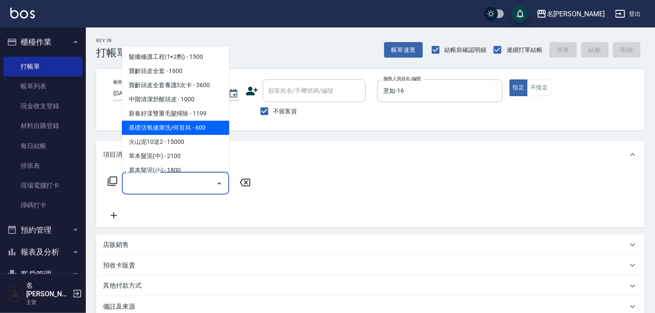
click at [154, 130] on span "基礎活氧健康洗/何首烏 - 600" at bounding box center [175, 128] width 107 height 14
type input "基礎活氧健康洗/何首烏(109)"
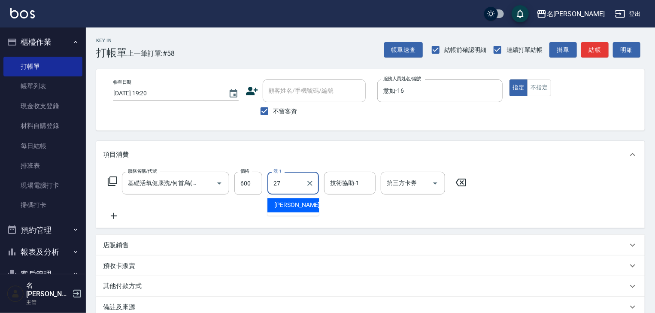
type input "張紹柏-27"
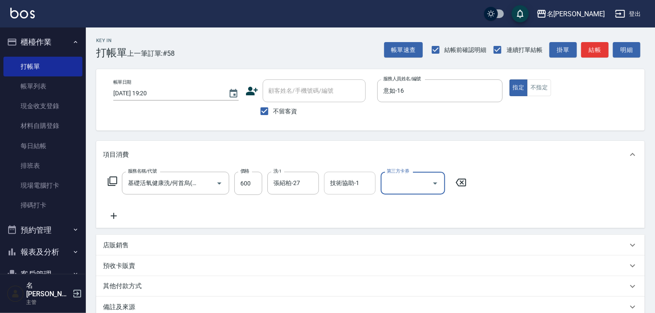
click at [352, 182] on input "技術協助-1" at bounding box center [350, 183] width 44 height 15
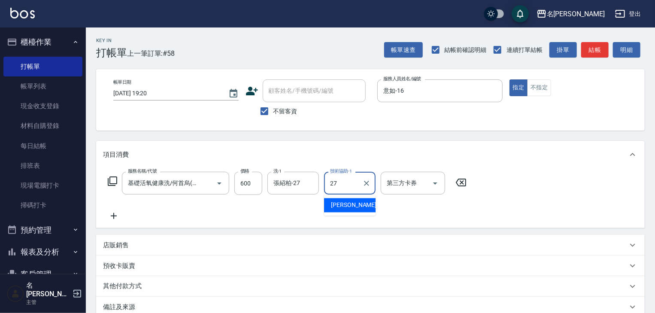
type input "張紹柏-27"
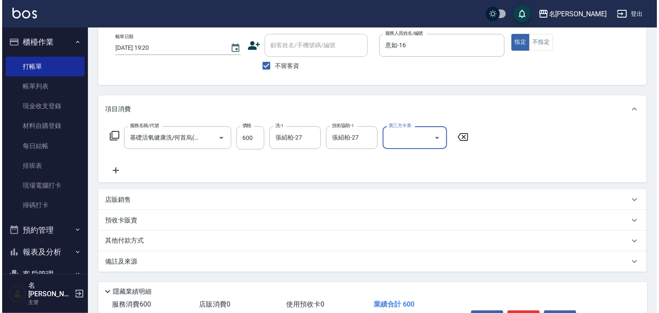
scroll to position [100, 0]
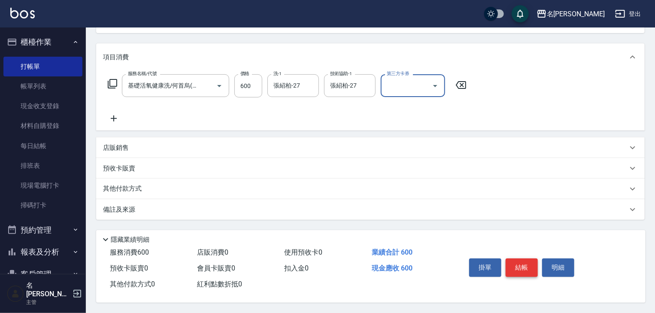
click at [516, 260] on button "結帳" at bounding box center [521, 267] width 32 height 18
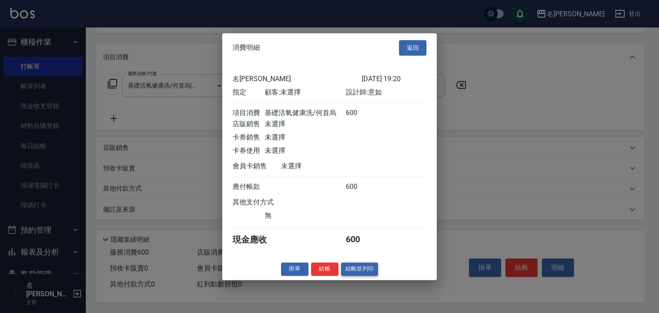
click at [360, 275] on button "結帳並列印" at bounding box center [359, 268] width 37 height 13
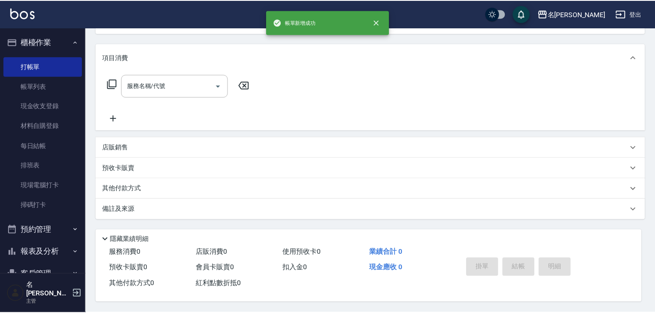
scroll to position [0, 0]
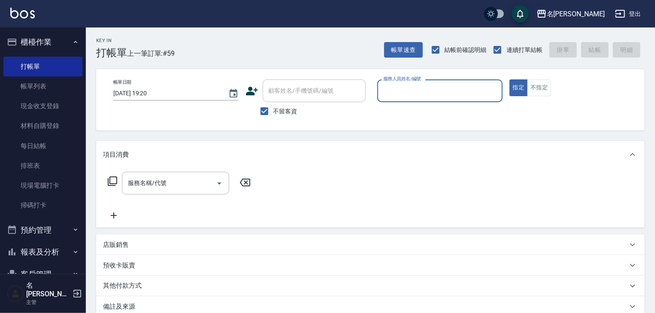
click at [453, 79] on div "服務人員姓名/編號" at bounding box center [439, 90] width 125 height 23
click at [441, 110] on div "[PERSON_NAME] -01" at bounding box center [439, 113] width 125 height 14
type input "[PERSON_NAME]-01"
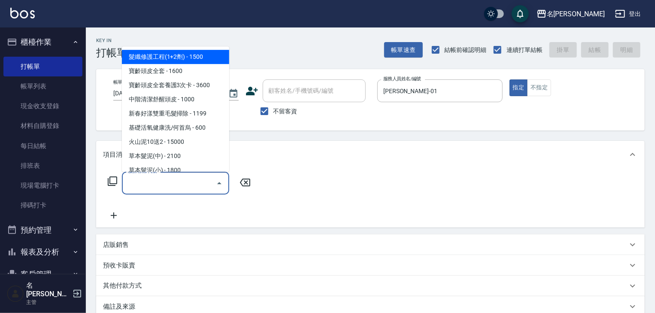
click at [197, 184] on input "服務名稱/代號" at bounding box center [169, 183] width 87 height 15
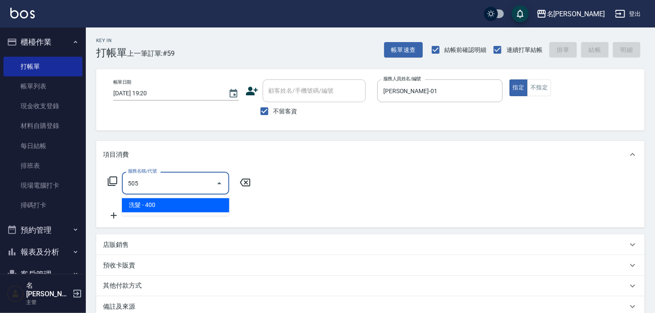
click at [185, 201] on span "洗髮 - 400" at bounding box center [175, 205] width 107 height 14
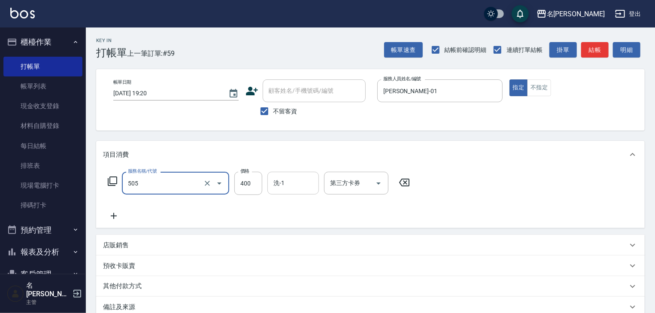
type input "洗髮(505)"
click at [284, 187] on input "洗-1" at bounding box center [293, 183] width 44 height 15
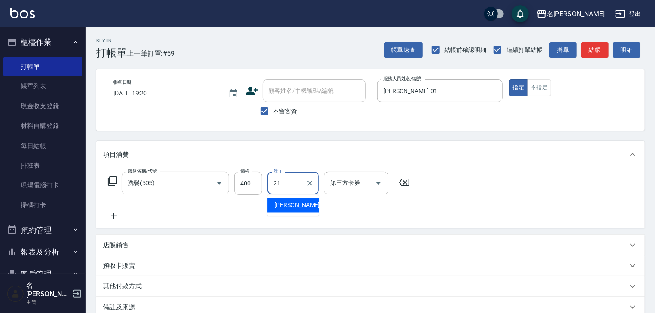
click at [282, 204] on span "[PERSON_NAME]-21" at bounding box center [301, 205] width 54 height 9
type input "[PERSON_NAME]-21"
click at [599, 47] on button "結帳" at bounding box center [594, 50] width 27 height 16
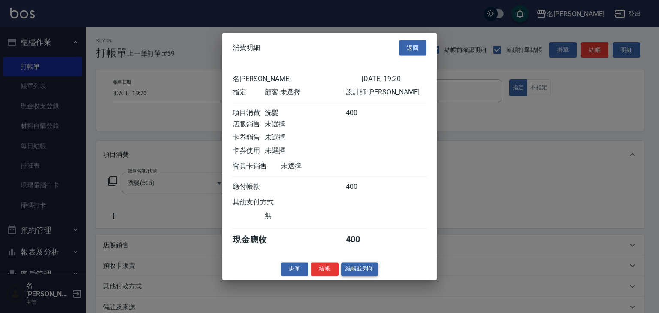
click at [345, 271] on button "結帳並列印" at bounding box center [359, 268] width 37 height 13
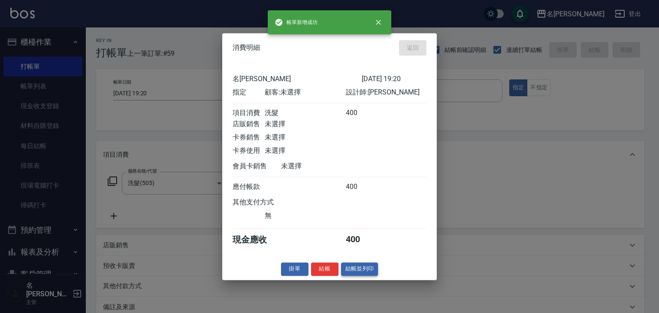
type input "[DATE] 19:22"
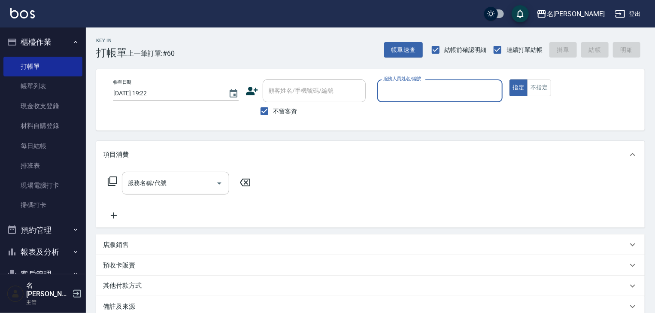
click at [436, 97] on input "服務人員姓名/編號" at bounding box center [440, 90] width 118 height 15
click at [429, 111] on div "[PERSON_NAME]-02" at bounding box center [439, 113] width 125 height 14
type input "[PERSON_NAME]02"
click at [204, 181] on input "服務名稱/代號" at bounding box center [169, 183] width 87 height 15
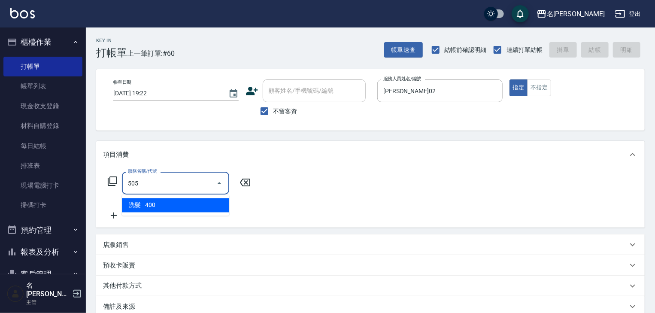
click at [204, 206] on span "洗髮 - 400" at bounding box center [175, 205] width 107 height 14
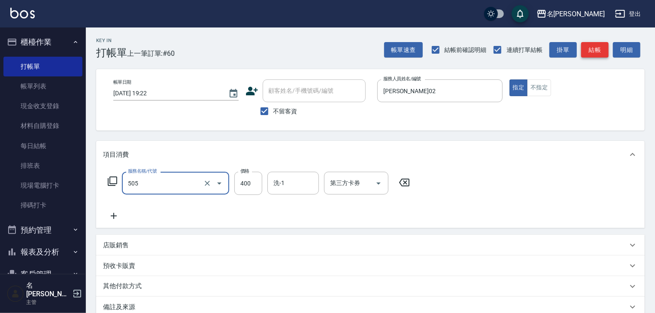
type input "洗髮(505)"
click at [587, 57] on button "結帳" at bounding box center [594, 50] width 27 height 16
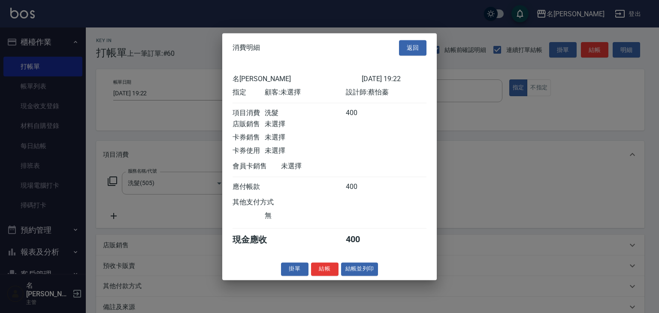
click at [364, 280] on div "消費明細 返回 名留[PERSON_NAME] [DATE] 19:22 指定 顧客: 未選擇 設計師: [PERSON_NAME]消費 洗髮 400 店販銷…" at bounding box center [329, 156] width 215 height 247
click at [364, 272] on button "結帳並列印" at bounding box center [359, 268] width 37 height 13
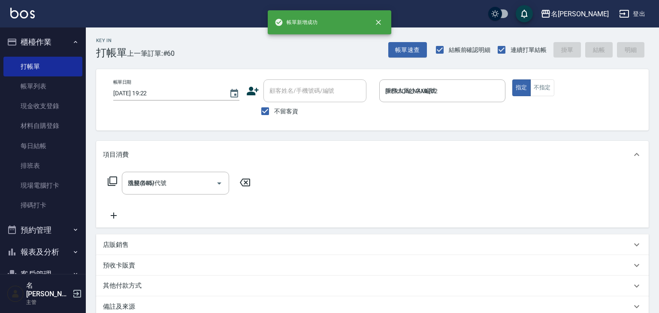
type input "[DATE] 19:23"
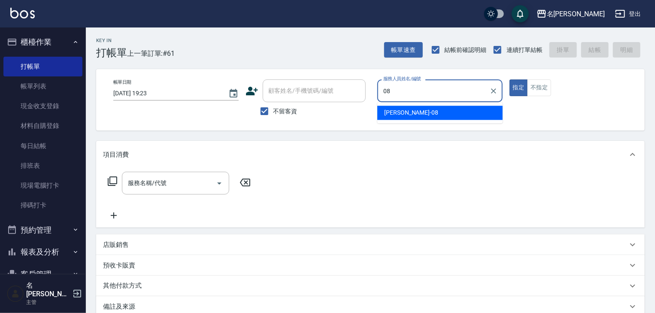
drag, startPoint x: 459, startPoint y: 106, endPoint x: 457, endPoint y: 112, distance: 5.6
click at [457, 110] on div "[PERSON_NAME] -08" at bounding box center [439, 113] width 125 height 14
type input "[PERSON_NAME]-08"
click at [457, 112] on div "帳單日期 [DATE] 19:23 顧客姓名/手機號碼/編號 顧客姓名/手機號碼/編號 不留客資 服務人員姓名/編號 [PERSON_NAME]-08 服務人…" at bounding box center [370, 99] width 528 height 41
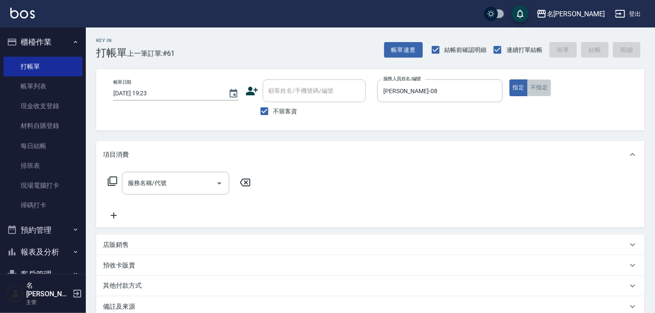
click at [540, 89] on button "不指定" at bounding box center [539, 87] width 24 height 17
click at [199, 182] on input "服務名稱/代號" at bounding box center [169, 183] width 87 height 15
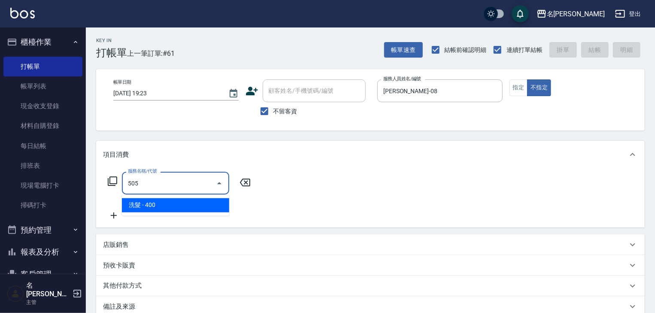
click at [191, 202] on span "洗髮 - 400" at bounding box center [175, 205] width 107 height 14
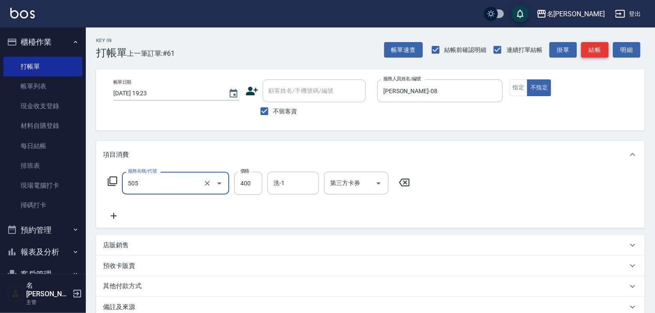
type input "洗髮(505)"
click at [591, 52] on button "結帳" at bounding box center [594, 50] width 27 height 16
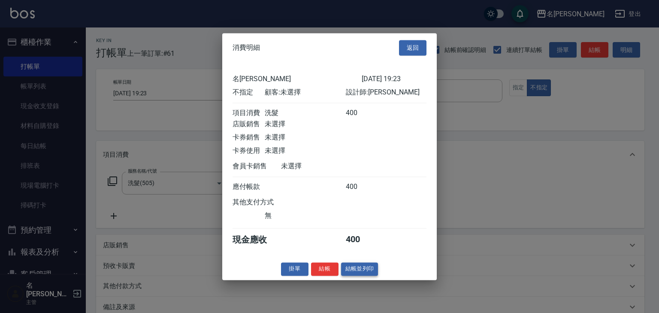
click at [360, 275] on button "結帳並列印" at bounding box center [359, 268] width 37 height 13
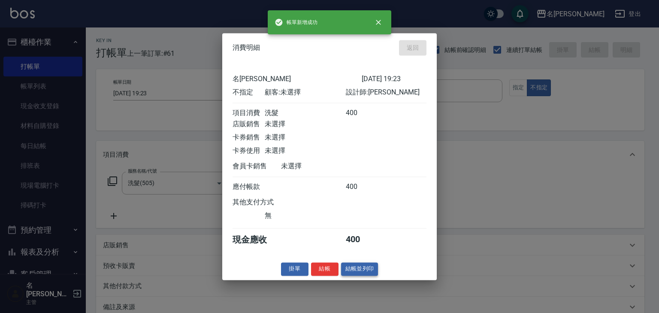
type input "[DATE] 19:25"
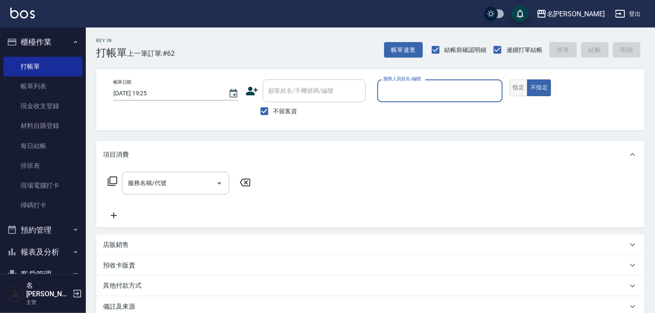
click at [510, 86] on button "指定" at bounding box center [518, 87] width 18 height 17
click at [466, 104] on p at bounding box center [439, 106] width 125 height 9
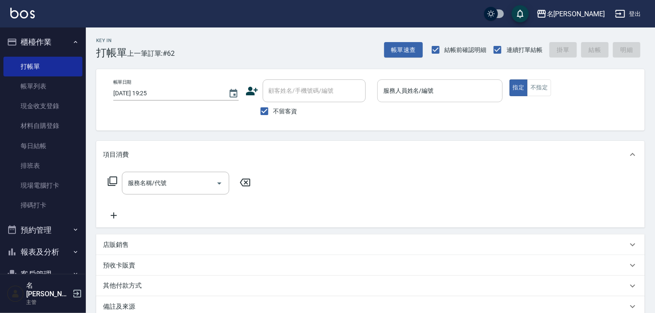
click at [462, 97] on input "服務人員姓名/編號" at bounding box center [440, 90] width 118 height 15
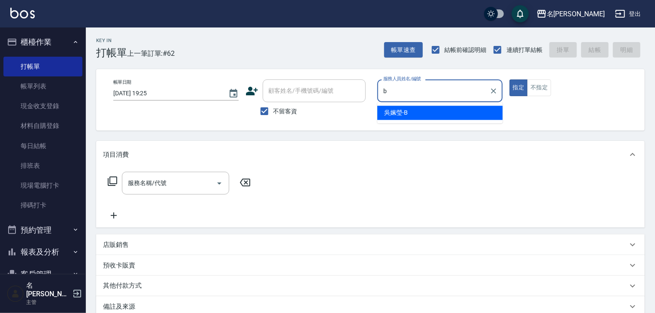
click at [435, 115] on div "[PERSON_NAME]" at bounding box center [439, 113] width 125 height 14
type input "[PERSON_NAME]"
click at [189, 185] on input "服務名稱/代號" at bounding box center [169, 183] width 87 height 15
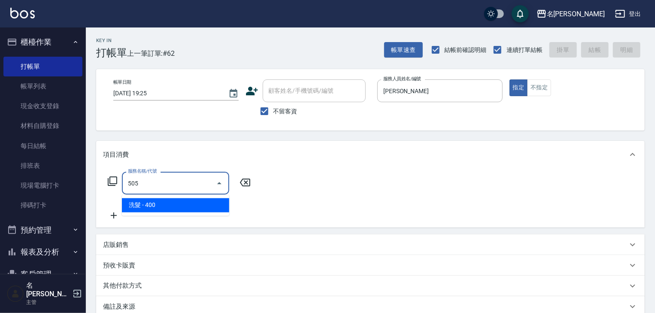
click at [160, 200] on span "洗髮 - 400" at bounding box center [175, 205] width 107 height 14
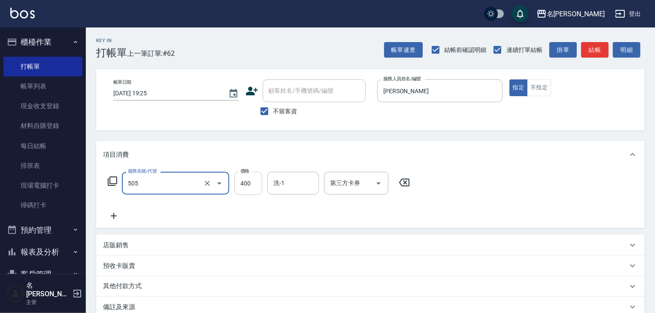
type input "洗髮(505)"
click at [245, 181] on input "400" at bounding box center [248, 183] width 28 height 23
type input "220"
click at [597, 50] on button "結帳" at bounding box center [594, 50] width 27 height 16
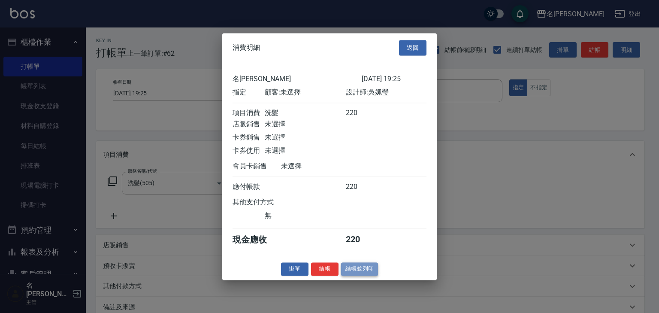
click at [376, 272] on button "結帳並列印" at bounding box center [359, 268] width 37 height 13
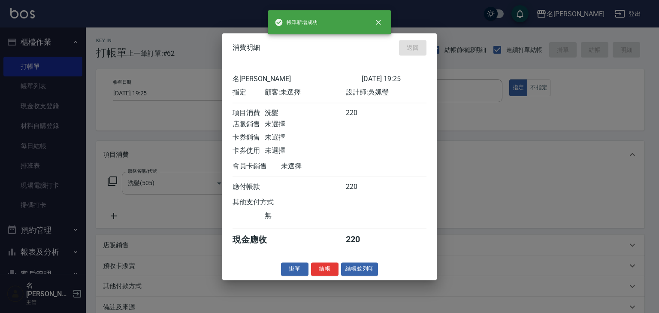
type input "[DATE] 19:27"
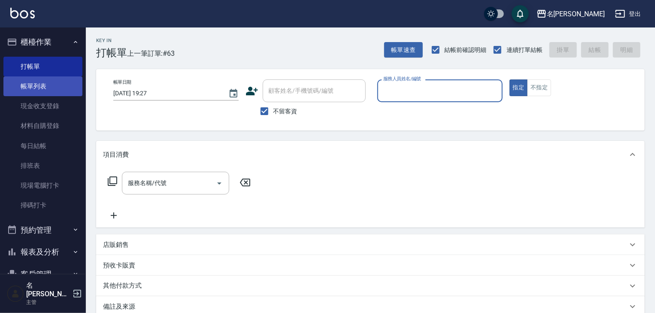
click at [46, 88] on link "帳單列表" at bounding box center [42, 86] width 79 height 20
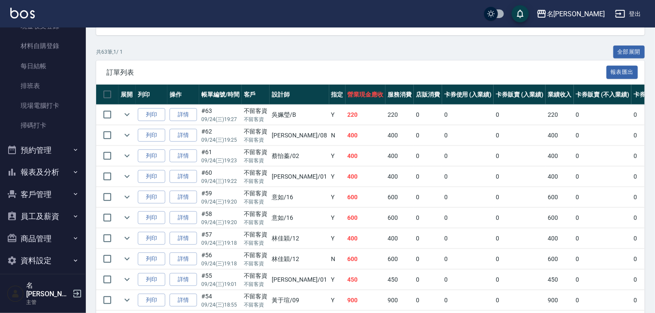
scroll to position [245, 0]
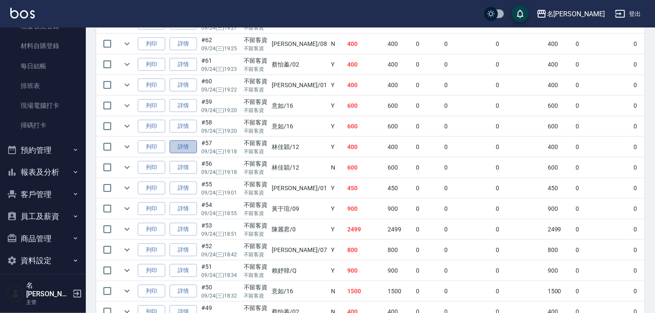
click at [187, 154] on link "詳情" at bounding box center [183, 146] width 27 height 13
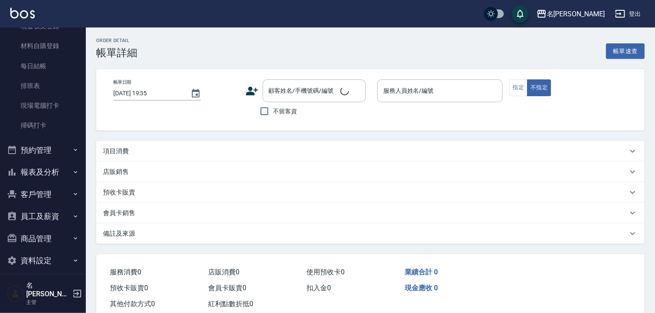
type input "[DATE] 19:18"
checkbox input "true"
type input "[PERSON_NAME]-12"
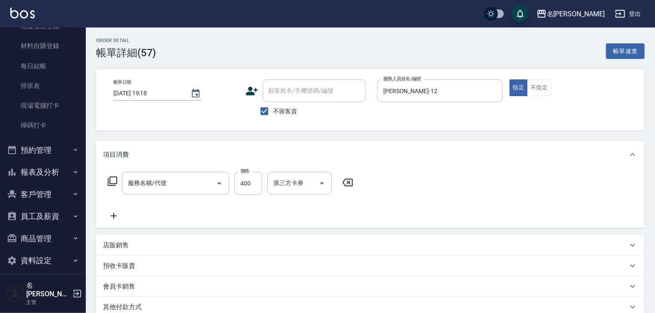
type input "洗髮(505)"
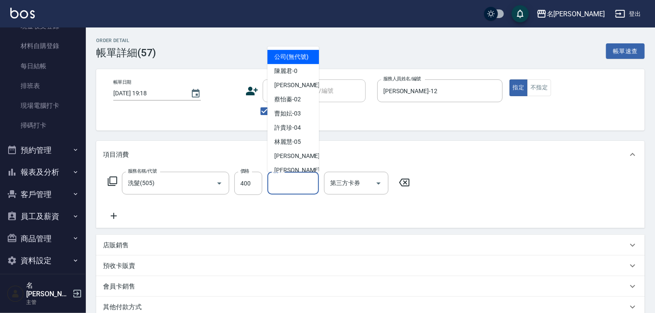
click at [282, 180] on input "洗-1" at bounding box center [293, 183] width 44 height 15
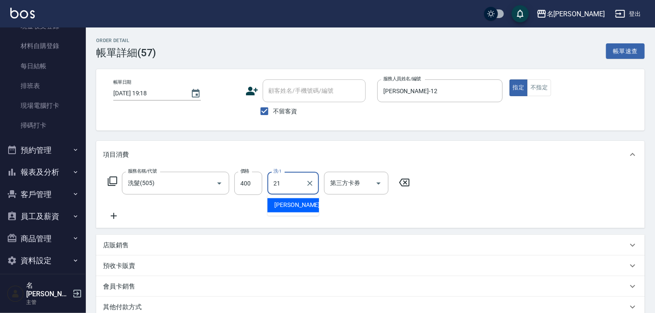
click at [284, 209] on span "[PERSON_NAME]-21" at bounding box center [301, 205] width 54 height 9
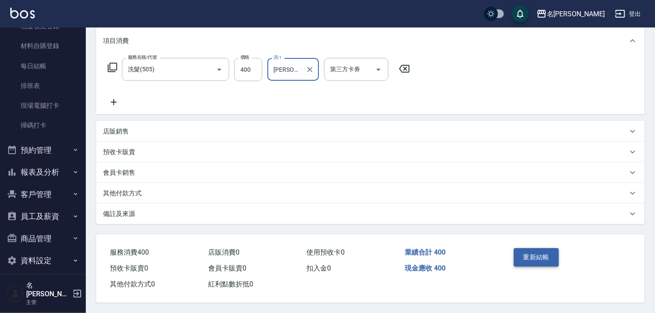
type input "[PERSON_NAME]-21"
click at [539, 254] on button "重新結帳" at bounding box center [536, 257] width 45 height 18
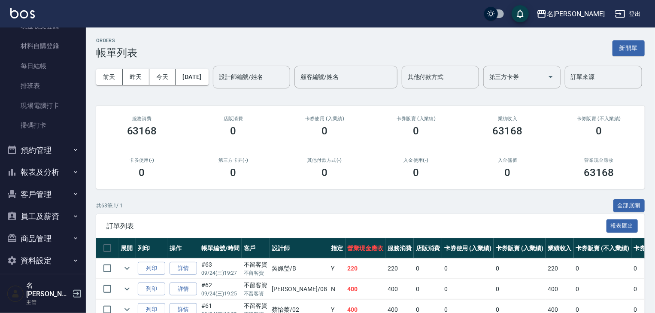
scroll to position [137, 0]
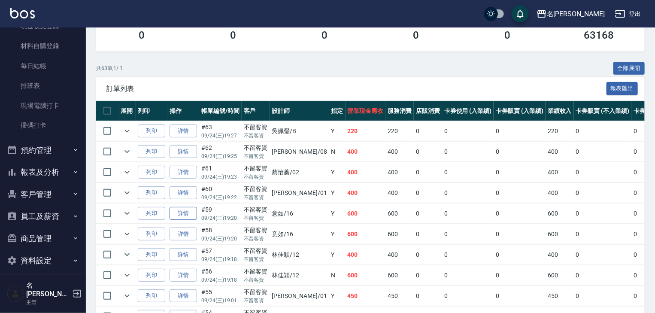
click at [188, 220] on link "詳情" at bounding box center [183, 213] width 27 height 13
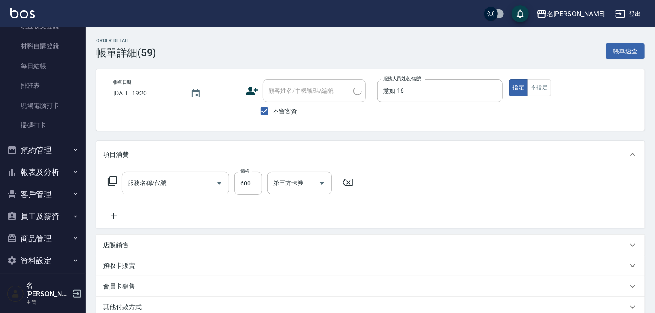
type input "[DATE] 19:20"
checkbox input "true"
type input "意如-16"
type input "基礎活氧健康洗/何首烏(109)"
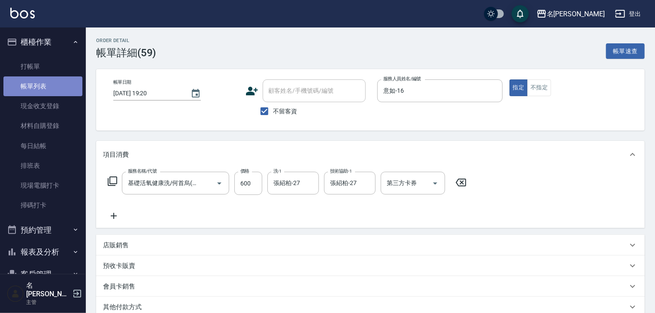
click at [47, 82] on link "帳單列表" at bounding box center [42, 86] width 79 height 20
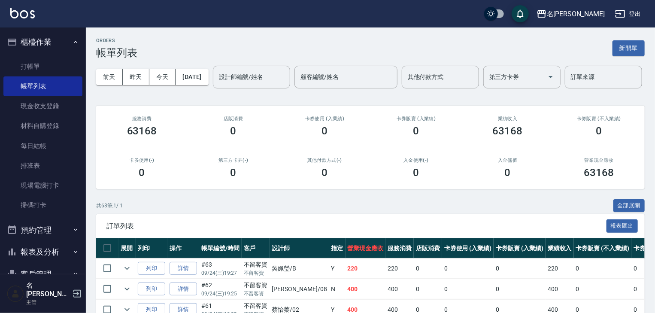
scroll to position [229, 0]
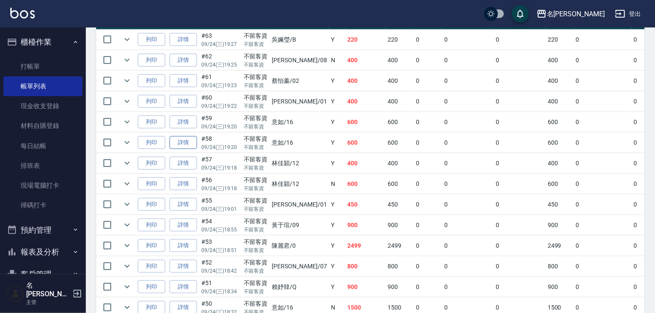
click at [191, 149] on link "詳情" at bounding box center [183, 142] width 27 height 13
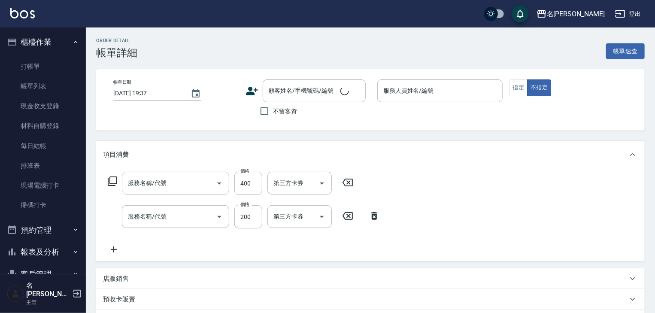
type input "[DATE] 19:20"
checkbox input "true"
type input "意如-16"
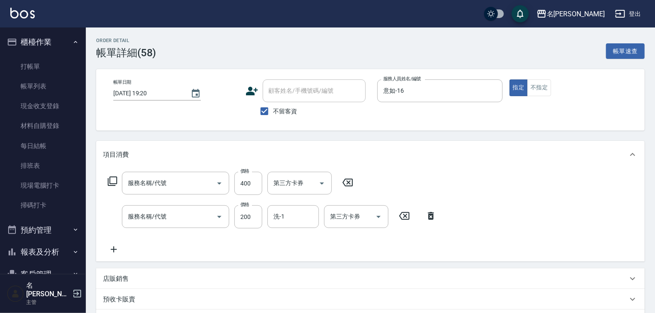
type input "剪髮(307)"
type input "洗髮(505)"
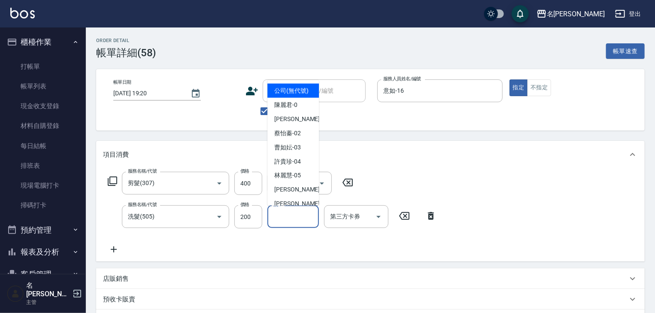
click at [304, 221] on input "洗-1" at bounding box center [293, 216] width 44 height 15
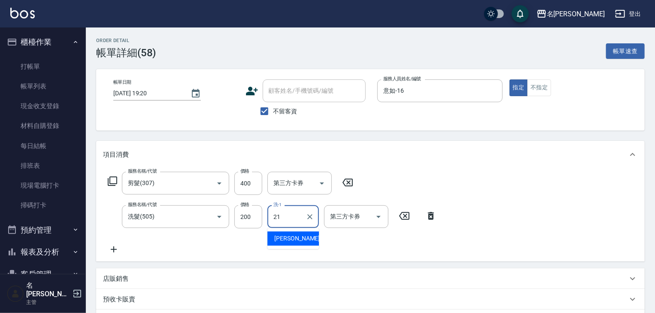
click at [291, 235] on span "[PERSON_NAME]-21" at bounding box center [301, 238] width 54 height 9
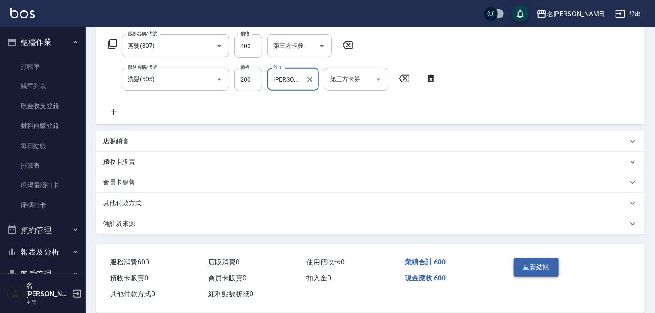
type input "[PERSON_NAME]-21"
click at [530, 270] on button "重新結帳" at bounding box center [536, 267] width 45 height 18
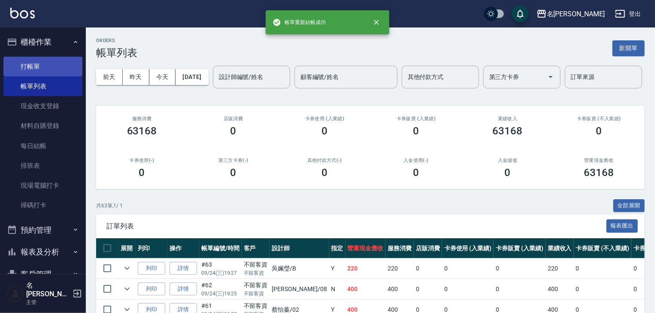
click at [37, 66] on link "打帳單" at bounding box center [42, 67] width 79 height 20
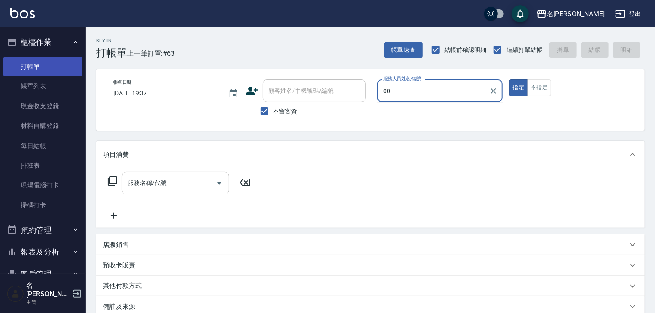
type input "0"
type input "[PERSON_NAME]-04"
type button "true"
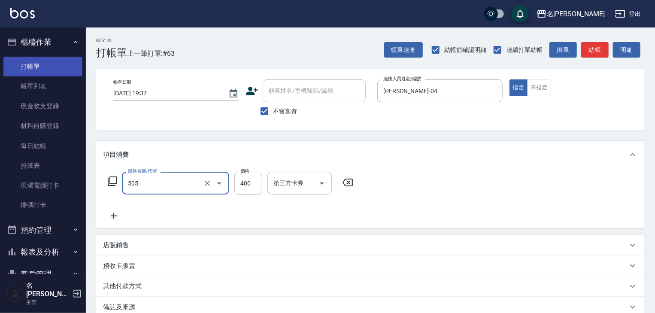
type input "洗髮(505)"
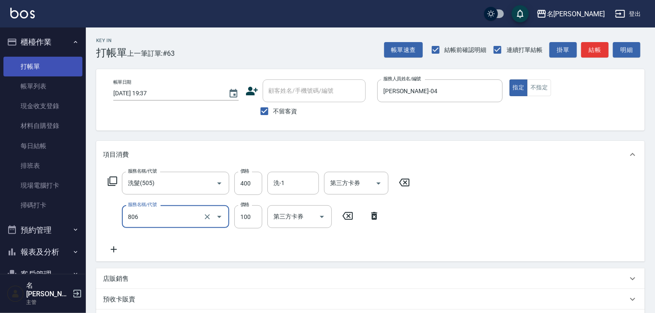
type input "電棒(806)"
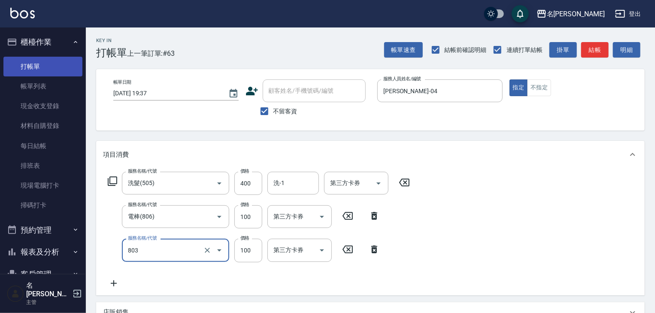
type input "瞬護(803)"
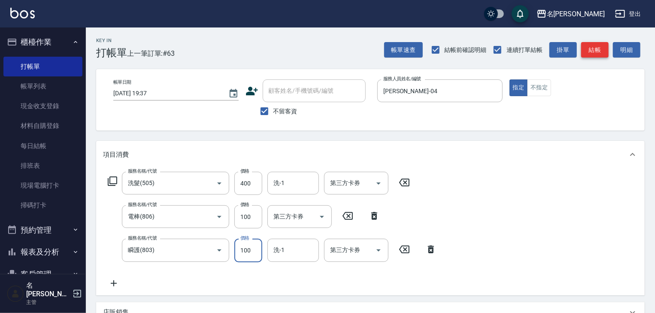
click at [596, 48] on button "結帳" at bounding box center [594, 50] width 27 height 16
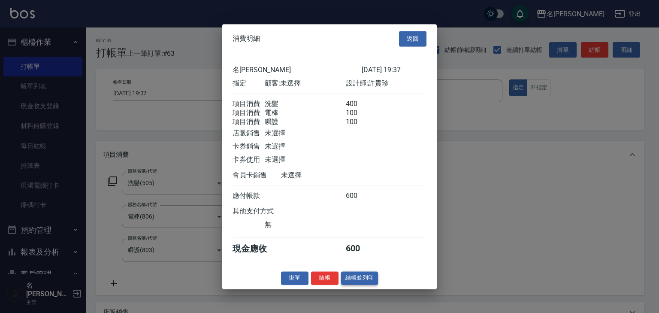
click at [355, 285] on button "結帳並列印" at bounding box center [359, 277] width 37 height 13
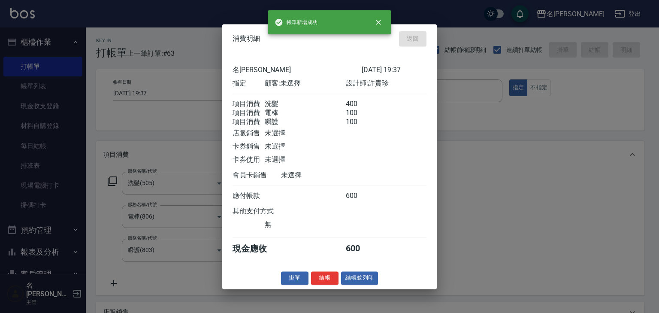
type input "[DATE] 19:42"
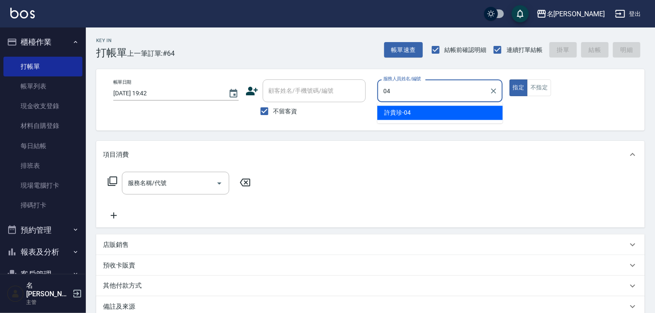
type input "[PERSON_NAME]-04"
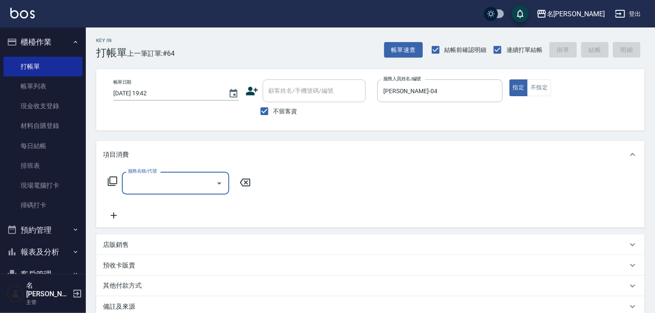
click at [148, 183] on input "服務名稱/代號" at bounding box center [169, 183] width 87 height 15
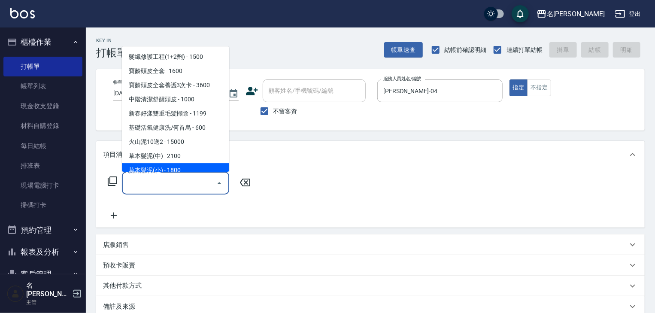
click at [150, 170] on span "草本髮泥(小) - 1800" at bounding box center [175, 170] width 107 height 14
type input "草本髮泥(小)(122)"
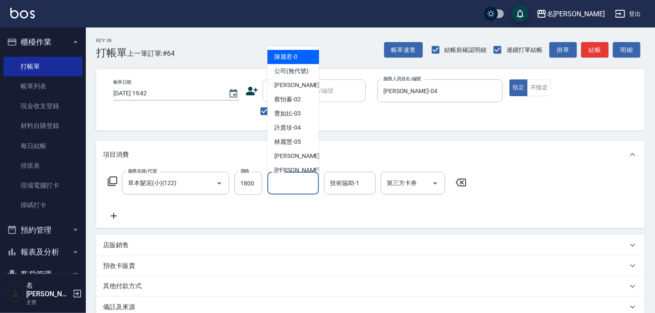
click at [292, 186] on input "洗-1" at bounding box center [293, 183] width 44 height 15
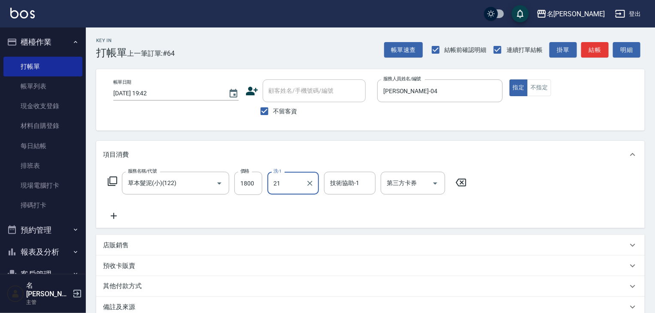
type input "[PERSON_NAME]-21"
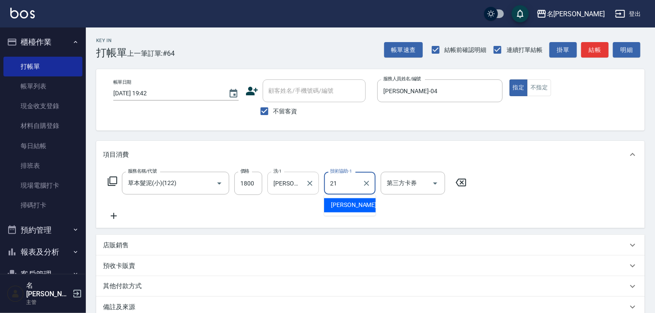
type input "[PERSON_NAME]-21"
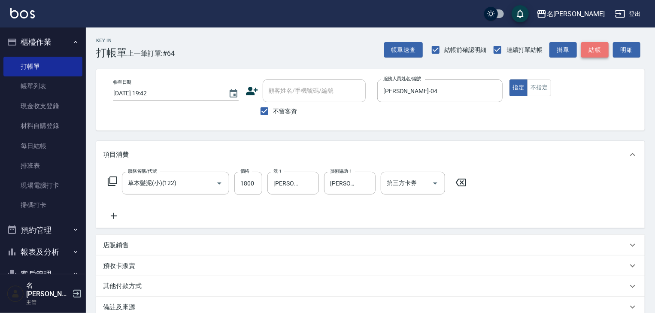
click at [596, 55] on button "結帳" at bounding box center [594, 50] width 27 height 16
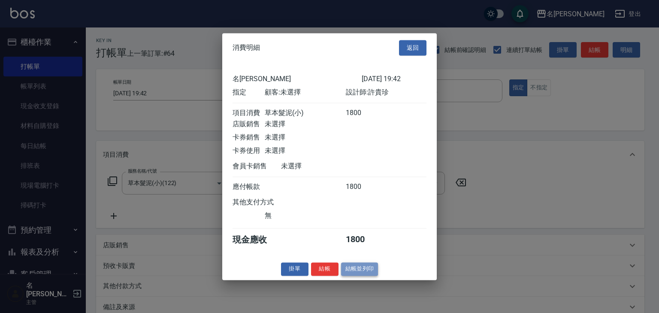
click at [362, 272] on button "結帳並列印" at bounding box center [359, 268] width 37 height 13
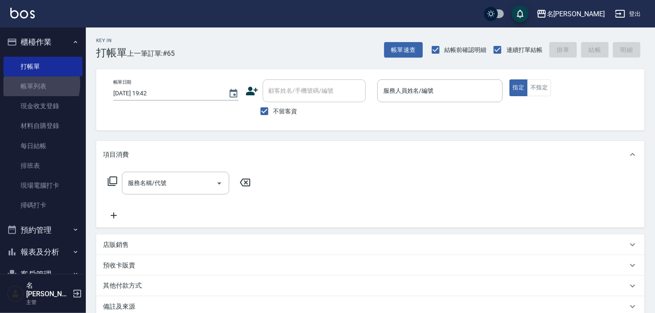
drag, startPoint x: 30, startPoint y: 84, endPoint x: 326, endPoint y: 249, distance: 338.9
click at [30, 85] on link "帳單列表" at bounding box center [42, 86] width 79 height 20
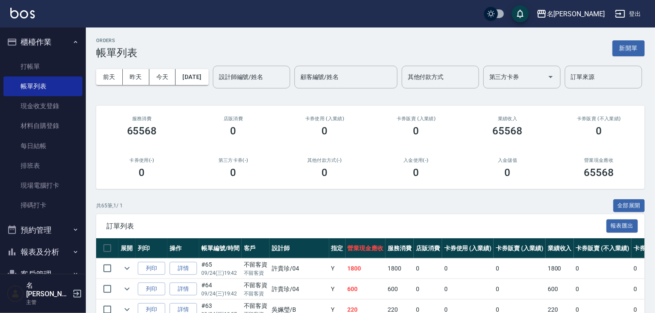
scroll to position [45, 0]
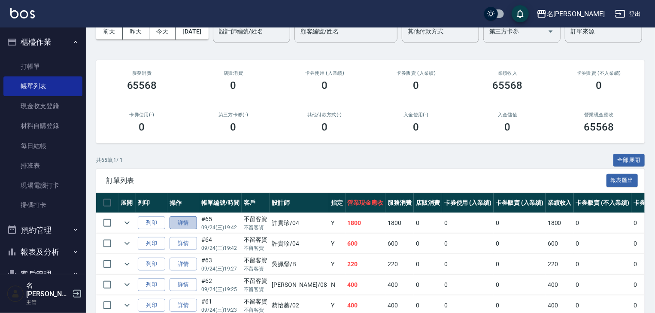
click at [190, 230] on link "詳情" at bounding box center [183, 222] width 27 height 13
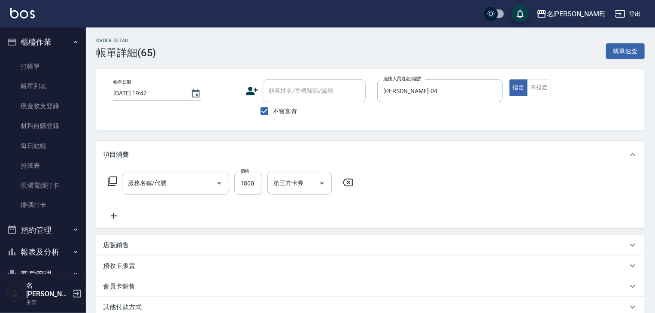
type input "[DATE] 19:42"
checkbox input "true"
type input "[PERSON_NAME]-04"
type input "草本髮泥(小)(122)"
click at [205, 184] on icon "Clear" at bounding box center [207, 183] width 9 height 9
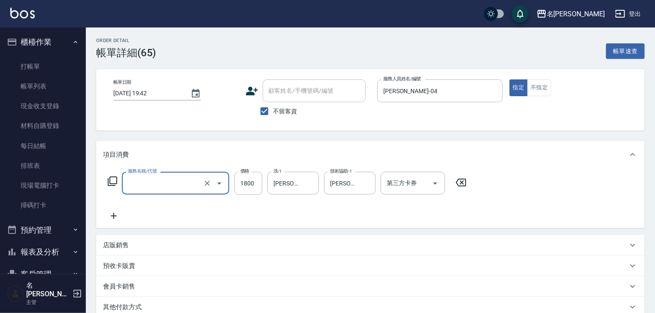
click at [220, 182] on icon "Open" at bounding box center [219, 183] width 4 height 2
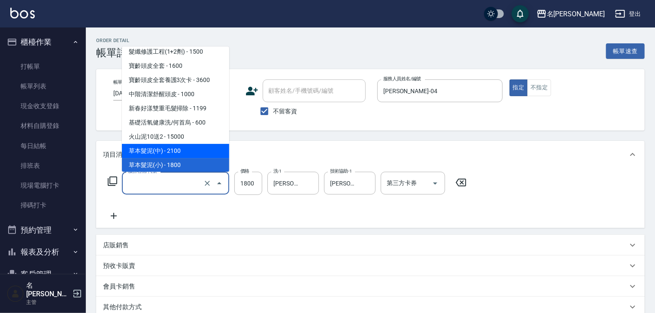
scroll to position [51, 0]
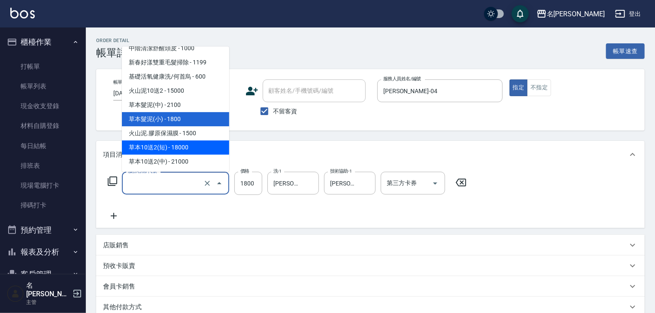
click at [187, 146] on span "草本10送2(短) - 18000" at bounding box center [175, 148] width 107 height 14
type input "草本10送2(短)(124)"
type input "18000"
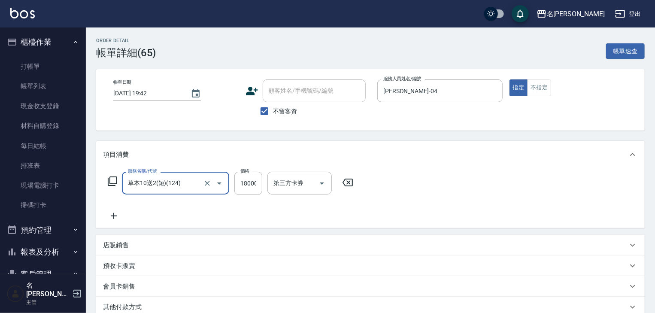
click at [113, 215] on icon at bounding box center [114, 216] width 6 height 6
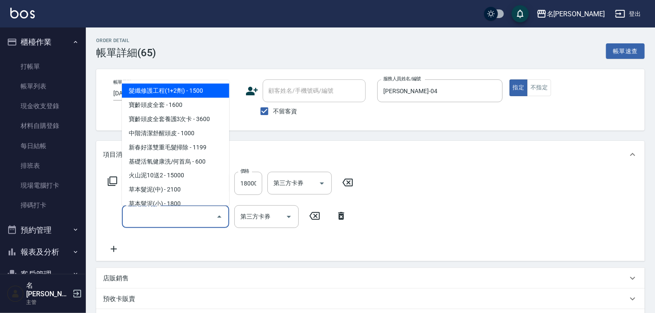
click at [149, 216] on input "服務名稱/代號" at bounding box center [169, 216] width 87 height 15
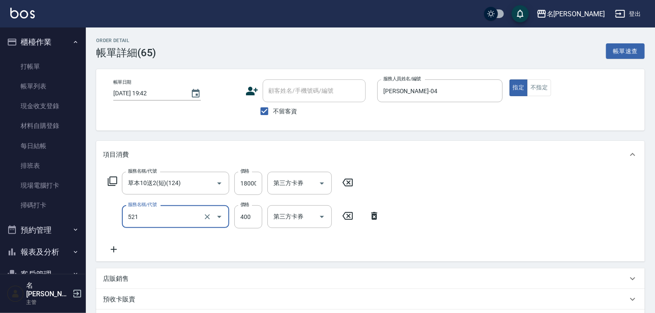
type input "健康洗髮(寶齡洗髮精)(521)"
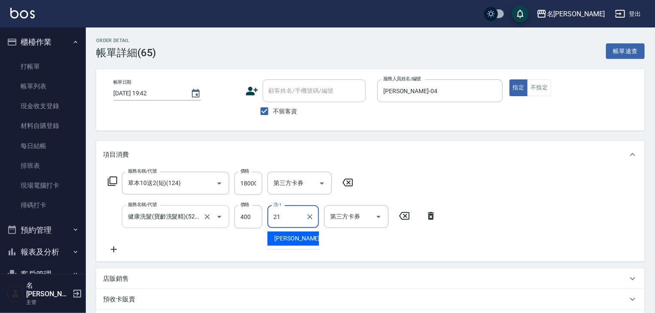
type input "[PERSON_NAME]-21"
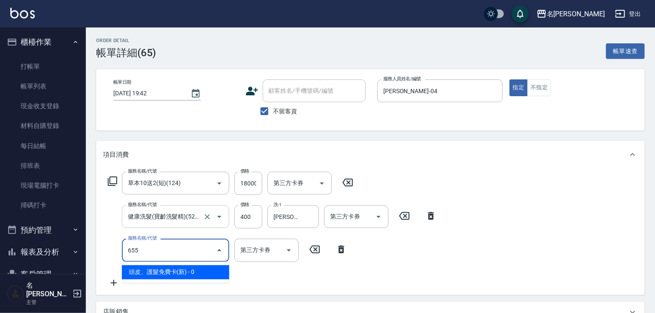
type input "頭皮、護髮免費卡(新)(655)"
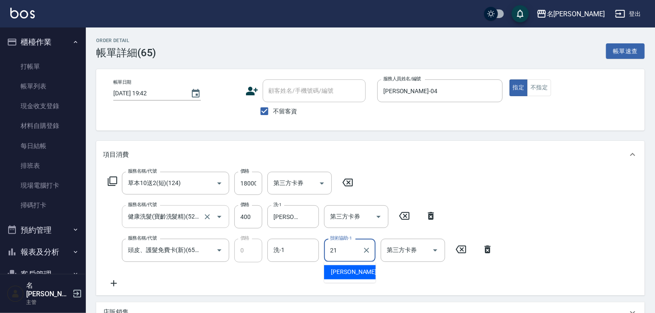
type input "[PERSON_NAME]-21"
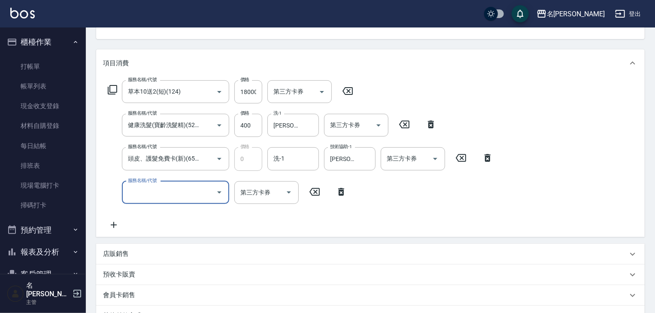
scroll to position [183, 0]
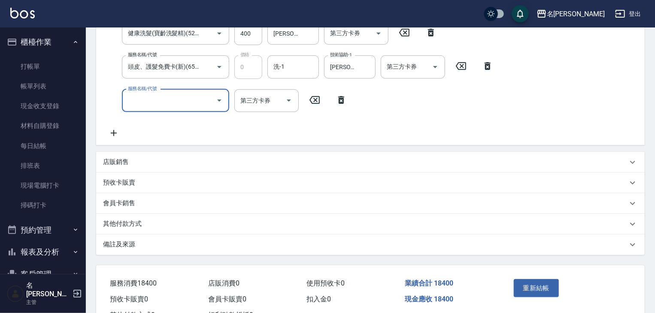
click at [133, 227] on p "其他付款方式" at bounding box center [122, 223] width 39 height 9
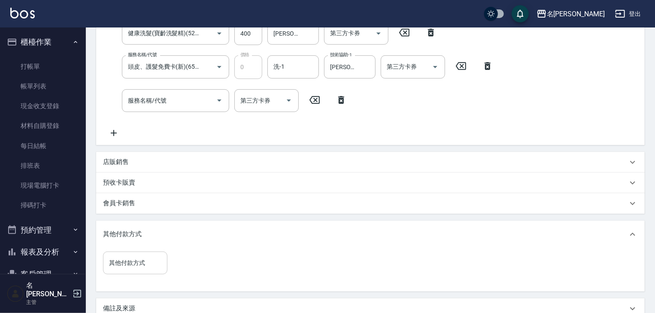
click at [128, 273] on div "其他付款方式" at bounding box center [135, 262] width 64 height 23
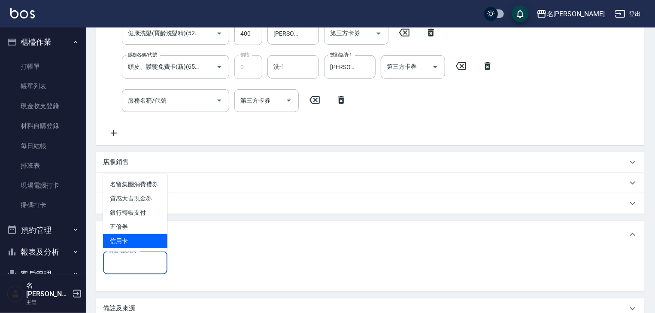
click at [133, 237] on span "信用卡" at bounding box center [135, 241] width 64 height 14
type input "信用卡"
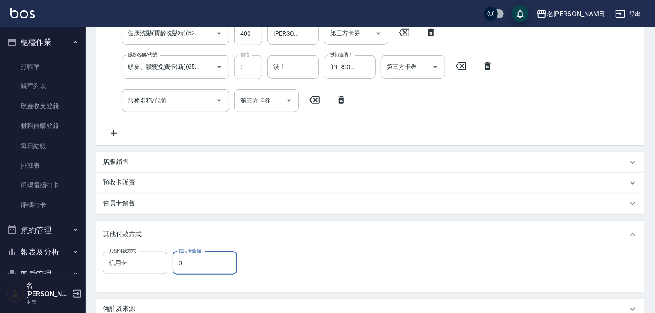
click at [191, 268] on input "0" at bounding box center [205, 262] width 64 height 23
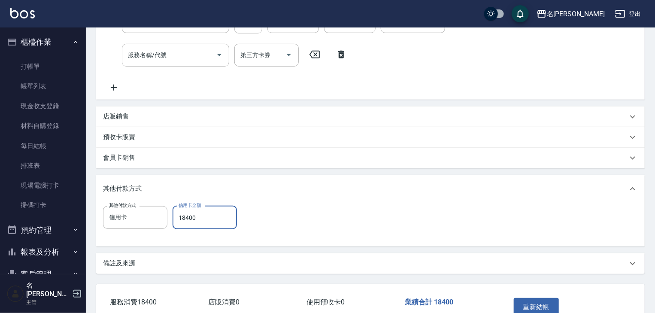
scroll to position [281, 0]
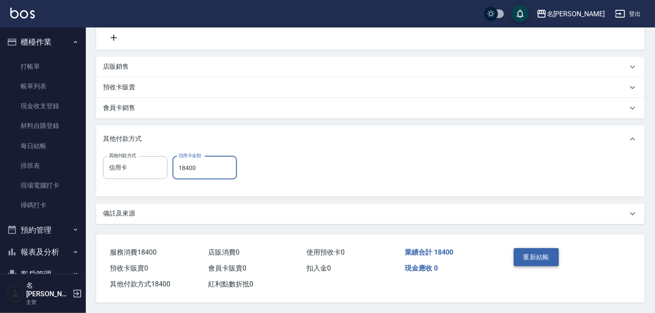
type input "18400"
click at [520, 256] on button "重新結帳" at bounding box center [536, 257] width 45 height 18
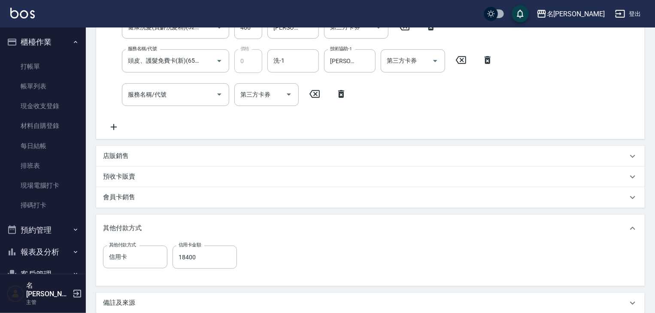
scroll to position [52, 0]
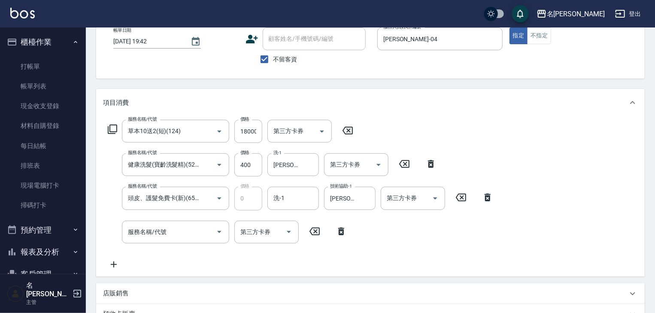
click at [343, 233] on icon at bounding box center [341, 231] width 6 height 8
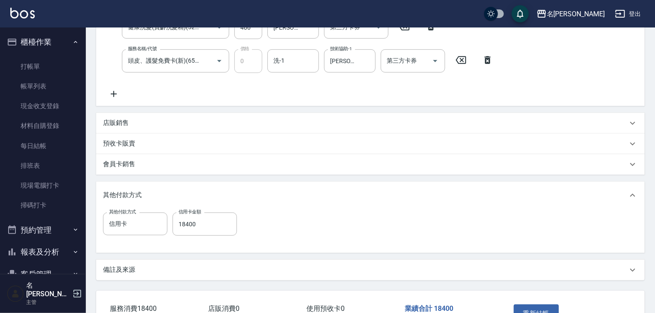
scroll to position [248, 0]
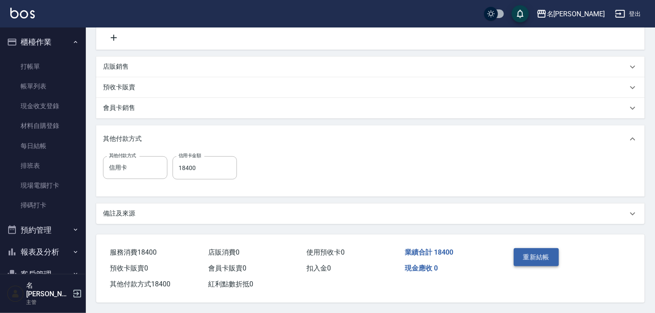
click at [536, 254] on button "重新結帳" at bounding box center [536, 257] width 45 height 18
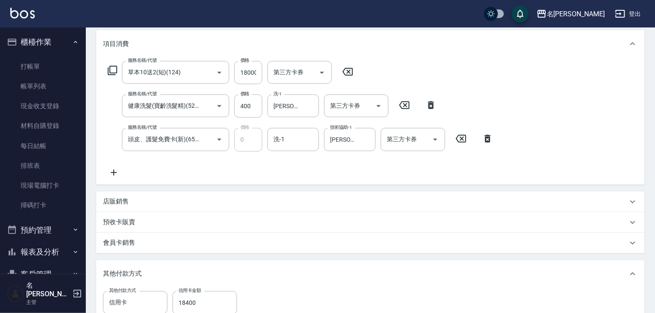
click at [351, 71] on icon at bounding box center [347, 72] width 21 height 10
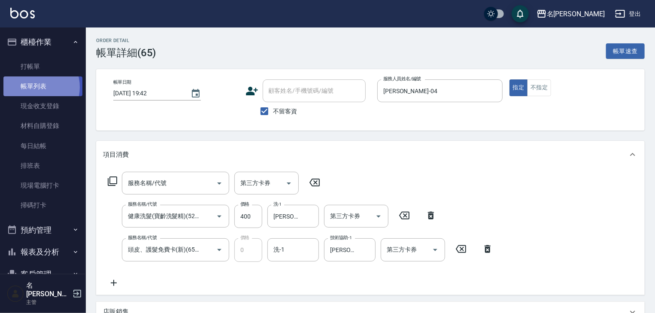
click at [34, 87] on link "帳單列表" at bounding box center [42, 86] width 79 height 20
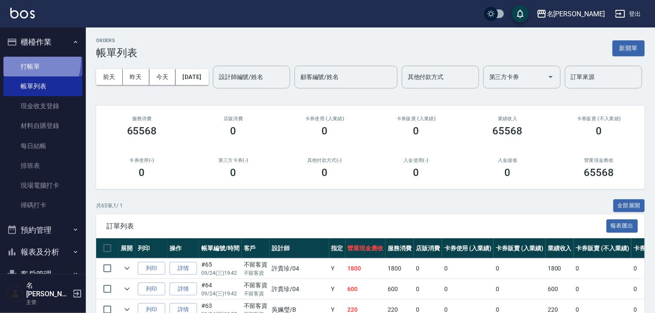
click at [24, 59] on link "打帳單" at bounding box center [42, 67] width 79 height 20
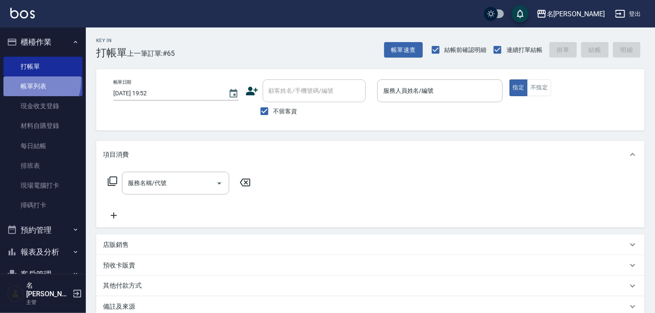
click at [32, 81] on link "帳單列表" at bounding box center [42, 86] width 79 height 20
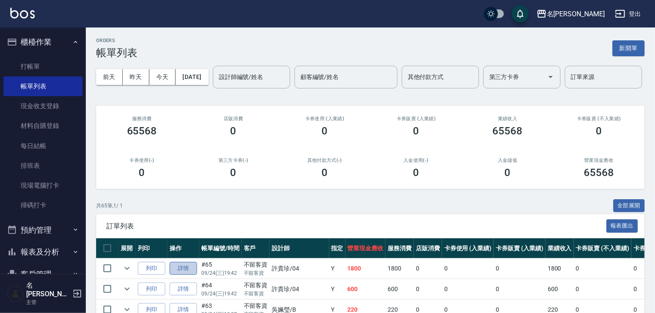
click at [183, 275] on link "詳情" at bounding box center [183, 268] width 27 height 13
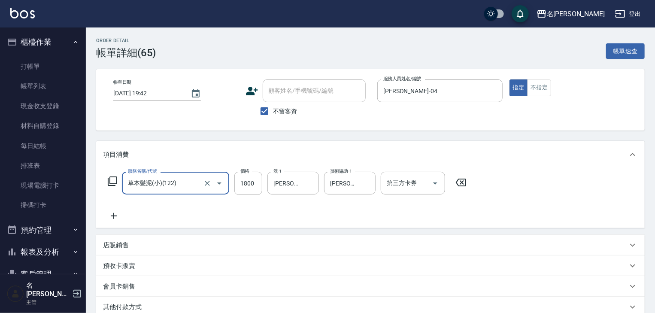
click at [462, 183] on icon at bounding box center [461, 183] width 10 height 8
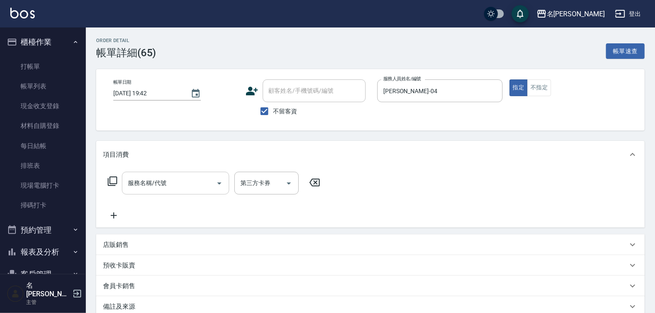
click at [173, 186] on input "服務名稱/代號" at bounding box center [169, 183] width 87 height 15
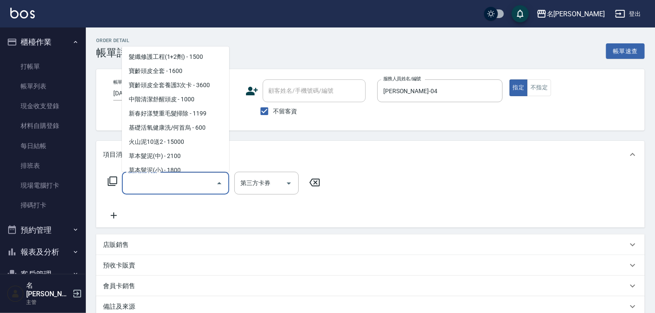
scroll to position [45, 0]
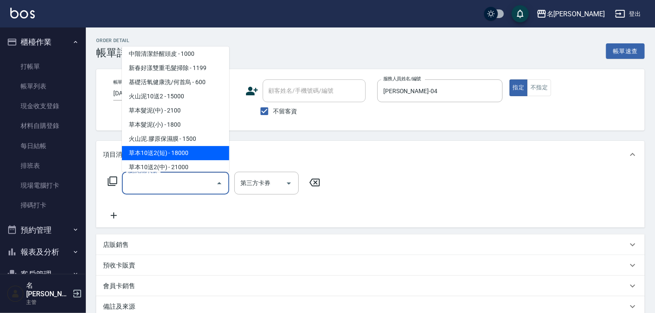
click at [175, 153] on span "草本10送2(短) - 18000" at bounding box center [175, 153] width 107 height 14
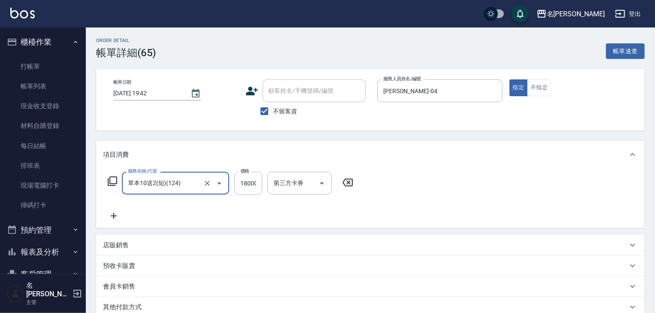
click at [113, 212] on icon at bounding box center [113, 216] width 21 height 10
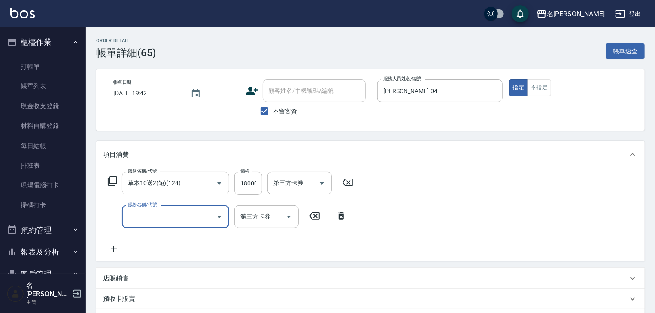
click at [148, 215] on input "服務名稱/代號" at bounding box center [169, 216] width 87 height 15
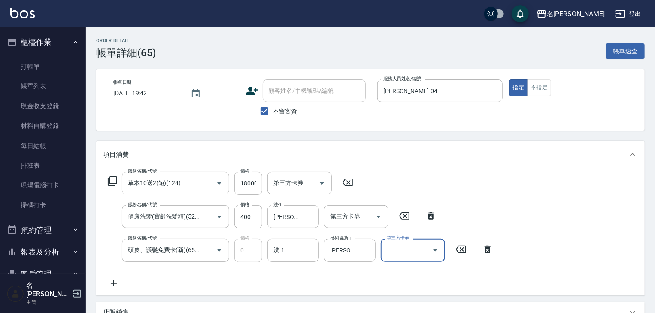
scroll to position [137, 0]
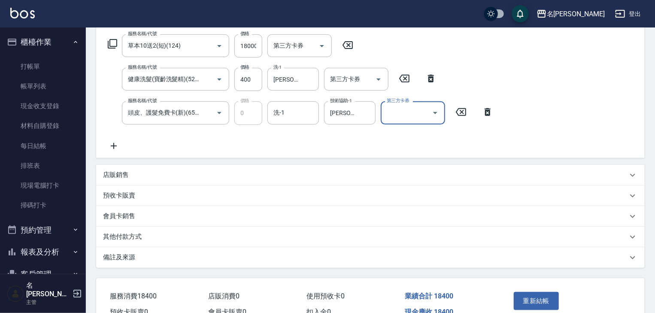
click at [127, 239] on p "其他付款方式" at bounding box center [122, 236] width 39 height 9
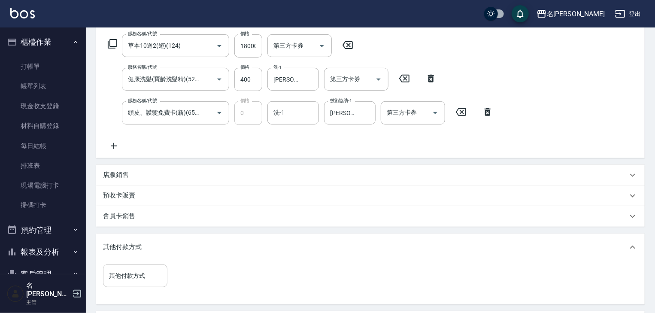
click at [130, 274] on input "其他付款方式" at bounding box center [135, 275] width 57 height 15
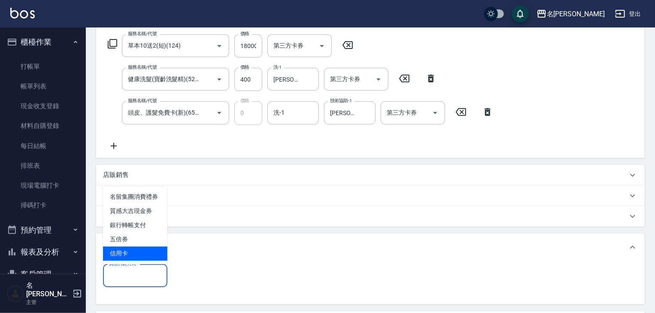
click at [128, 254] on span "信用卡" at bounding box center [135, 253] width 64 height 14
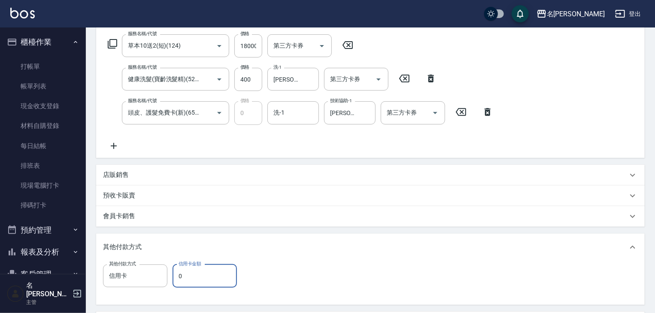
click at [197, 277] on input "0" at bounding box center [205, 275] width 64 height 23
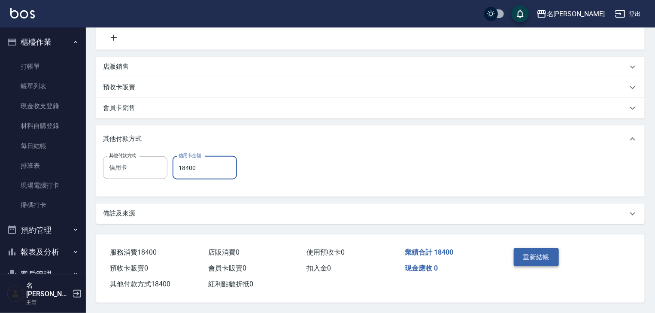
click at [530, 255] on button "重新結帳" at bounding box center [536, 257] width 45 height 18
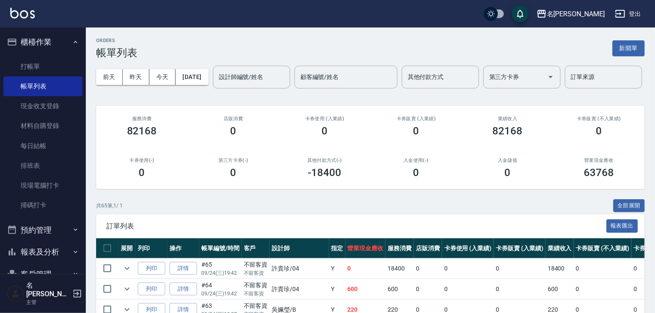
scroll to position [137, 0]
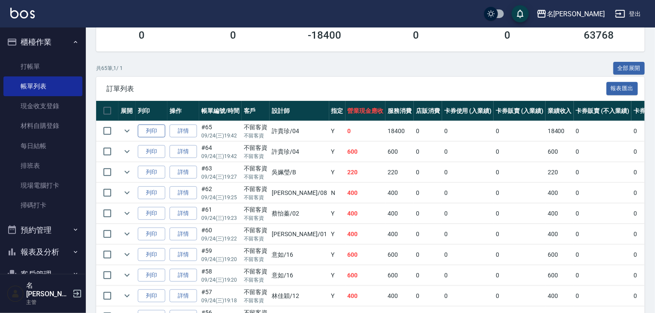
click at [154, 138] on button "列印" at bounding box center [151, 130] width 27 height 13
click at [28, 40] on button "櫃檯作業" at bounding box center [42, 42] width 79 height 22
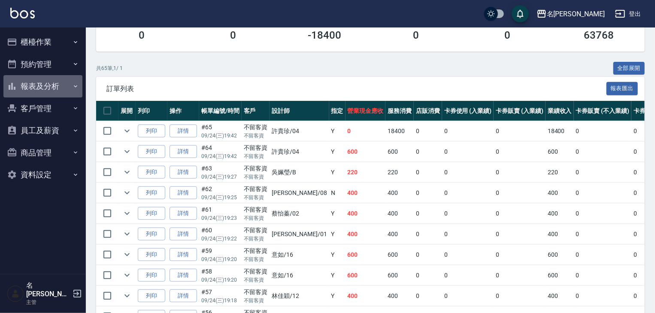
click at [46, 86] on button "報表及分析" at bounding box center [42, 86] width 79 height 22
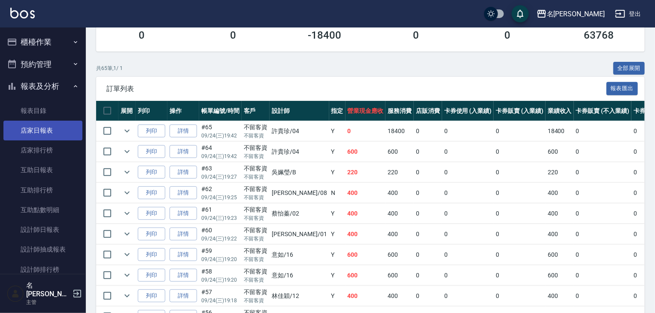
click at [39, 132] on link "店家日報表" at bounding box center [42, 131] width 79 height 20
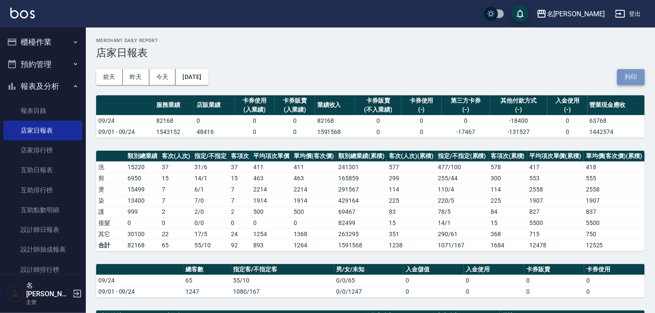
click at [633, 79] on button "列印" at bounding box center [630, 77] width 27 height 16
click at [638, 73] on button "列印" at bounding box center [630, 77] width 27 height 16
click at [42, 86] on button "報表及分析" at bounding box center [42, 86] width 79 height 22
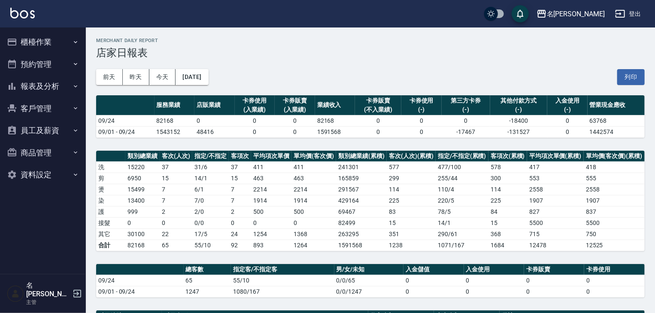
click at [36, 38] on button "櫃檯作業" at bounding box center [42, 42] width 79 height 22
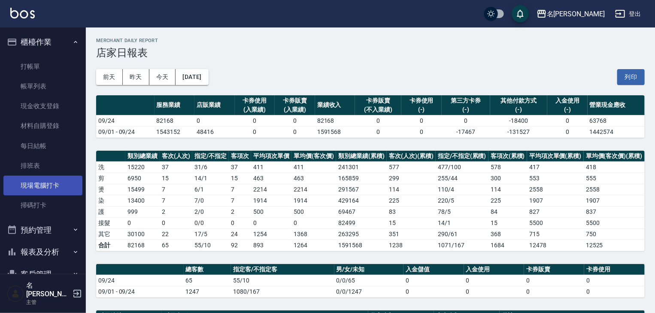
click at [43, 183] on link "現場電腦打卡" at bounding box center [42, 186] width 79 height 20
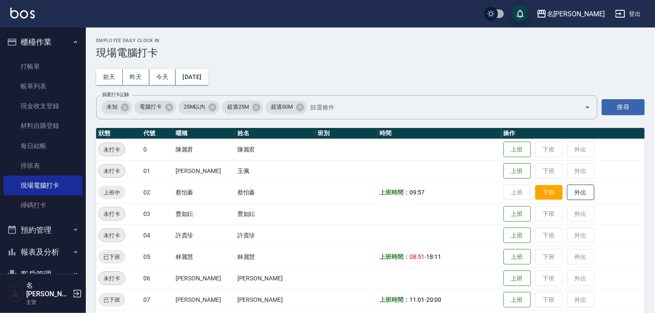
click at [542, 194] on button "下班" at bounding box center [548, 192] width 27 height 15
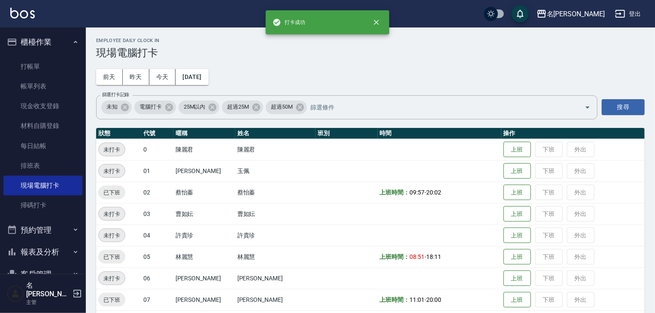
scroll to position [137, 0]
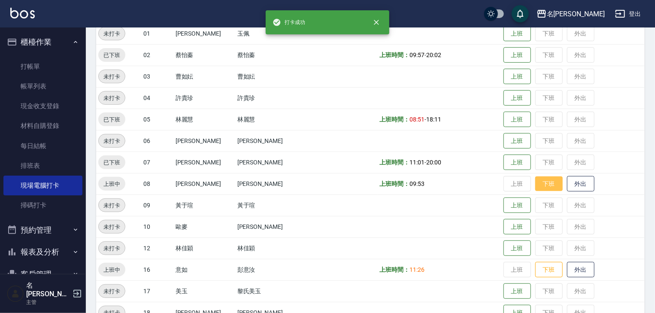
click at [536, 184] on button "下班" at bounding box center [548, 183] width 27 height 15
click at [539, 266] on button "下班" at bounding box center [548, 269] width 27 height 15
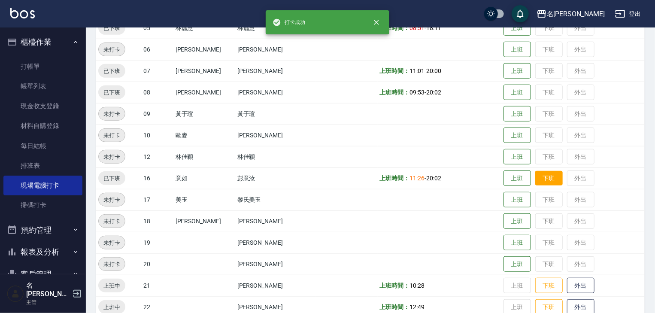
scroll to position [320, 0]
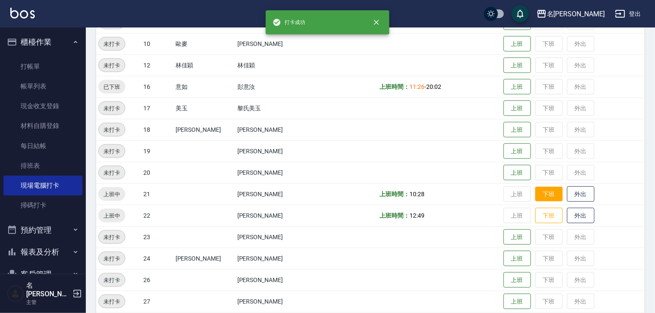
click at [535, 196] on button "下班" at bounding box center [548, 194] width 27 height 15
click at [535, 215] on button "下班" at bounding box center [548, 215] width 27 height 15
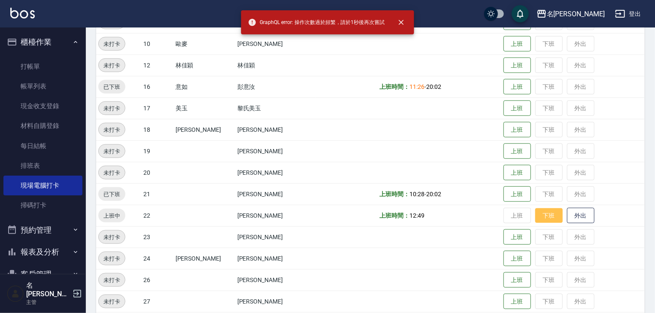
click at [538, 215] on button "下班" at bounding box center [548, 215] width 27 height 15
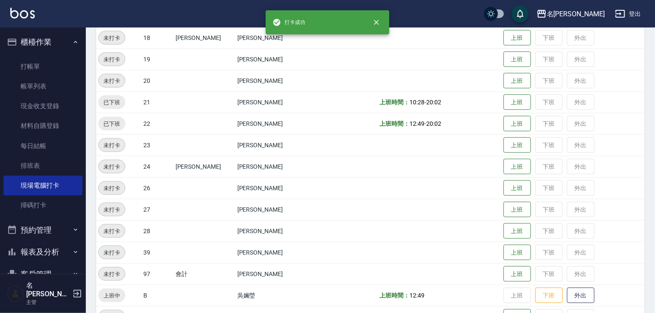
scroll to position [457, 0]
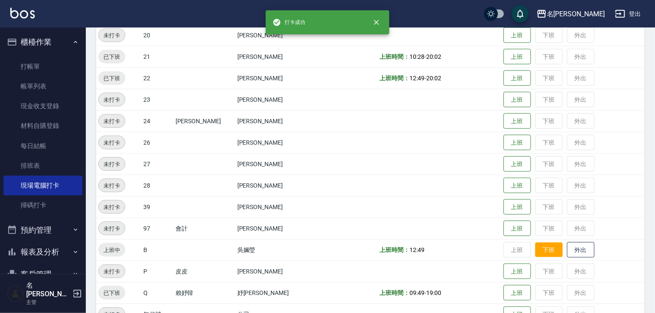
click at [540, 249] on button "下班" at bounding box center [548, 249] width 27 height 15
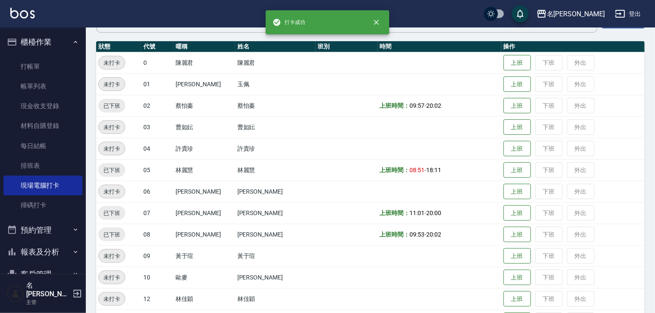
scroll to position [0, 0]
